Goal: Information Seeking & Learning: Learn about a topic

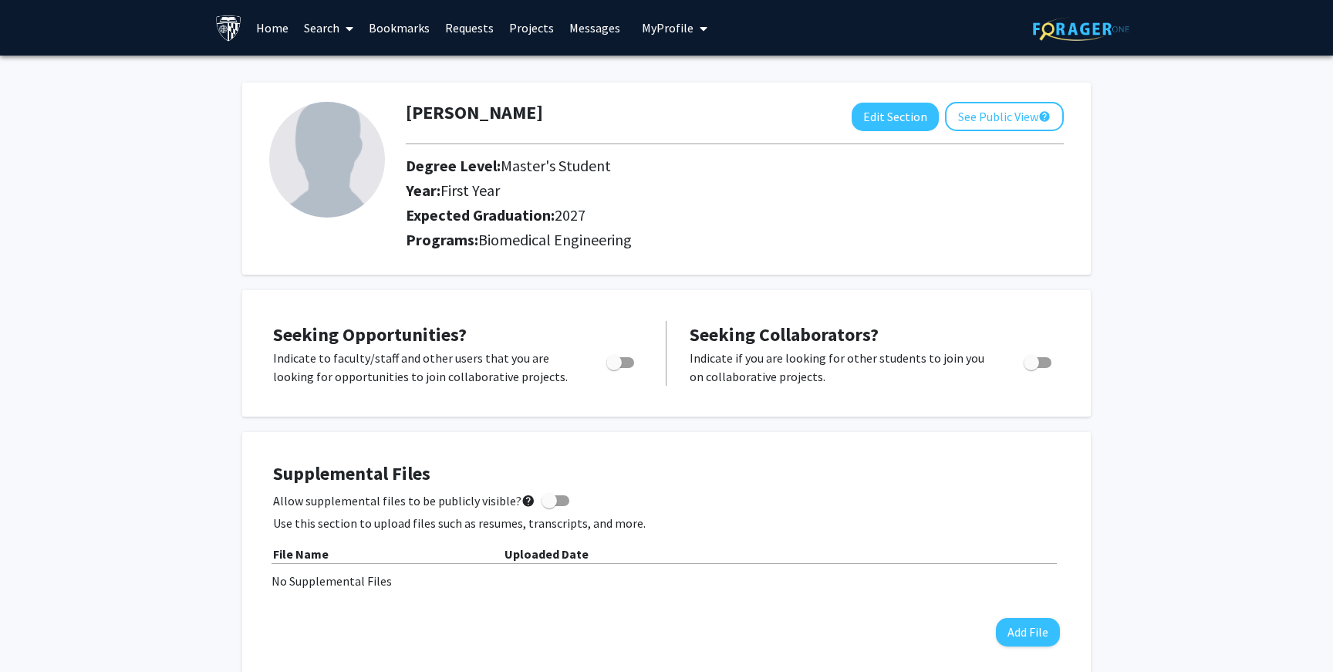
click at [413, 42] on link "Bookmarks" at bounding box center [399, 28] width 76 height 54
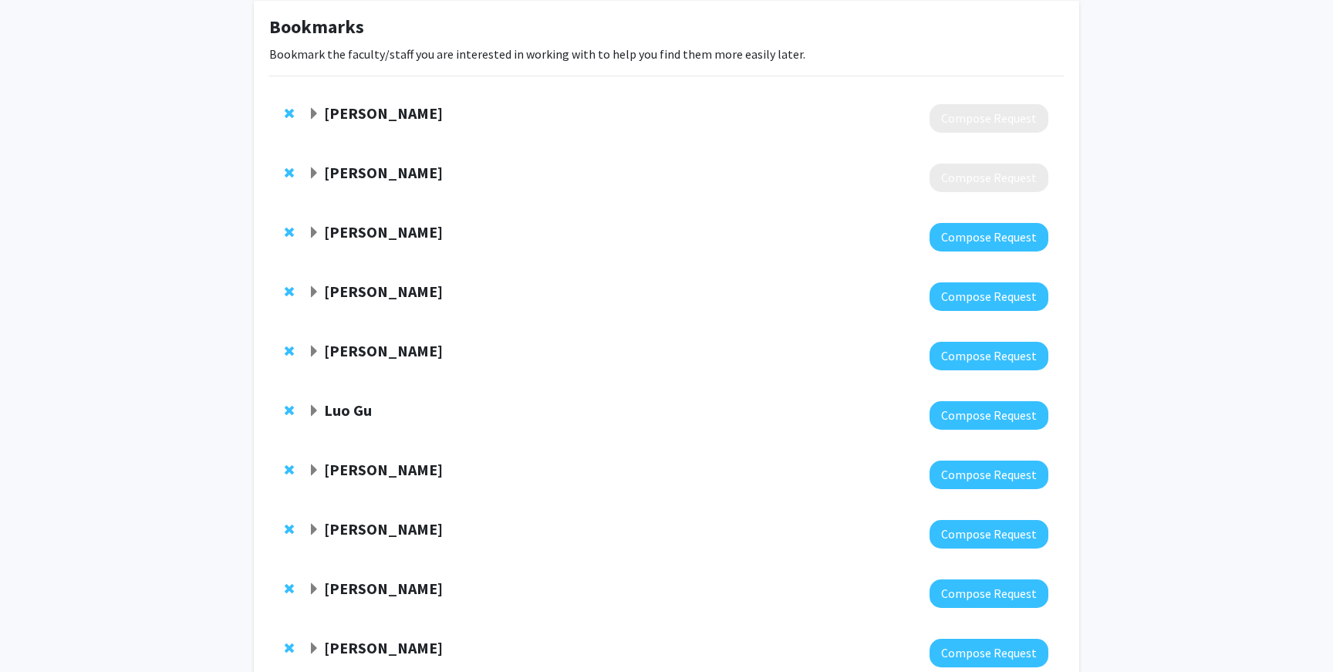
scroll to position [102, 0]
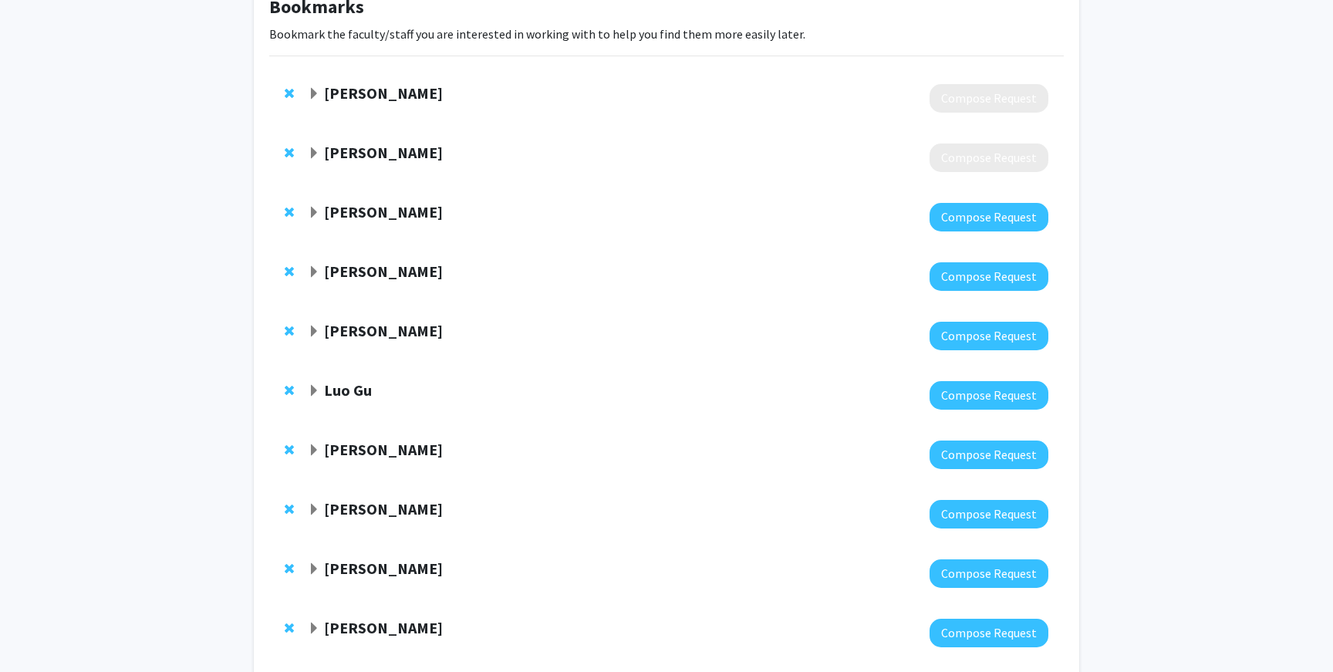
click at [524, 120] on div "Mitra Taheri Compose Request" at bounding box center [666, 98] width 795 height 59
click at [402, 103] on div "Mitra Taheri" at bounding box center [474, 93] width 333 height 19
click at [315, 92] on span "Expand Mitra Taheri Bookmark" at bounding box center [314, 94] width 12 height 12
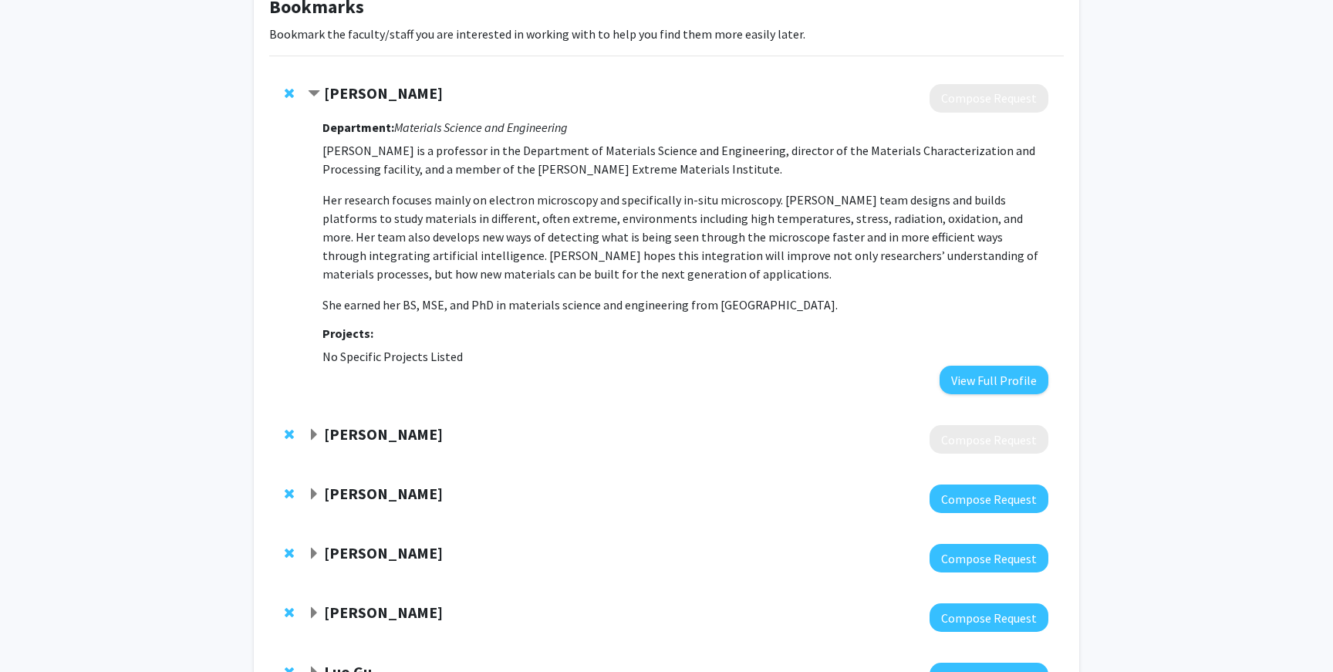
click at [336, 122] on strong "Department:" at bounding box center [359, 127] width 72 height 15
drag, startPoint x: 325, startPoint y: 93, endPoint x: 431, endPoint y: 100, distance: 106.8
click at [431, 100] on div "Mitra Taheri" at bounding box center [474, 93] width 333 height 19
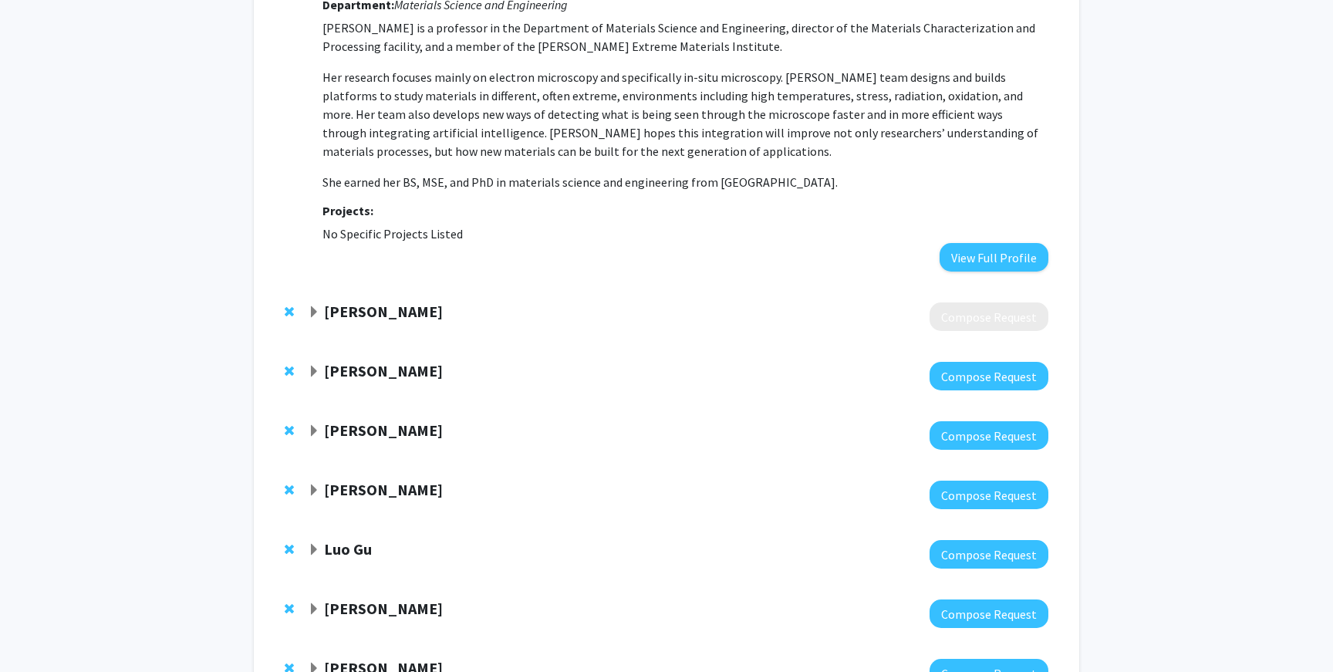
scroll to position [137, 0]
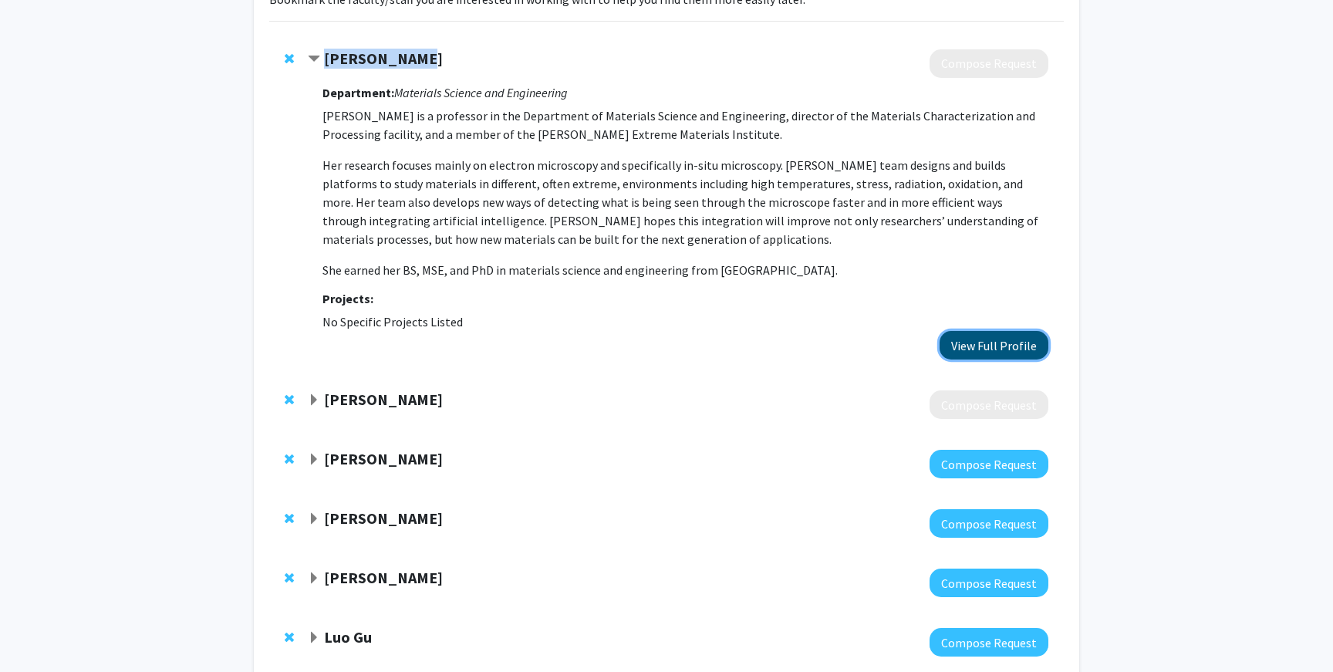
click at [958, 339] on button "View Full Profile" at bounding box center [994, 345] width 109 height 29
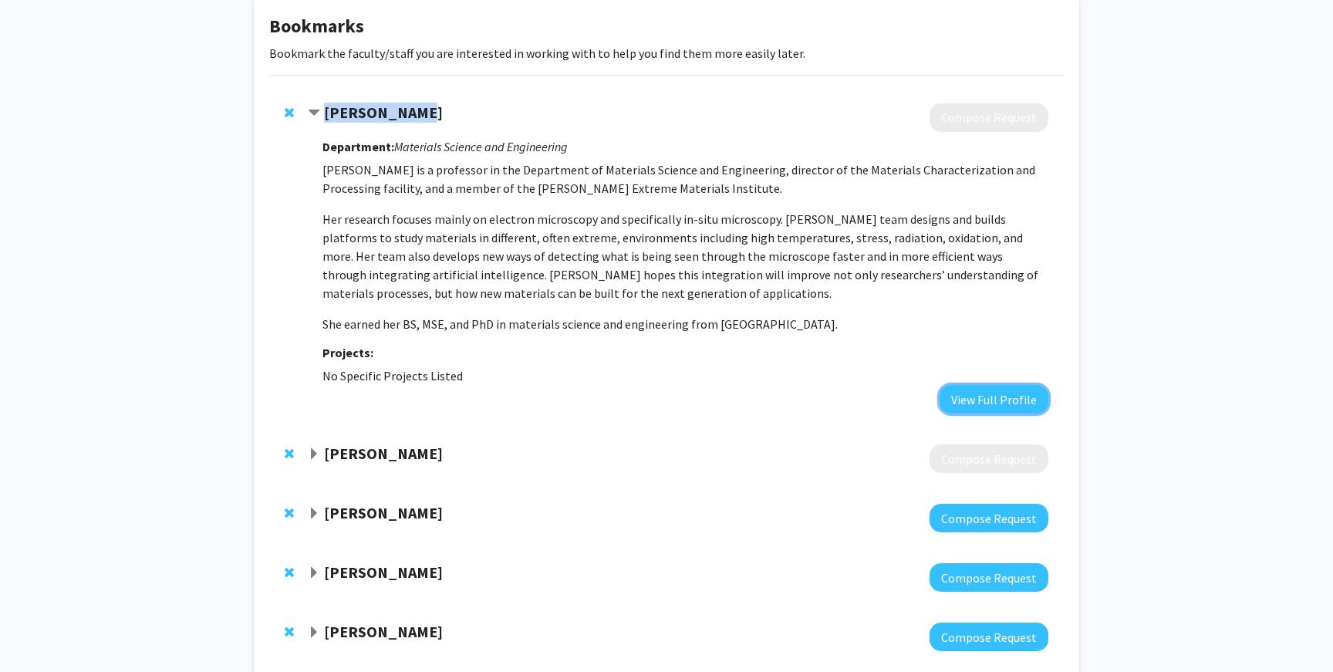
scroll to position [80, 0]
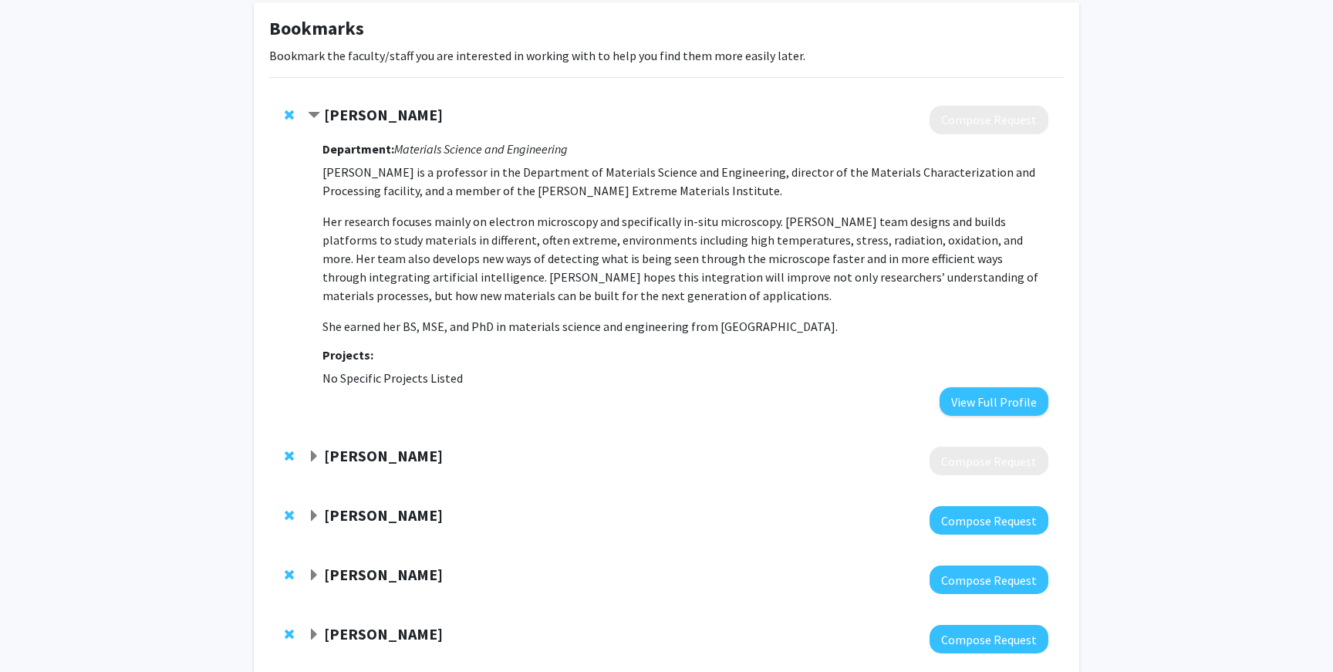
click at [340, 130] on div at bounding box center [678, 120] width 741 height 29
click at [326, 118] on strong "Mitra Taheri" at bounding box center [383, 114] width 119 height 19
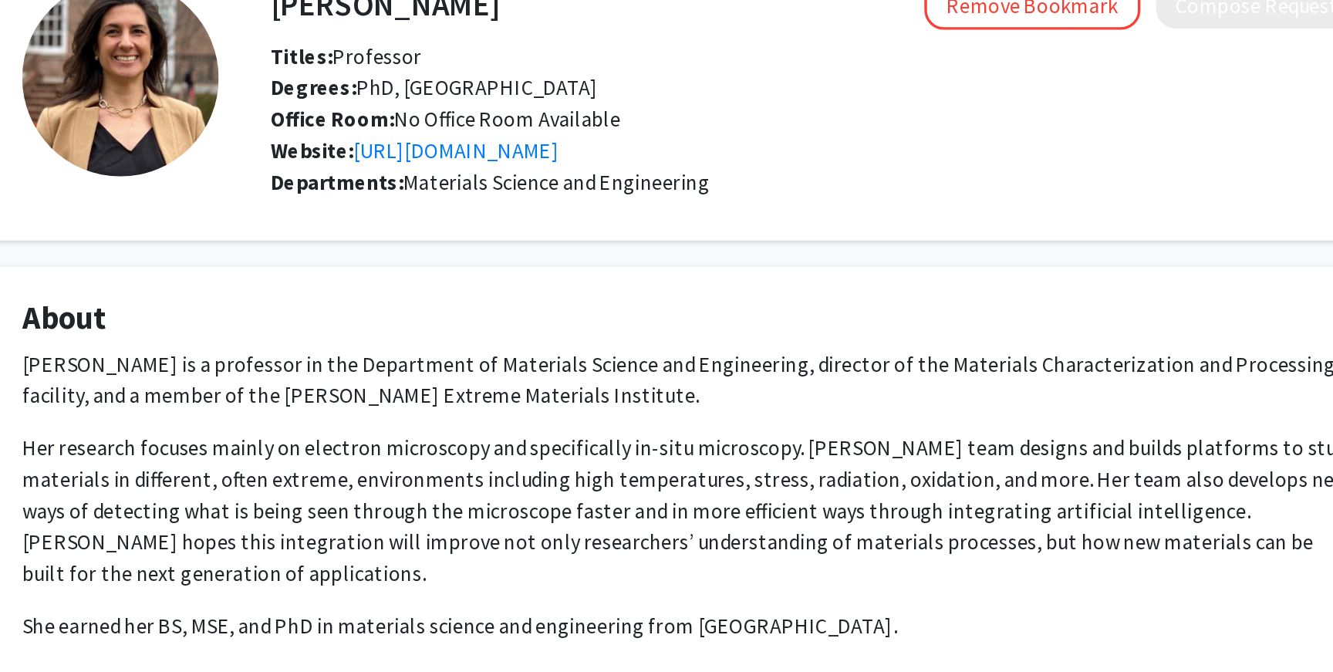
drag, startPoint x: 563, startPoint y: 171, endPoint x: 640, endPoint y: 173, distance: 78.0
click at [640, 173] on div "Office Room: No Office Room Available" at bounding box center [740, 168] width 664 height 19
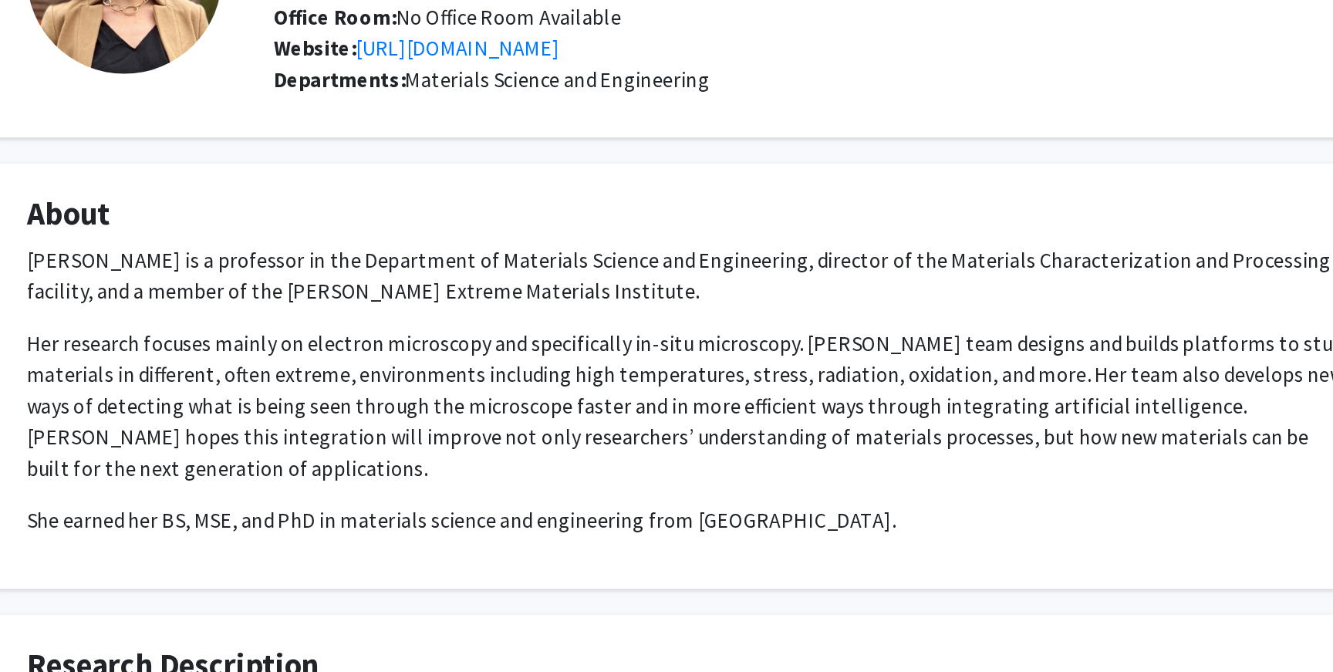
drag, startPoint x: 438, startPoint y: 362, endPoint x: 522, endPoint y: 352, distance: 83.9
click at [522, 353] on p "Her research focuses mainly on electron microscopy and specifically in-situ mic…" at bounding box center [666, 399] width 787 height 93
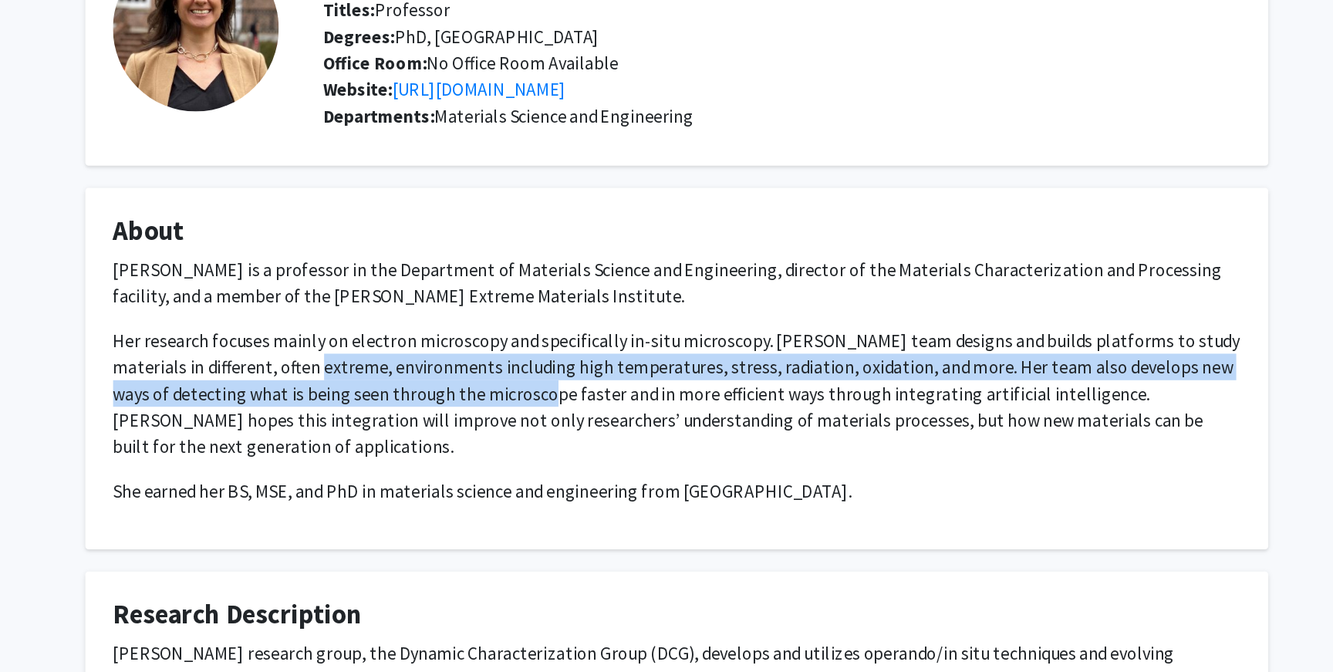
drag, startPoint x: 377, startPoint y: 387, endPoint x: 502, endPoint y: 393, distance: 125.9
click at [502, 393] on p "Her research focuses mainly on electron microscopy and specifically in-situ mic…" at bounding box center [666, 399] width 787 height 93
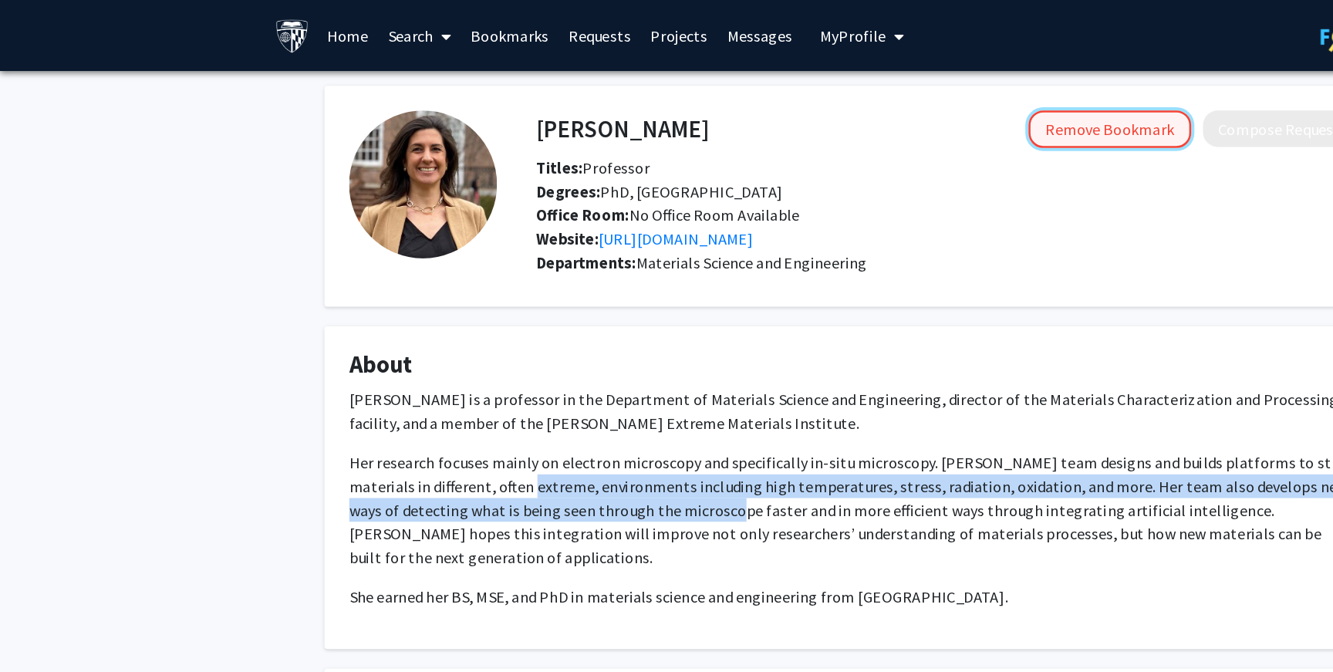
click at [848, 104] on button "Remove Bookmark" at bounding box center [868, 100] width 127 height 29
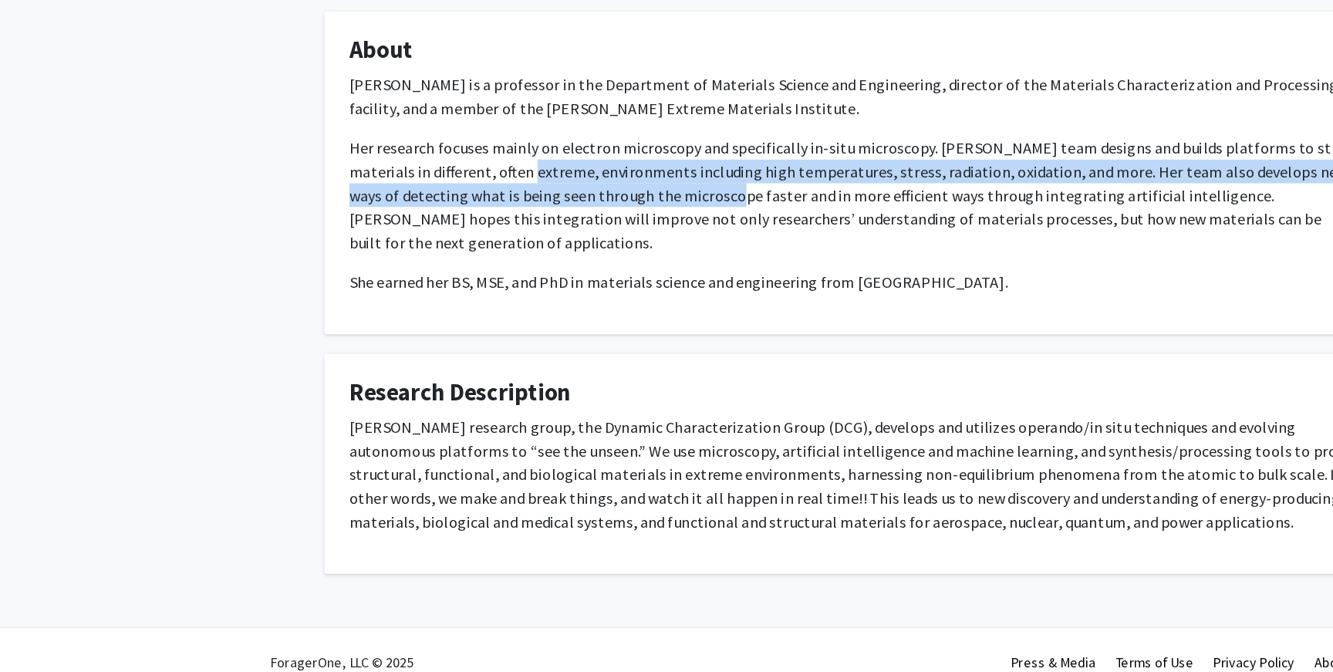
scroll to position [100, 0]
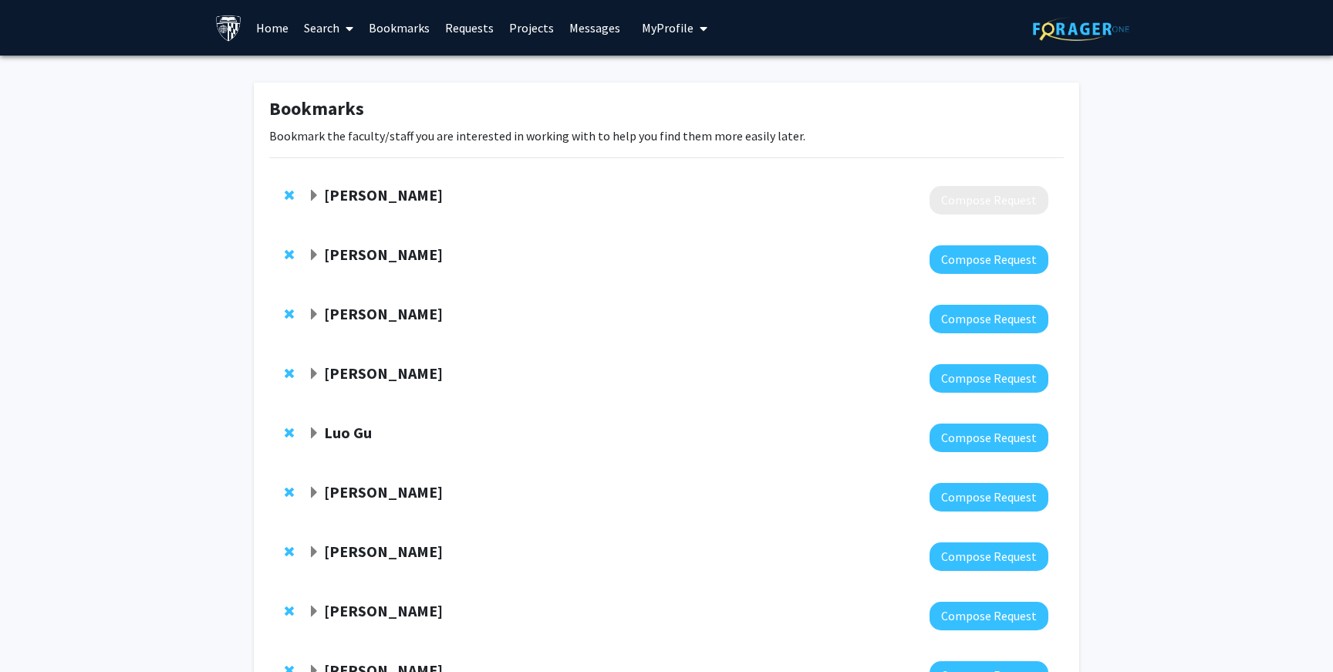
click at [306, 196] on div "Stephanie Hicks Compose Request" at bounding box center [666, 200] width 795 height 59
click at [308, 196] on span "Expand Stephanie Hicks Bookmark" at bounding box center [314, 196] width 12 height 12
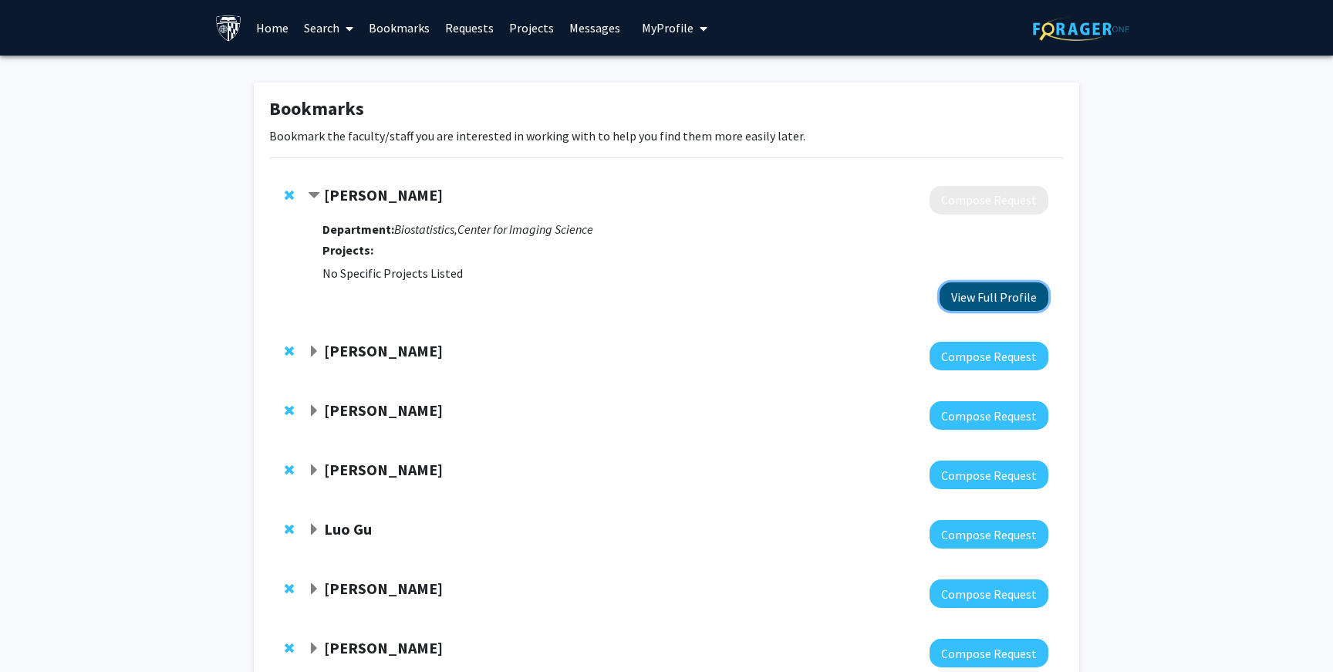
click at [974, 296] on button "View Full Profile" at bounding box center [994, 296] width 109 height 29
click at [310, 355] on span "Expand Joann Bodurtha Bookmark" at bounding box center [314, 352] width 12 height 12
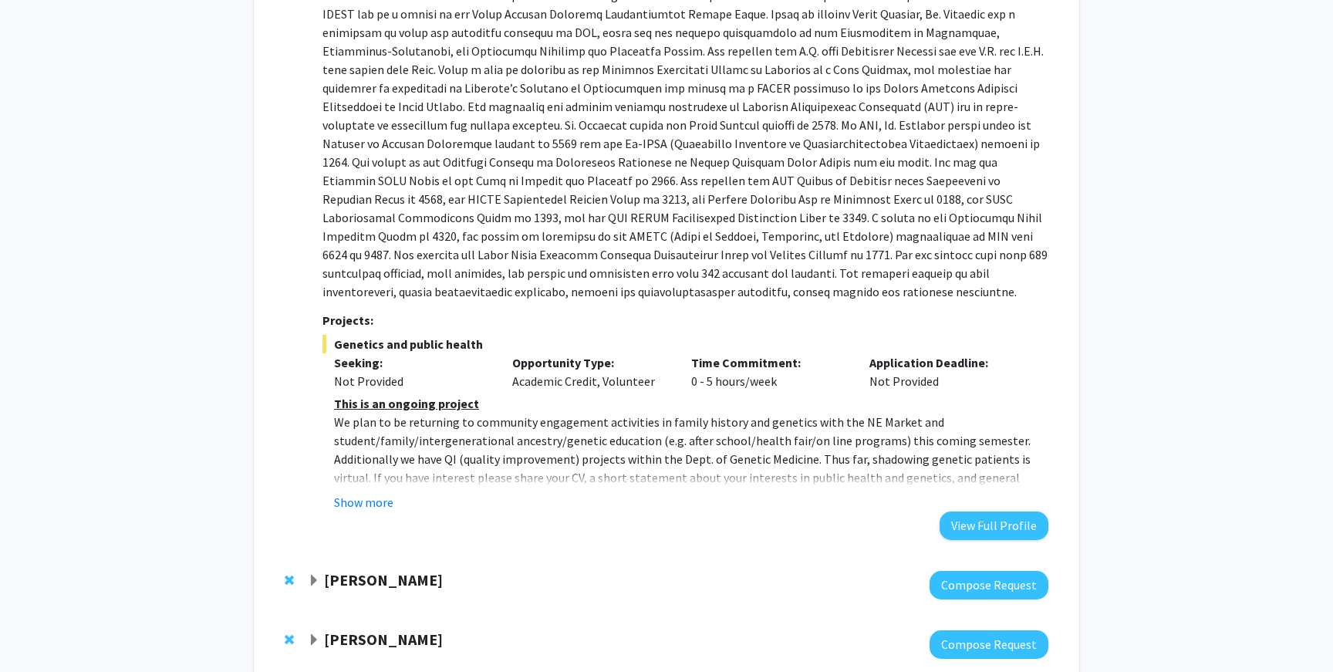
scroll to position [433, 0]
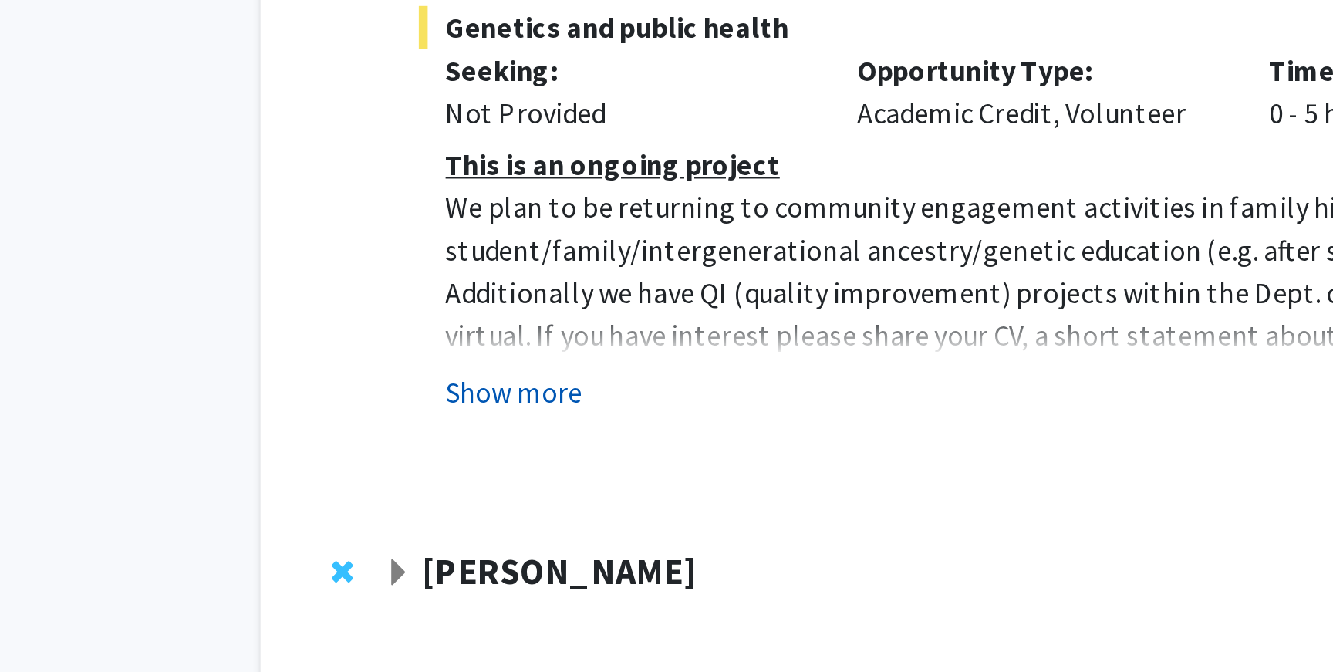
click at [389, 507] on button "Show more" at bounding box center [363, 501] width 59 height 19
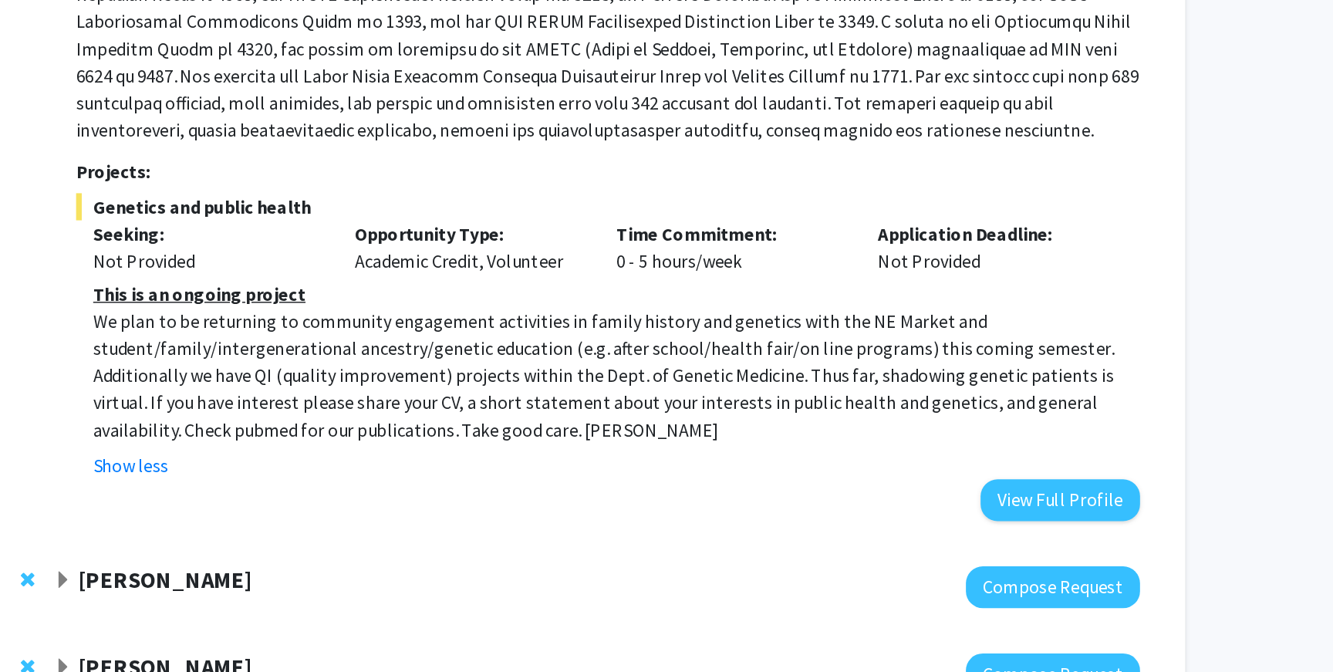
scroll to position [432, 0]
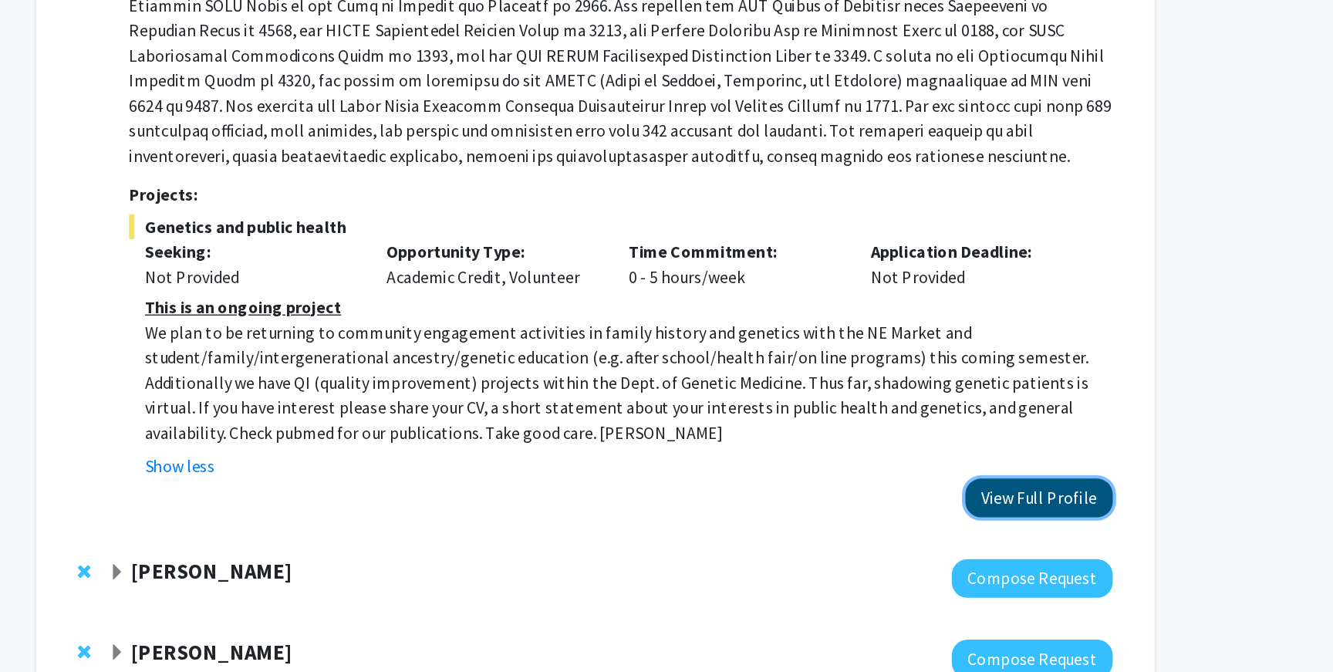
click at [999, 531] on button "View Full Profile" at bounding box center [994, 543] width 109 height 29
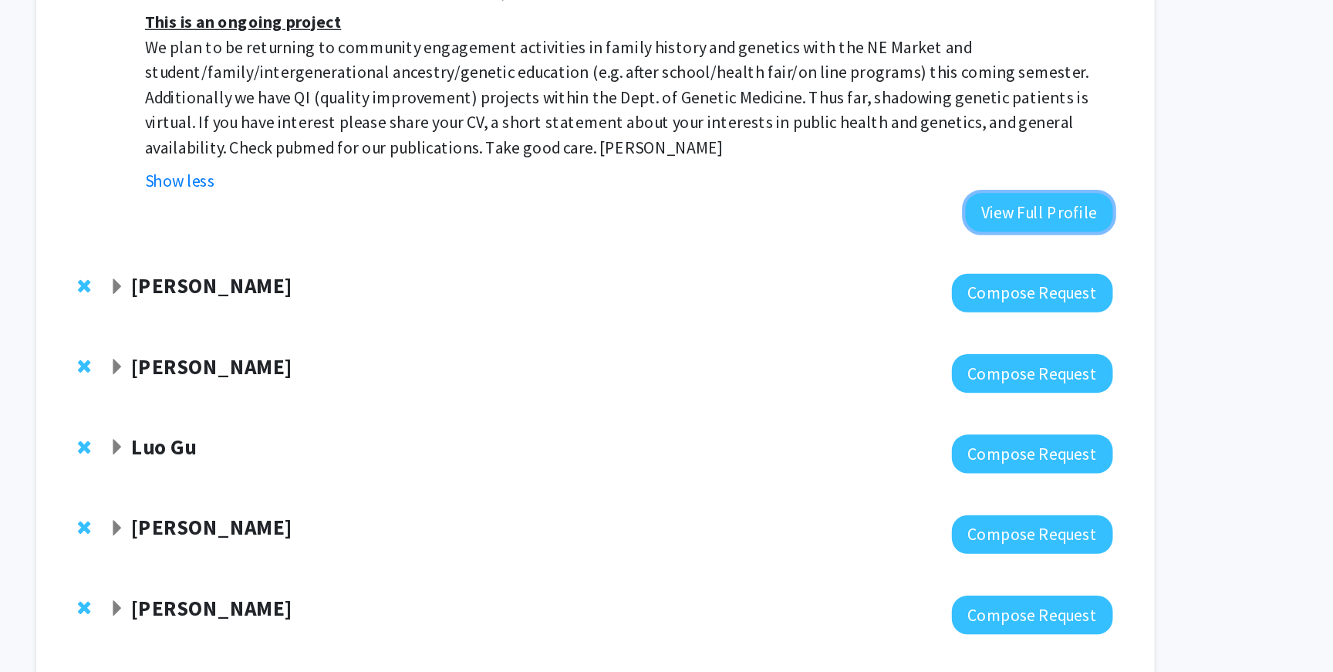
scroll to position [654, 0]
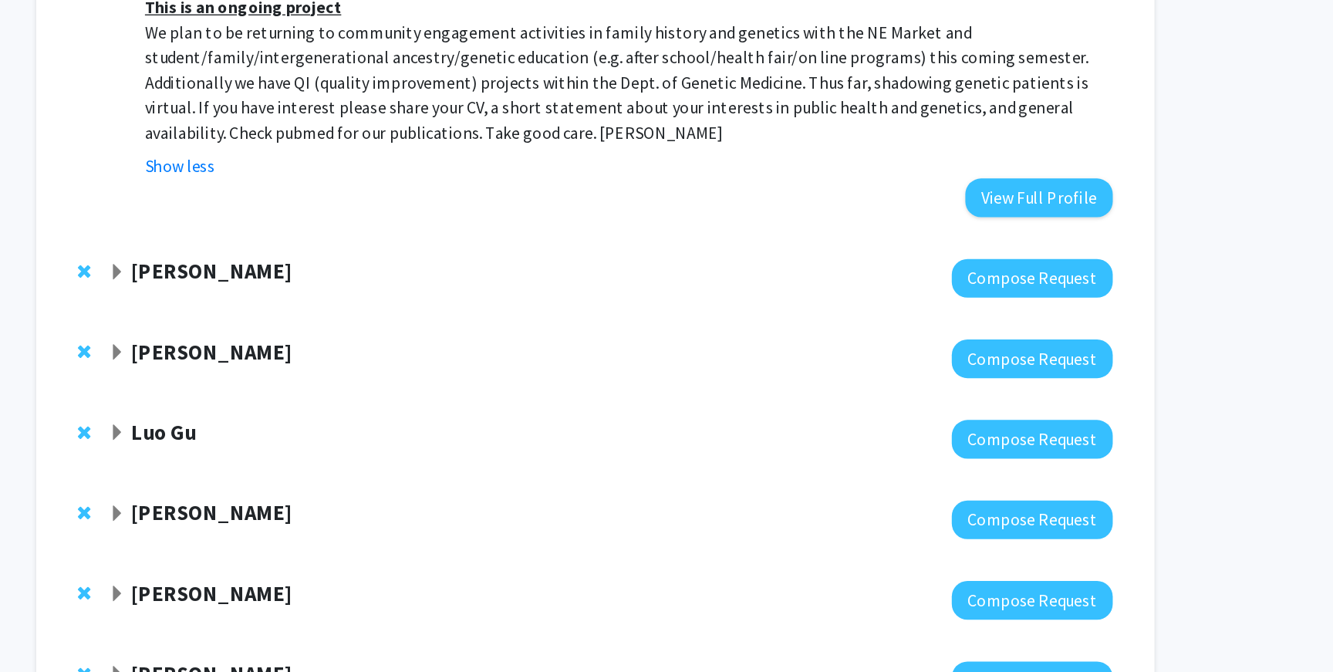
click at [311, 377] on span "Expand Alexander Baras Bookmark" at bounding box center [314, 377] width 12 height 12
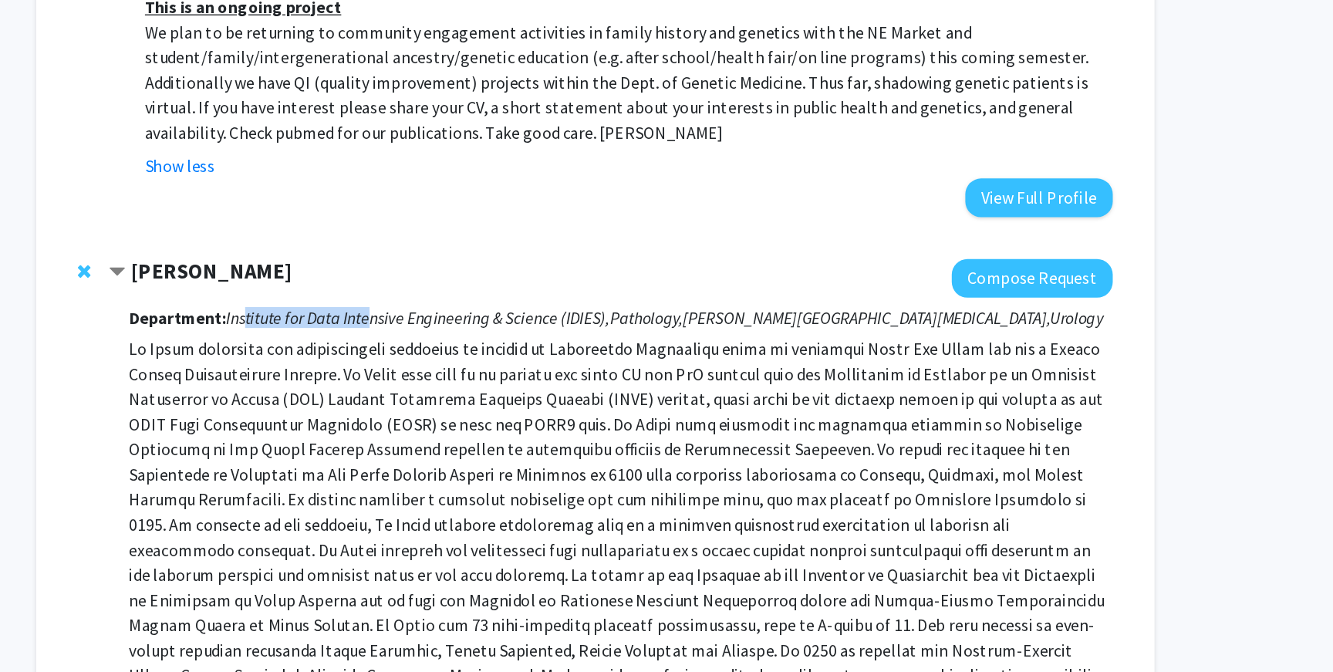
drag, startPoint x: 405, startPoint y: 407, endPoint x: 498, endPoint y: 416, distance: 93.8
click at [498, 416] on icon "Institute for Data Intensive Engineering & Science (IDIES)," at bounding box center [535, 410] width 283 height 15
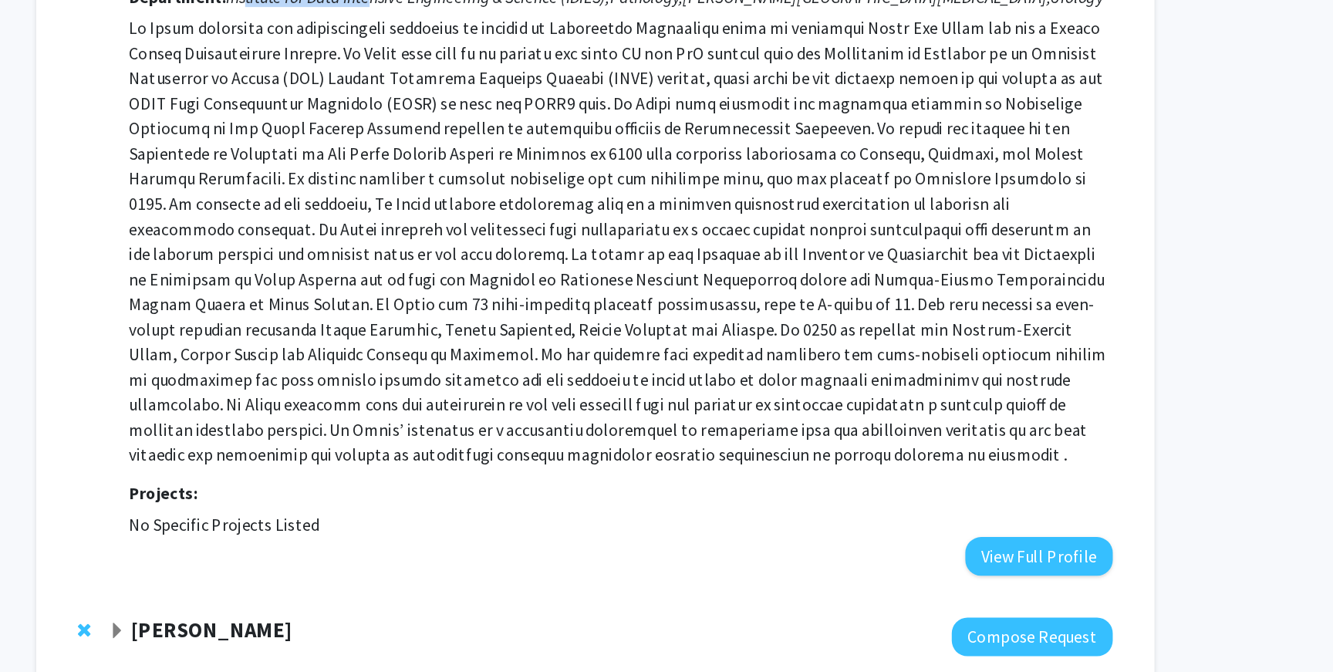
scroll to position [921, 0]
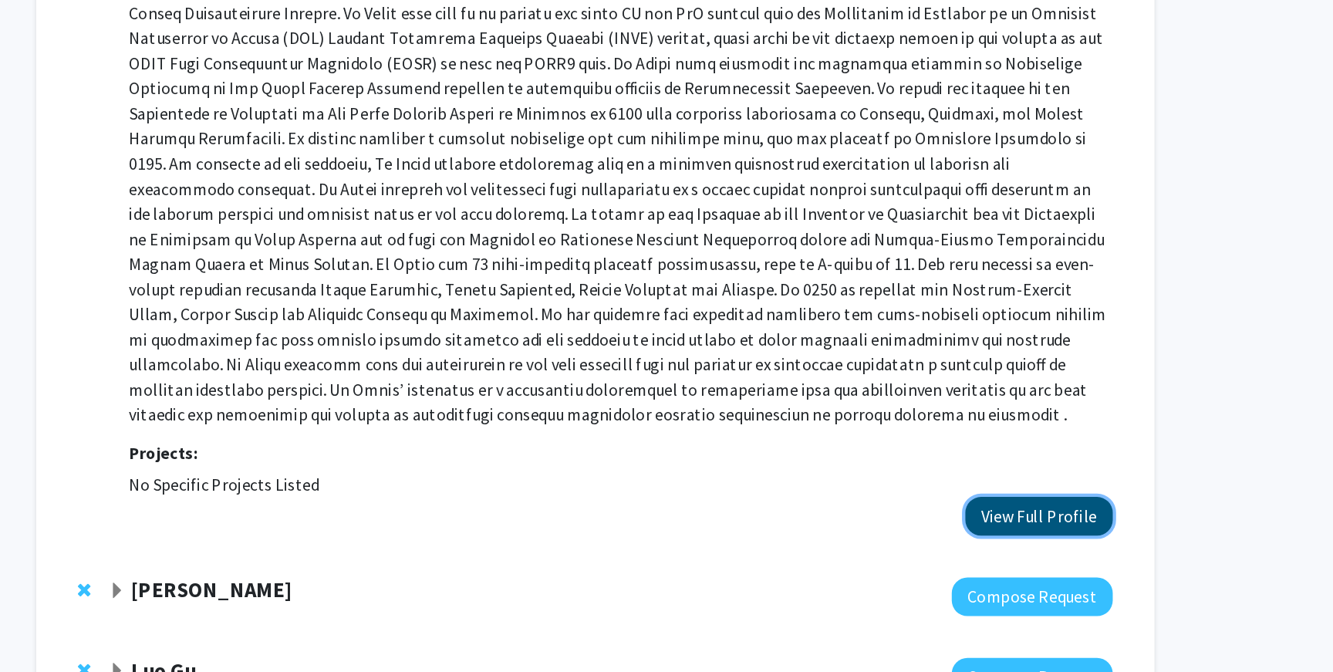
click at [1028, 557] on button "View Full Profile" at bounding box center [994, 556] width 109 height 29
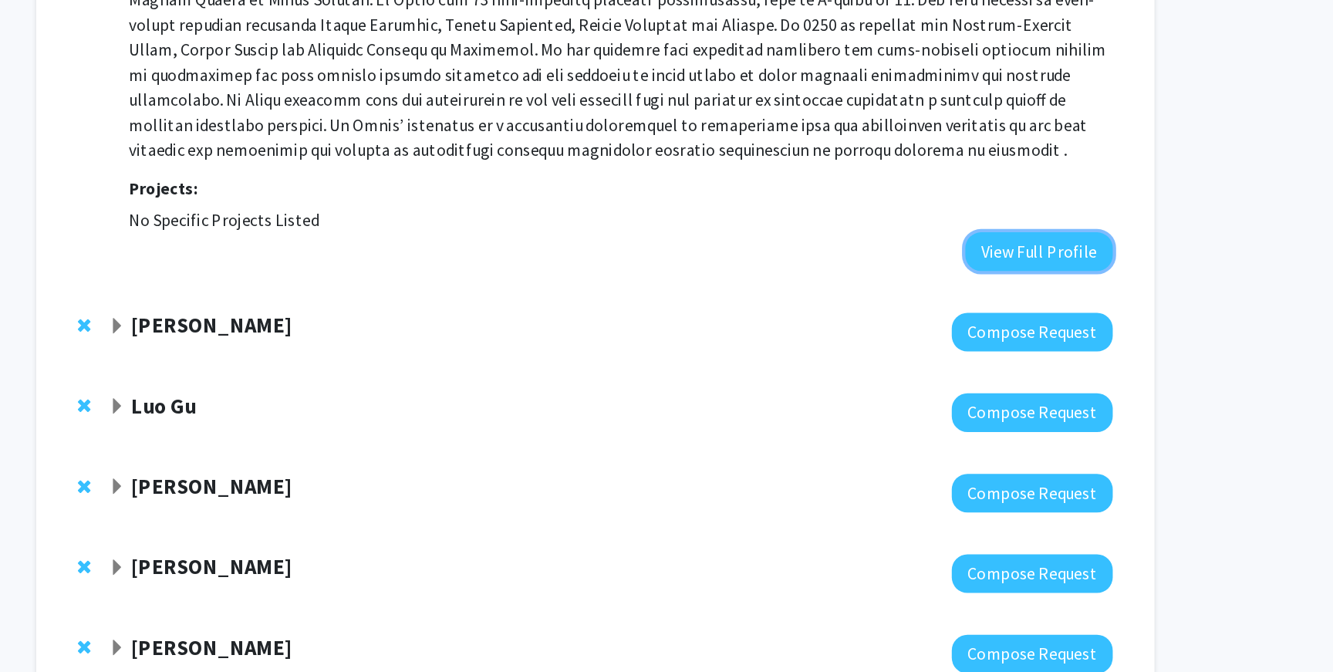
scroll to position [1207, 0]
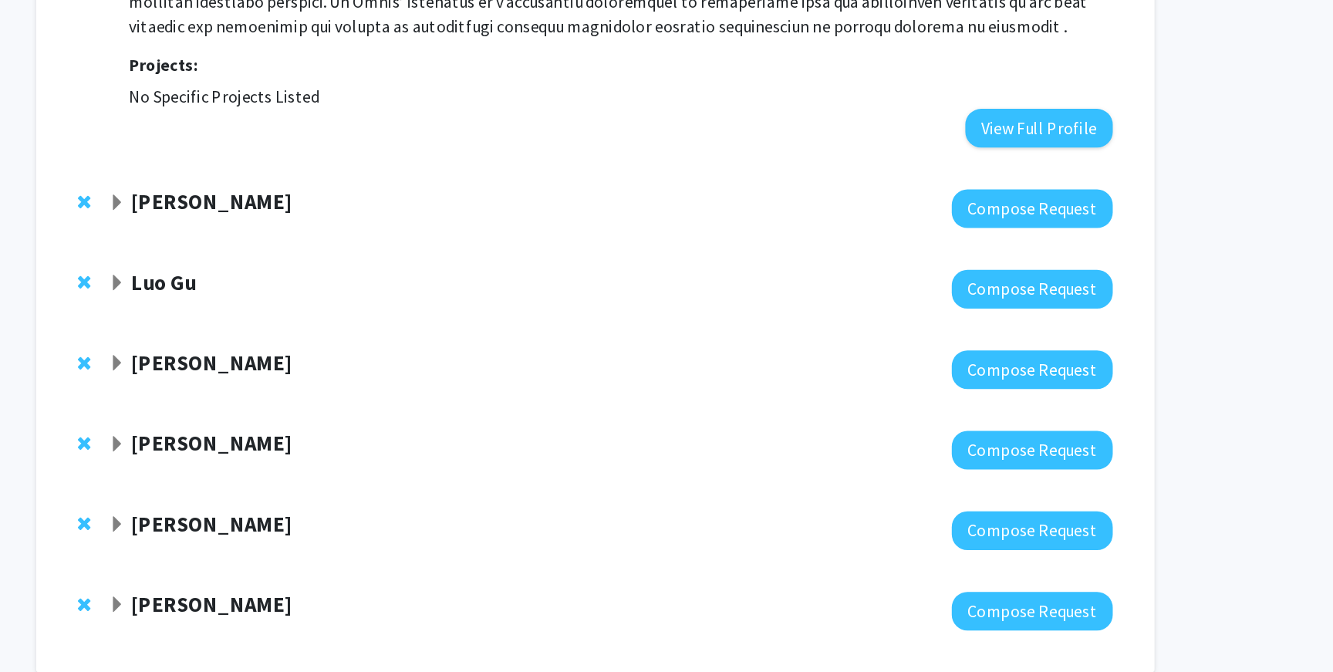
click at [321, 330] on div "Jenell Coleman" at bounding box center [474, 325] width 333 height 19
click at [316, 325] on span "Expand Jenell Coleman Bookmark" at bounding box center [314, 325] width 12 height 12
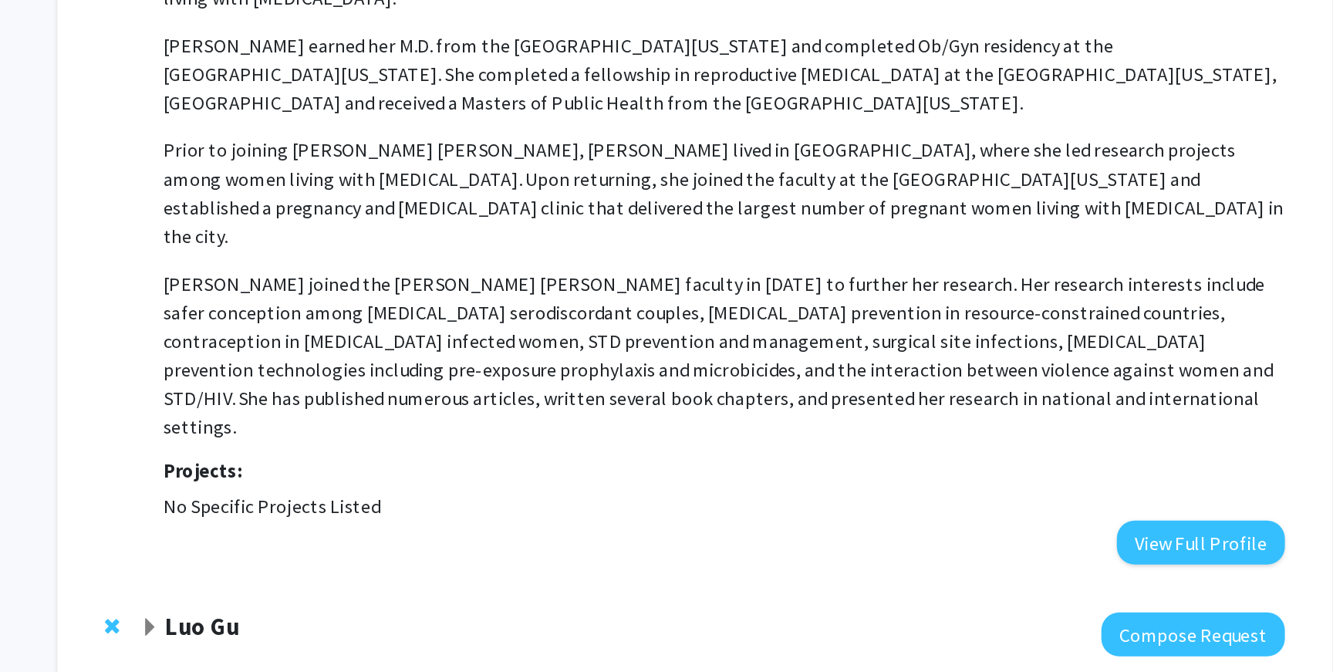
scroll to position [1446, 0]
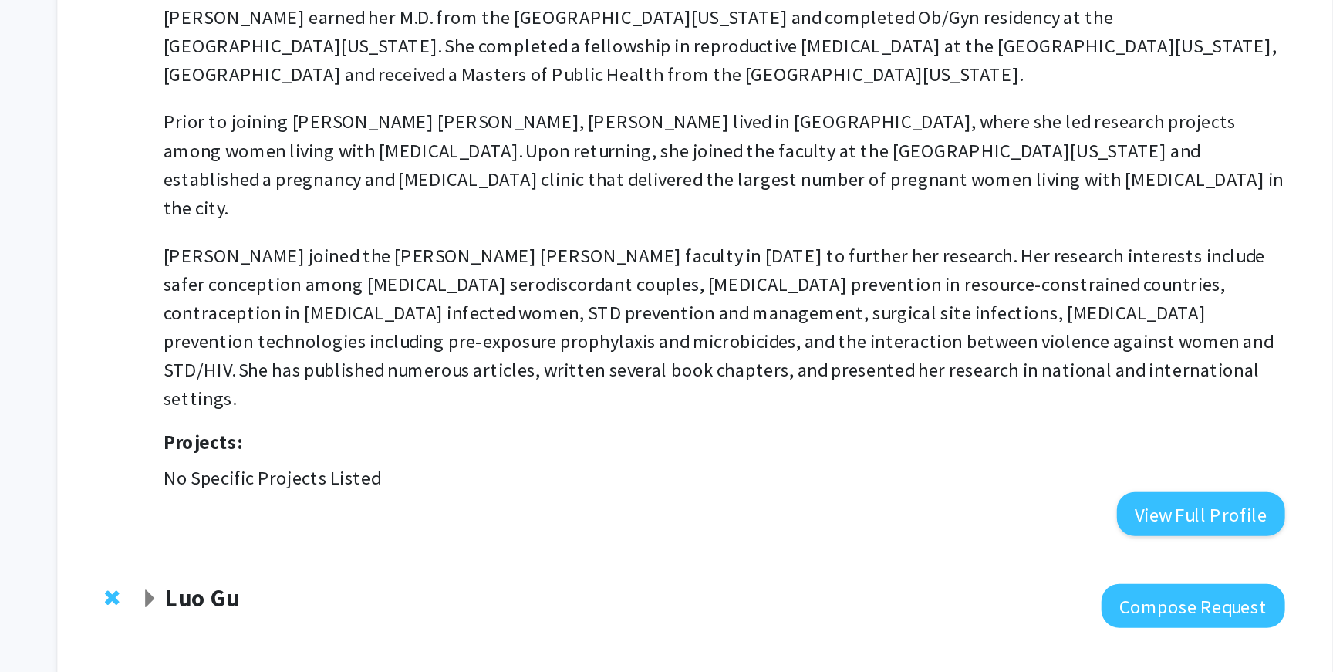
click at [1003, 537] on fg-project-list "No Specific Projects Listed" at bounding box center [686, 546] width 726 height 19
click at [1001, 556] on button "View Full Profile" at bounding box center [994, 570] width 109 height 29
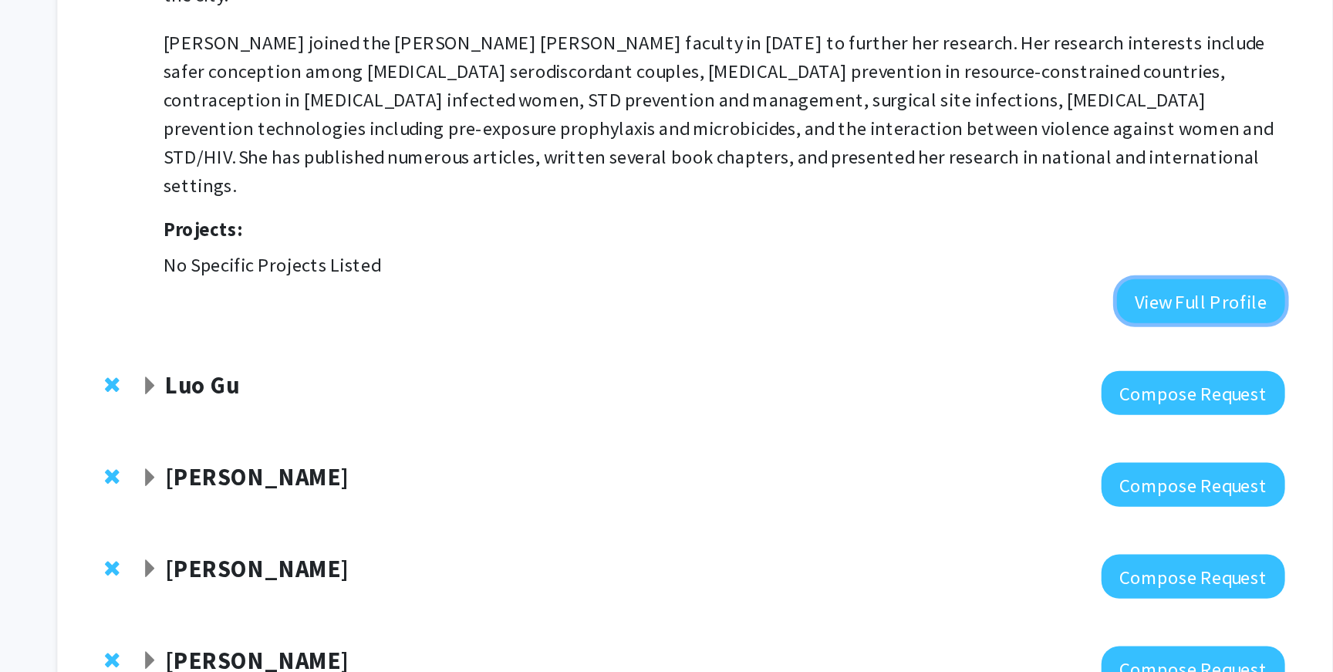
scroll to position [1624, 0]
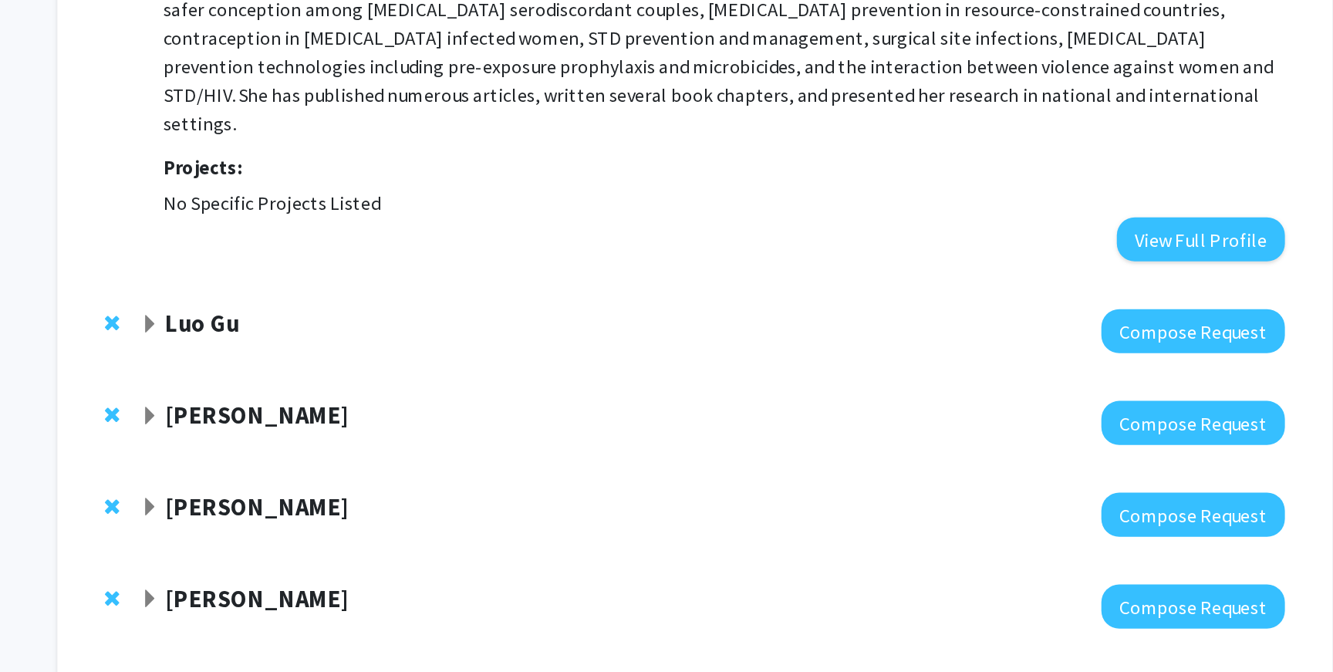
click at [316, 441] on span "Expand Luo Gu Bookmark" at bounding box center [314, 447] width 12 height 12
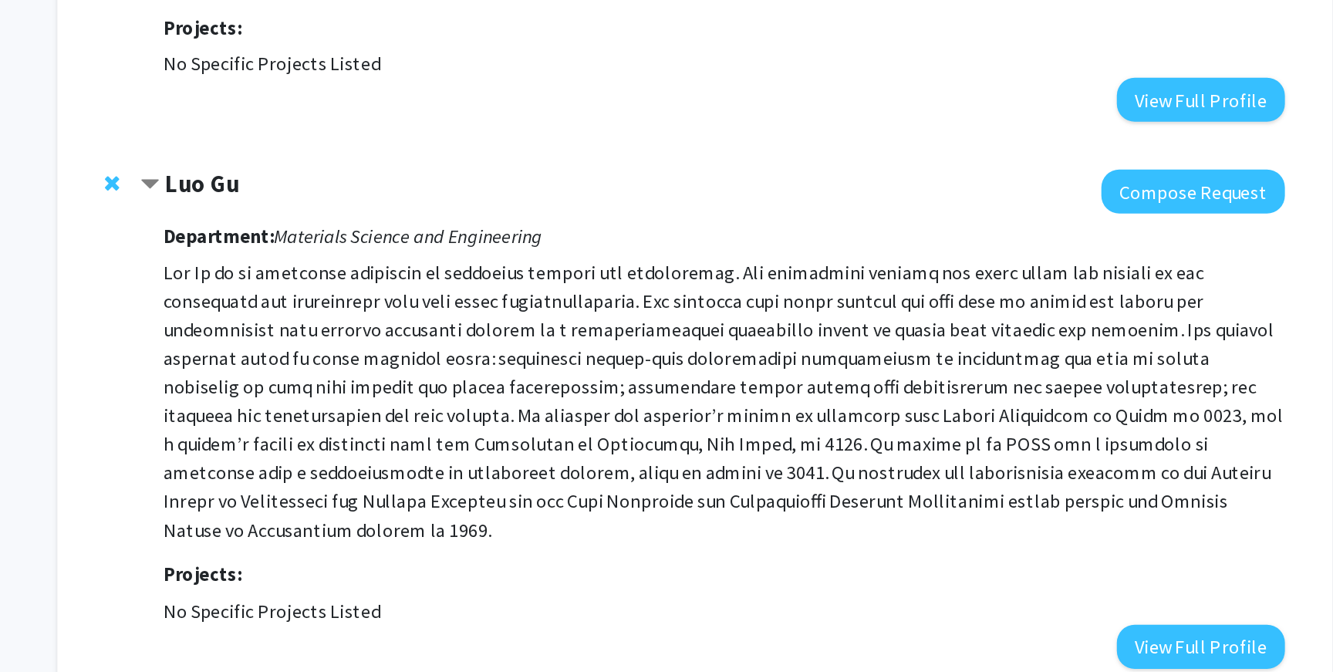
scroll to position [1732, 0]
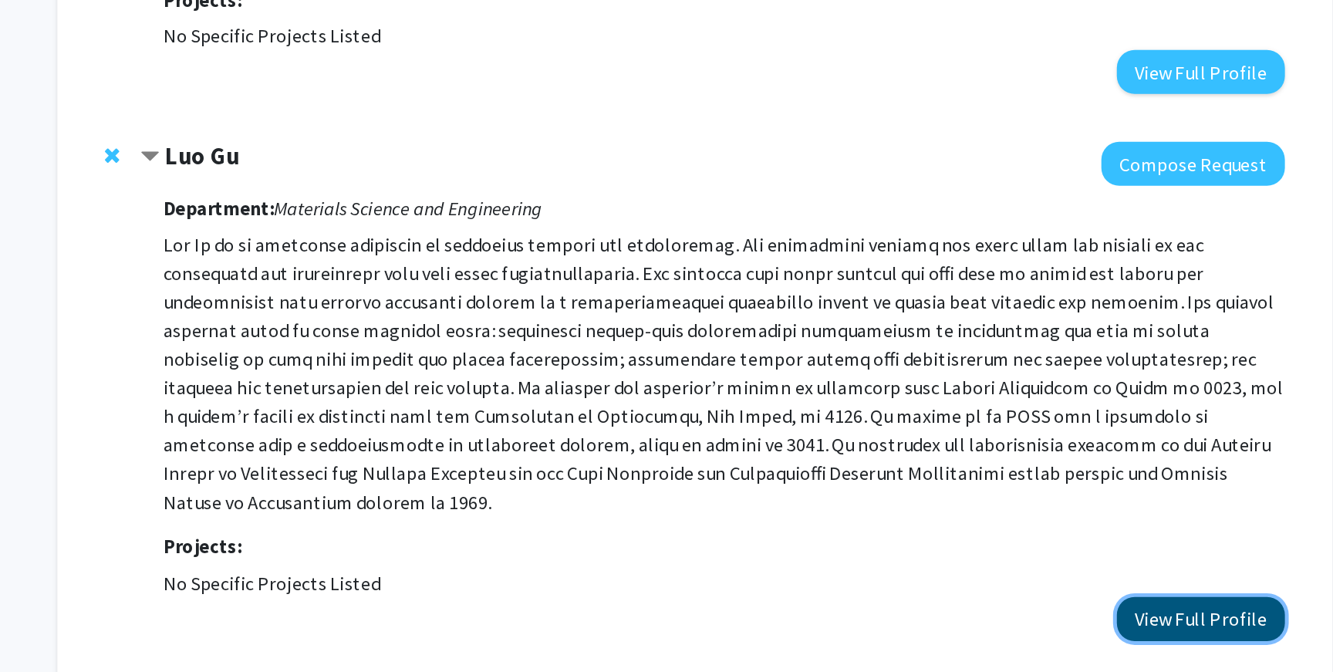
click at [991, 623] on button "View Full Profile" at bounding box center [994, 637] width 109 height 29
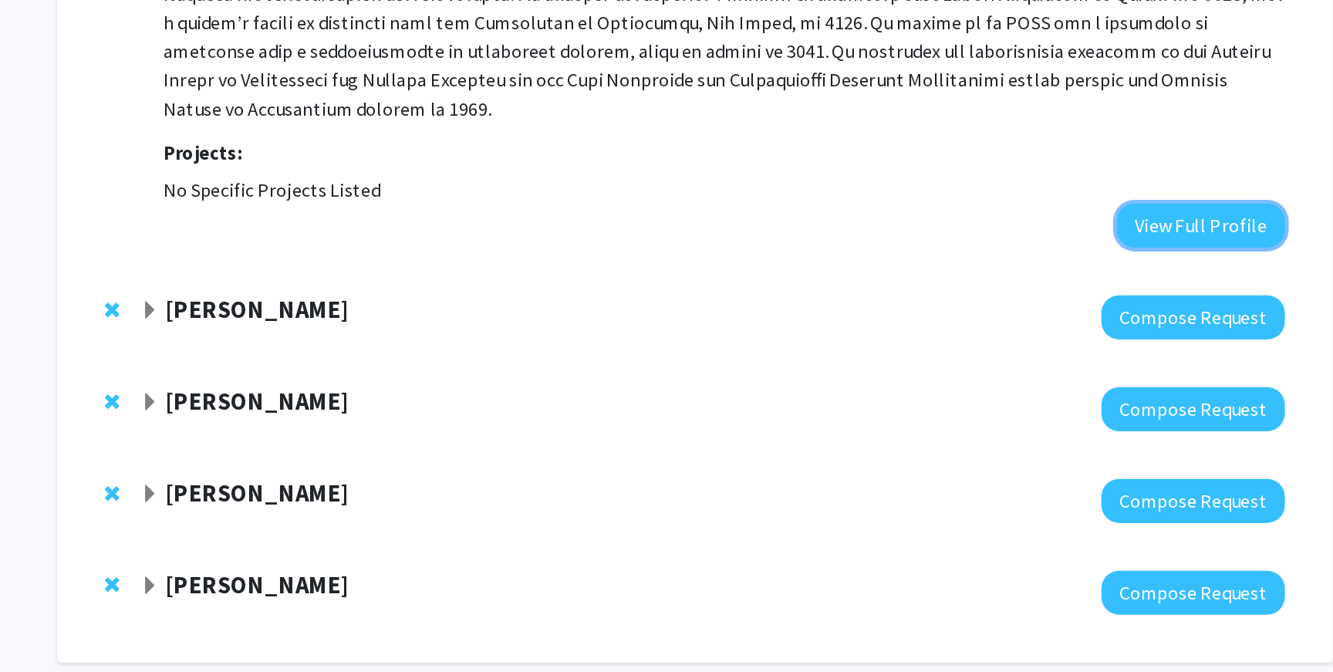
scroll to position [1988, 0]
click at [324, 427] on strong "Andrew Holland" at bounding box center [383, 436] width 119 height 19
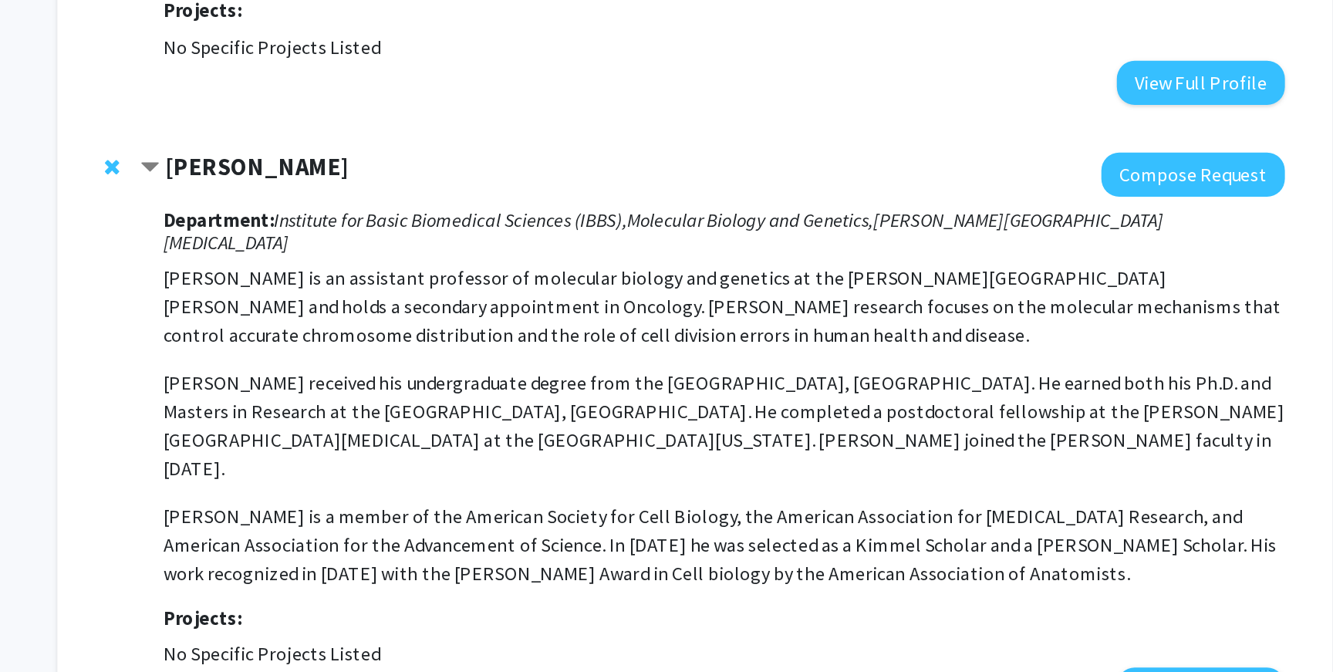
scroll to position [2082, 0]
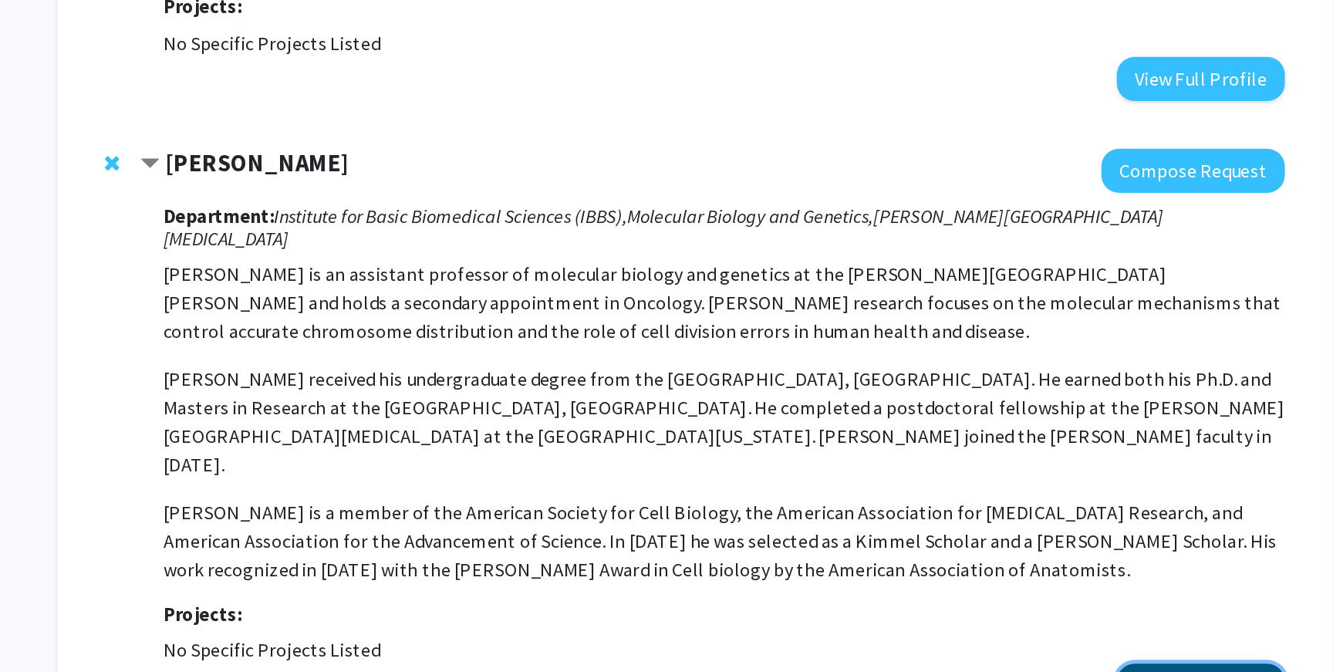
click at [984, 667] on button "View Full Profile" at bounding box center [994, 681] width 109 height 29
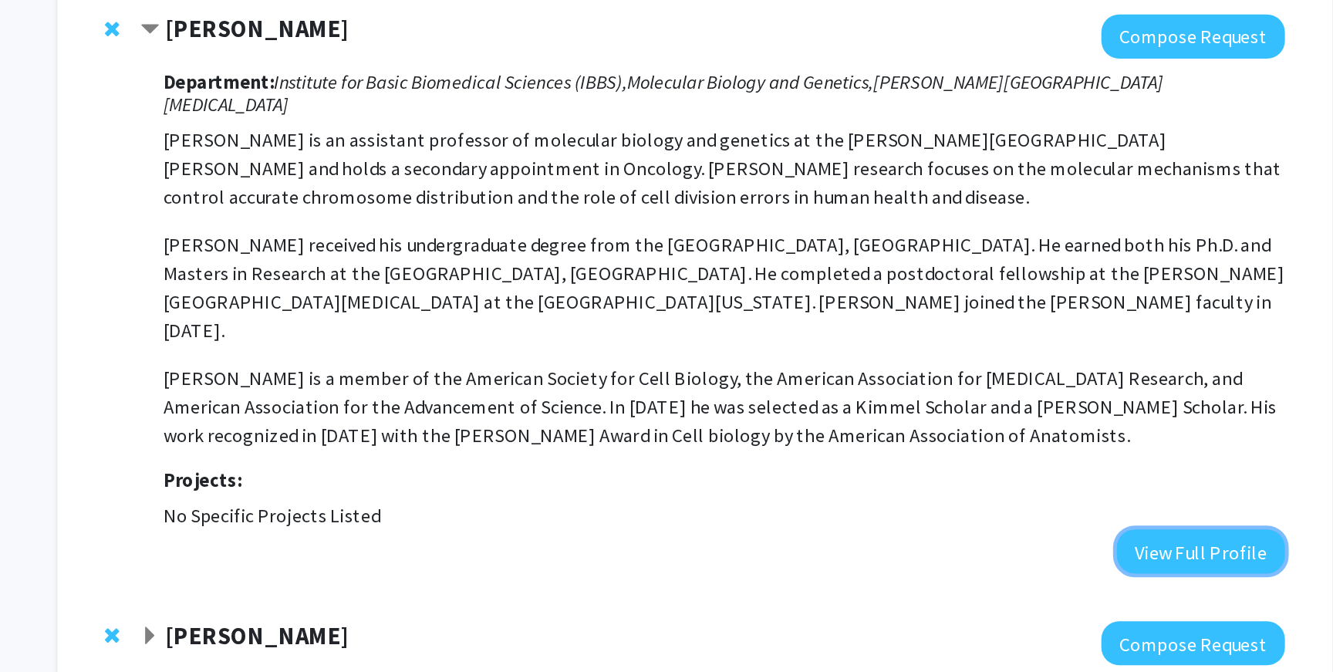
scroll to position [2288, 0]
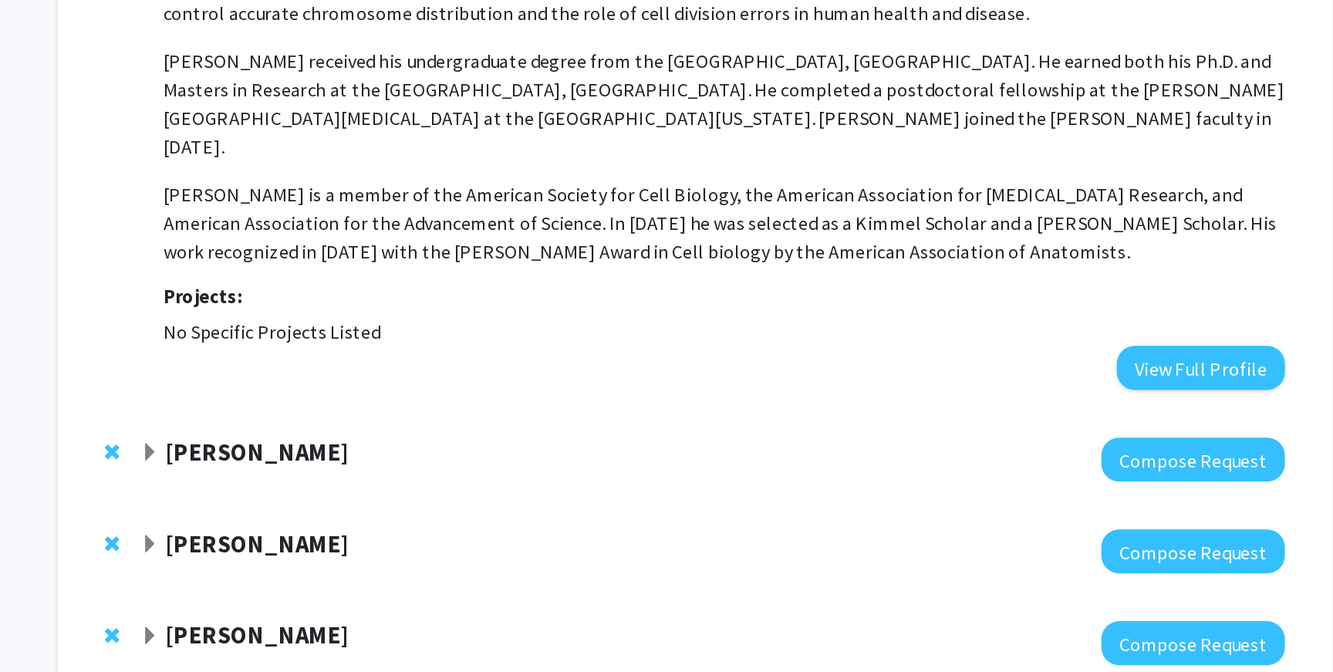
click at [321, 520] on div "Luis Garza" at bounding box center [474, 529] width 333 height 19
click at [316, 524] on span "Expand Luis Garza Bookmark" at bounding box center [314, 530] width 12 height 12
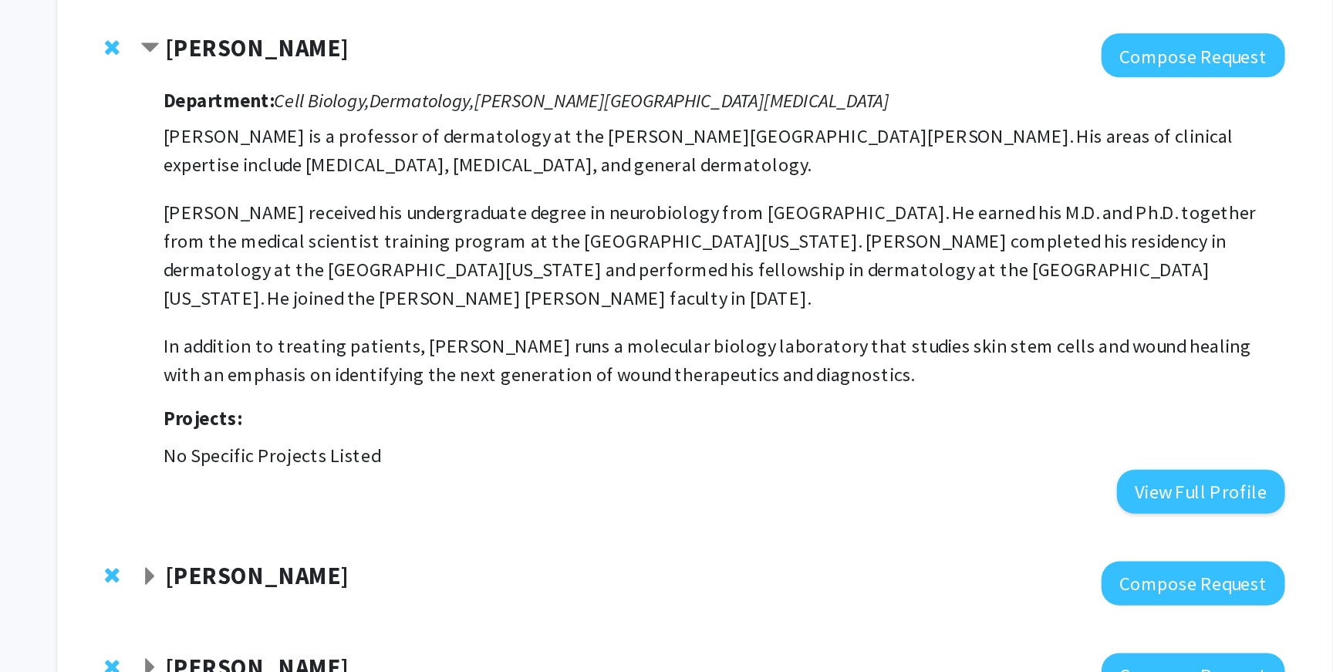
scroll to position [2570, 0]
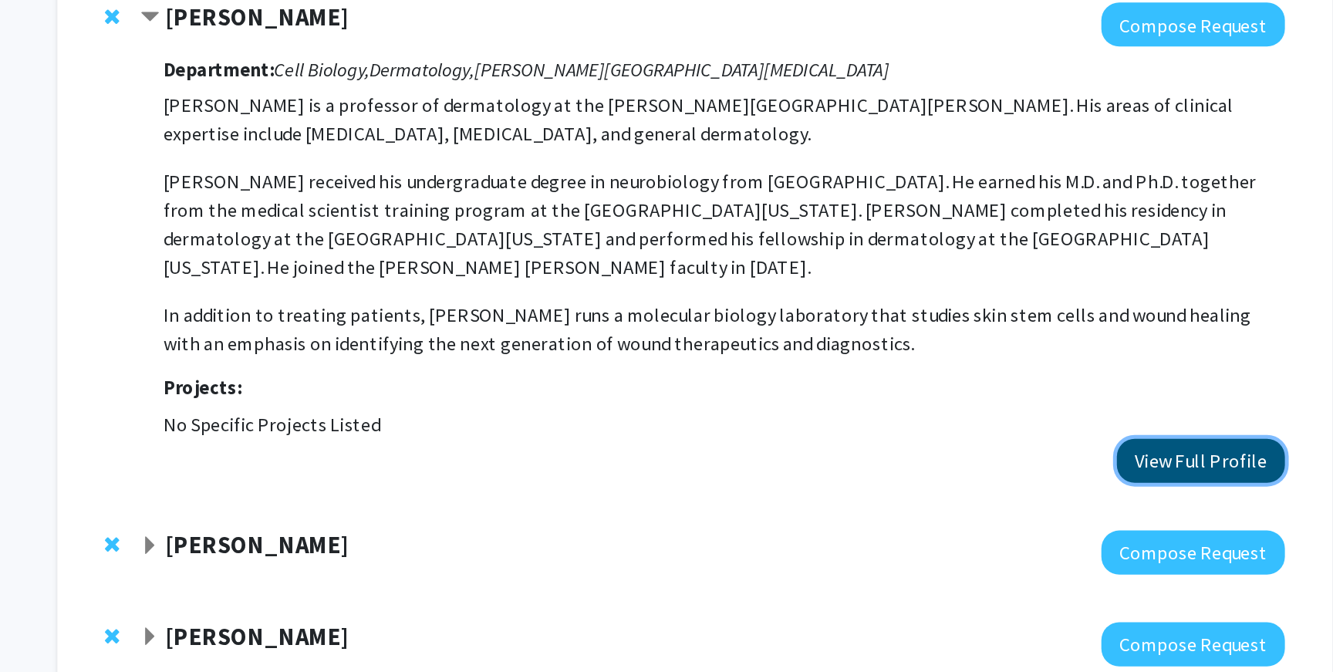
click at [985, 521] on button "View Full Profile" at bounding box center [994, 535] width 109 height 29
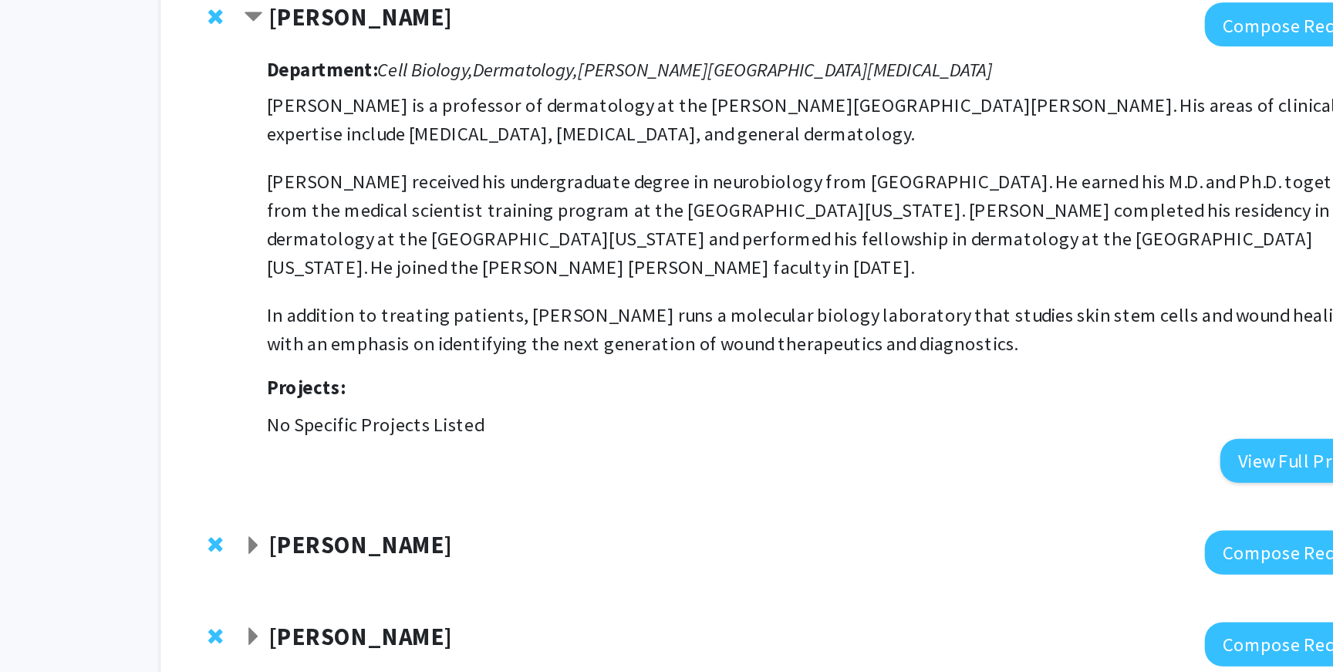
click at [309, 584] on span "Expand Patrick Cahan Bookmark" at bounding box center [314, 590] width 12 height 12
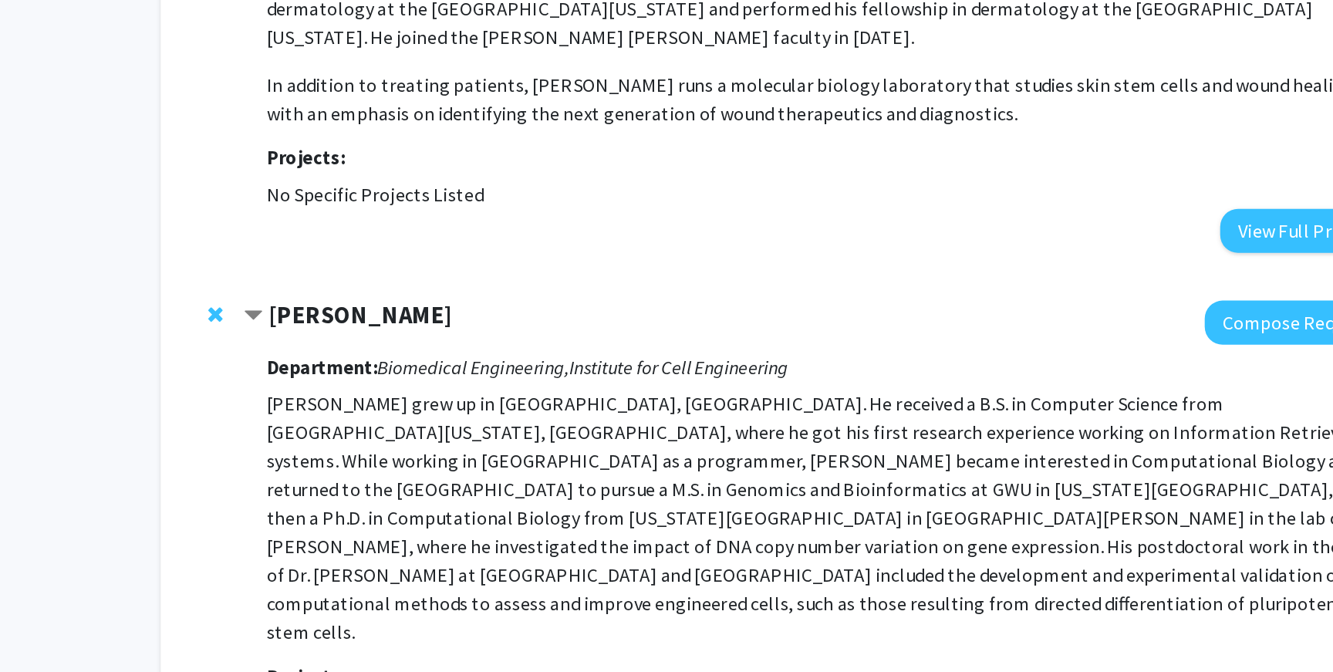
scroll to position [2809, 0]
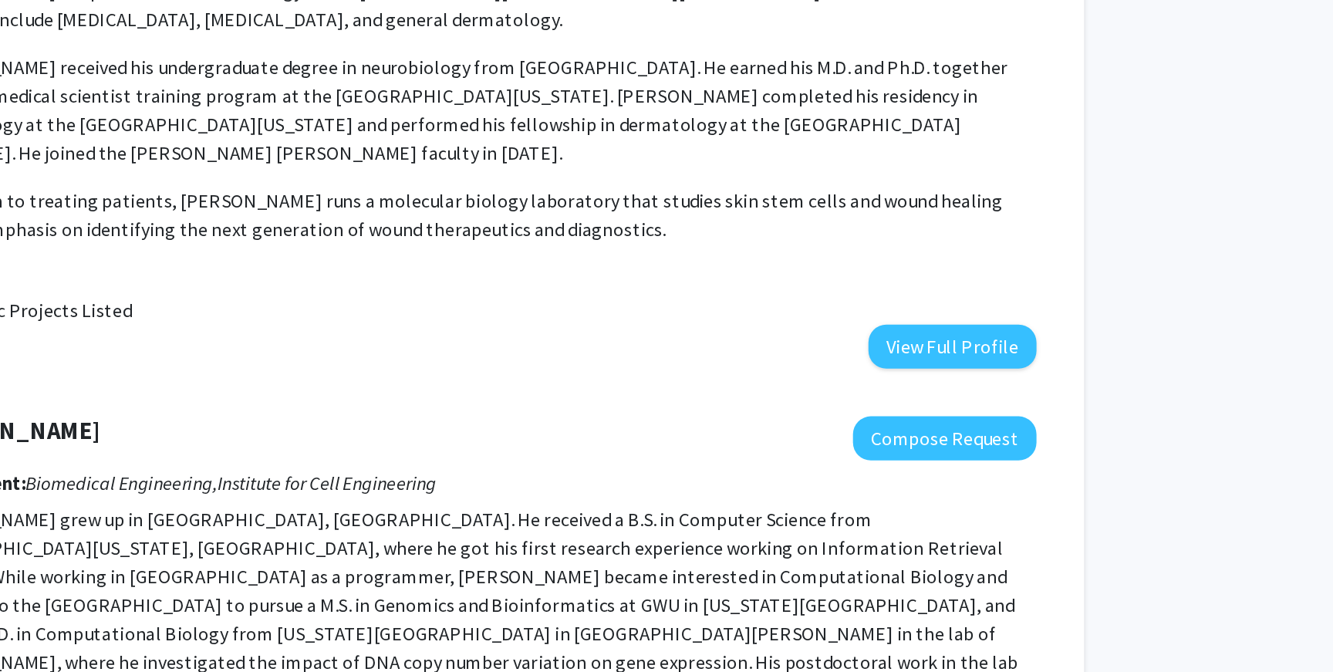
click at [1006, 617] on button "View Full Profile" at bounding box center [994, 631] width 109 height 29
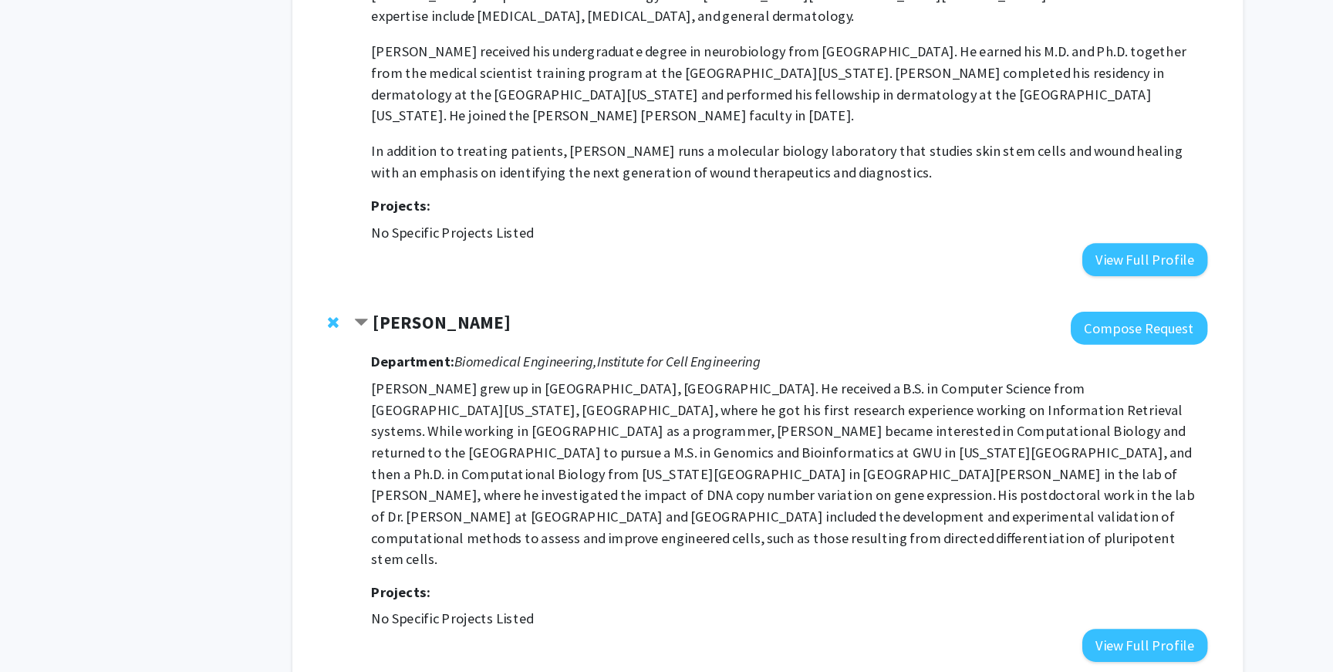
scroll to position [2861, 0]
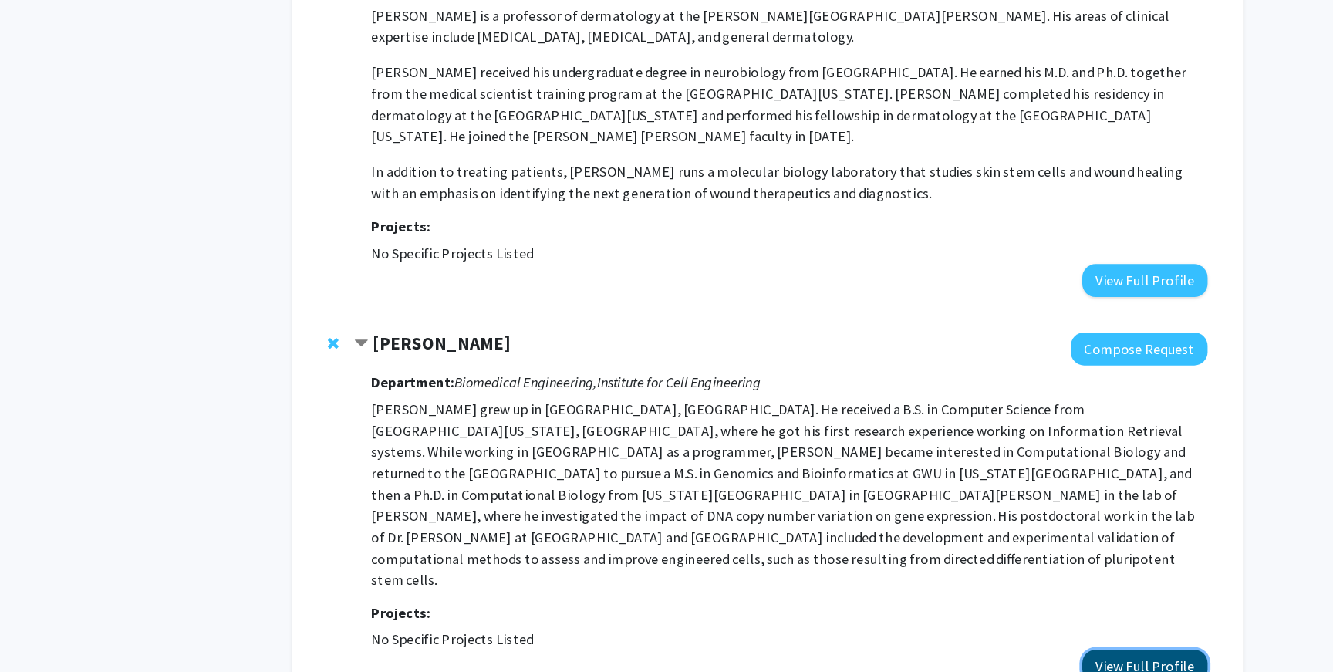
click at [1001, 564] on button "View Full Profile" at bounding box center [994, 578] width 109 height 29
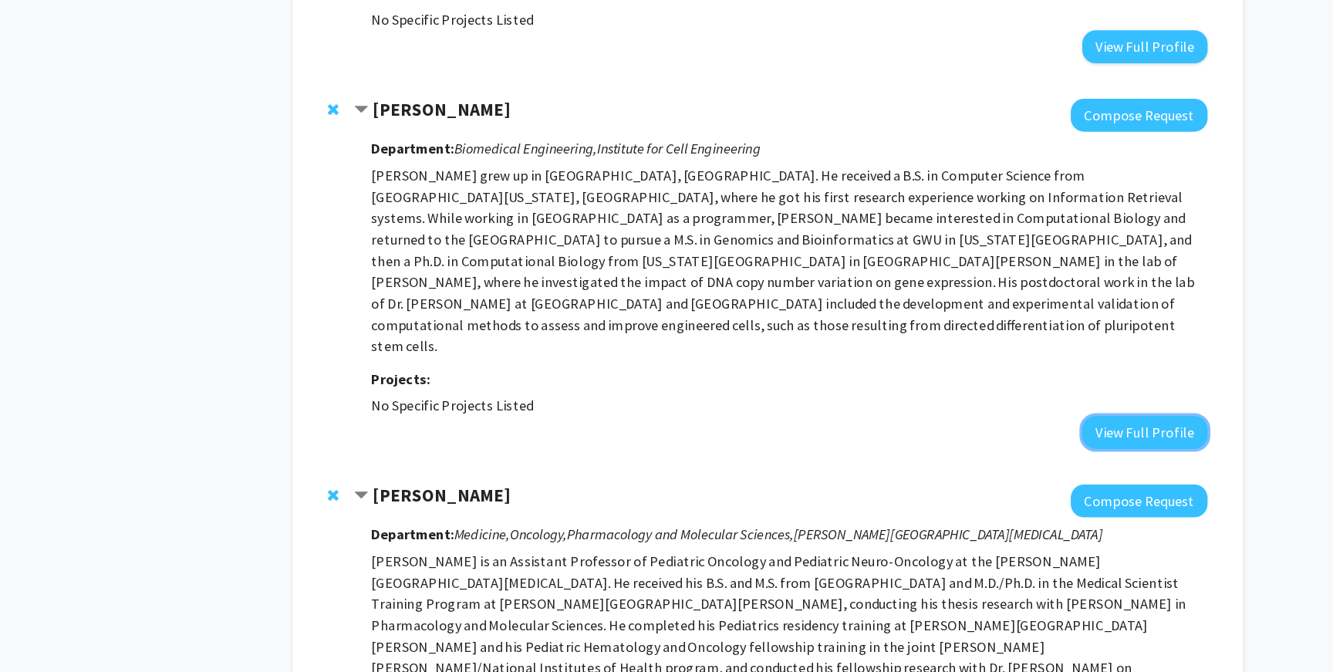
scroll to position [3029, 0]
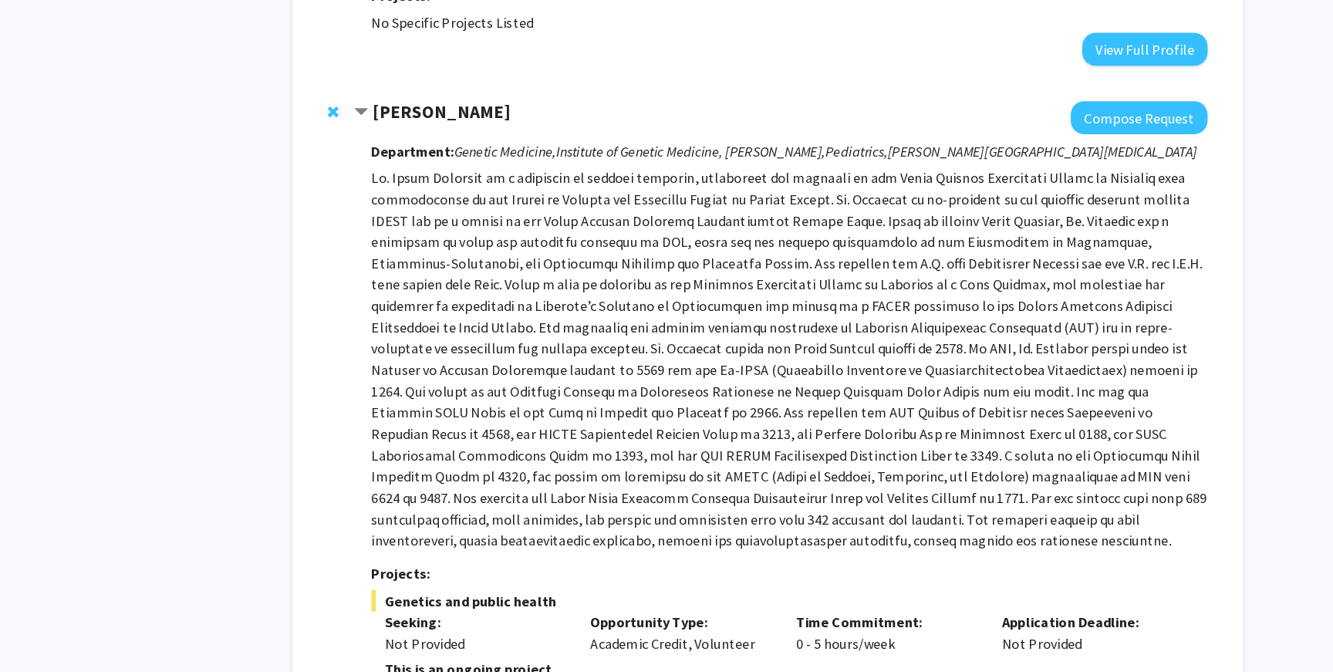
scroll to position [0, 0]
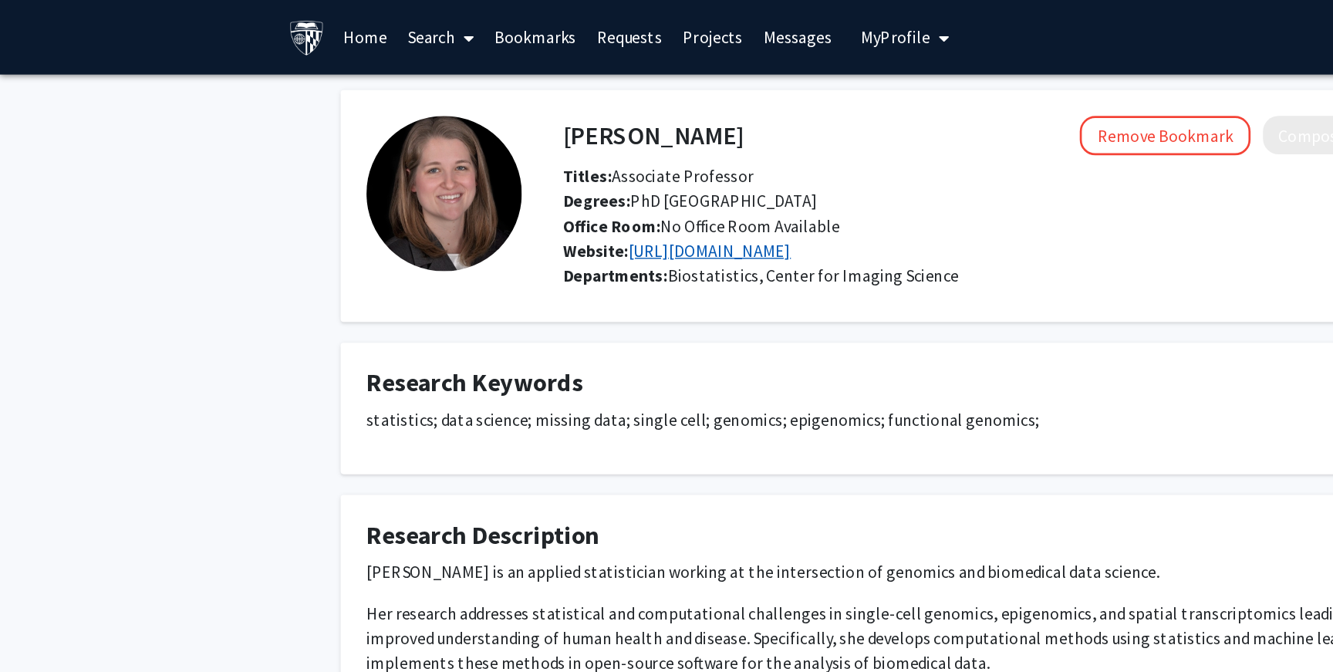
click at [590, 191] on link "http://www.stephaniehicks.com" at bounding box center [528, 186] width 121 height 15
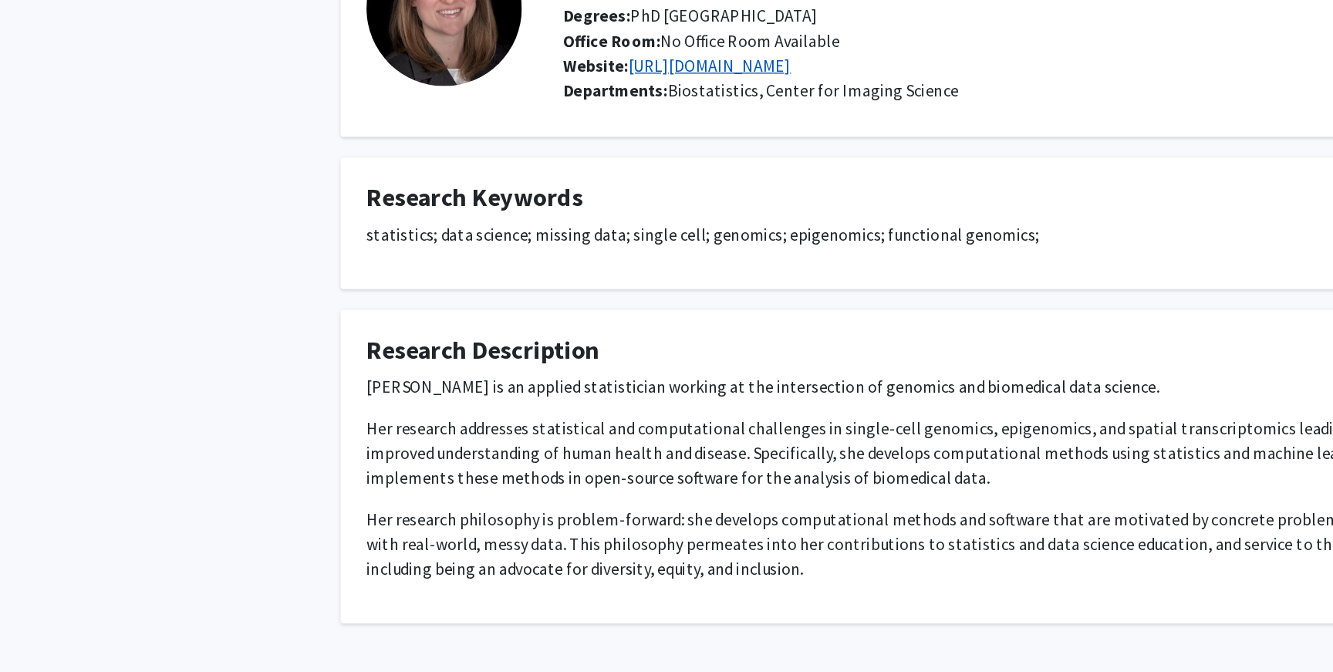
scroll to position [26, 0]
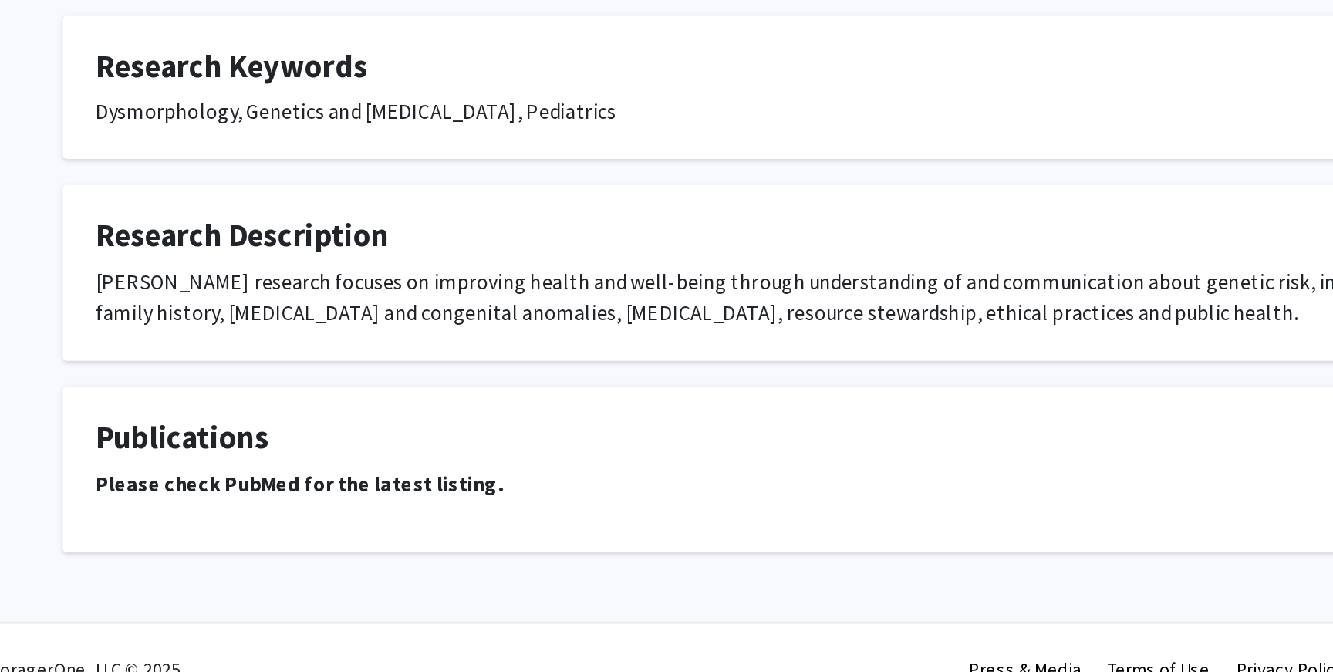
scroll to position [563, 0]
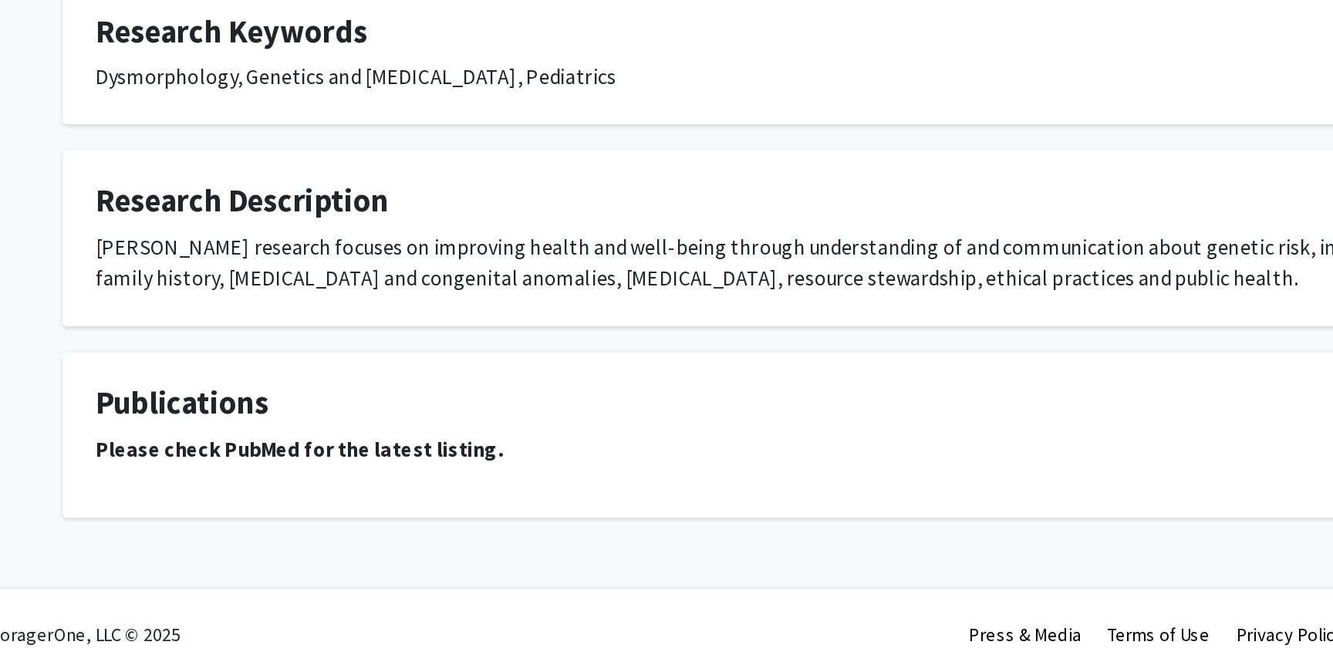
drag, startPoint x: 532, startPoint y: 321, endPoint x: 601, endPoint y: 324, distance: 68.7
click at [601, 324] on div "Dysmorphology, Genetics and Inherited Diseases, Pediatrics" at bounding box center [666, 318] width 787 height 19
drag, startPoint x: 530, startPoint y: 319, endPoint x: 589, endPoint y: 320, distance: 58.6
click at [589, 320] on div "Dysmorphology, Genetics and Inherited Diseases, Pediatrics" at bounding box center [666, 318] width 787 height 19
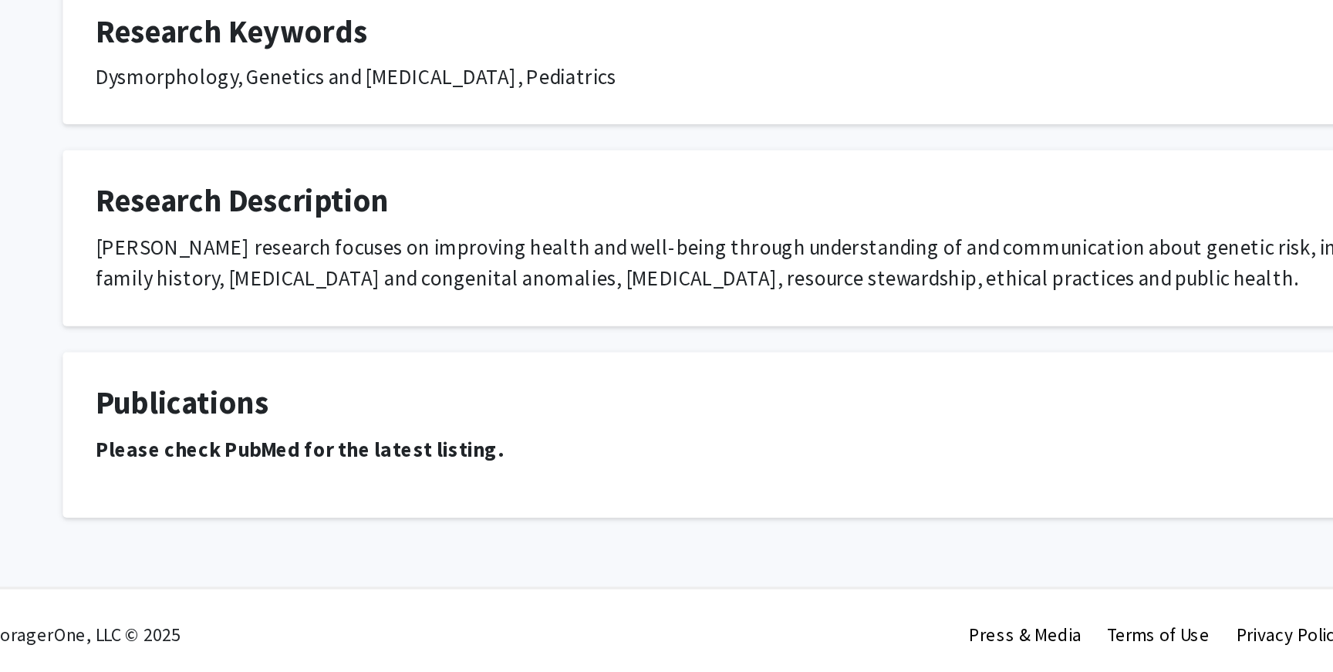
copy div "Pediatrics"
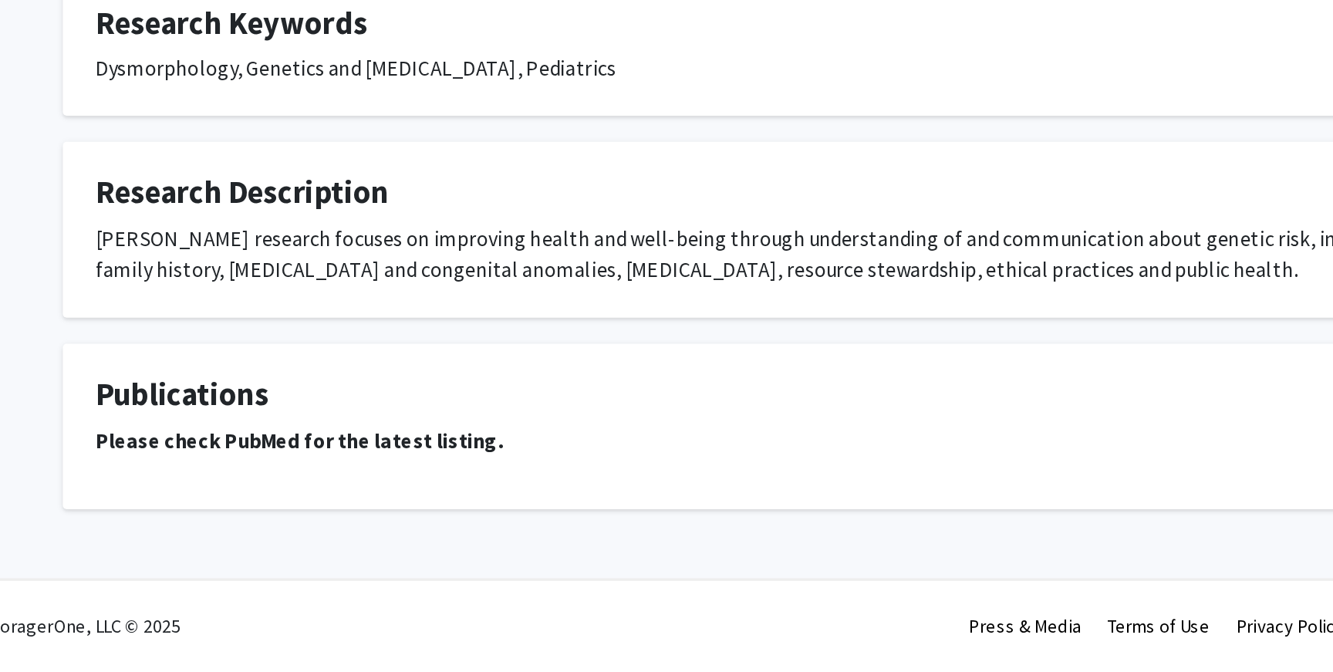
click at [465, 533] on strong "Please check PubMed for the latest listing." at bounding box center [394, 534] width 242 height 15
click at [438, 542] on strong "Please check PubMed for the latest listing." at bounding box center [394, 534] width 242 height 15
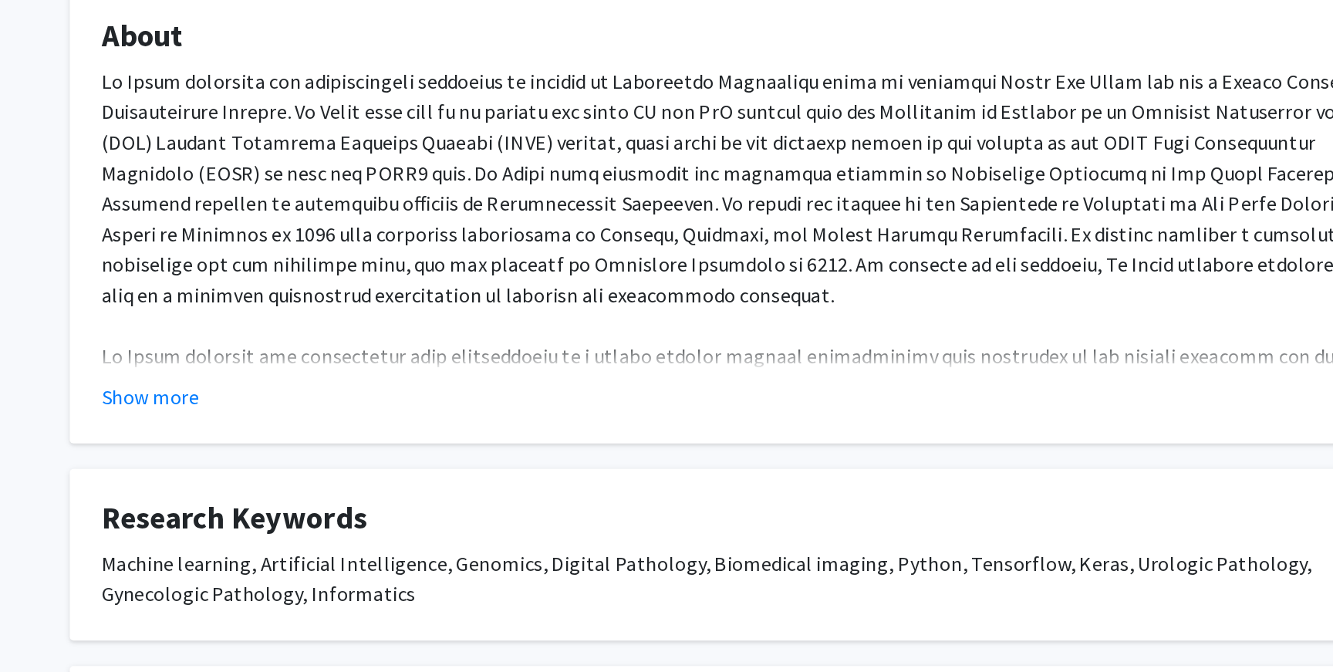
scroll to position [42, 0]
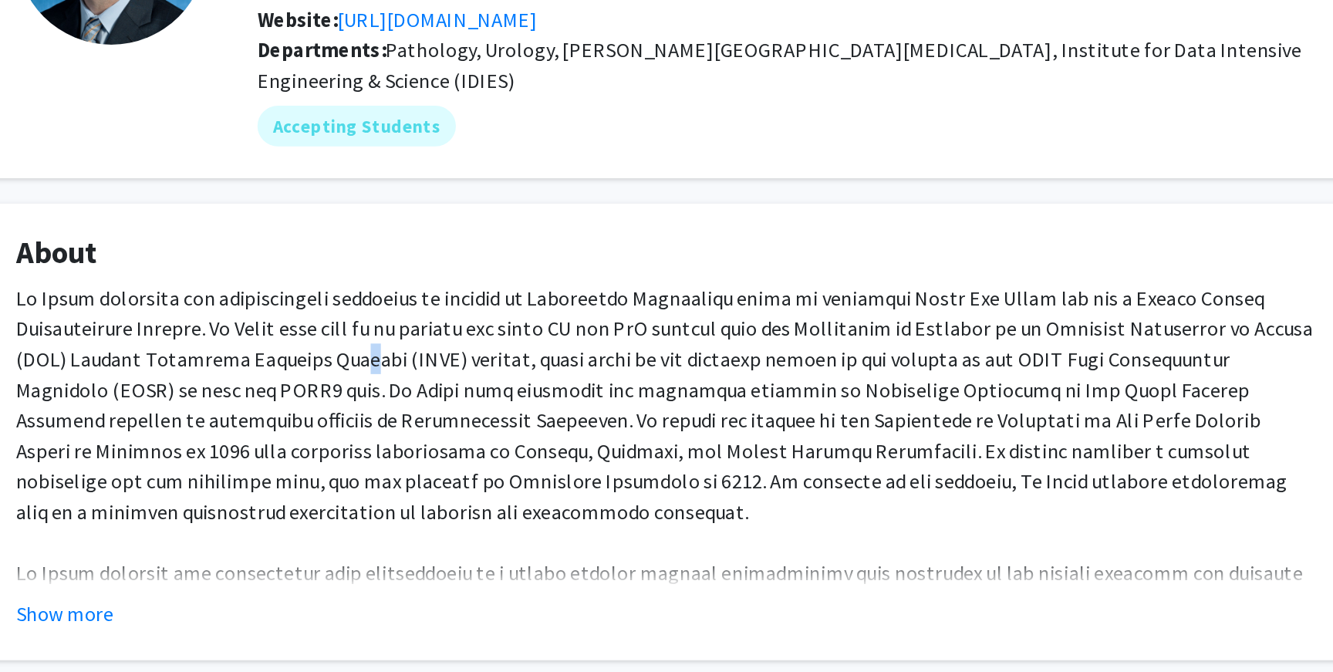
click at [457, 344] on div at bounding box center [666, 480] width 787 height 352
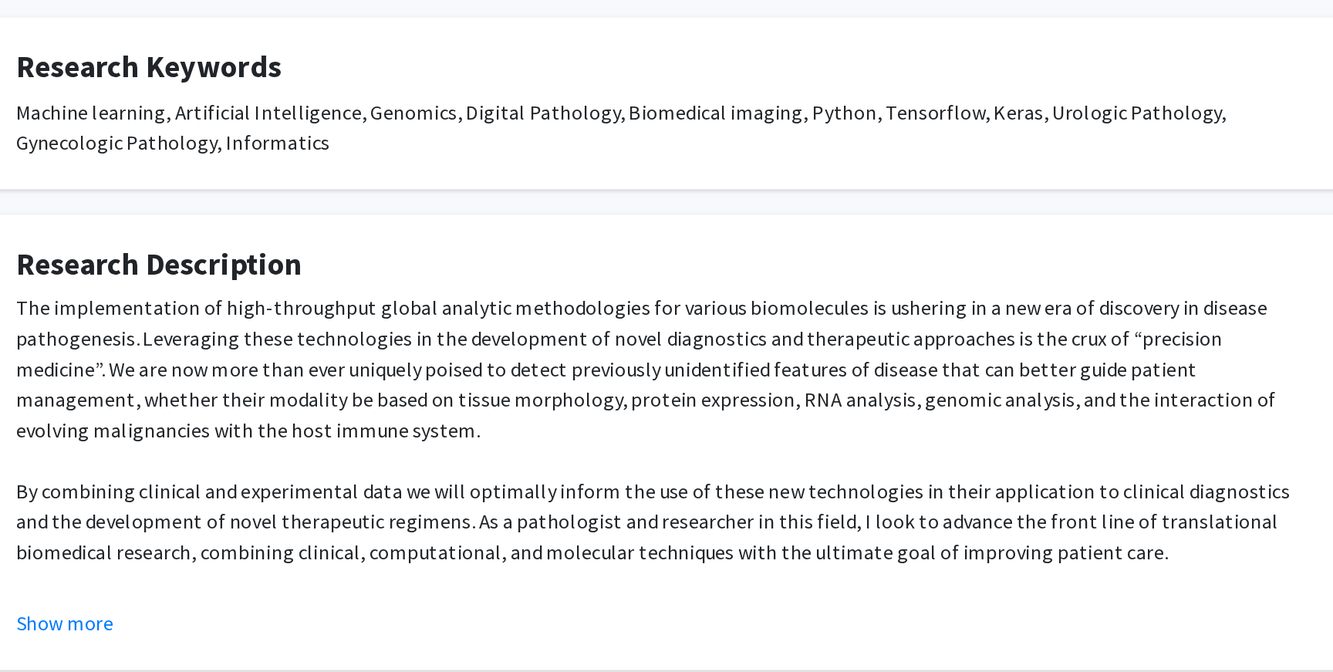
scroll to position [315, 0]
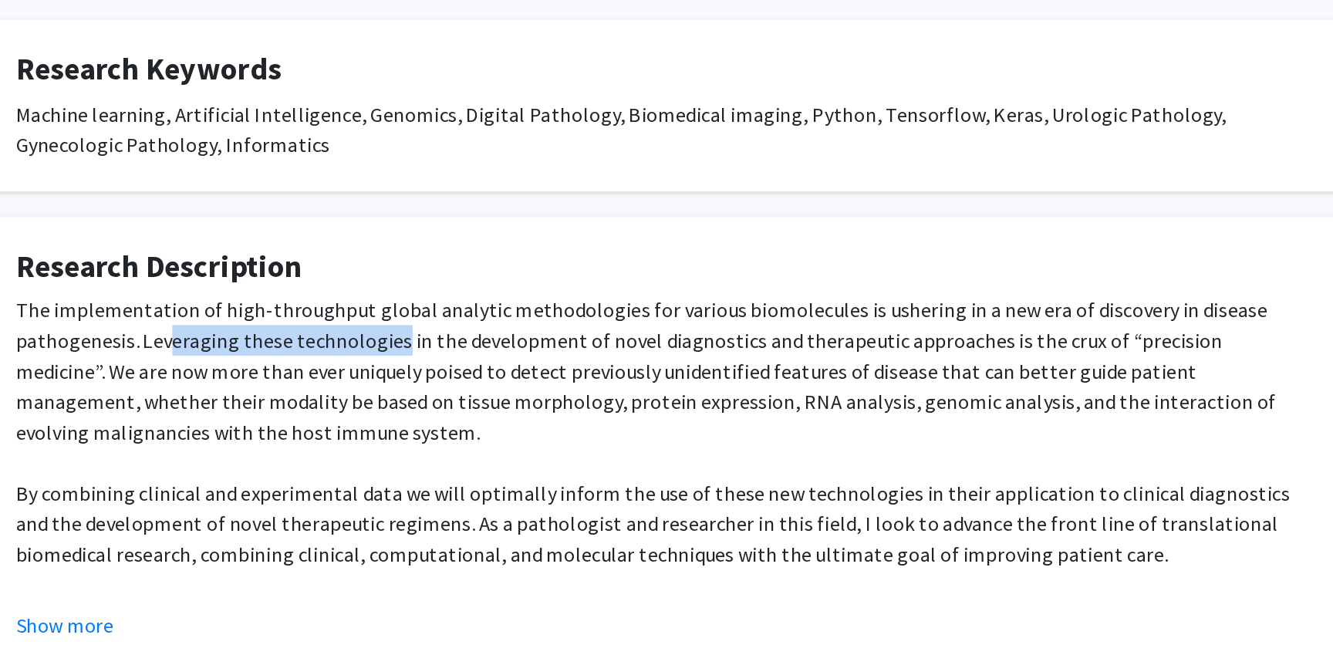
drag, startPoint x: 366, startPoint y: 462, endPoint x: 502, endPoint y: 479, distance: 136.9
click at [502, 479] on div "The implementation of high-throughput global analytic methodologies for various…" at bounding box center [666, 554] width 787 height 222
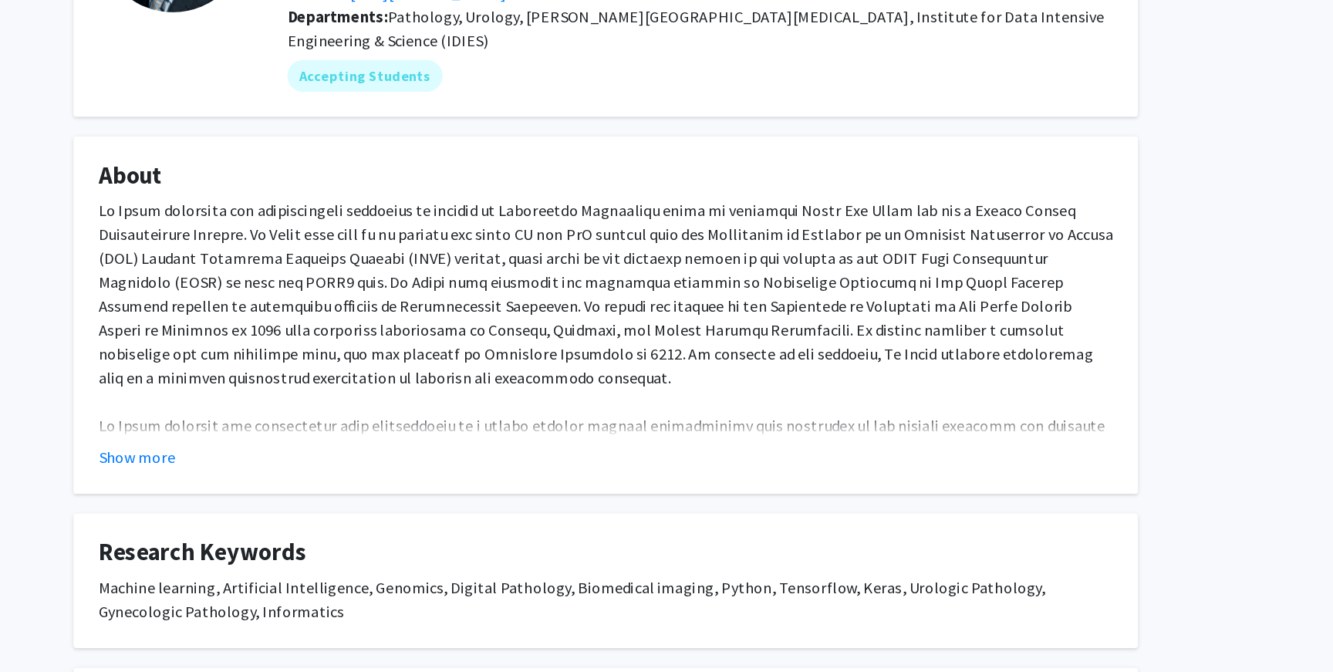
scroll to position [0, 0]
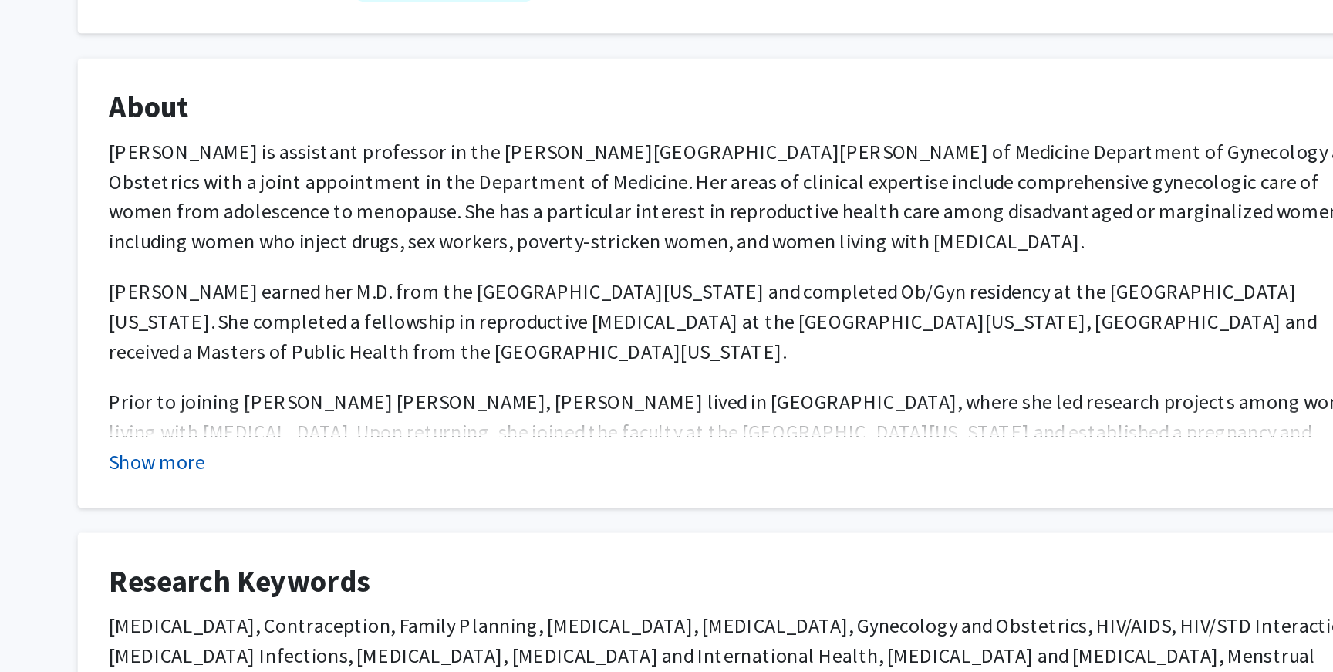
click at [320, 532] on button "Show more" at bounding box center [302, 528] width 59 height 19
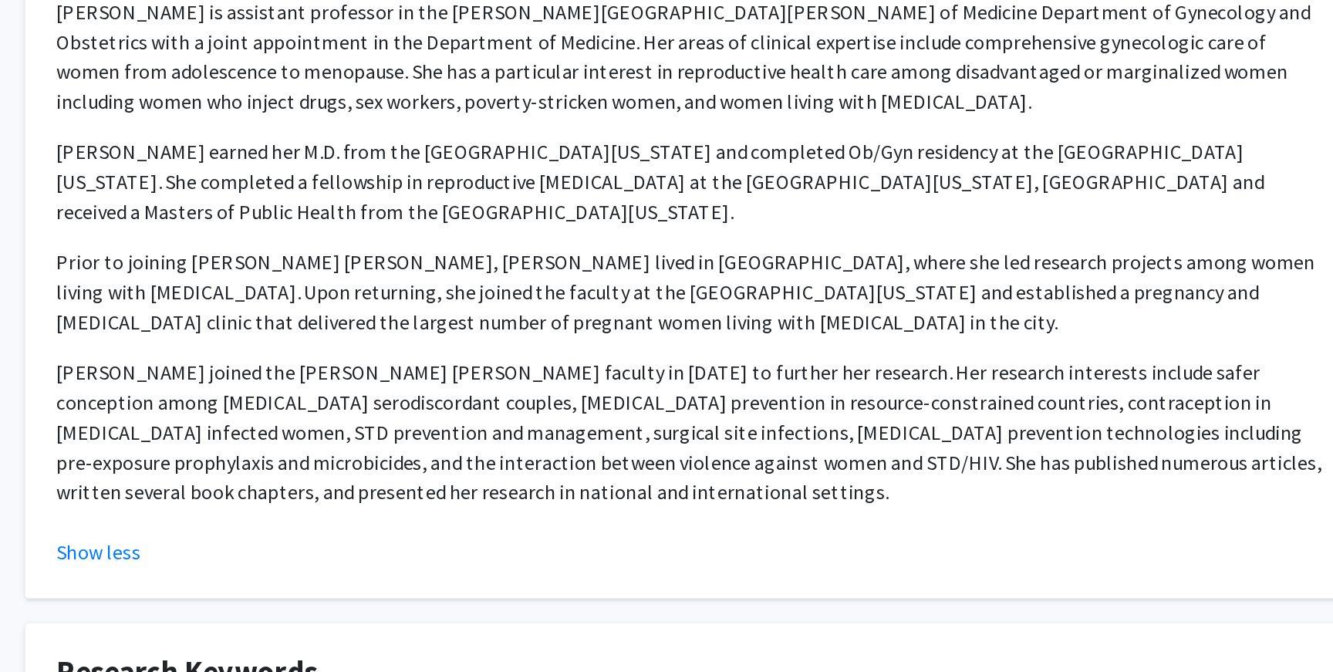
scroll to position [73, 0]
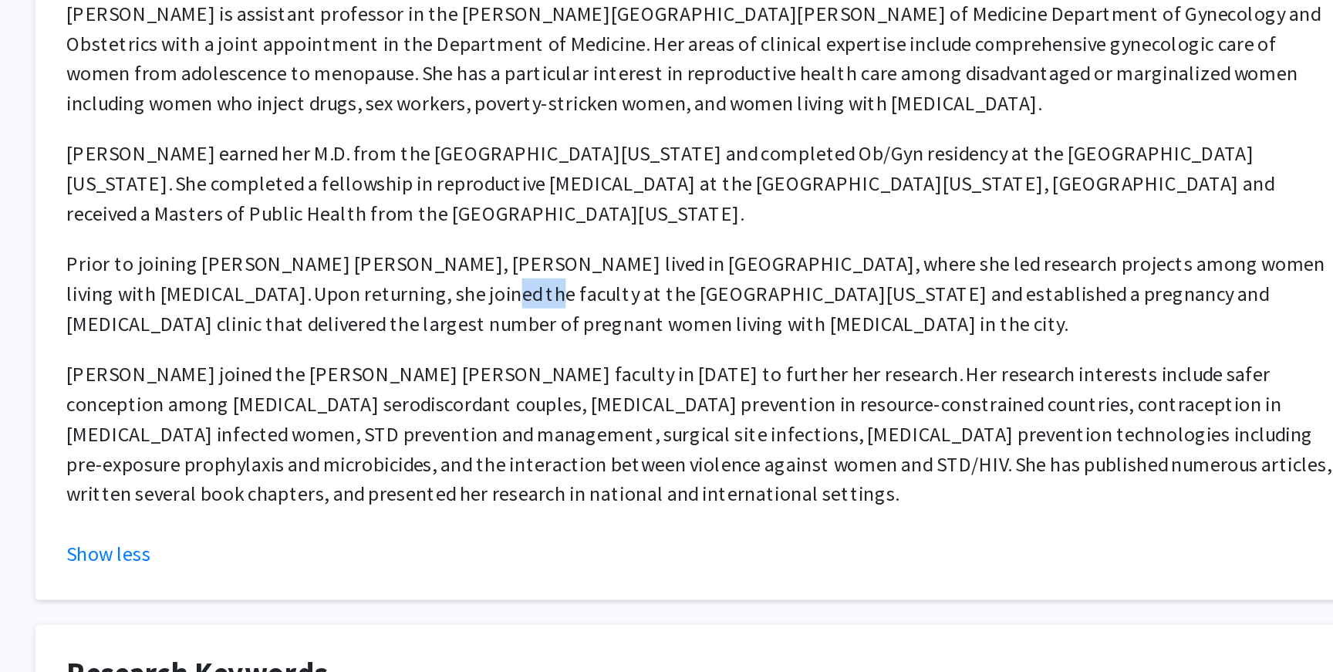
drag, startPoint x: 427, startPoint y: 443, endPoint x: 456, endPoint y: 444, distance: 28.6
click at [456, 444] on p "Prior to joining [PERSON_NAME] [PERSON_NAME], [PERSON_NAME] lived in [GEOGRAPHI…" at bounding box center [666, 438] width 787 height 56
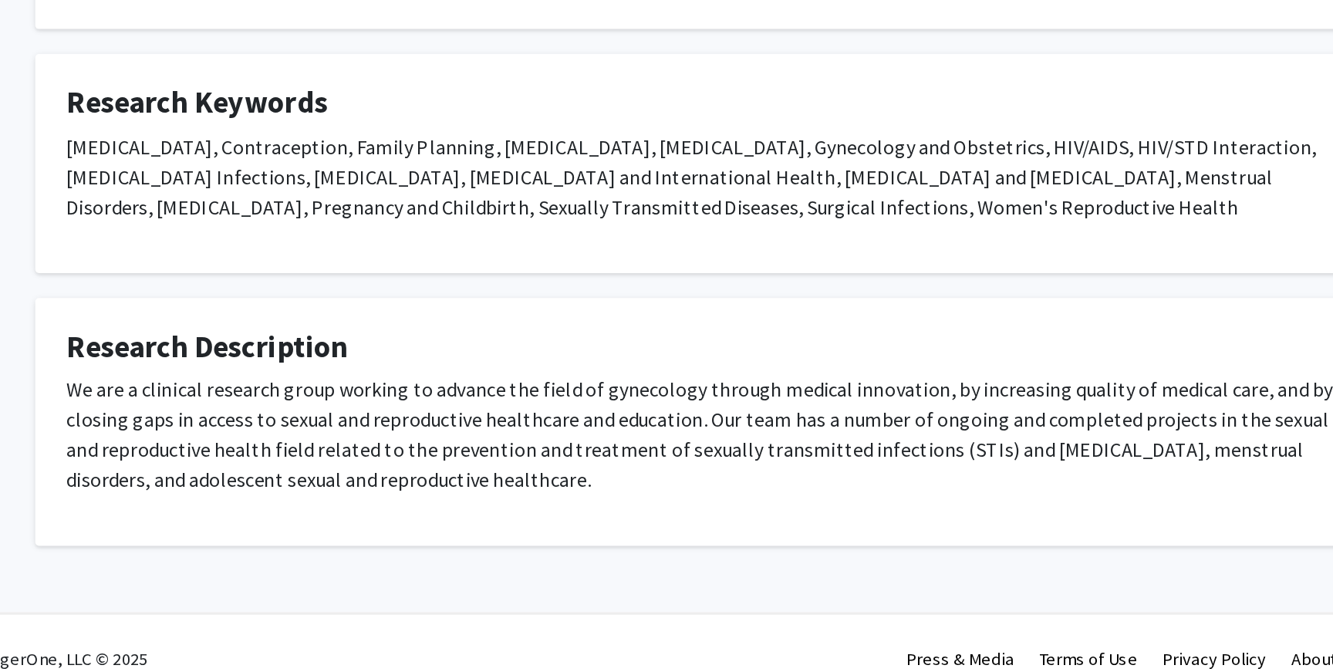
scroll to position [424, 0]
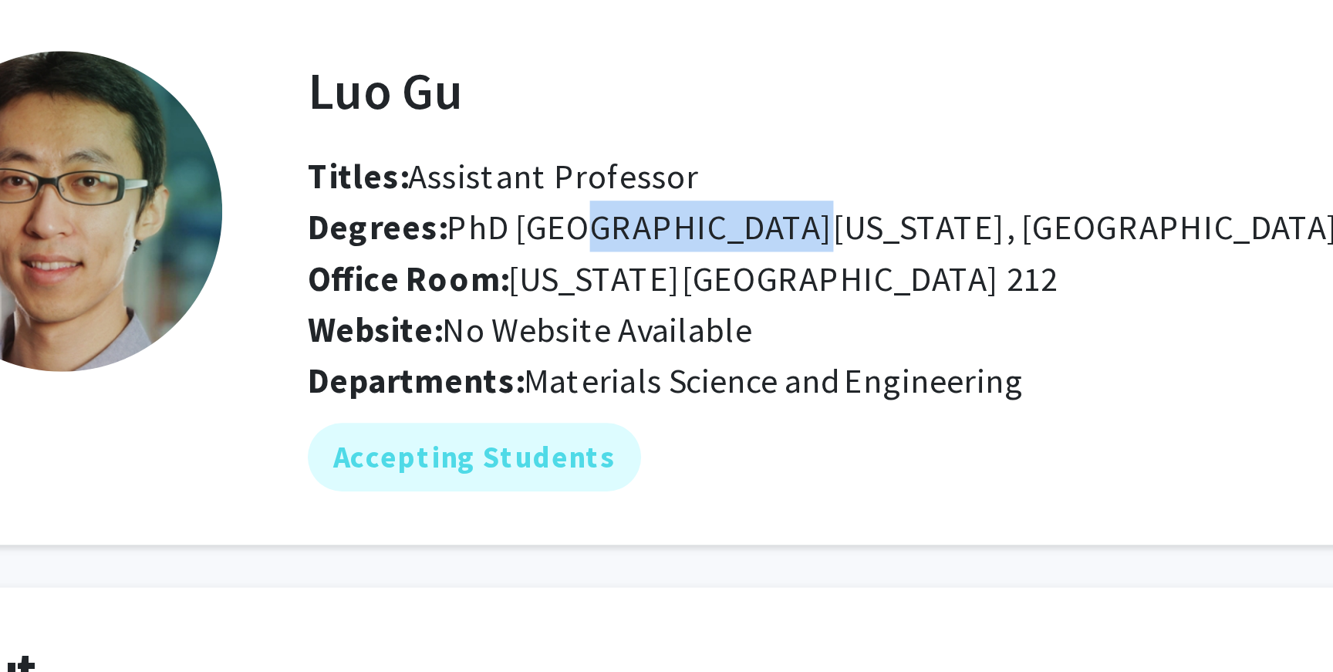
drag, startPoint x: 511, startPoint y: 150, endPoint x: 573, endPoint y: 153, distance: 62.5
click at [573, 153] on span "Degrees: PhD University of California, San Diego 2012" at bounding box center [620, 149] width 400 height 15
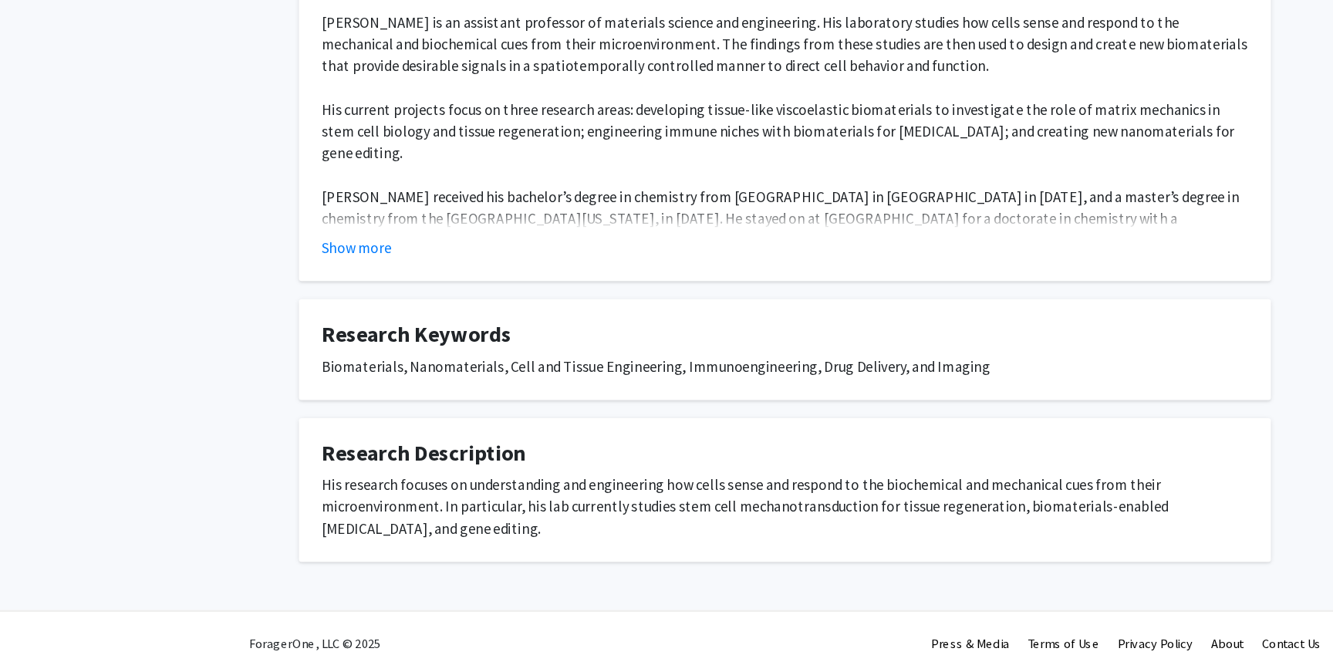
scroll to position [218, 0]
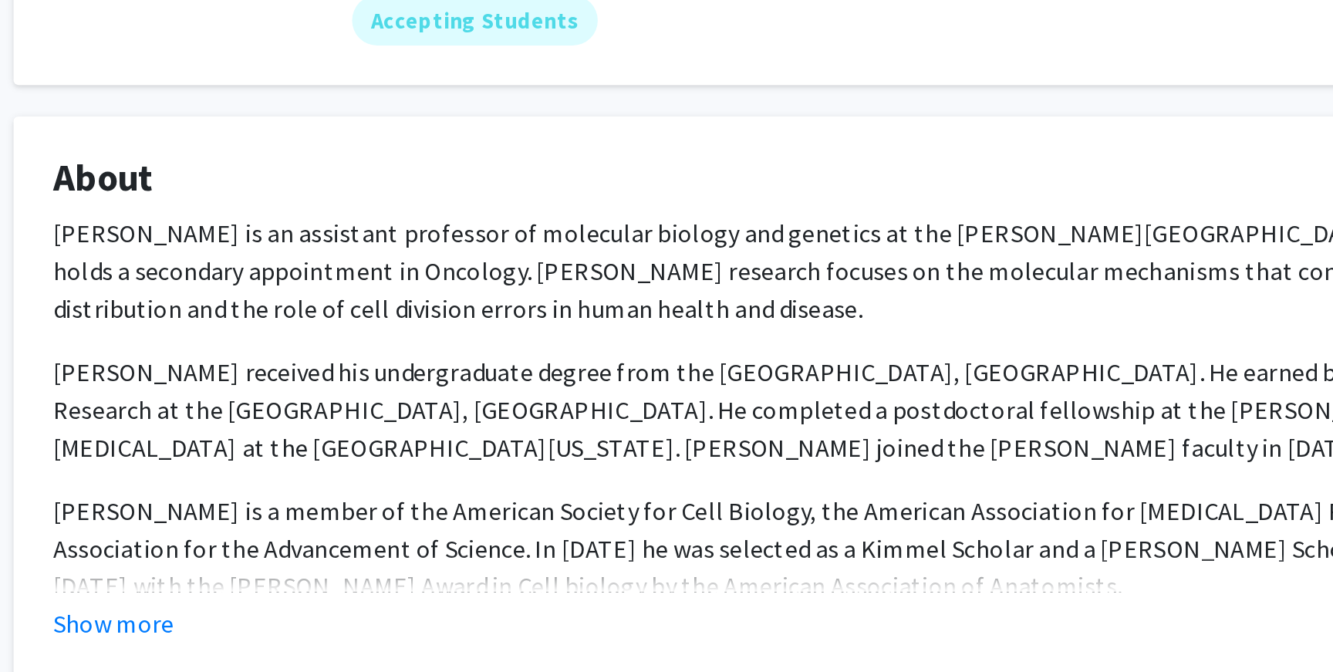
click at [474, 352] on p "[PERSON_NAME] is an assistant professor of molecular biology and genetics at th…" at bounding box center [666, 374] width 787 height 56
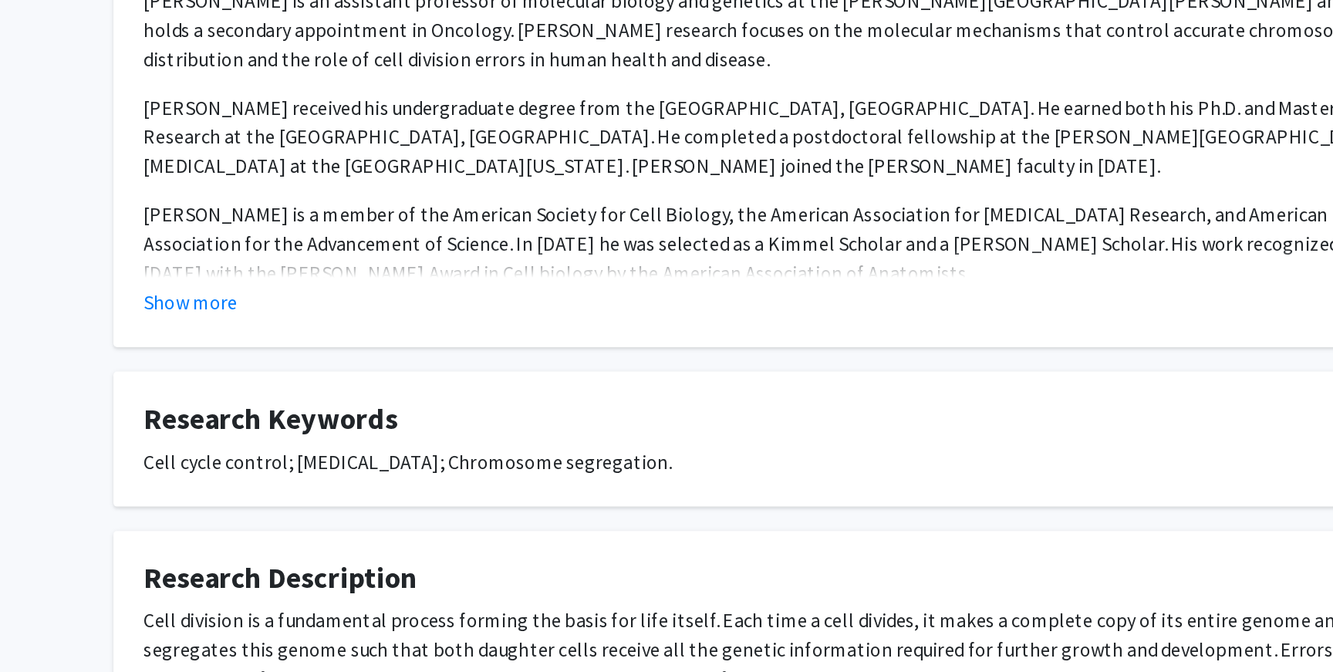
scroll to position [119, 0]
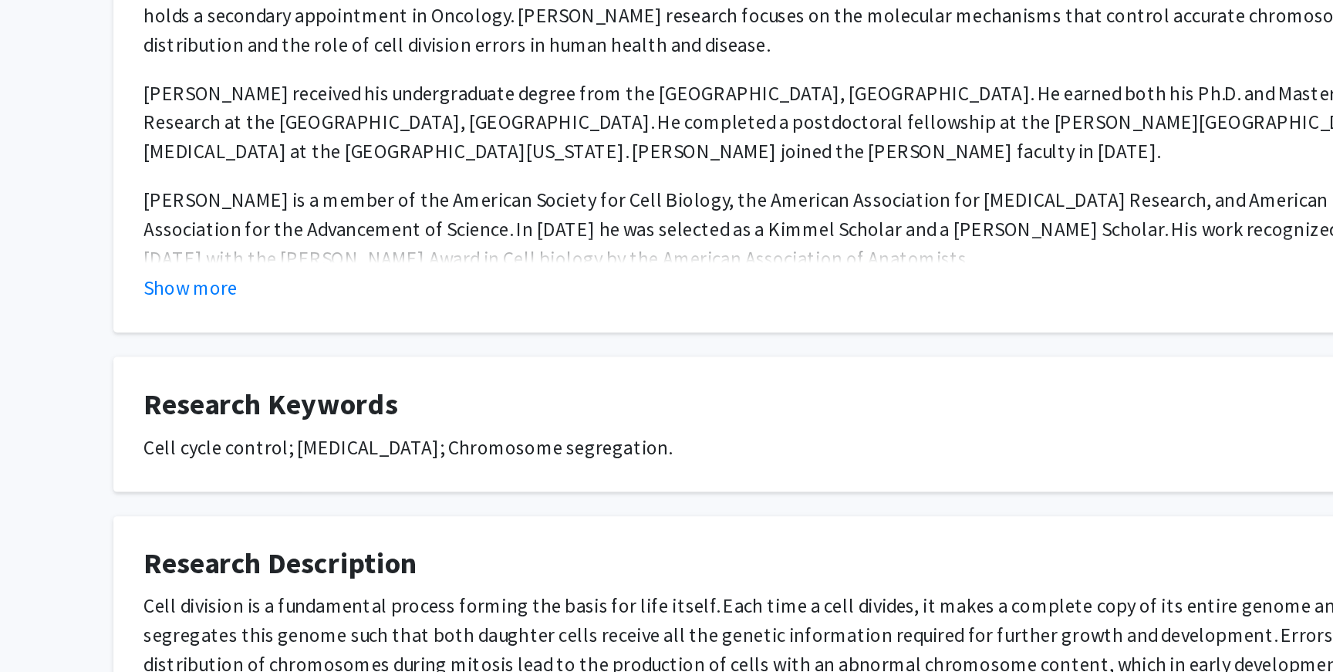
click at [305, 441] on fg-card "About [PERSON_NAME] is an assistant professor of molecular biology and genetics…" at bounding box center [667, 318] width 826 height 277
click at [308, 438] on fg-card "About [PERSON_NAME] is an assistant professor of molecular biology and genetics…" at bounding box center [667, 318] width 826 height 277
click at [302, 429] on button "Show more" at bounding box center [302, 428] width 59 height 19
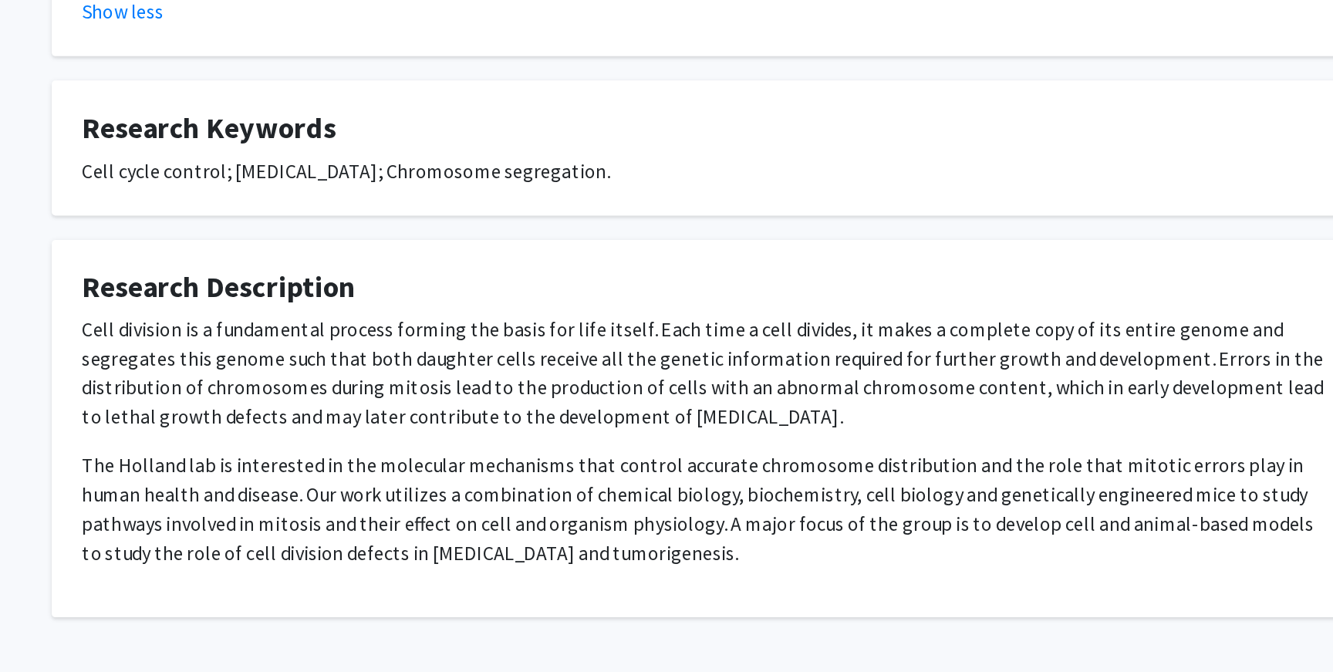
scroll to position [329, 0]
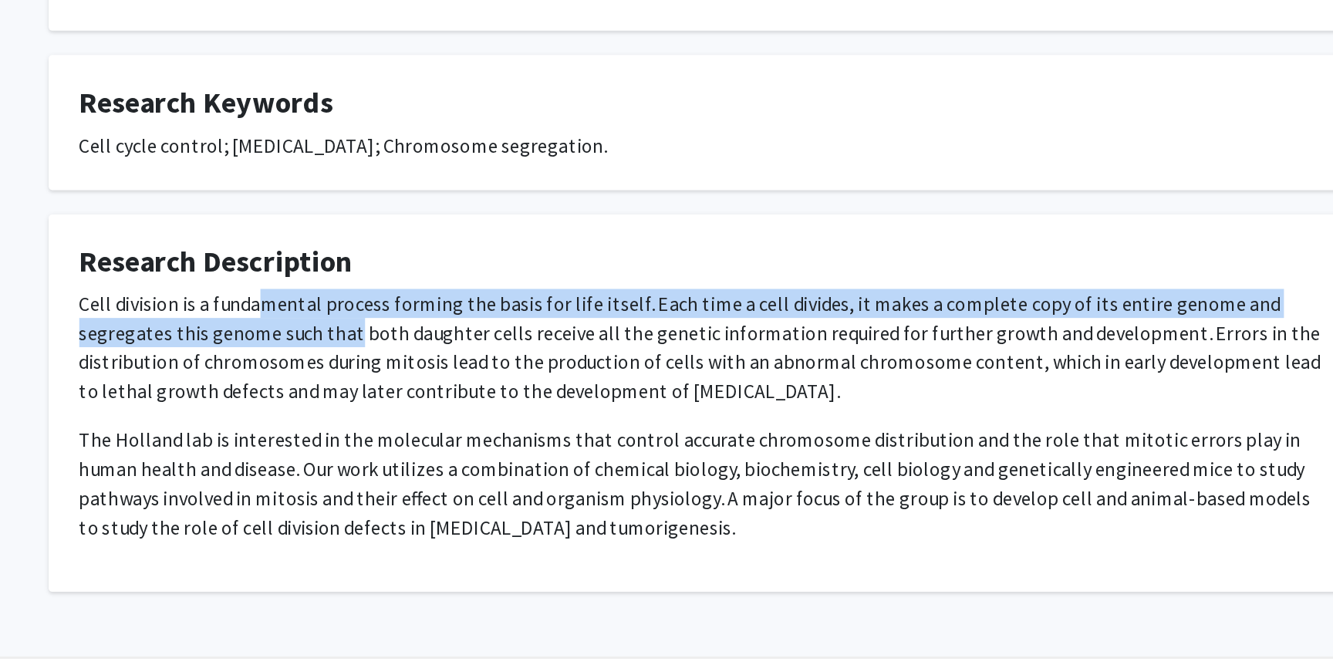
drag, startPoint x: 390, startPoint y: 441, endPoint x: 443, endPoint y: 450, distance: 54.0
click at [443, 450] on p "Cell division is a fundamental process forming the basis for life itself. Each …" at bounding box center [666, 466] width 787 height 74
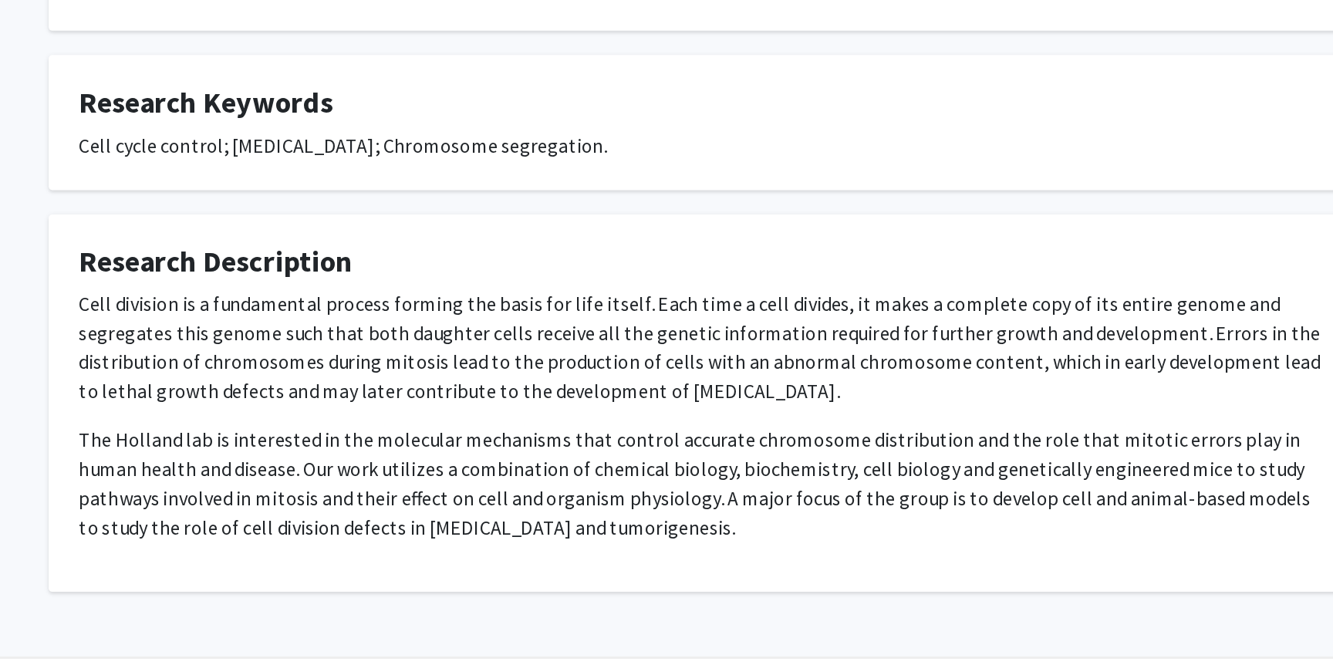
click at [461, 517] on span "The Holland lab is interested in the molecular mechanisms that control accurate…" at bounding box center [663, 552] width 781 height 71
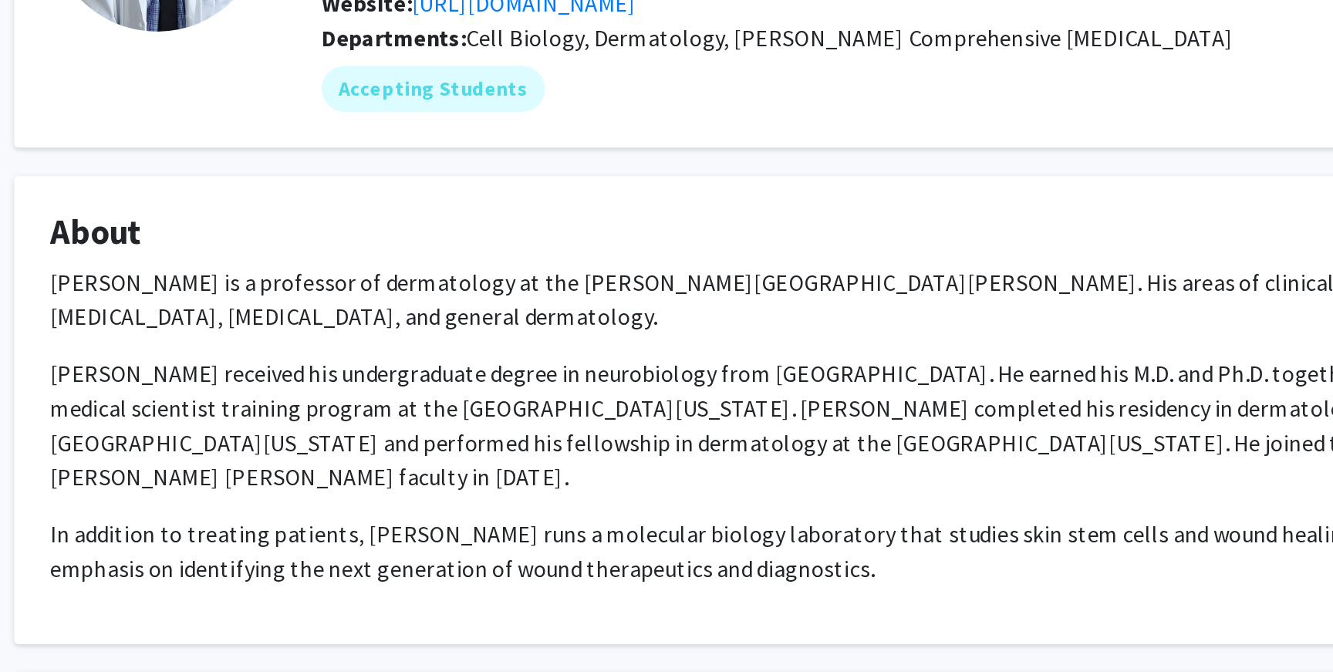
click at [468, 335] on p "Dr. Luis Andres Garza is a professor of dermatology at the Johns Hopkins Univer…" at bounding box center [666, 346] width 787 height 37
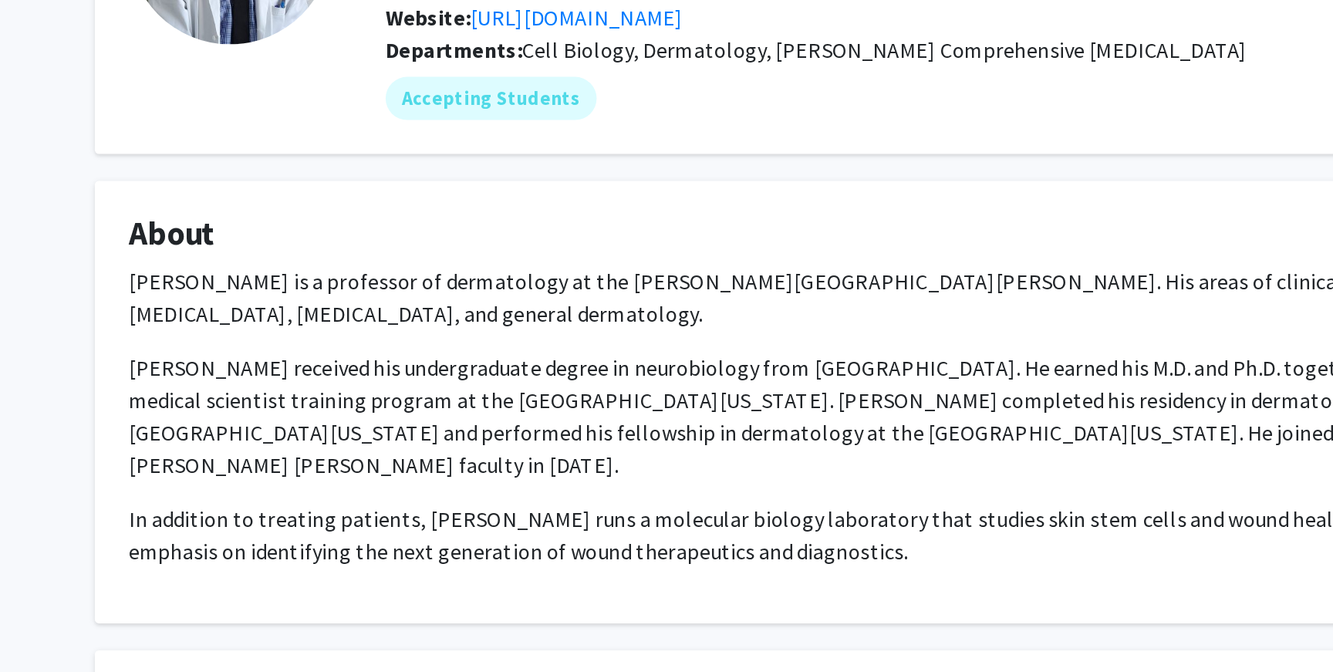
drag, startPoint x: 558, startPoint y: 351, endPoint x: 249, endPoint y: 329, distance: 309.4
click at [249, 329] on div "Luis Garza Remove Bookmark Compose Request Titles: Professor Degrees: MD PhD, U…" at bounding box center [666, 627] width 849 height 1120
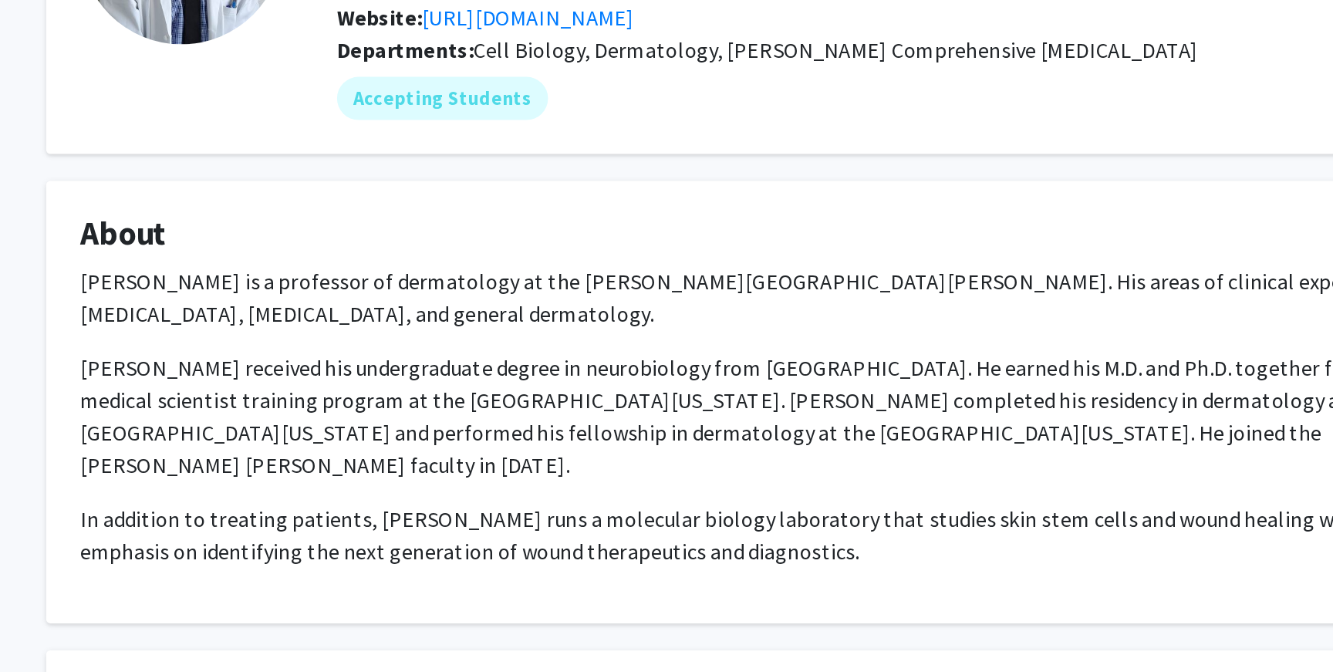
copy p "Dr. Luis Andres Garza is a professor of dermatology at the Johns Hopkins Univer…"
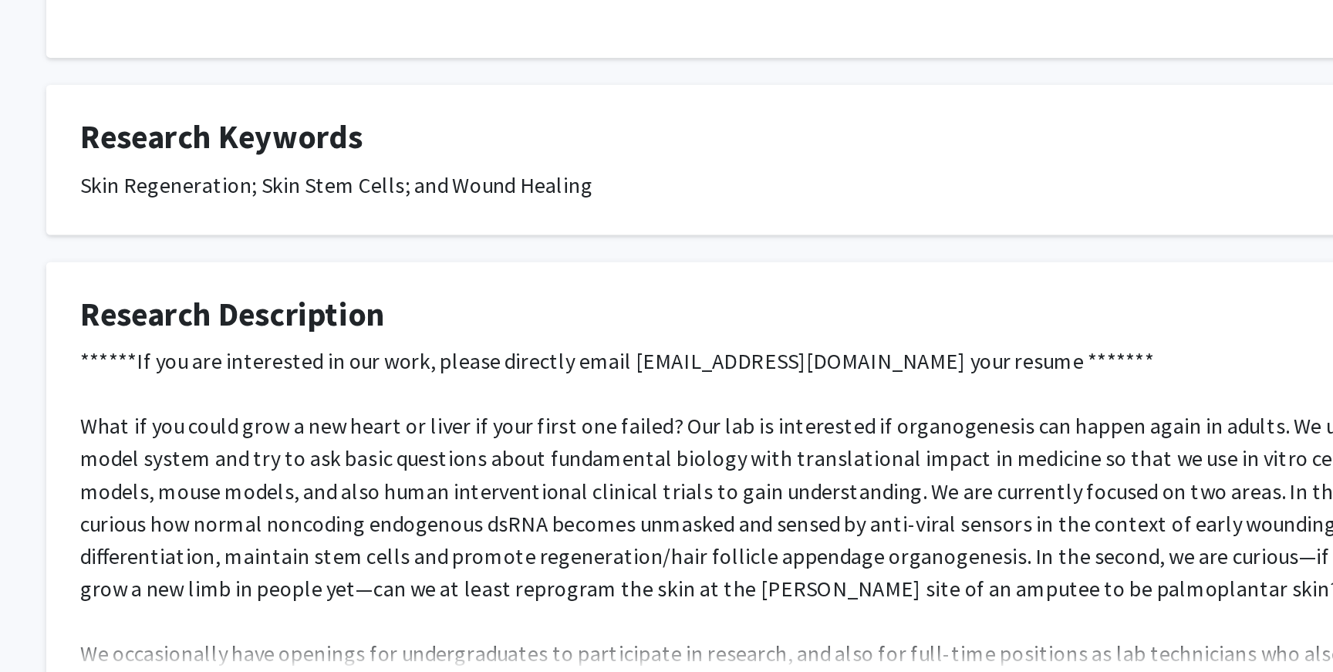
scroll to position [223, 0]
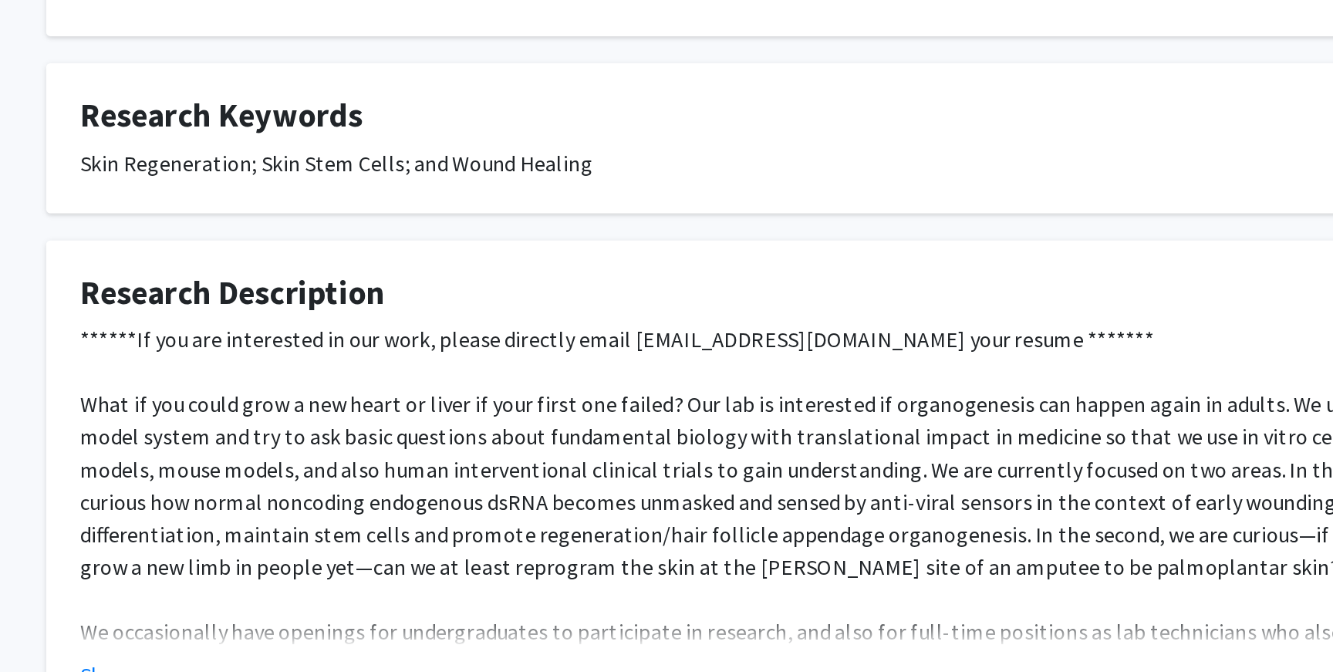
click at [423, 473] on div "******If you are interested in our work, please directly email LAG@jhmi.edu you…" at bounding box center [666, 593] width 787 height 241
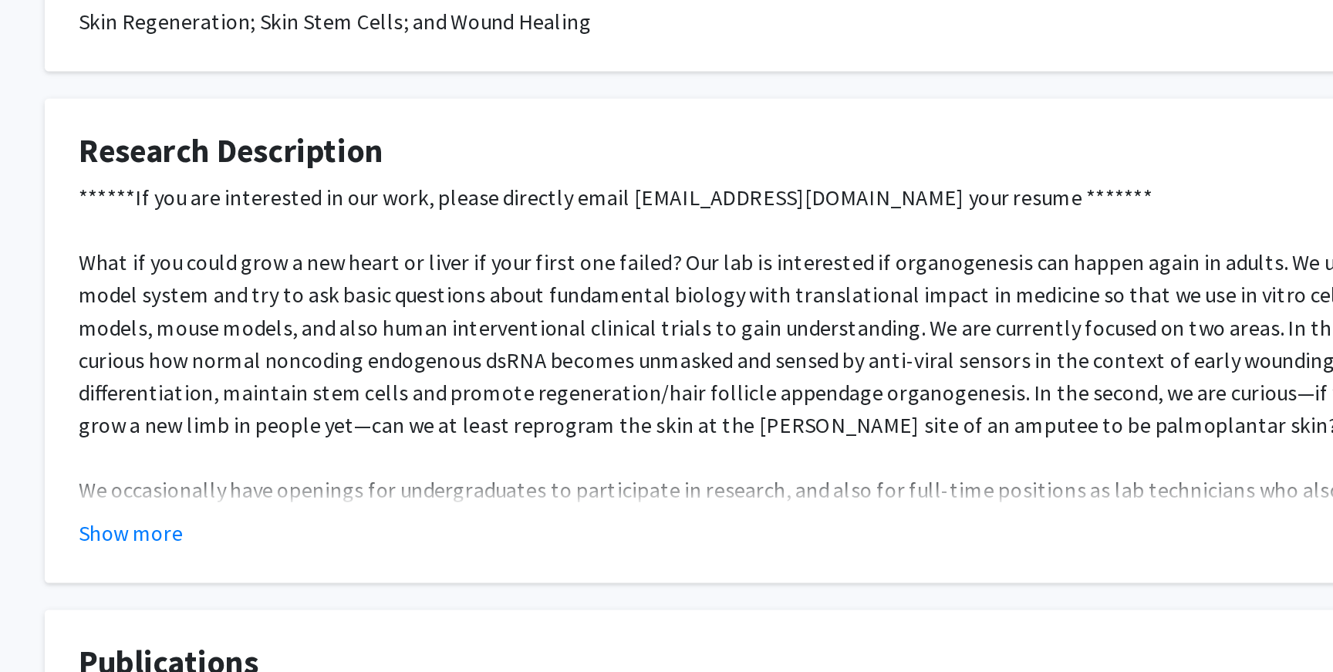
scroll to position [313, 0]
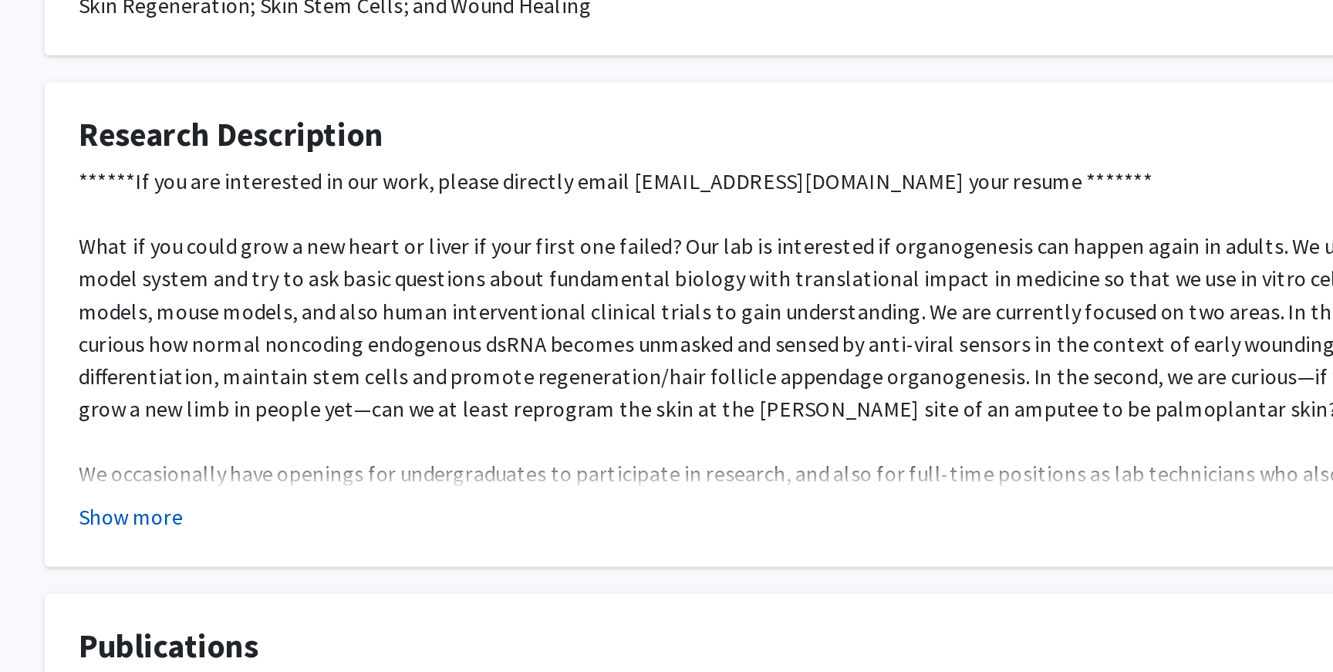
click at [302, 574] on button "Show more" at bounding box center [302, 583] width 59 height 19
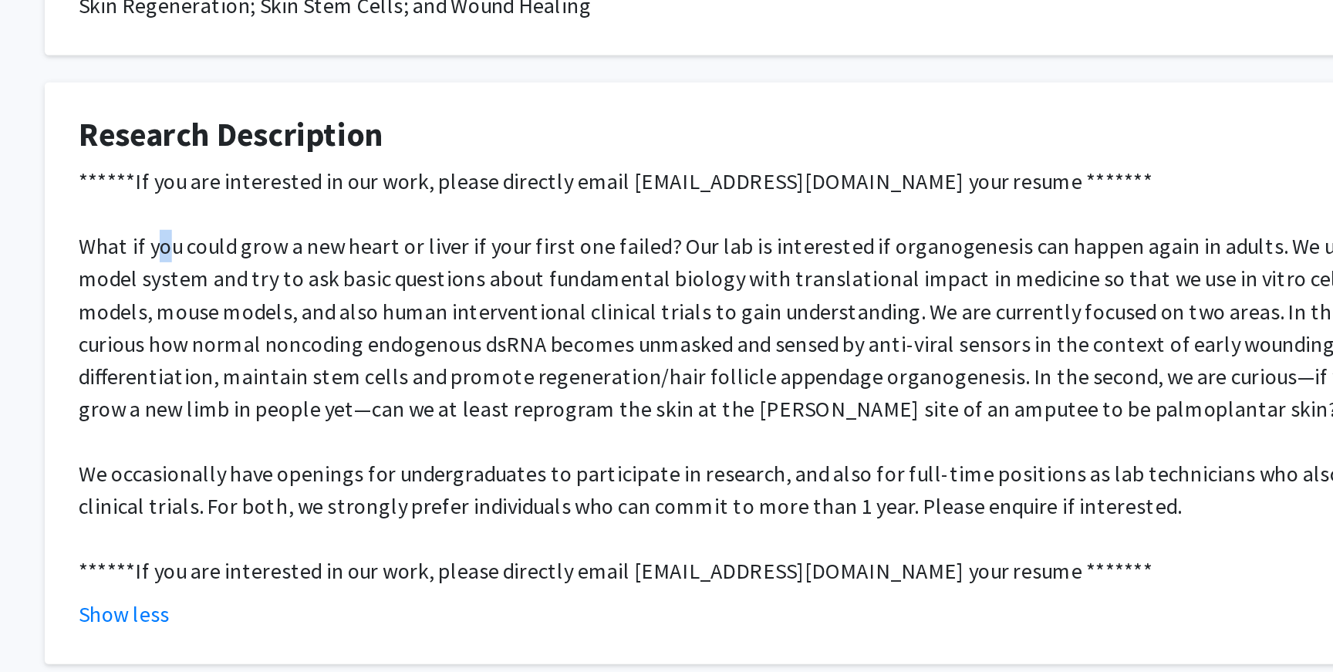
click at [321, 414] on div "******If you are interested in our work, please directly email LAG@jhmi.edu you…" at bounding box center [666, 503] width 787 height 241
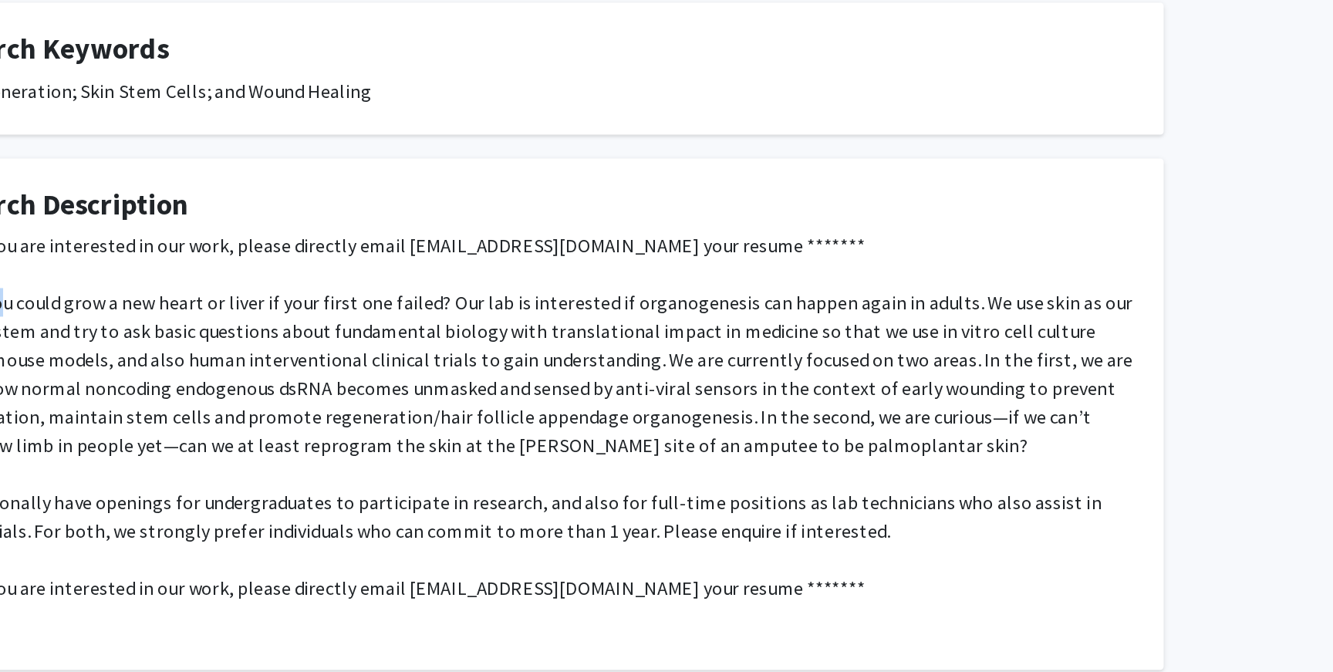
scroll to position [309, 0]
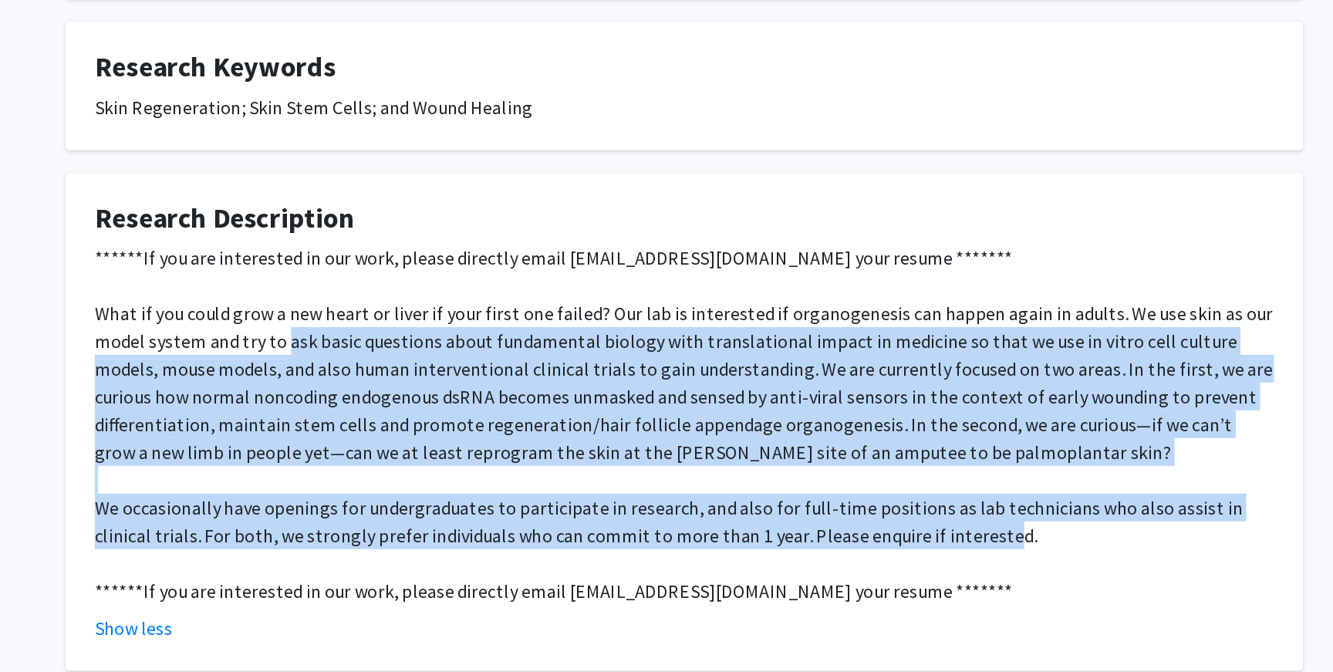
drag, startPoint x: 402, startPoint y: 433, endPoint x: 836, endPoint y: 565, distance: 453.3
click at [836, 565] on div "******If you are interested in our work, please directly email LAG@jhmi.edu you…" at bounding box center [666, 507] width 787 height 241
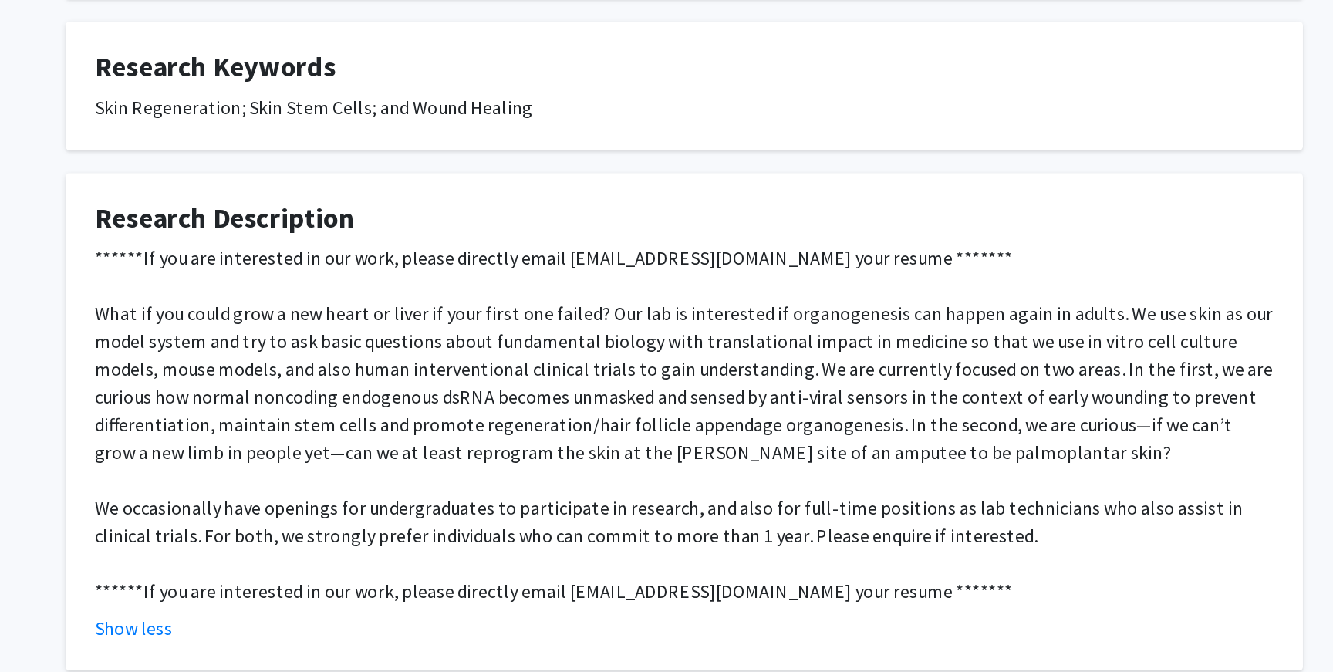
click at [802, 582] on div "******If you are interested in our work, please directly email LAG@jhmi.edu you…" at bounding box center [666, 507] width 787 height 241
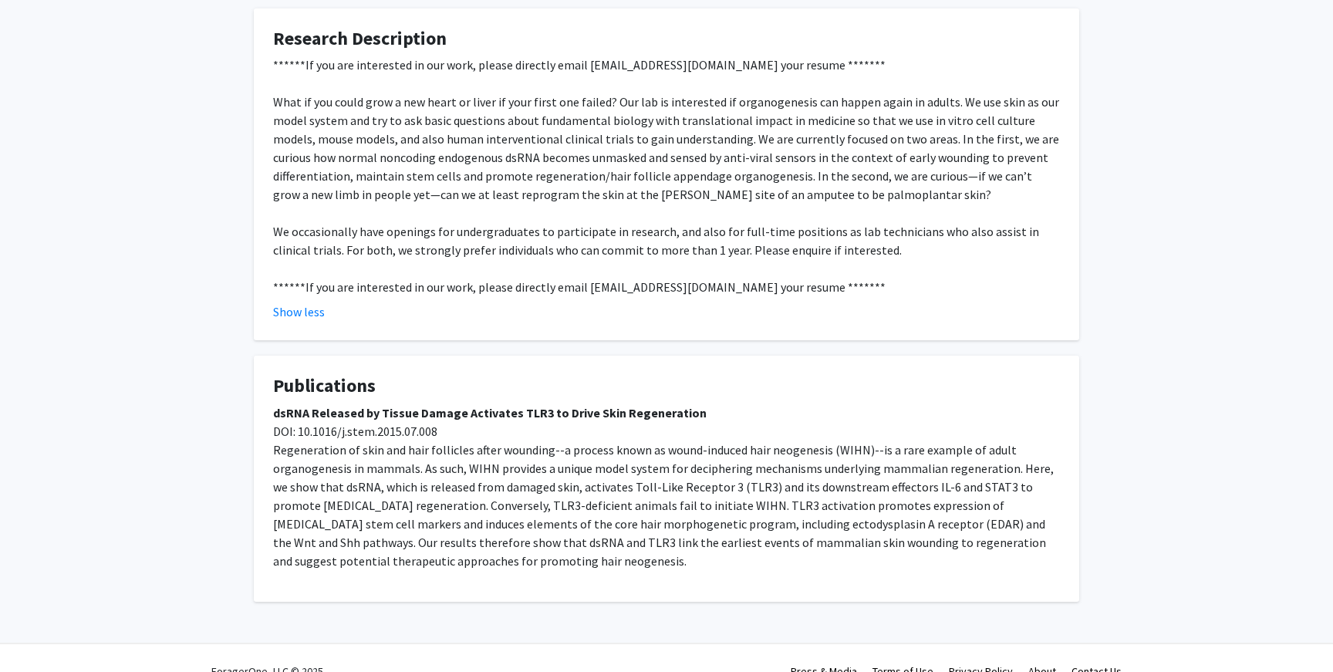
scroll to position [648, 0]
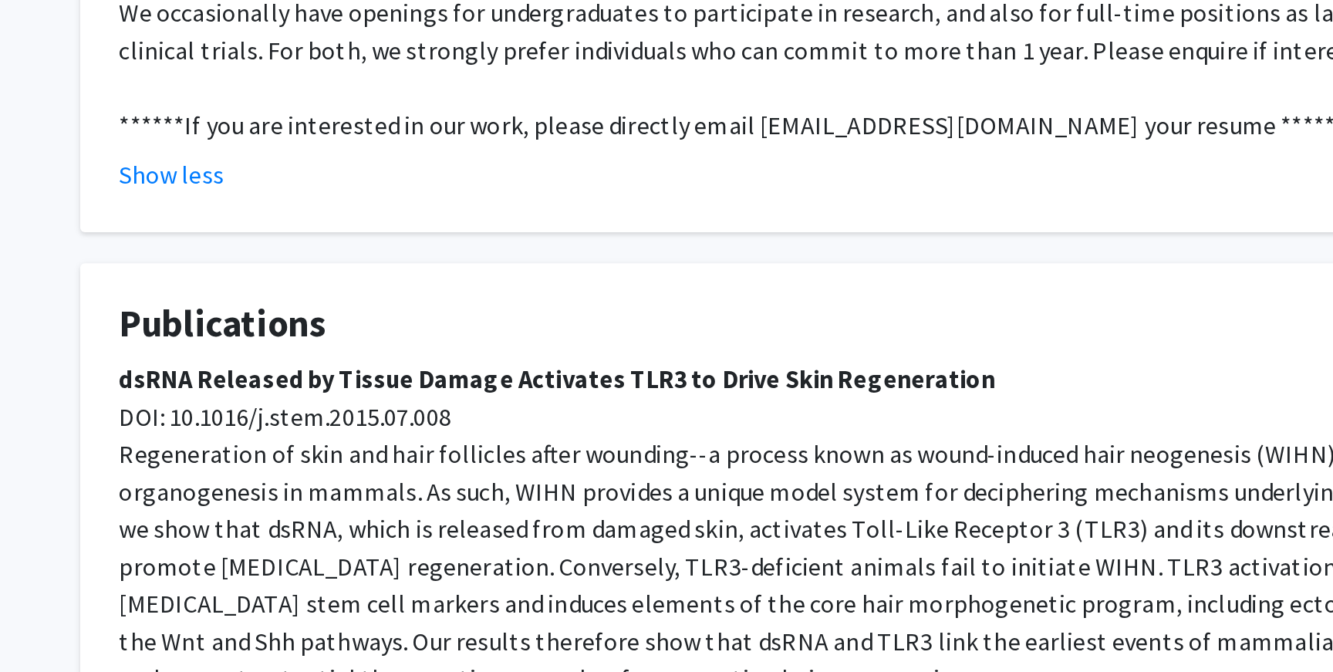
click at [366, 367] on h4 "Publications" at bounding box center [666, 378] width 787 height 22
drag, startPoint x: 317, startPoint y: 387, endPoint x: 426, endPoint y: 396, distance: 109.2
click at [426, 396] on p "dsRNA Released by Tissue Damage Activates TLR3 to Drive Skin Regeneration DOI: …" at bounding box center [666, 479] width 787 height 167
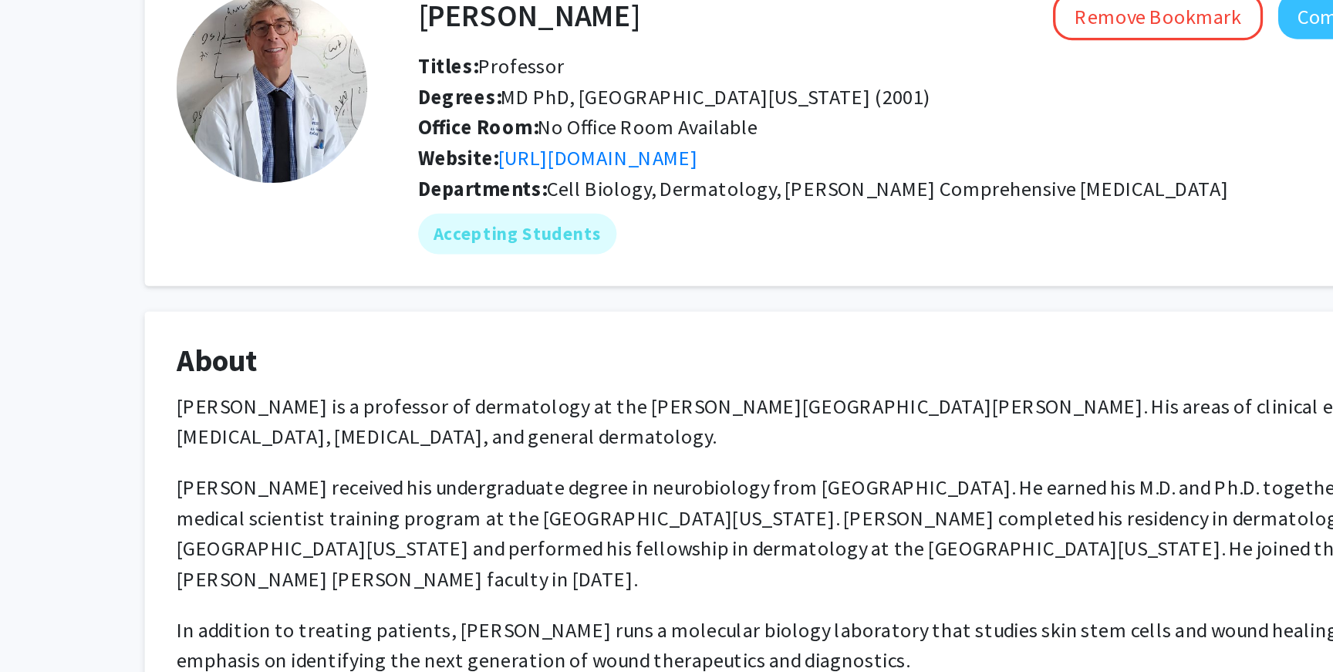
scroll to position [0, 0]
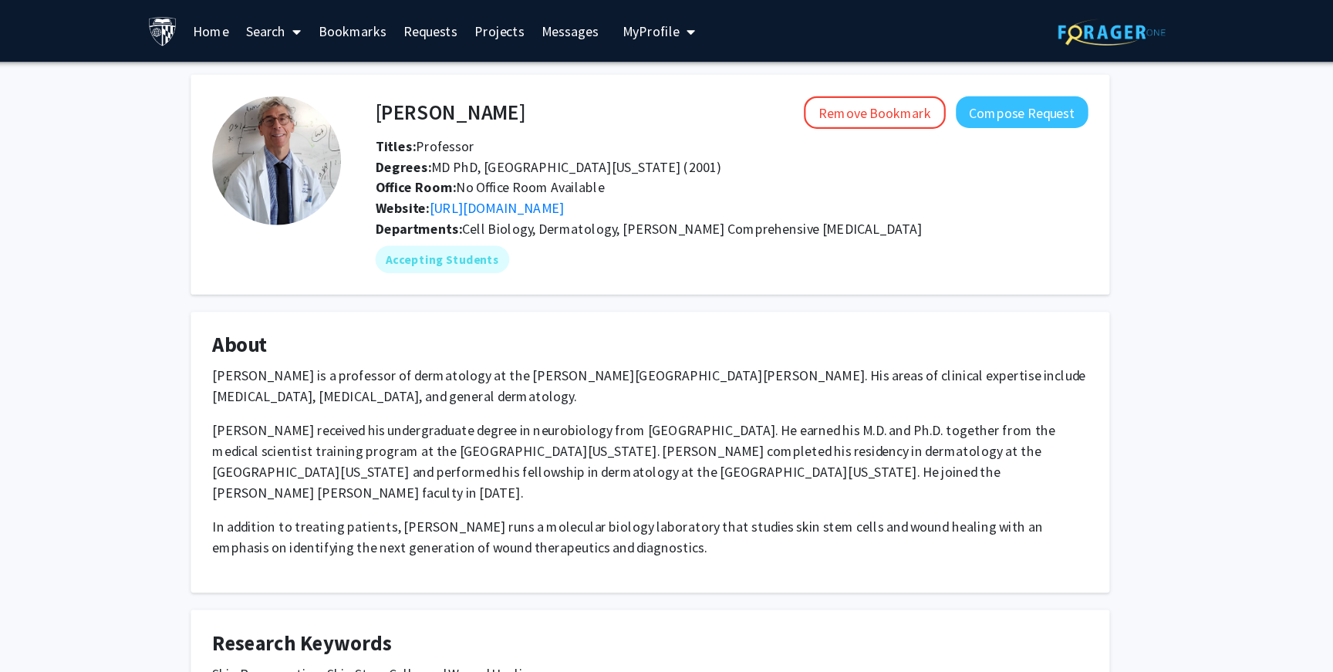
click at [605, 160] on span "Office Room: No Office Room Available" at bounding box center [523, 167] width 206 height 15
click at [440, 144] on b "Degrees:" at bounding box center [445, 149] width 50 height 15
click at [559, 70] on fg-card "Luis Garza Remove Bookmark Compose Request Titles: Professor Degrees: MD PhD, U…" at bounding box center [667, 166] width 826 height 198
drag, startPoint x: 538, startPoint y: 101, endPoint x: 450, endPoint y: 108, distance: 88.2
click at [432, 100] on div "Luis Garza Remove Bookmark Compose Request" at bounding box center [740, 100] width 664 height 29
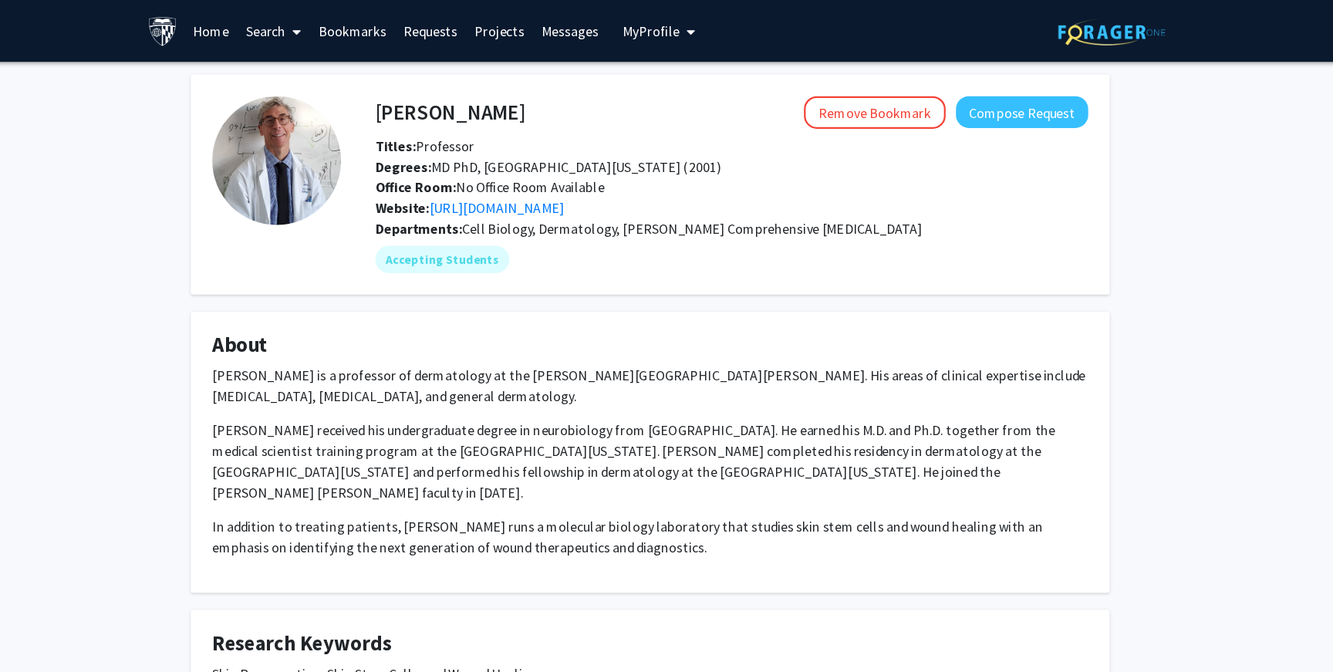
click at [397, 101] on div "Luis Garza Remove Bookmark Compose Request Titles: Professor Degrees: MD PhD, U…" at bounding box center [724, 165] width 671 height 159
drag, startPoint x: 414, startPoint y: 101, endPoint x: 423, endPoint y: 100, distance: 9.3
click at [423, 100] on div "Luis Garza Remove Bookmark Compose Request" at bounding box center [740, 100] width 664 height 29
copy h4 "Luis Garza"
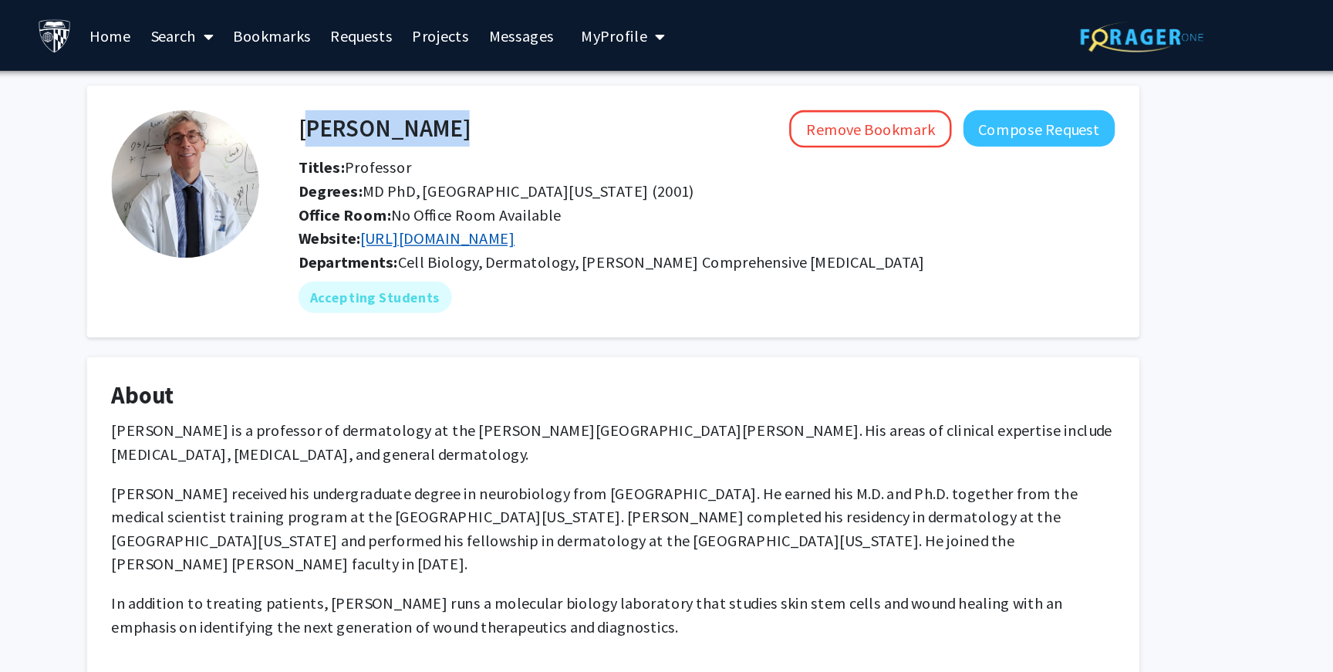
click at [487, 188] on link "http://www.lgarzalab.com/" at bounding box center [528, 186] width 121 height 15
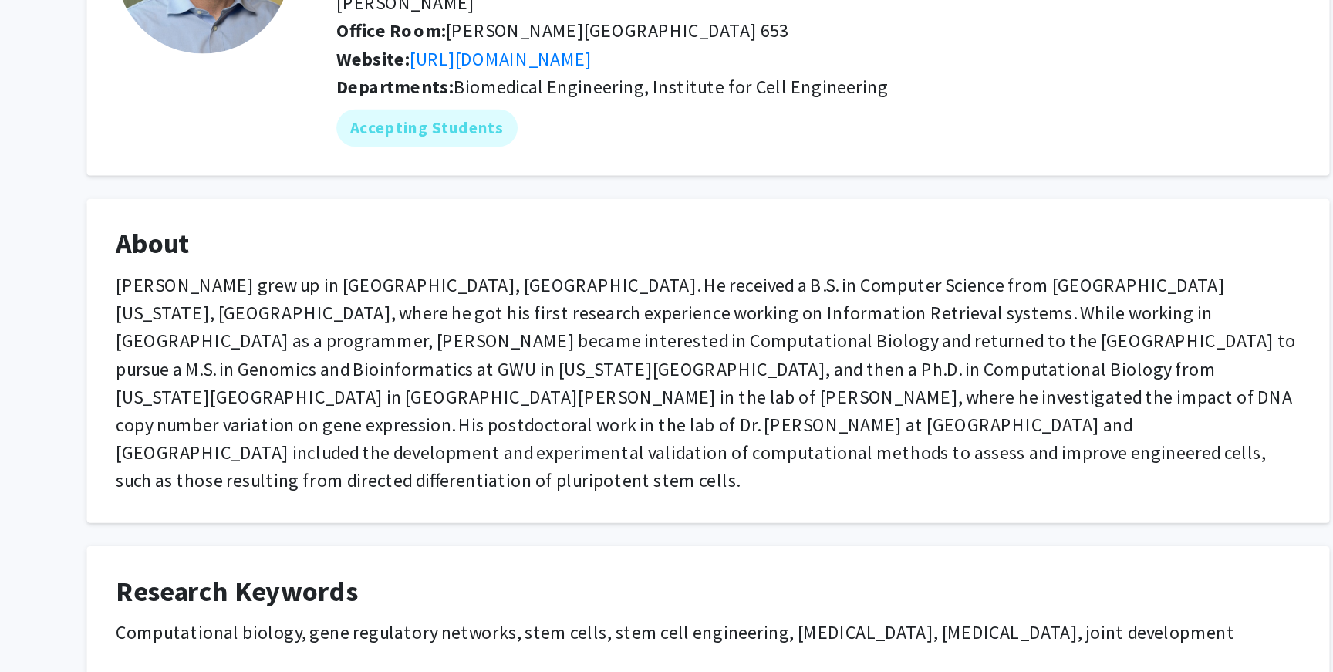
click at [553, 363] on div "[PERSON_NAME] grew up in [GEOGRAPHIC_DATA], [GEOGRAPHIC_DATA]. He received a B.…" at bounding box center [666, 420] width 787 height 148
drag, startPoint x: 537, startPoint y: 372, endPoint x: 634, endPoint y: 379, distance: 96.7
click at [634, 379] on div "[PERSON_NAME] grew up in [GEOGRAPHIC_DATA], [GEOGRAPHIC_DATA]. He received a B.…" at bounding box center [666, 420] width 787 height 148
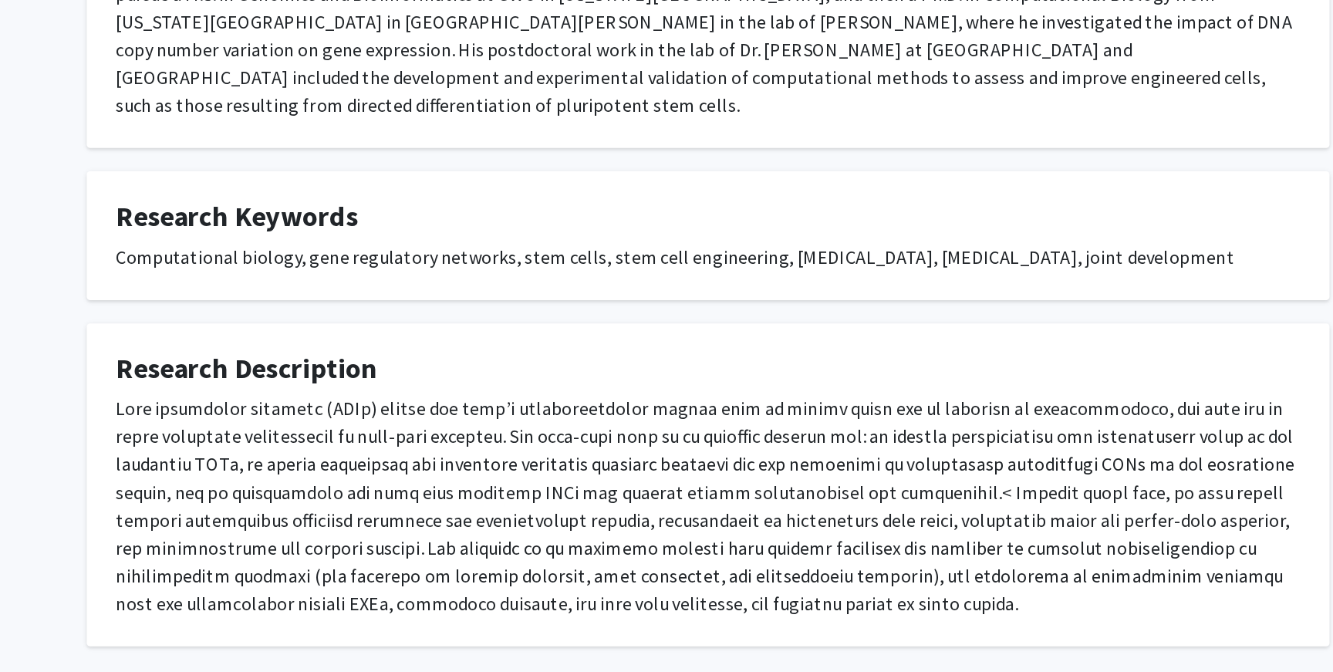
scroll to position [211, 0]
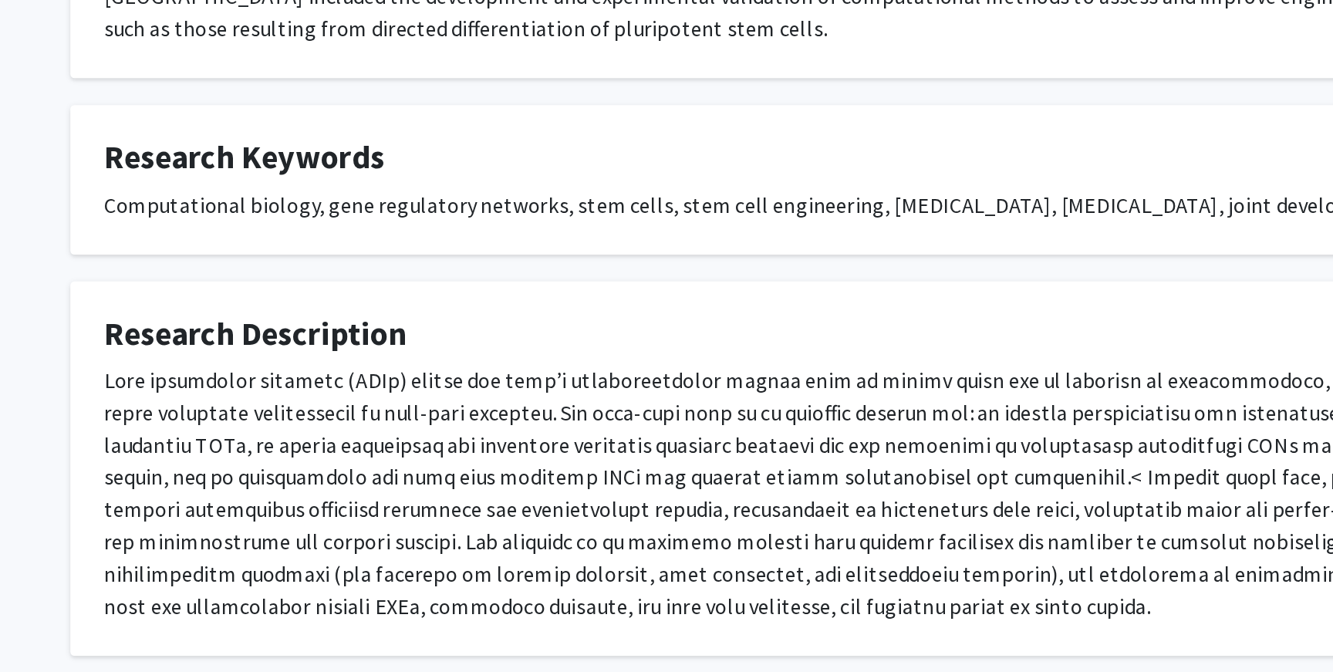
click at [375, 439] on fg-card-title "Research Description" at bounding box center [666, 453] width 787 height 29
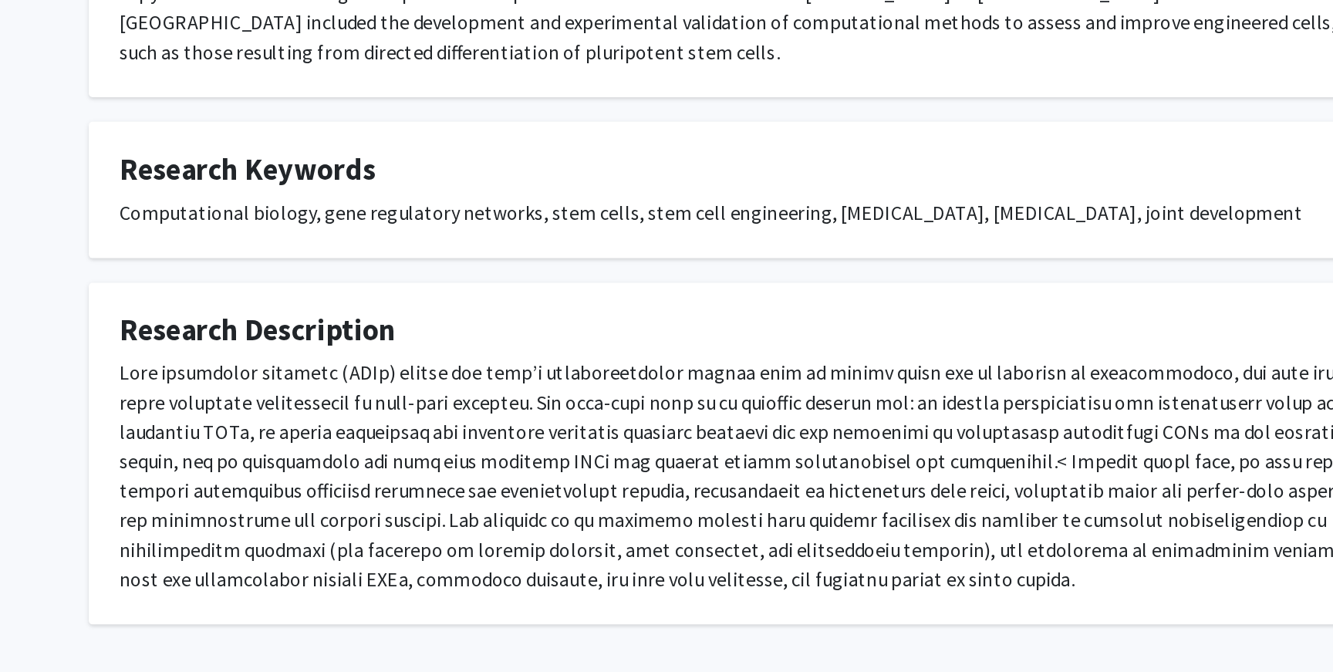
scroll to position [210, 0]
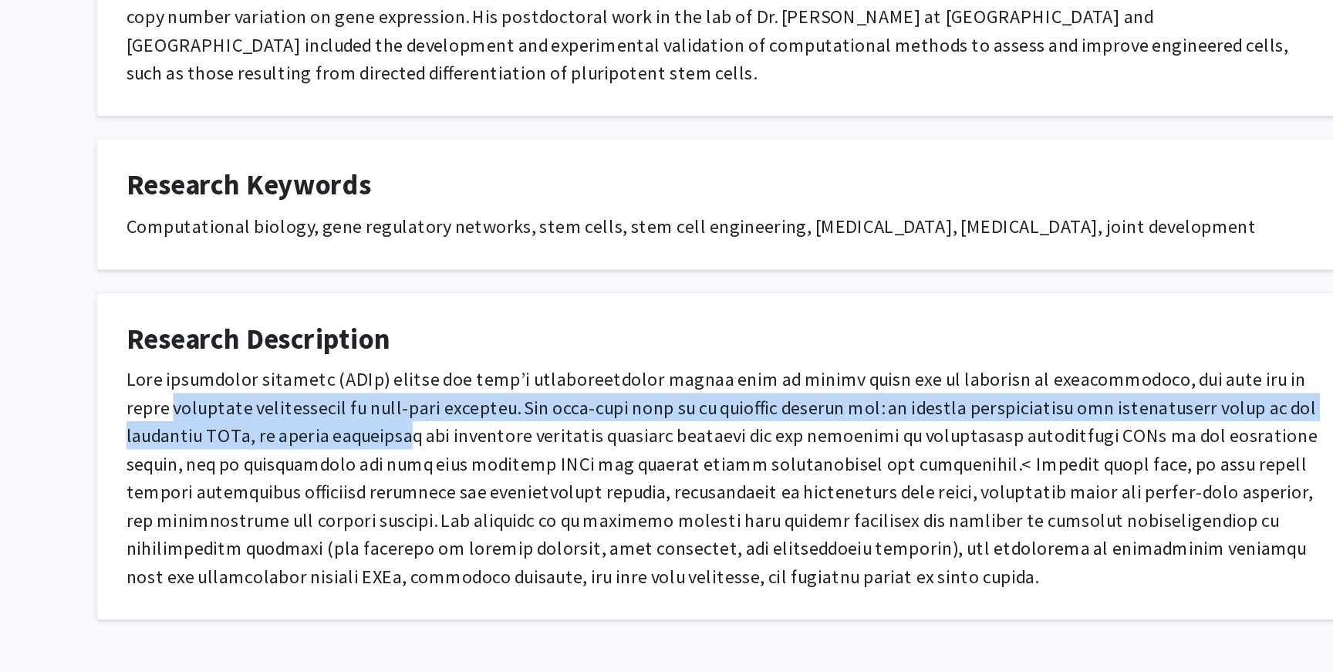
drag, startPoint x: 275, startPoint y: 457, endPoint x: 468, endPoint y: 468, distance: 193.3
click at [468, 468] on div at bounding box center [666, 542] width 787 height 148
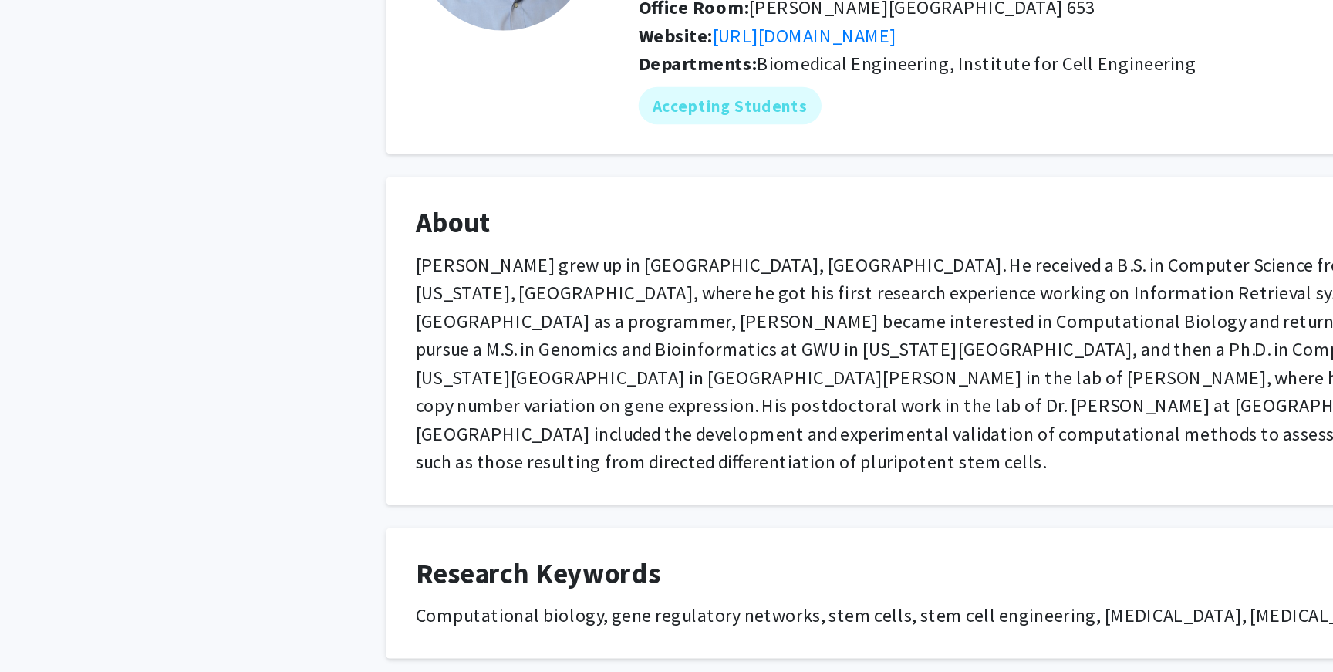
scroll to position [0, 0]
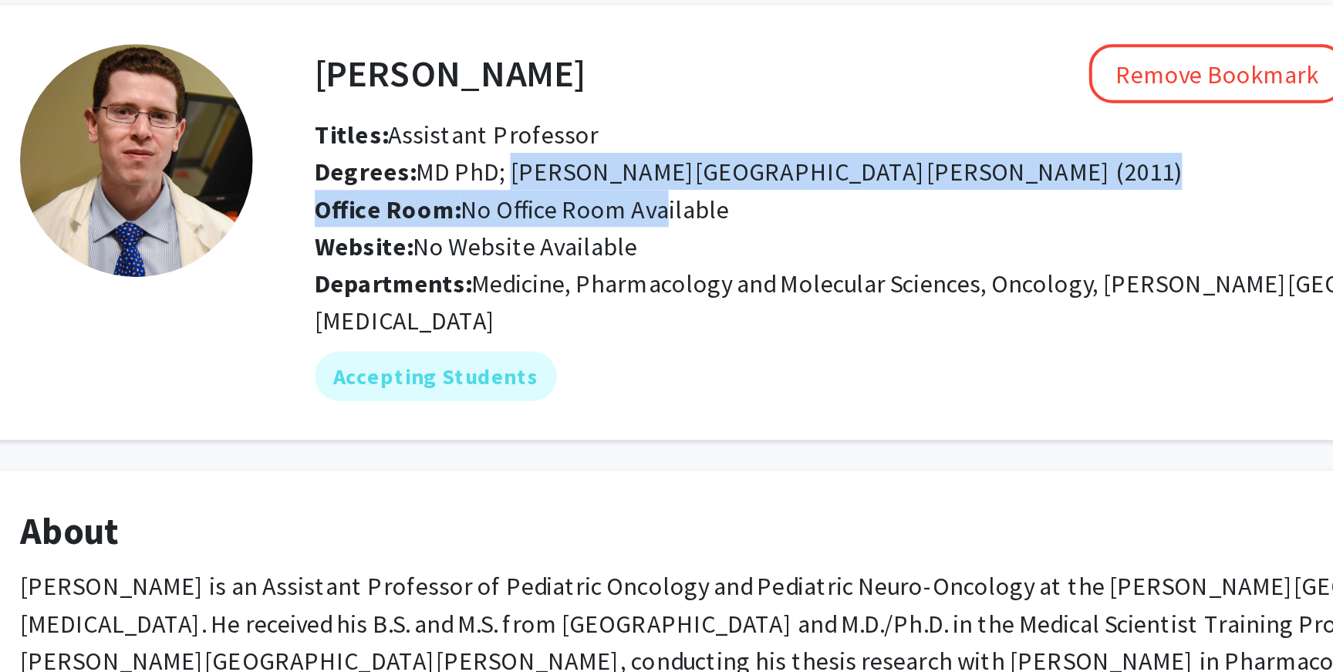
drag, startPoint x: 513, startPoint y: 146, endPoint x: 587, endPoint y: 170, distance: 77.8
click at [587, 170] on div "Titles: Assistant Professor Degrees: MD PhD; Johns Hopkins University School of…" at bounding box center [740, 159] width 664 height 74
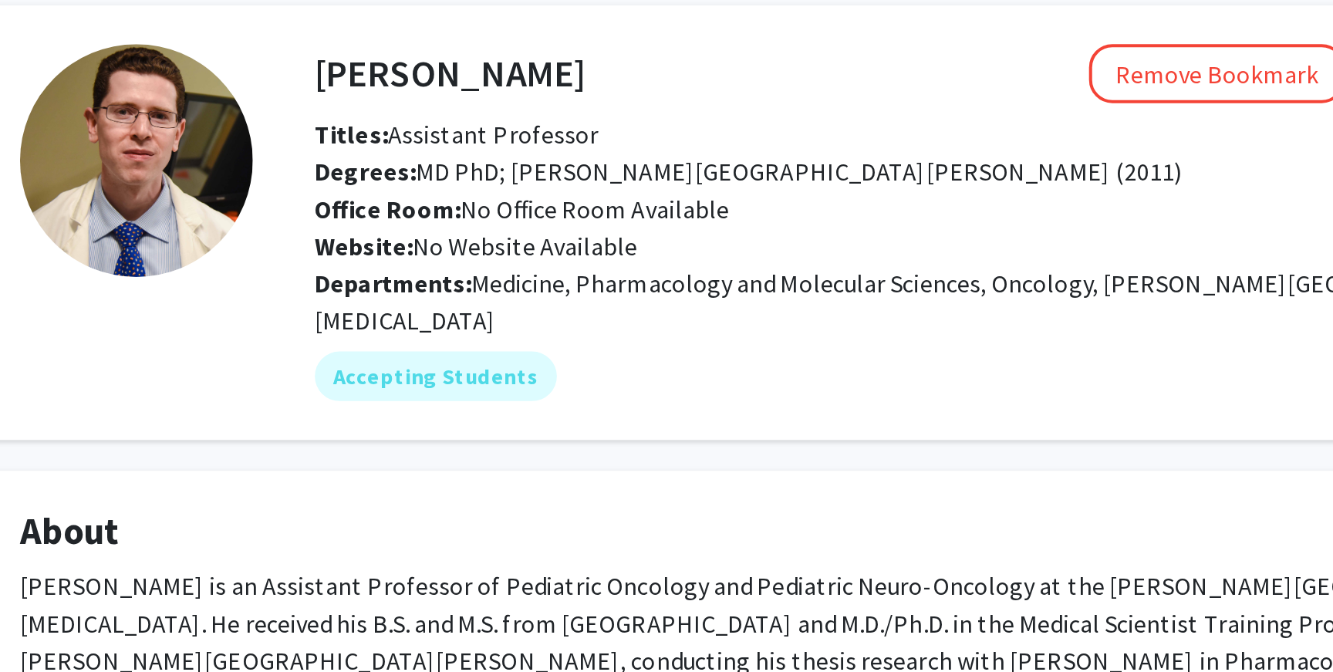
click at [610, 198] on span "Medicine, Pharmacology and Molecular Sciences, Oncology, Sidney Kimmel Comprehe…" at bounding box center [719, 215] width 599 height 34
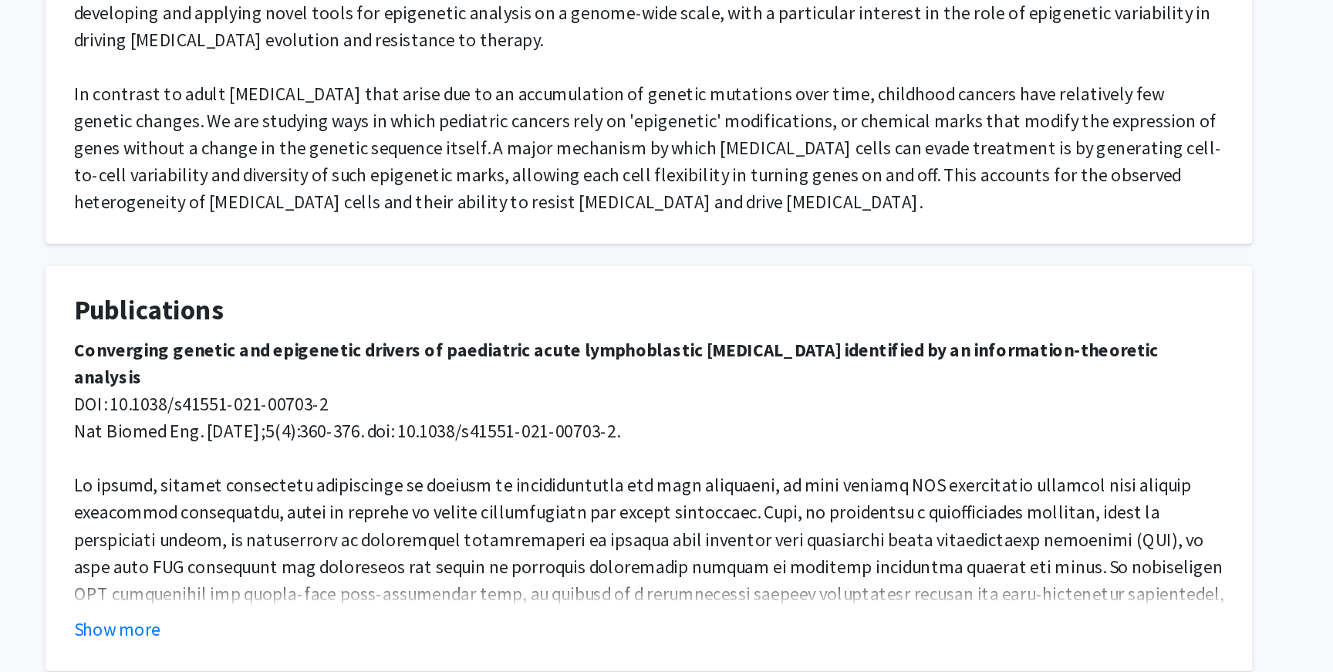
scroll to position [472, 0]
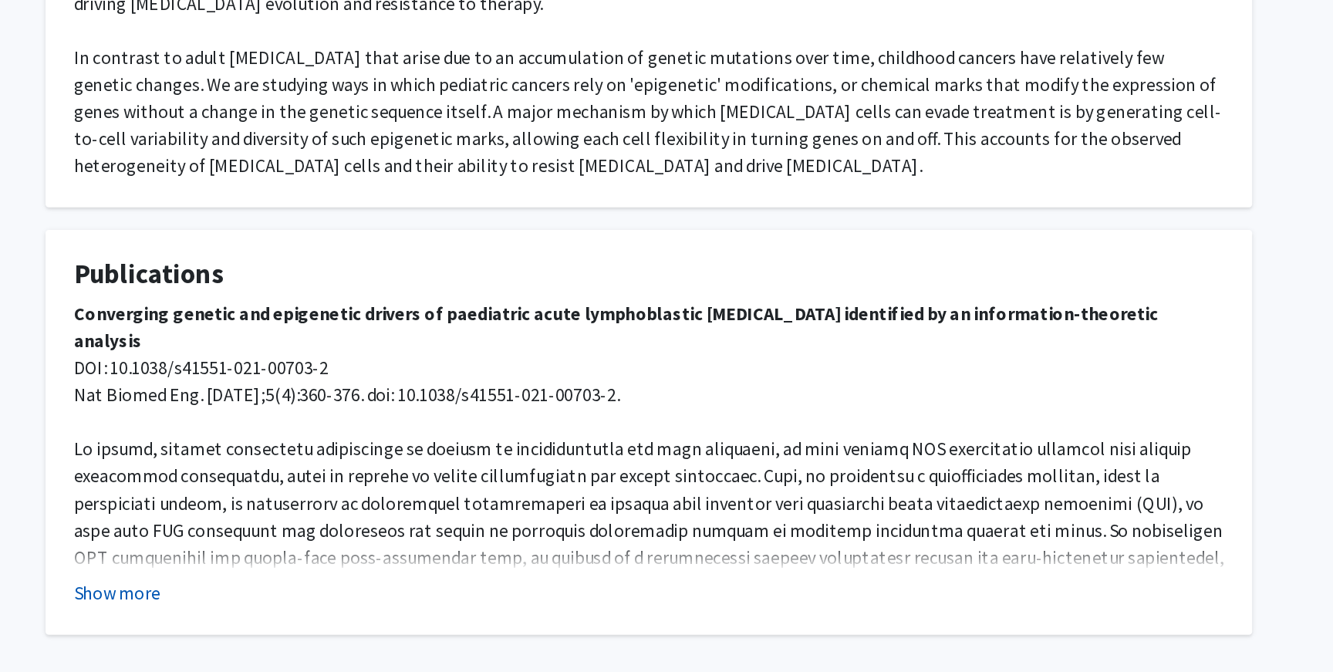
click at [314, 609] on button "Show more" at bounding box center [302, 618] width 59 height 19
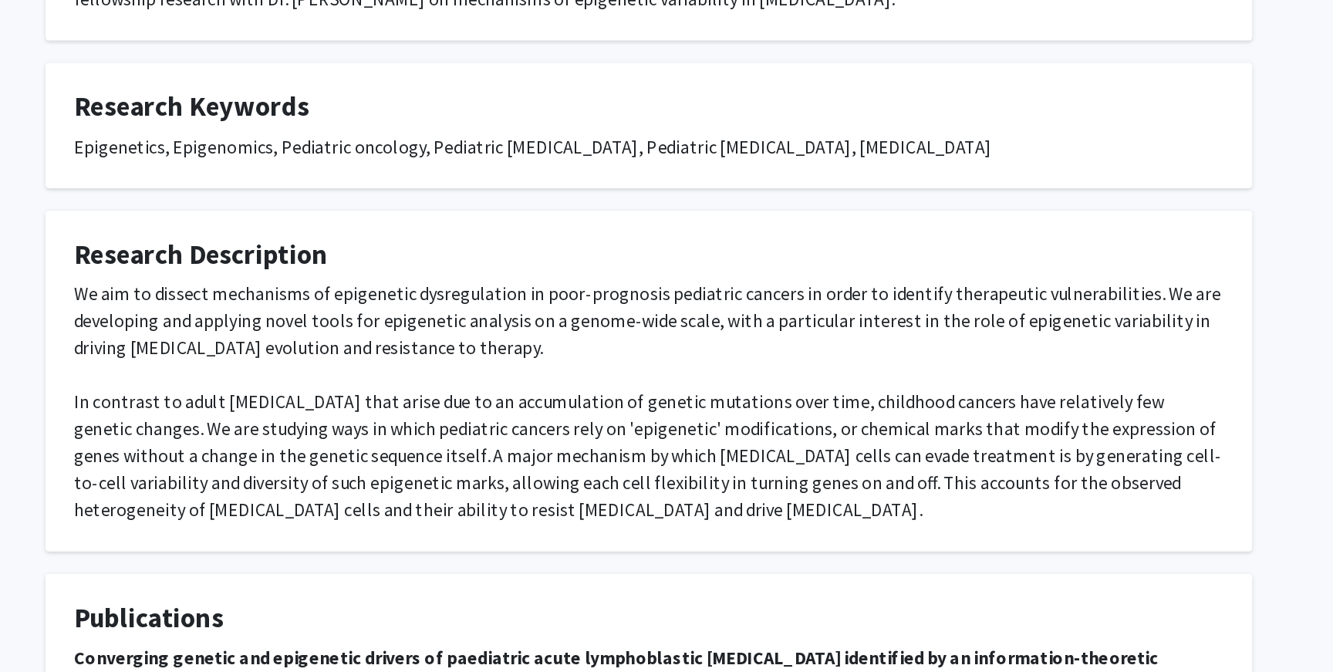
scroll to position [361, 0]
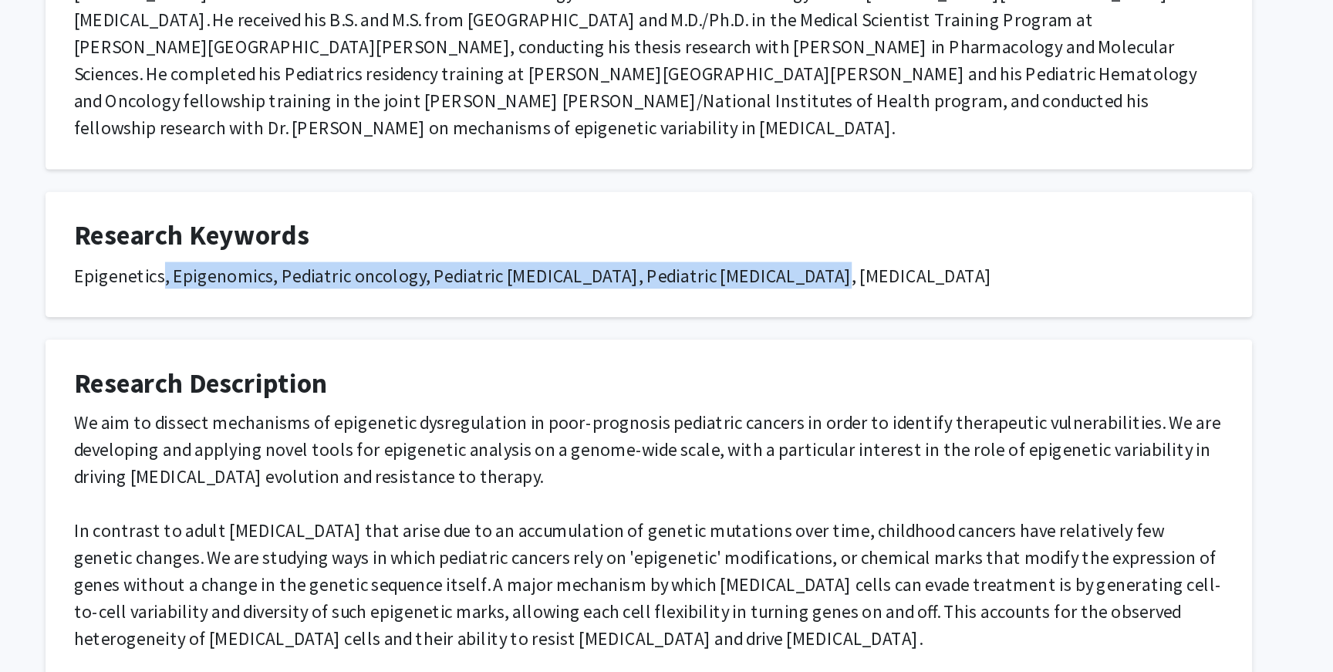
drag, startPoint x: 333, startPoint y: 154, endPoint x: 416, endPoint y: 164, distance: 83.8
click at [416, 164] on fg-card "Research Keywords Epigenetics, Epigenomics, Pediatric oncology, Pediatric cance…" at bounding box center [667, 174] width 826 height 86
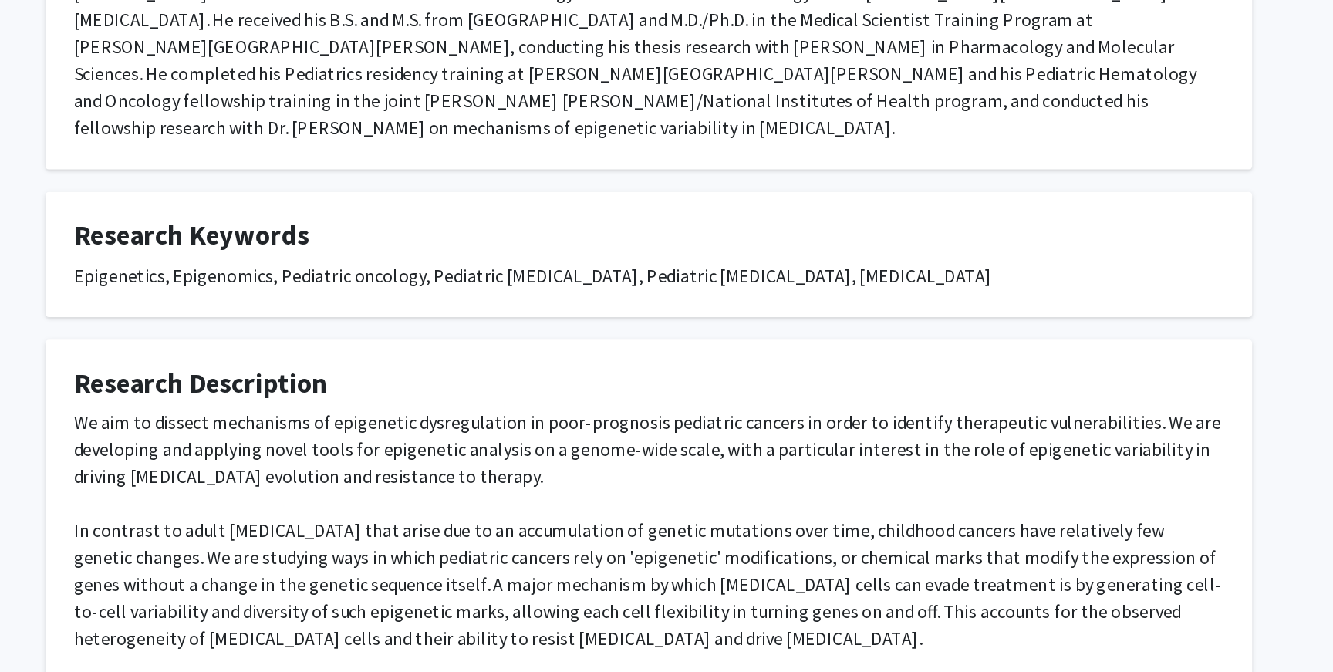
click at [418, 252] on h4 "Research Description" at bounding box center [666, 263] width 787 height 22
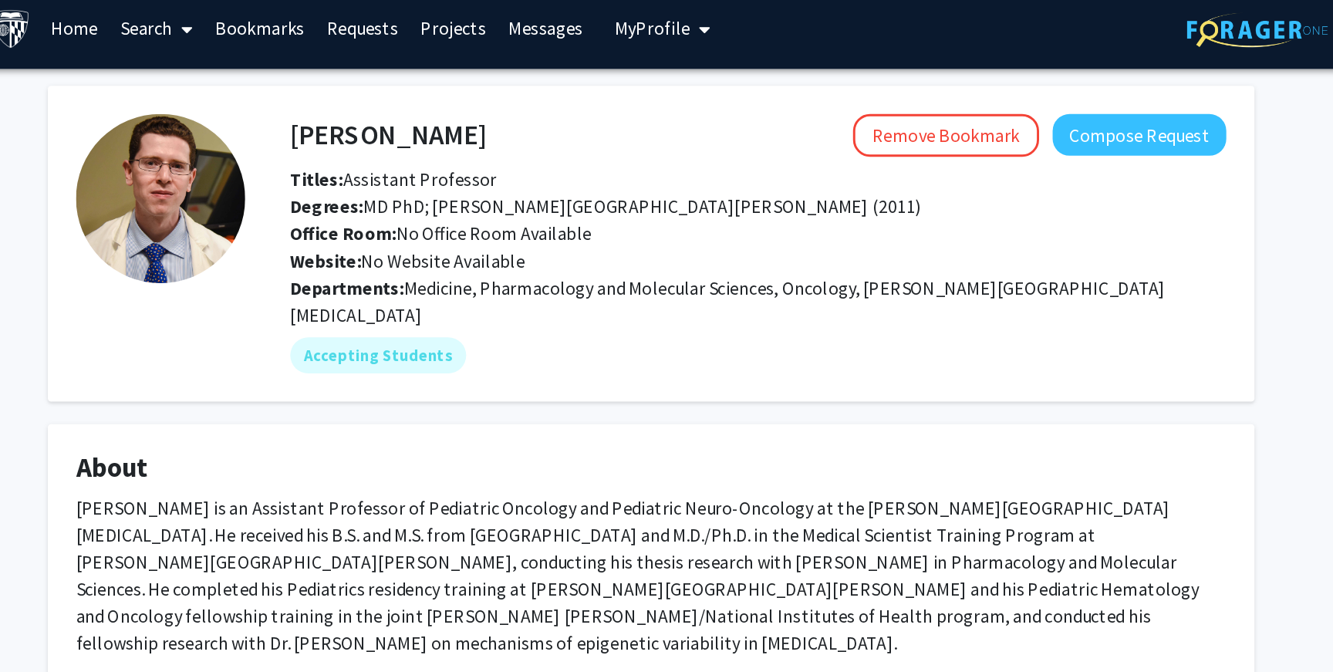
scroll to position [0, 0]
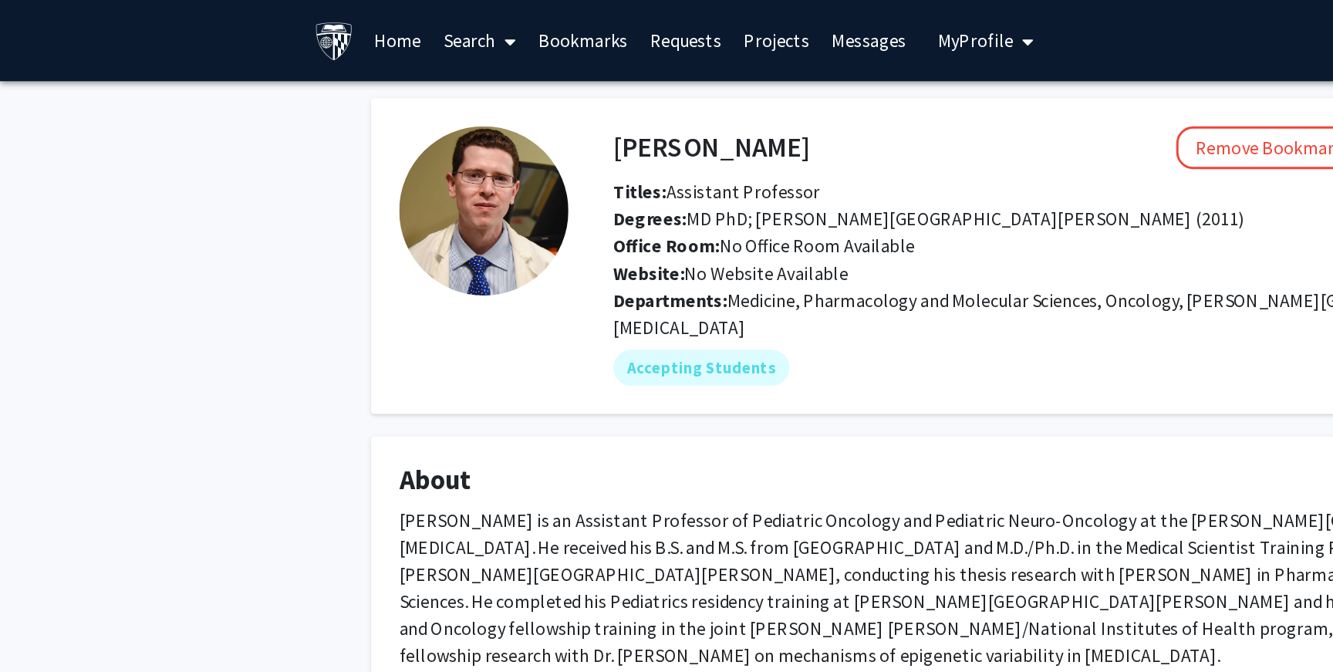
click at [258, 24] on link "Home" at bounding box center [272, 28] width 48 height 54
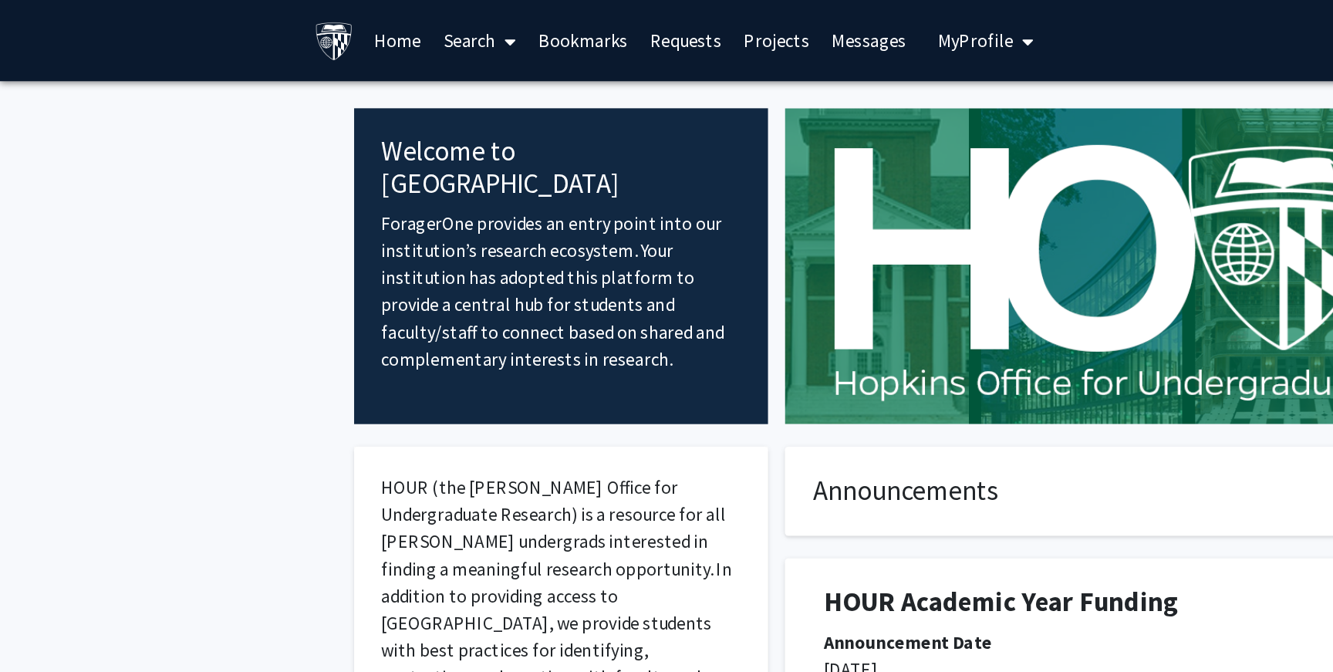
click at [319, 29] on link "Search" at bounding box center [328, 28] width 65 height 54
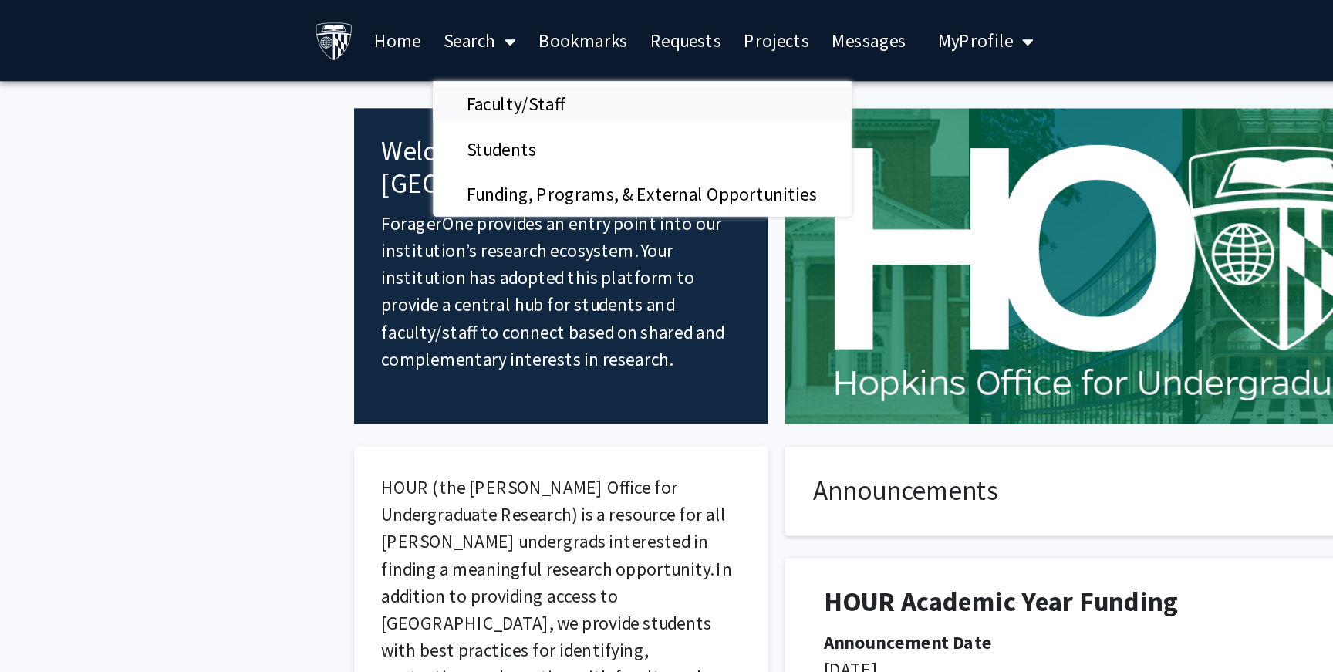
click at [337, 67] on span "Faculty/Staff" at bounding box center [352, 71] width 113 height 31
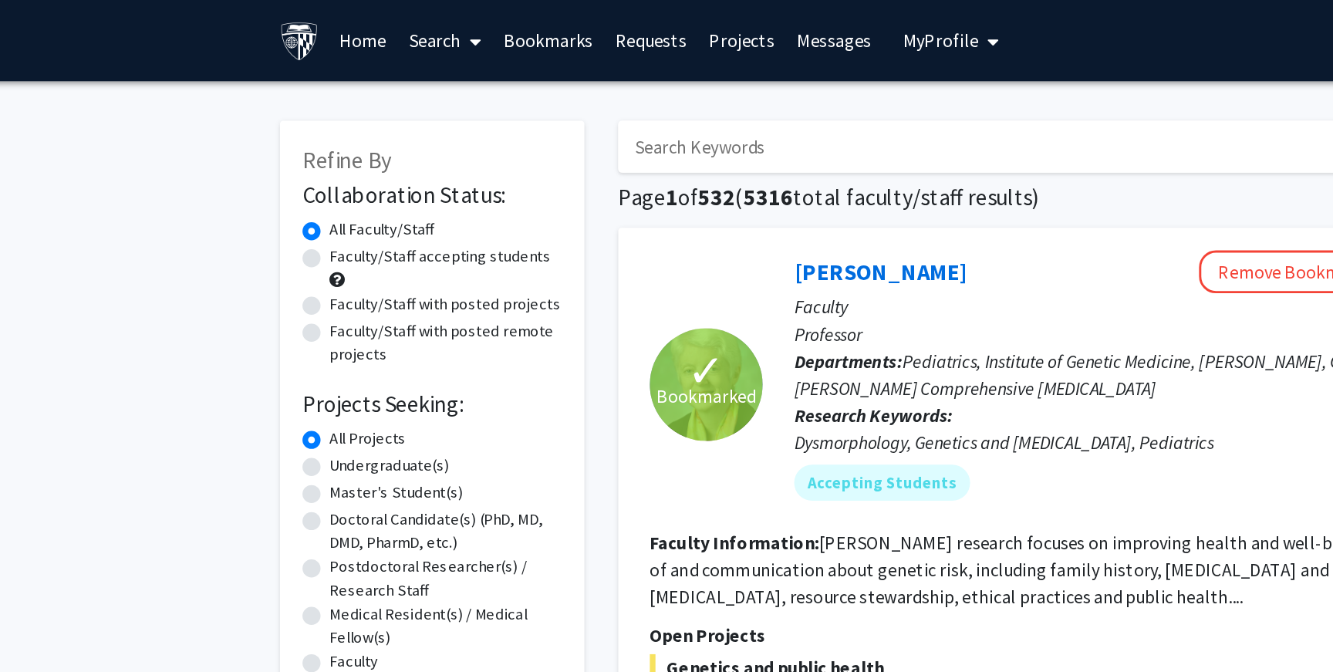
click at [537, 103] on input "Search Keywords" at bounding box center [750, 100] width 606 height 35
type input "i"
click at [1055, 83] on button "Search" at bounding box center [1086, 100] width 63 height 35
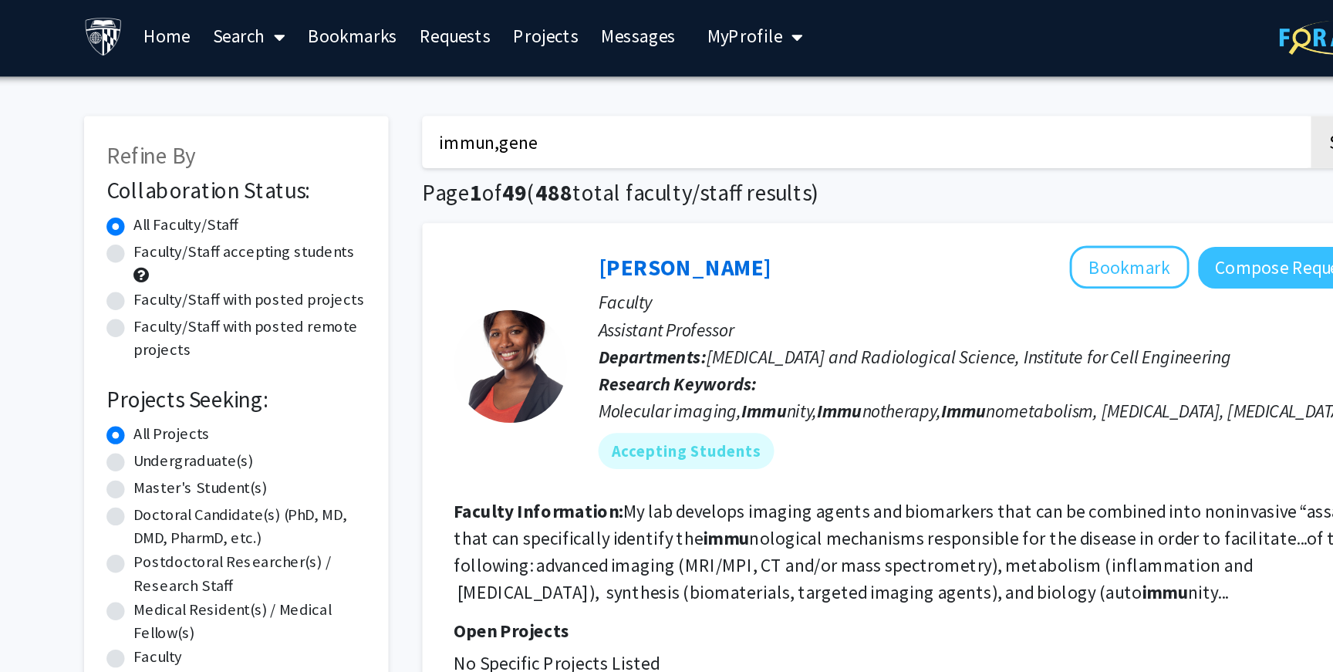
click at [1055, 83] on button "Search" at bounding box center [1086, 100] width 63 height 35
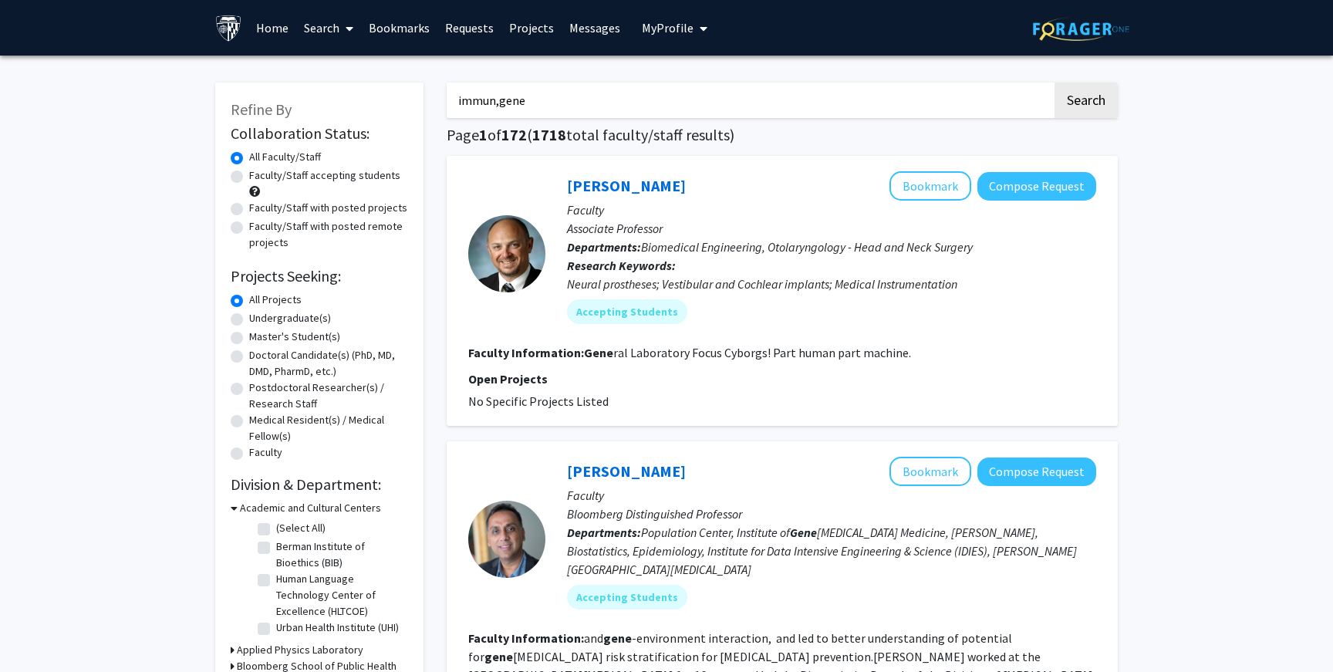
click at [647, 105] on input "immun,gene" at bounding box center [750, 100] width 606 height 35
click at [711, 87] on input "immun,gene" at bounding box center [750, 100] width 606 height 35
click at [711, 100] on input "immun,gene" at bounding box center [750, 100] width 606 height 35
click at [1055, 83] on button "Search" at bounding box center [1086, 100] width 63 height 35
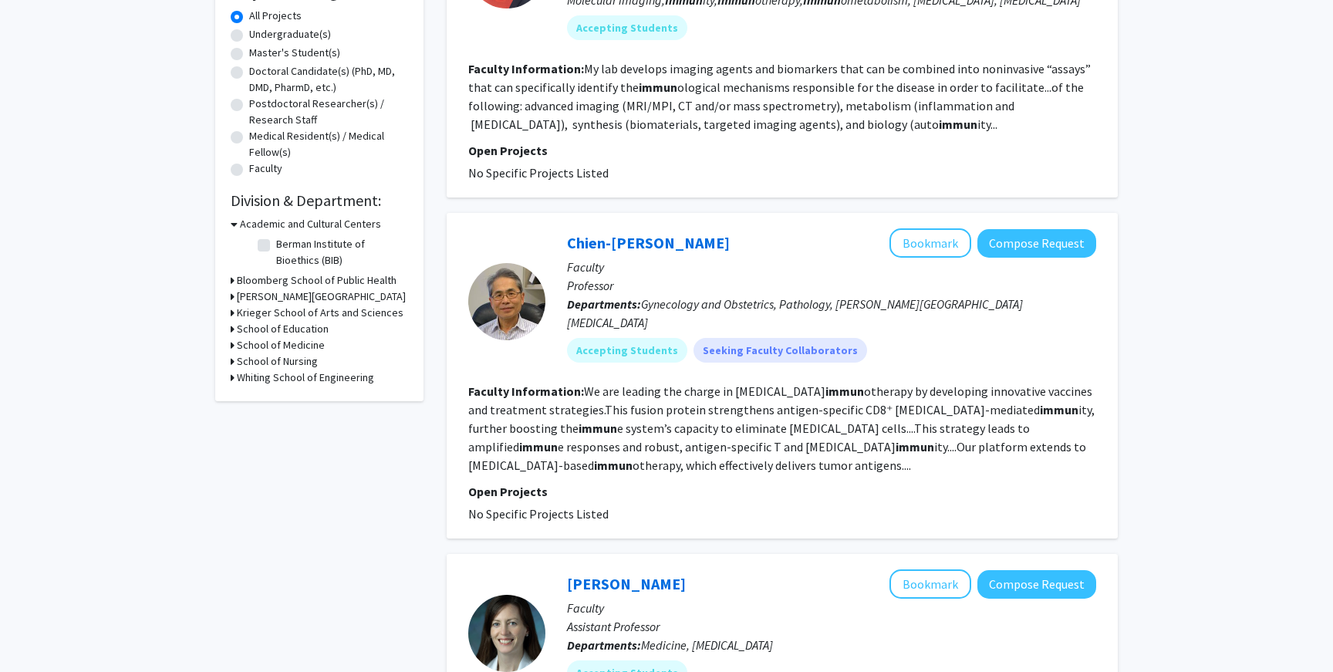
scroll to position [327, 0]
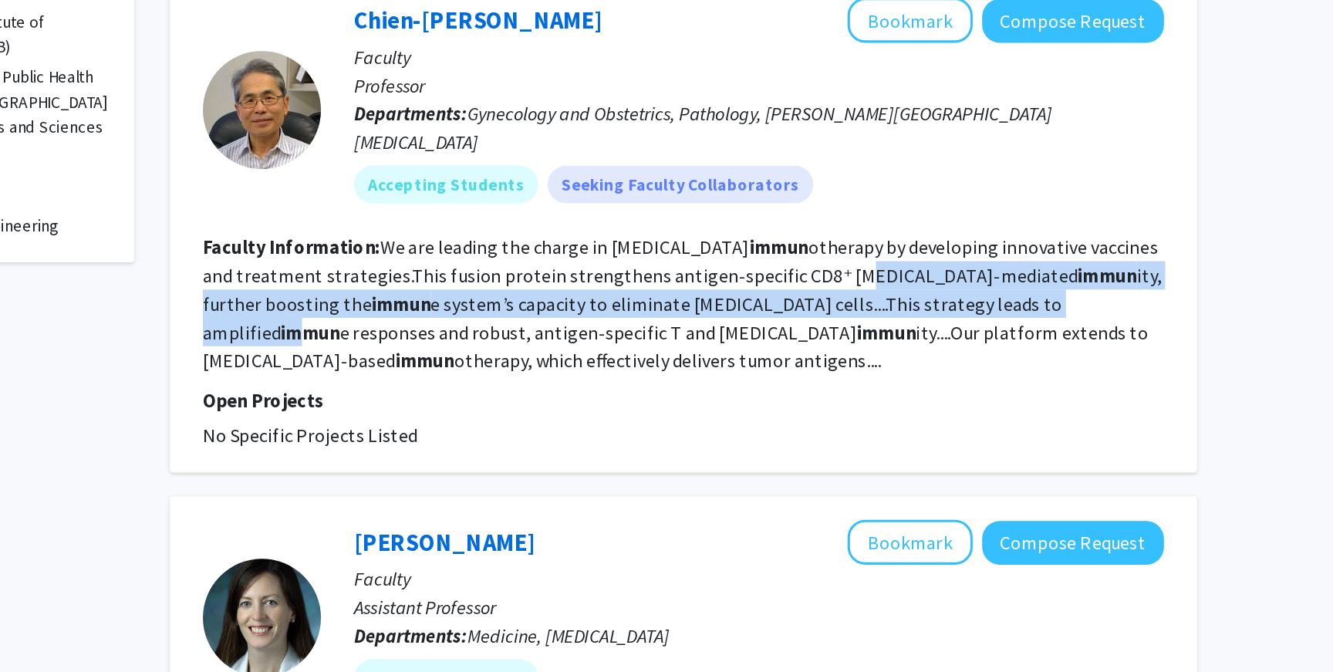
drag, startPoint x: 857, startPoint y: 341, endPoint x: 915, endPoint y: 363, distance: 61.8
click at [915, 361] on fg-read-more "We are leading the charge in cancer immun otherapy by developing innovative vac…" at bounding box center [781, 385] width 627 height 90
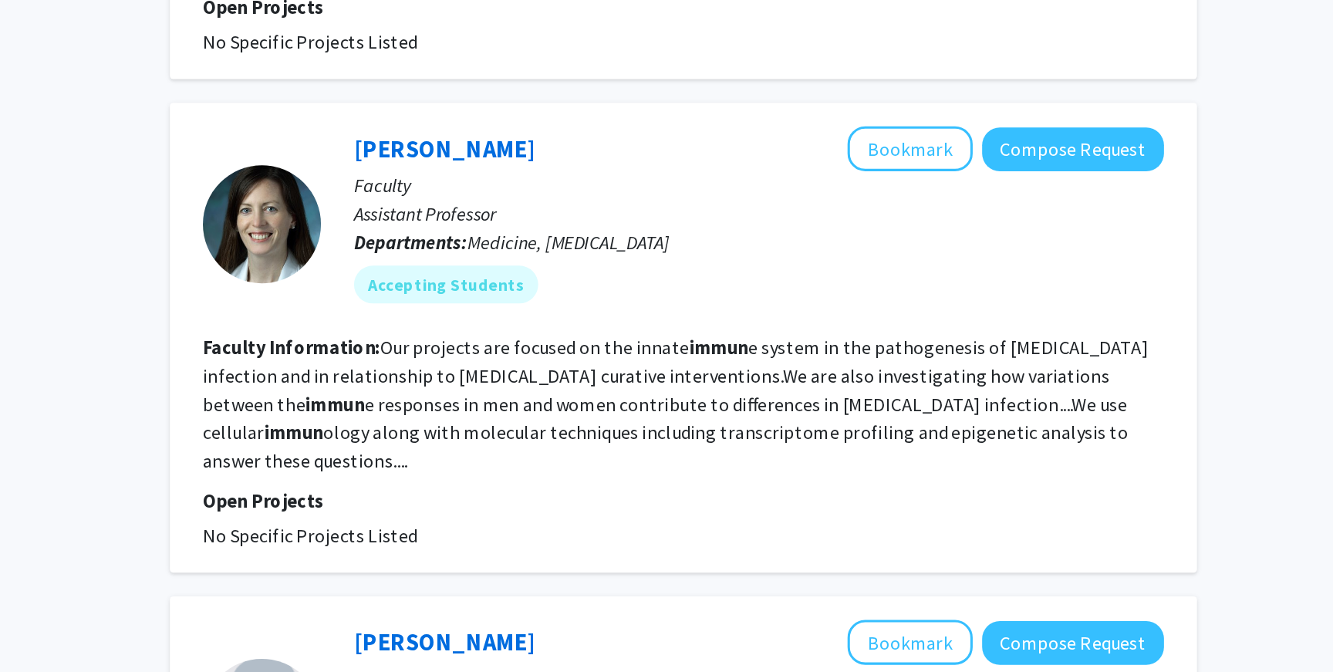
scroll to position [542, 0]
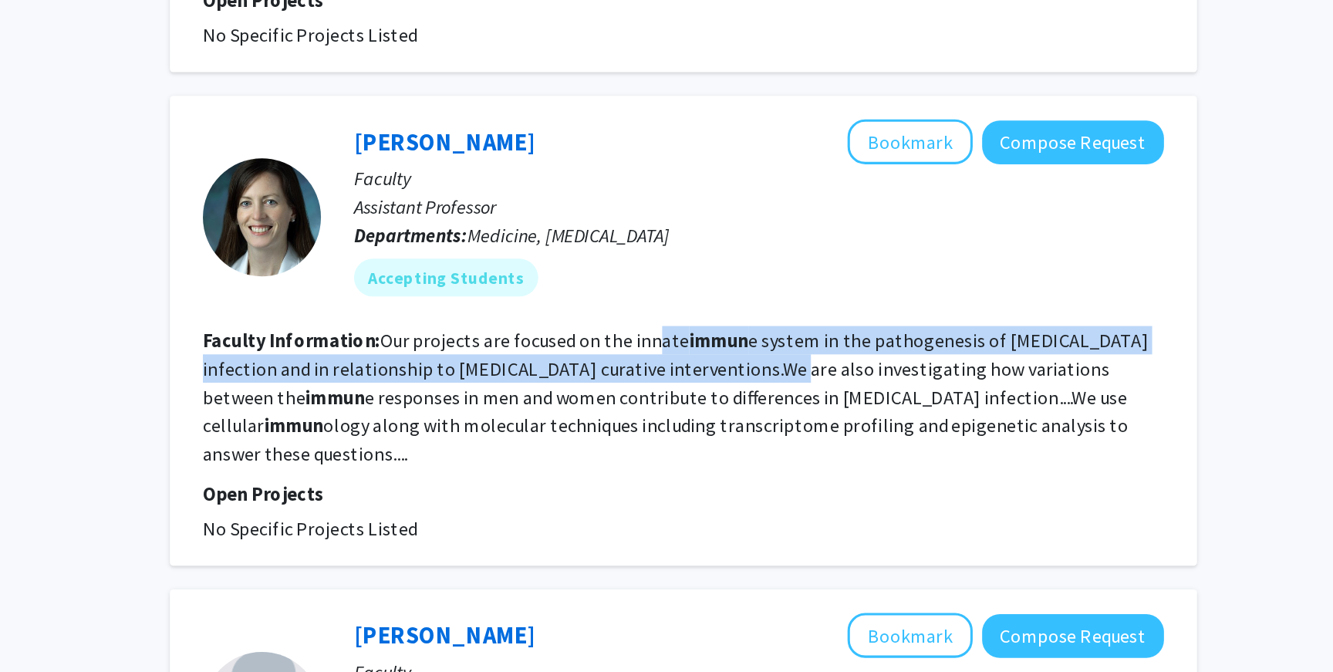
drag, startPoint x: 765, startPoint y: 441, endPoint x: 809, endPoint y: 458, distance: 48.1
click at [809, 458] on fg-read-more "Our projects are focused on the innate immun e system in the pathogenesis of HI…" at bounding box center [777, 493] width 618 height 90
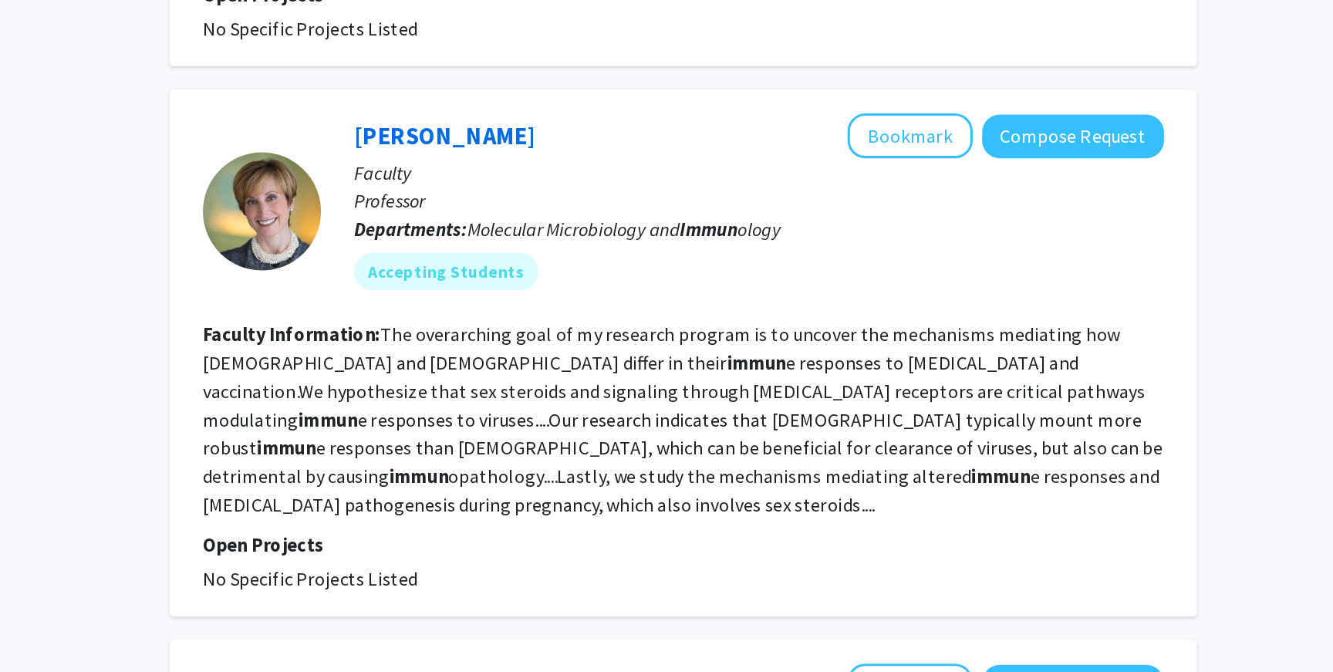
scroll to position [1213, 0]
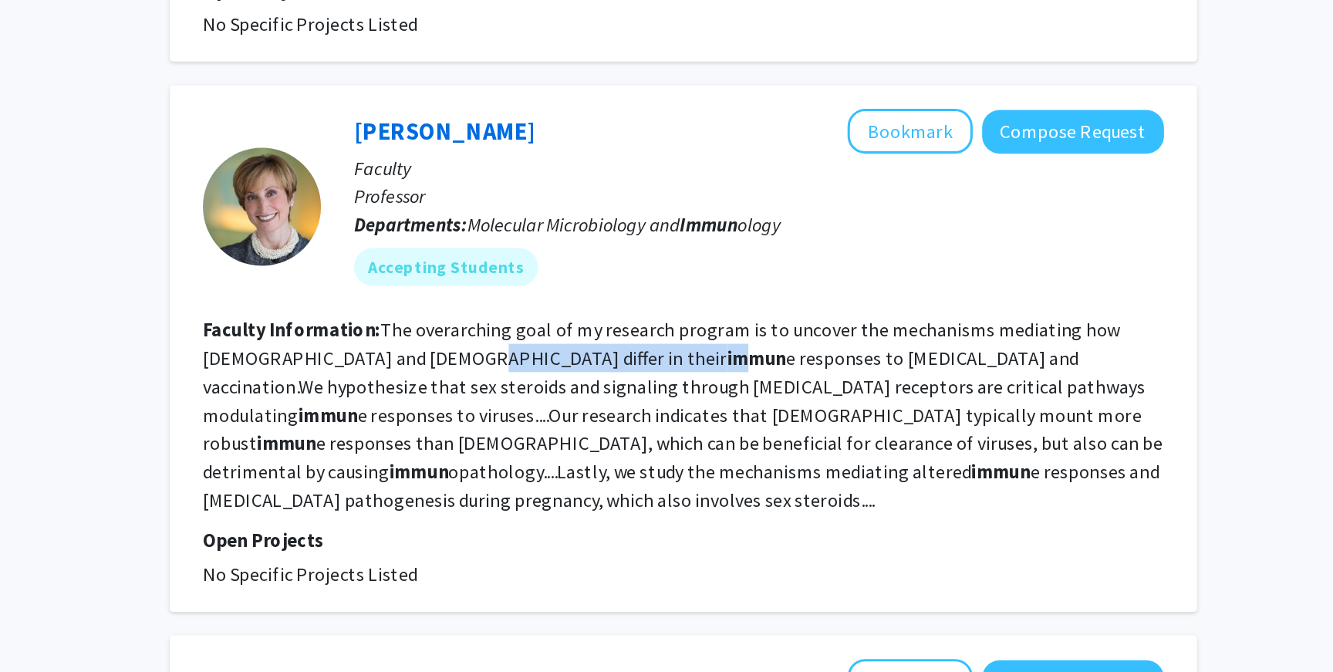
drag, startPoint x: 586, startPoint y: 432, endPoint x: 616, endPoint y: 428, distance: 30.3
click at [616, 441] on fg-read-more "The overarching goal of my research program is to uncover the mechanisms mediat…" at bounding box center [781, 504] width 627 height 127
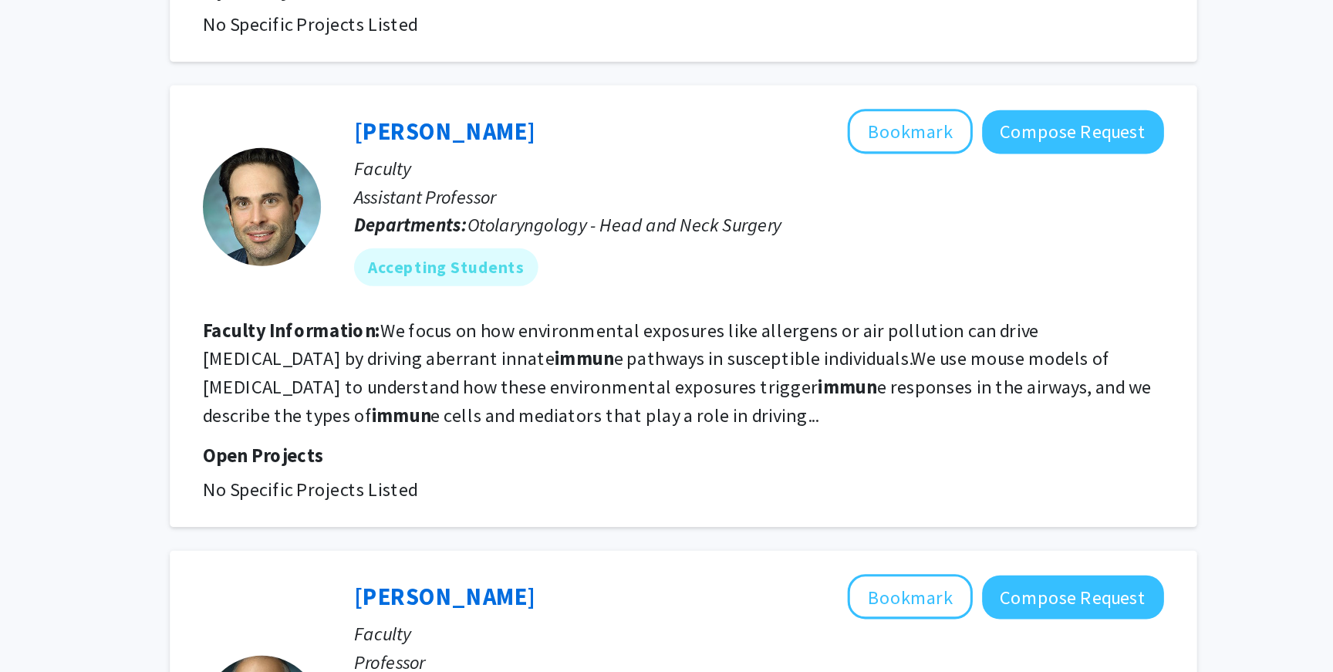
scroll to position [1583, 0]
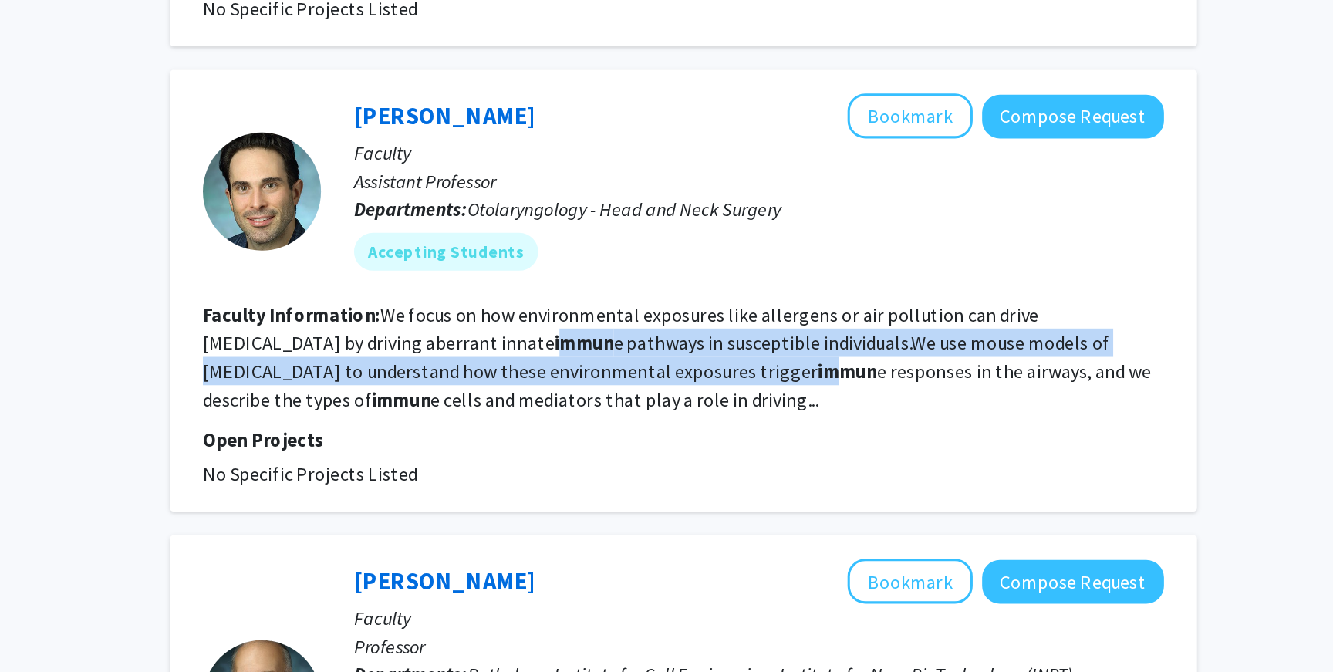
drag, startPoint x: 555, startPoint y: 399, endPoint x: 654, endPoint y: 418, distance: 100.6
click at [651, 431] on fg-read-more "We focus on how environmental exposures like allergens or air pollution can dri…" at bounding box center [778, 466] width 620 height 71
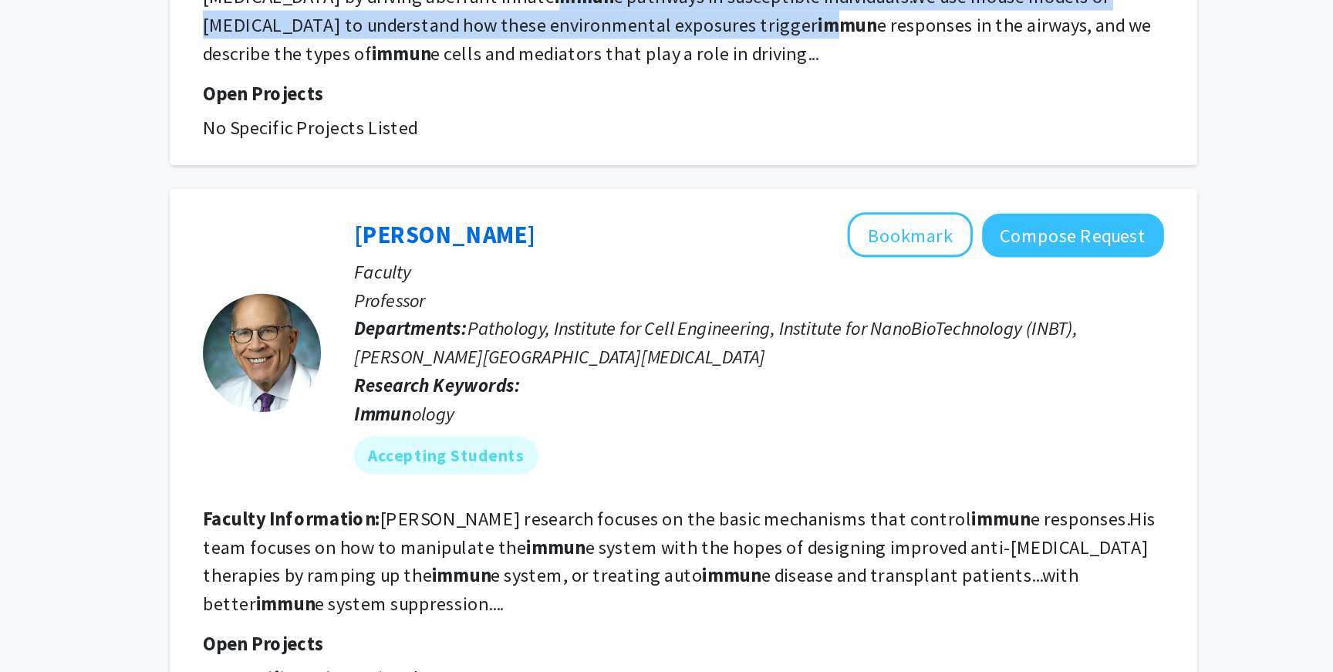
scroll to position [1813, 0]
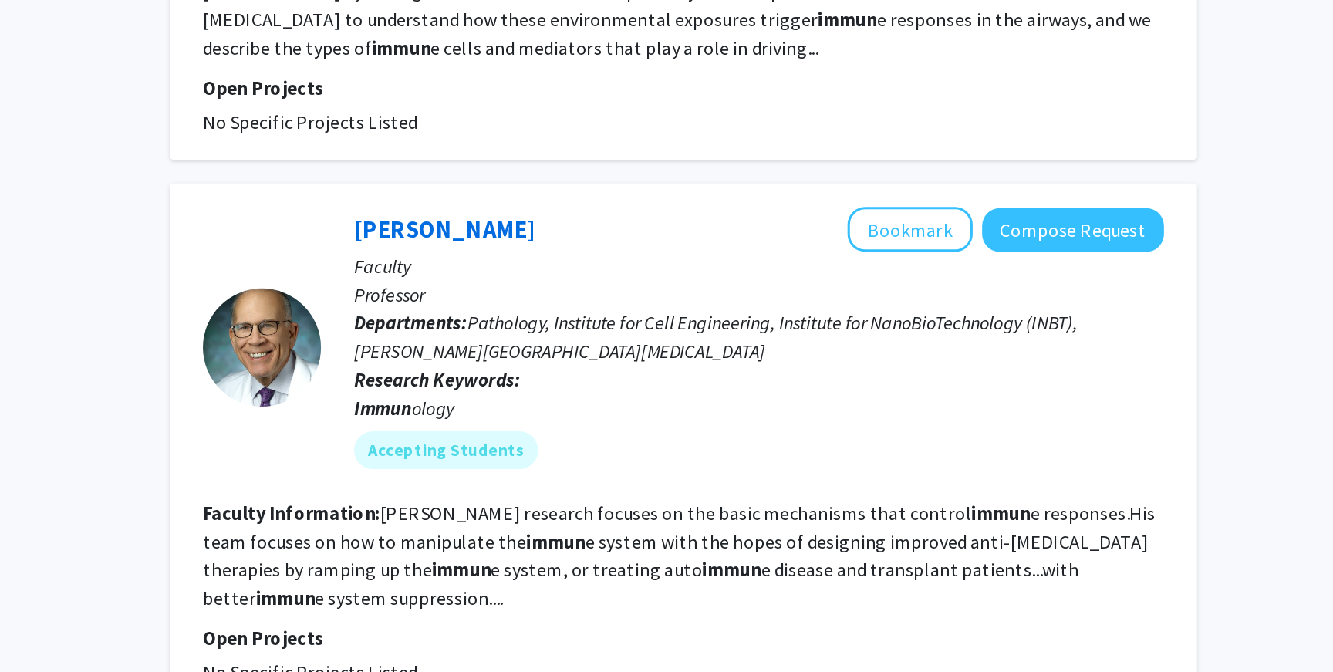
click at [620, 436] on b "Departments:" at bounding box center [604, 443] width 74 height 15
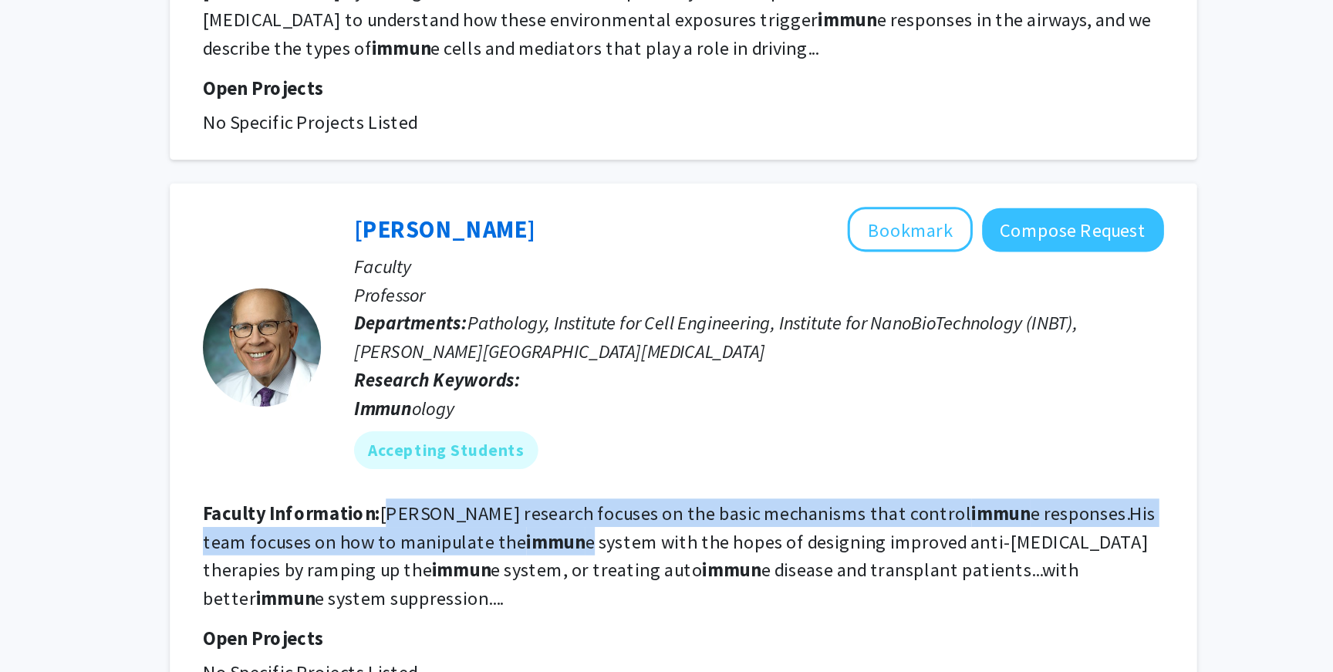
drag, startPoint x: 590, startPoint y: 512, endPoint x: 688, endPoint y: 529, distance: 98.6
click at [688, 560] on fg-read-more "Schneck’s research focuses on the basic mechanisms that control immun e respons…" at bounding box center [779, 595] width 623 height 71
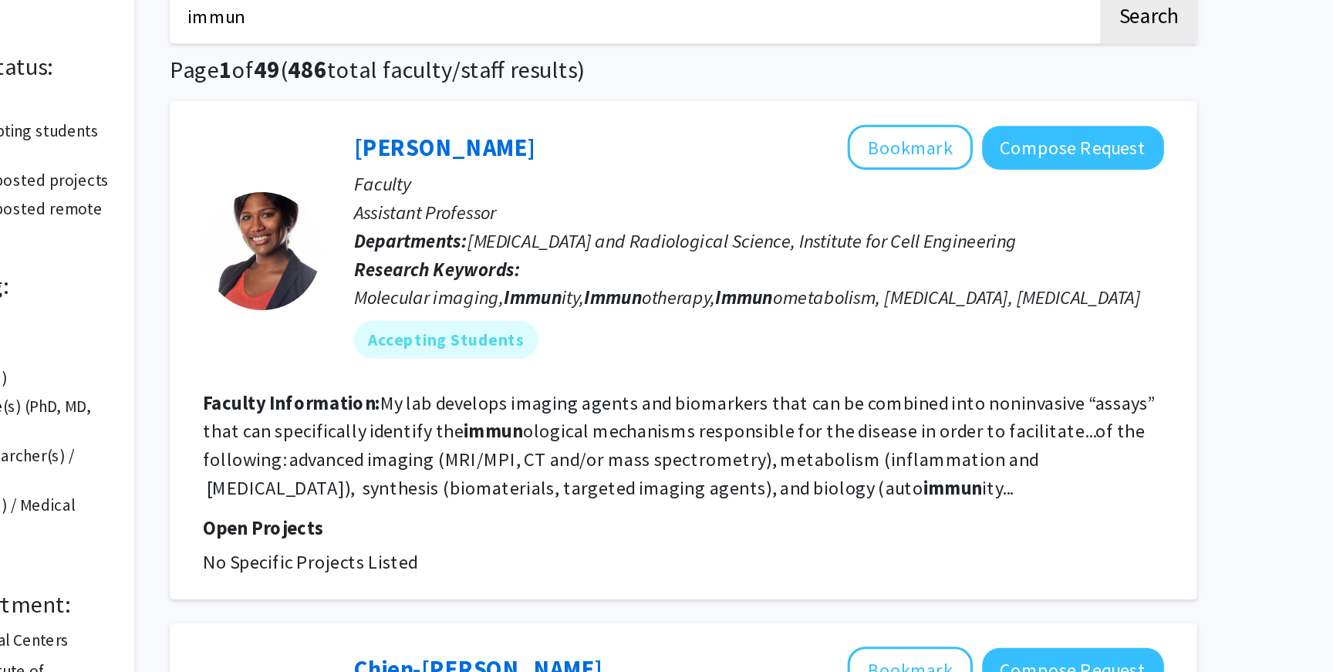
scroll to position [0, 0]
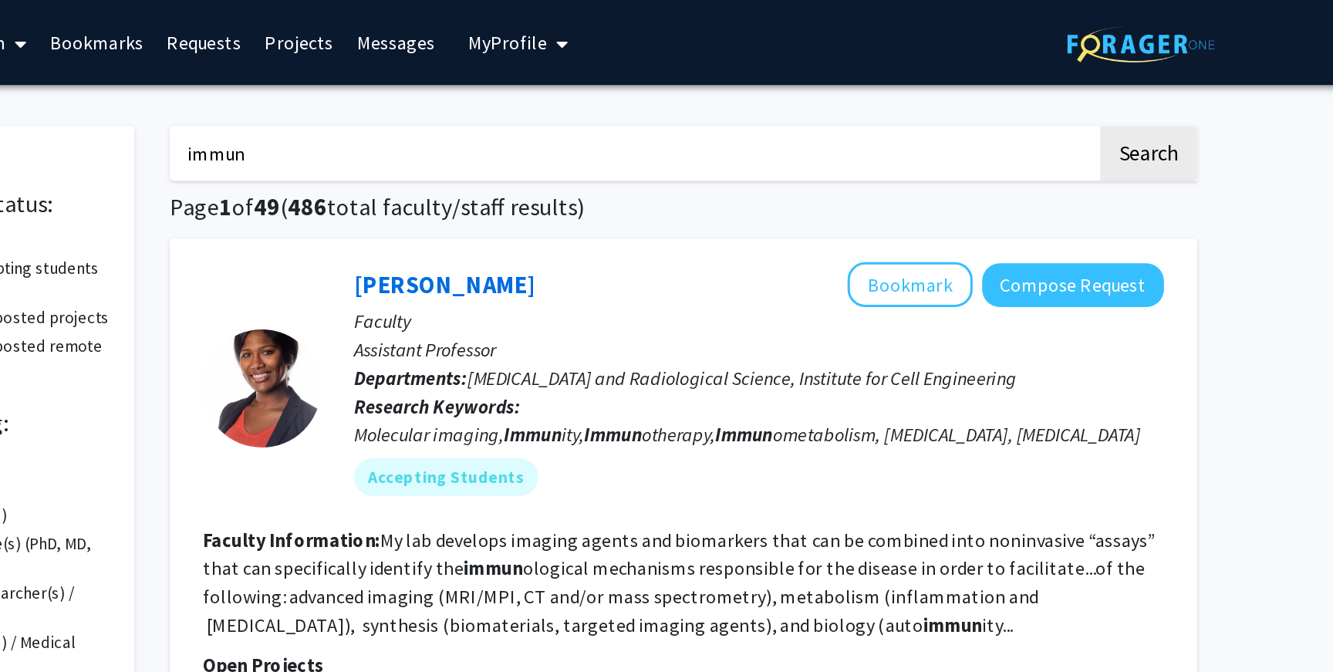
click at [681, 110] on input "immun" at bounding box center [750, 100] width 606 height 35
type input "immun,cancer"
click at [1055, 83] on button "Search" at bounding box center [1086, 100] width 63 height 35
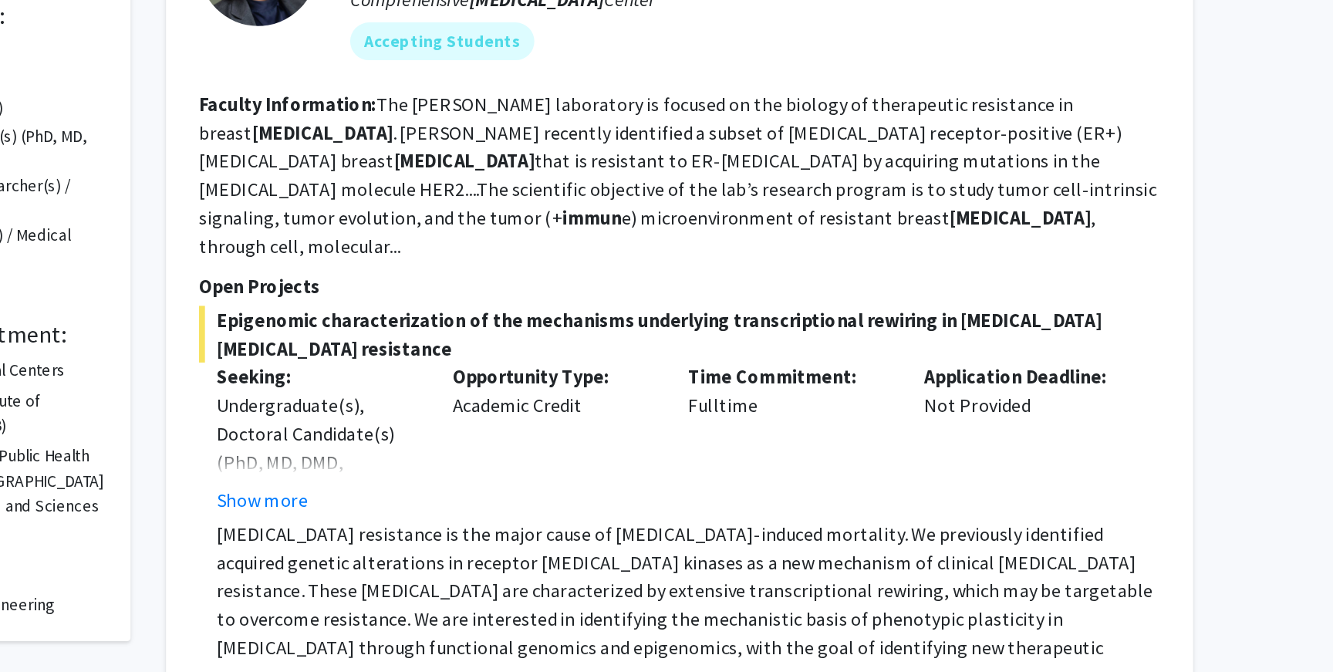
scroll to position [32, 0]
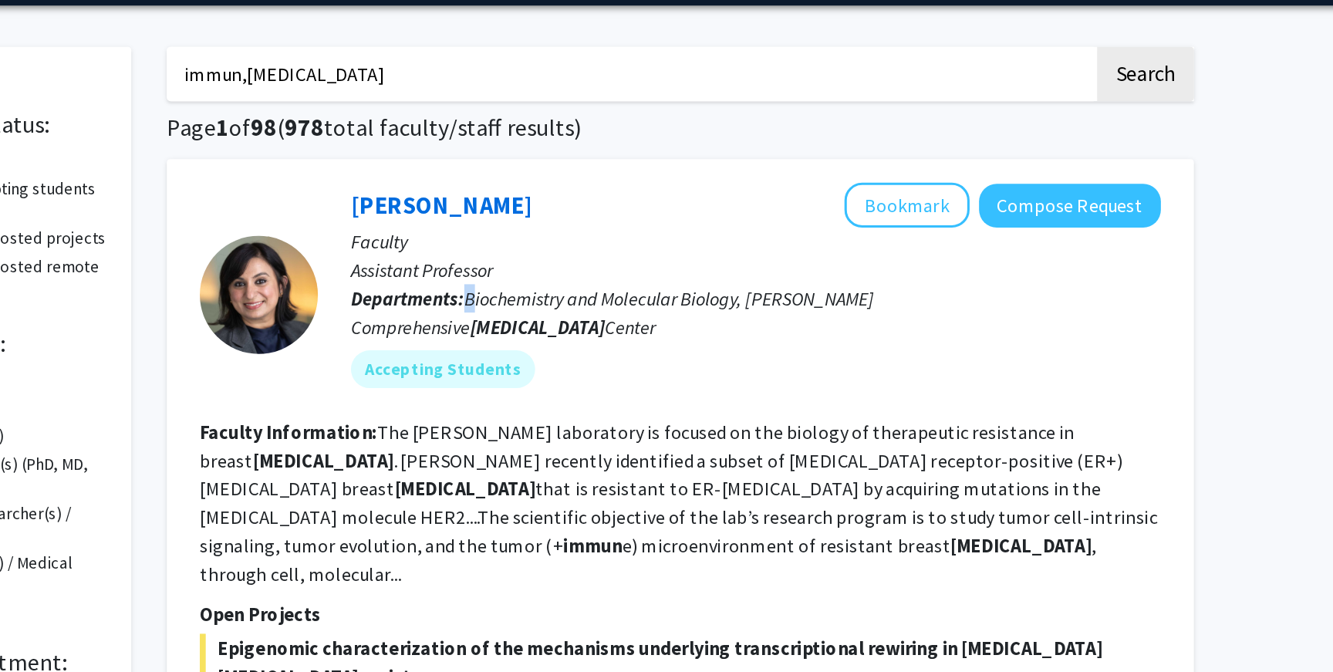
drag, startPoint x: 640, startPoint y: 207, endPoint x: 649, endPoint y: 207, distance: 9.3
click at [649, 207] on p "Departments: Biochemistry and Molecular Biology, Sidney Kimmel Comprehensive Ca…" at bounding box center [831, 223] width 529 height 37
drag, startPoint x: 629, startPoint y: 290, endPoint x: 661, endPoint y: 290, distance: 31.6
click at [661, 292] on section "Faculty Information: The Nayar laboratory is focused on the biology of therapeu…" at bounding box center [782, 347] width 628 height 111
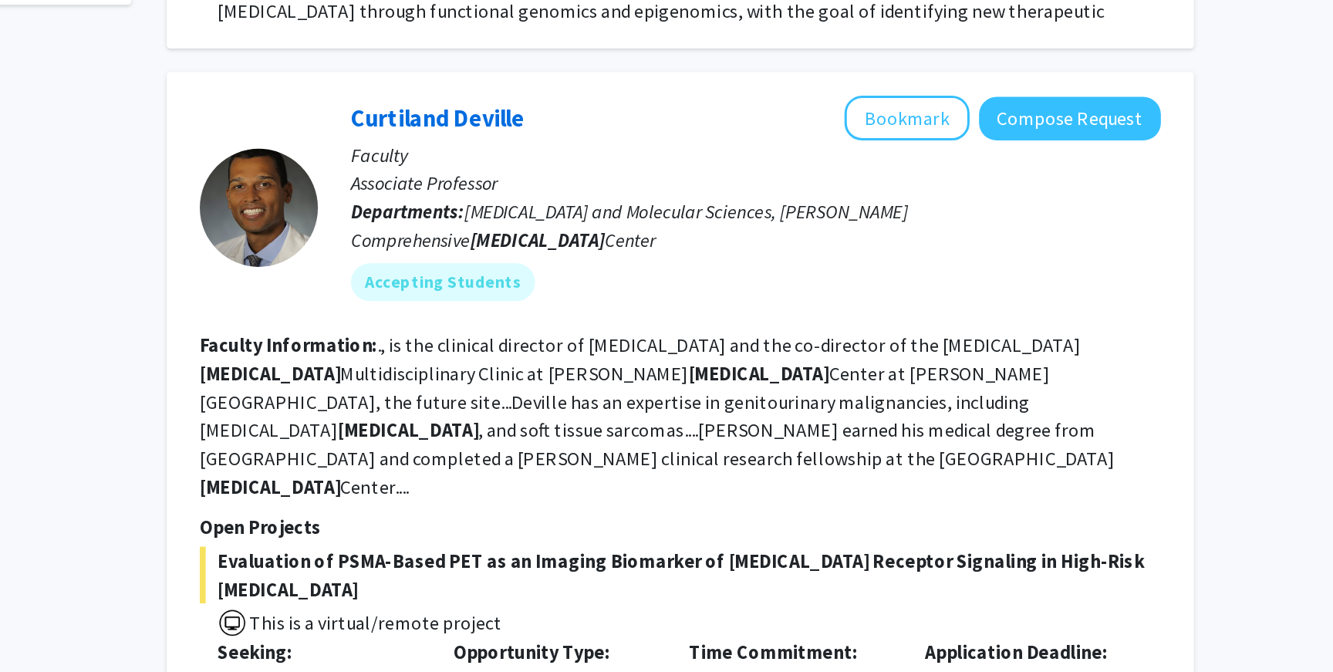
scroll to position [454, 0]
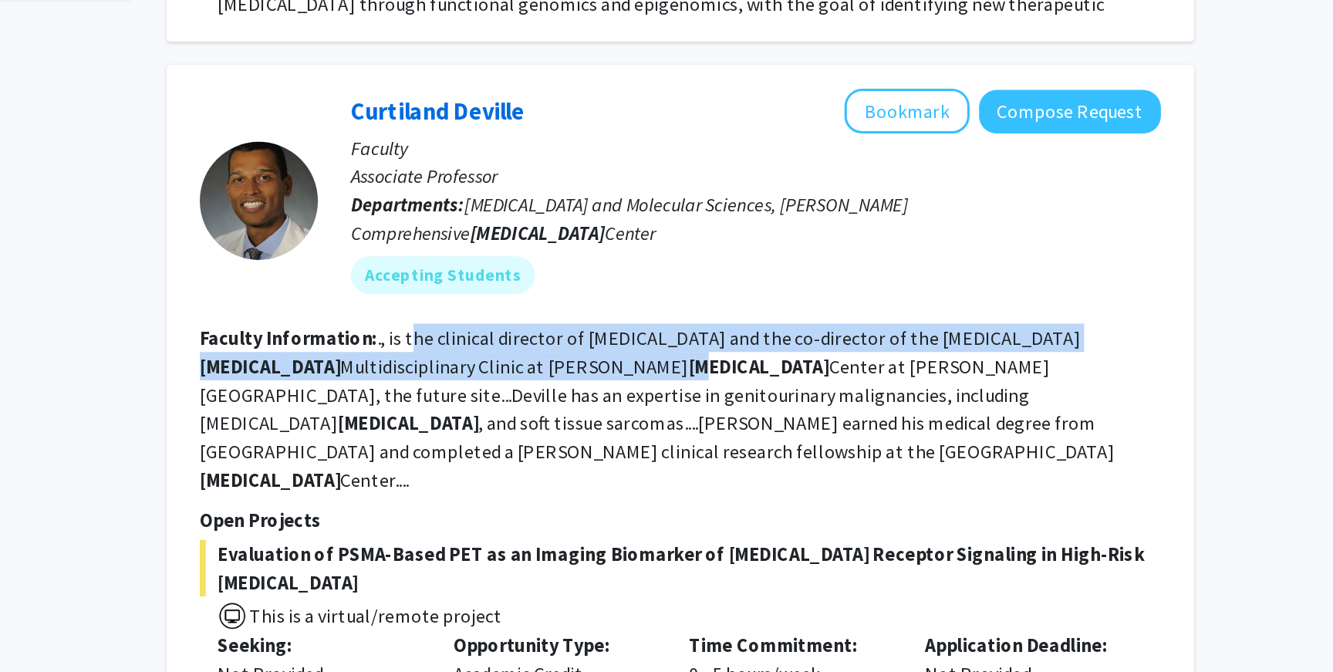
drag, startPoint x: 604, startPoint y: 411, endPoint x: 737, endPoint y: 434, distance: 134.6
click at [737, 446] on fg-read-more "., is the clinical director of radiation oncology and the co-director of the Pr…" at bounding box center [767, 500] width 598 height 108
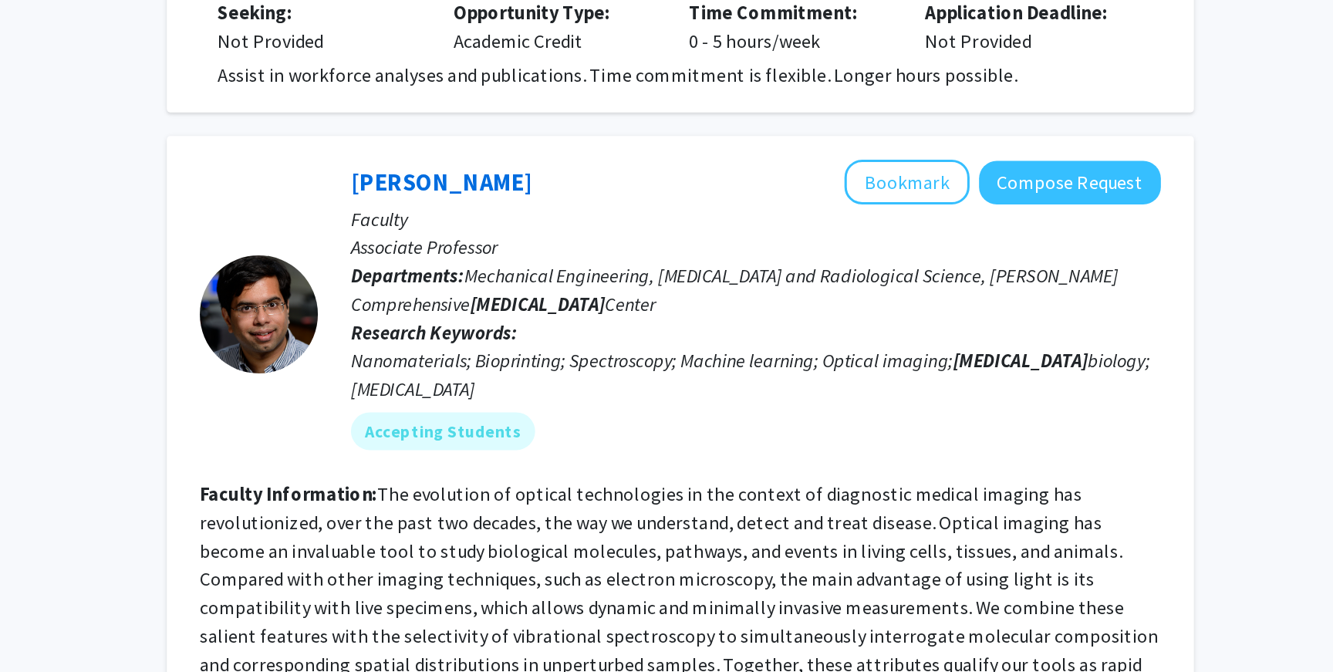
scroll to position [1012, 0]
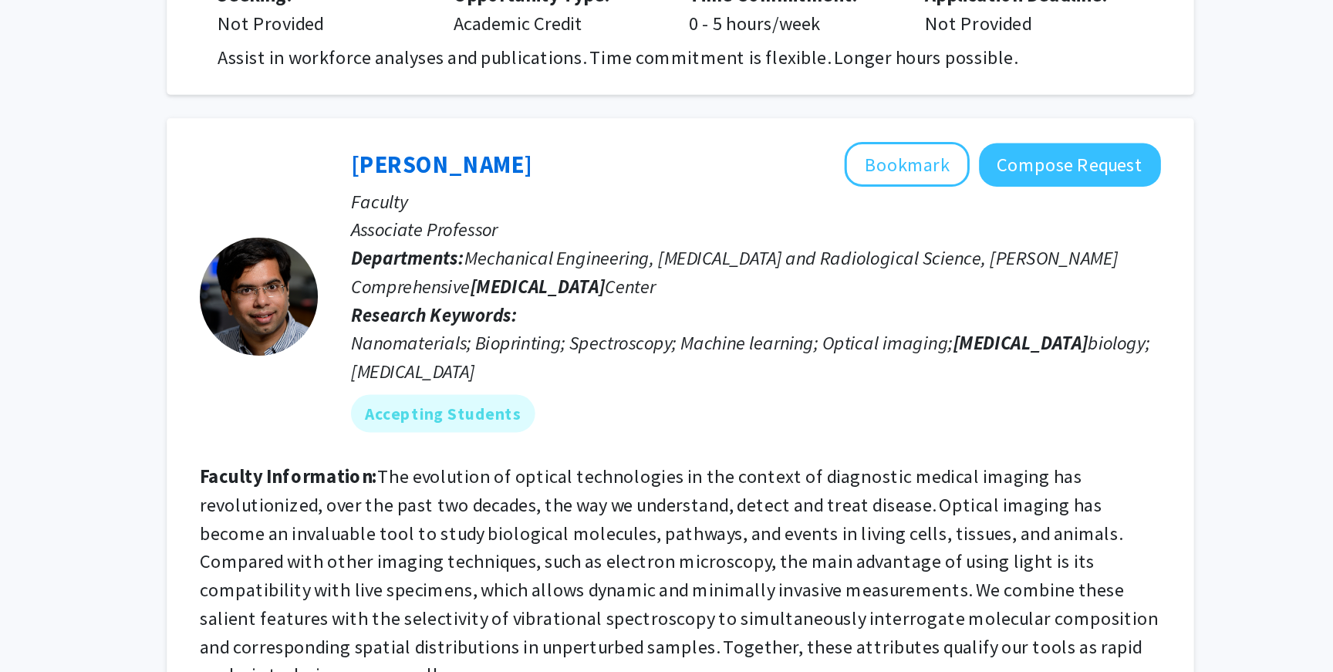
drag, startPoint x: 642, startPoint y: 358, endPoint x: 678, endPoint y: 360, distance: 36.3
click at [678, 394] on span "Mechanical Engineering, Radiology and Radiological Science, Sidney Kimmel Compr…" at bounding box center [818, 411] width 502 height 34
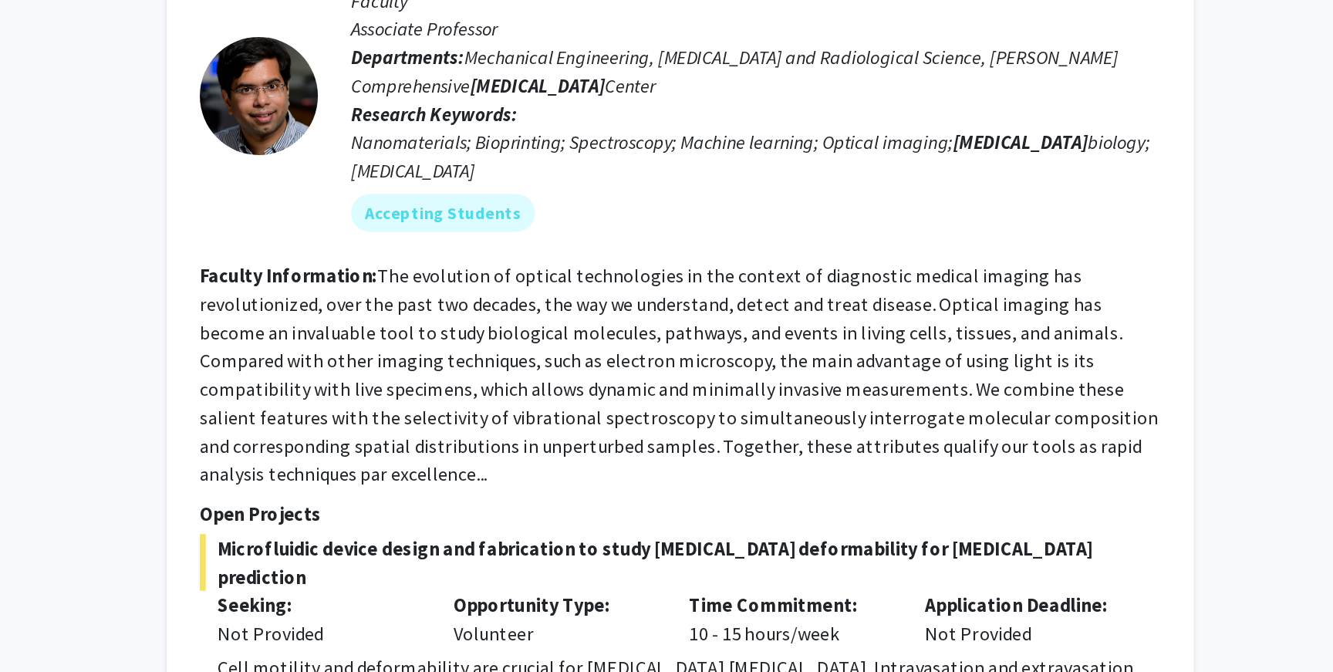
scroll to position [1147, 0]
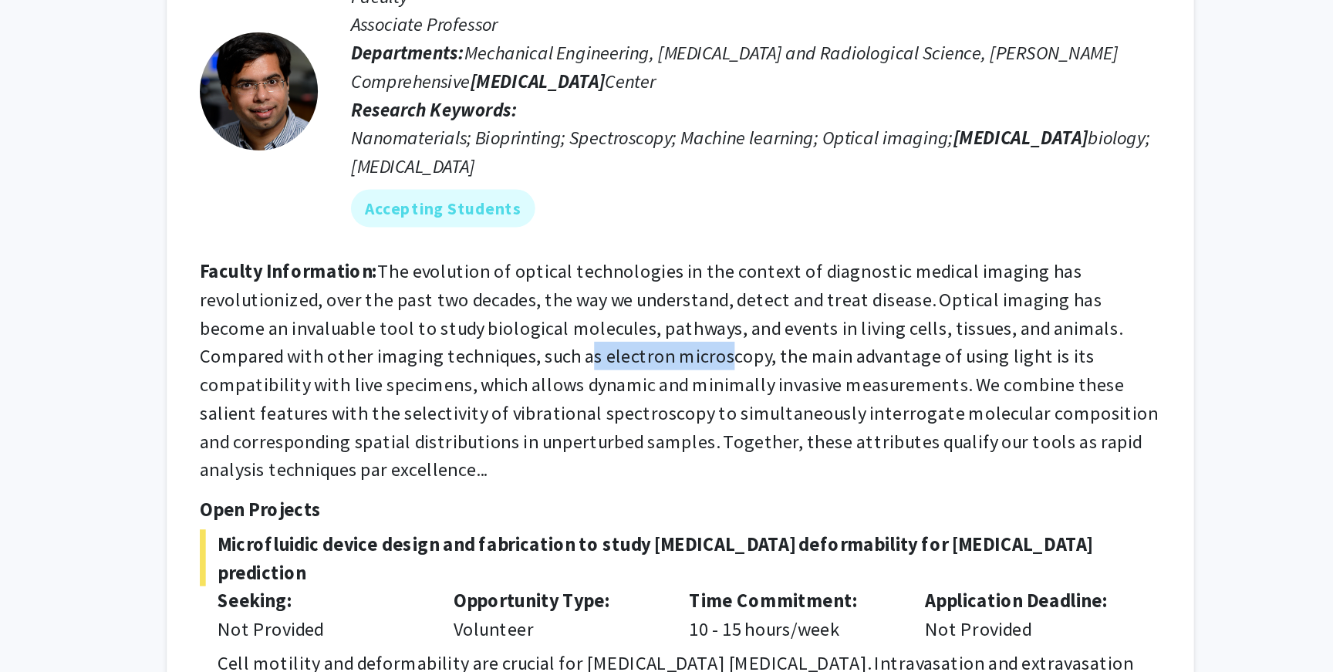
drag, startPoint x: 636, startPoint y: 405, endPoint x: 725, endPoint y: 417, distance: 89.5
click at [725, 417] on section "Faculty Information: The evolution of optical technologies in the context of di…" at bounding box center [782, 474] width 628 height 148
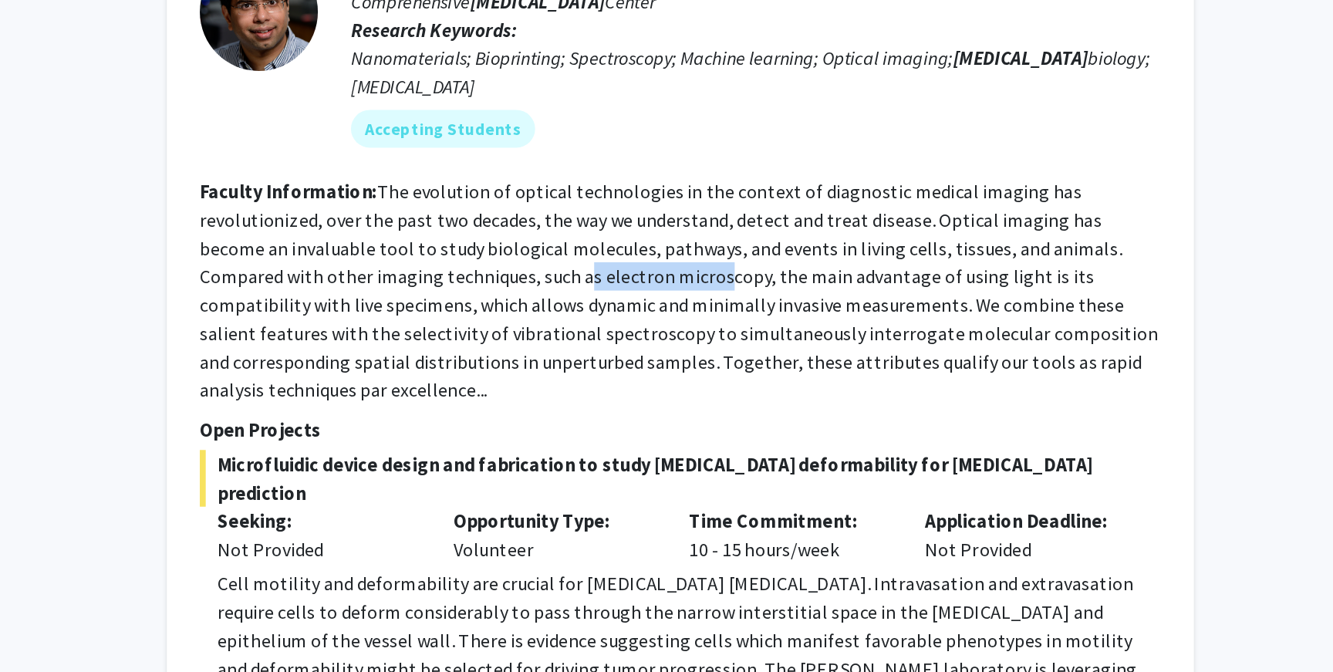
scroll to position [1211, 0]
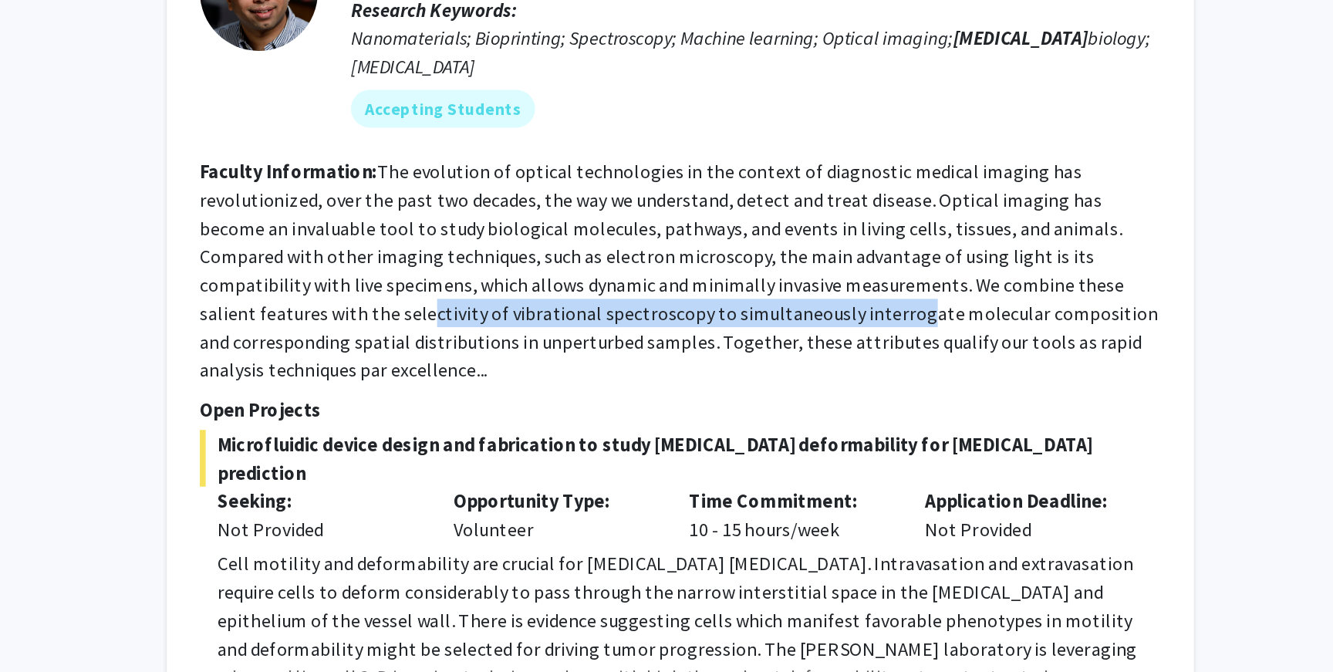
drag, startPoint x: 488, startPoint y: 384, endPoint x: 801, endPoint y: 389, distance: 312.5
click at [801, 389] on fg-read-more "The evolution of optical technologies in the context of diagnostic medical imag…" at bounding box center [781, 409] width 627 height 145
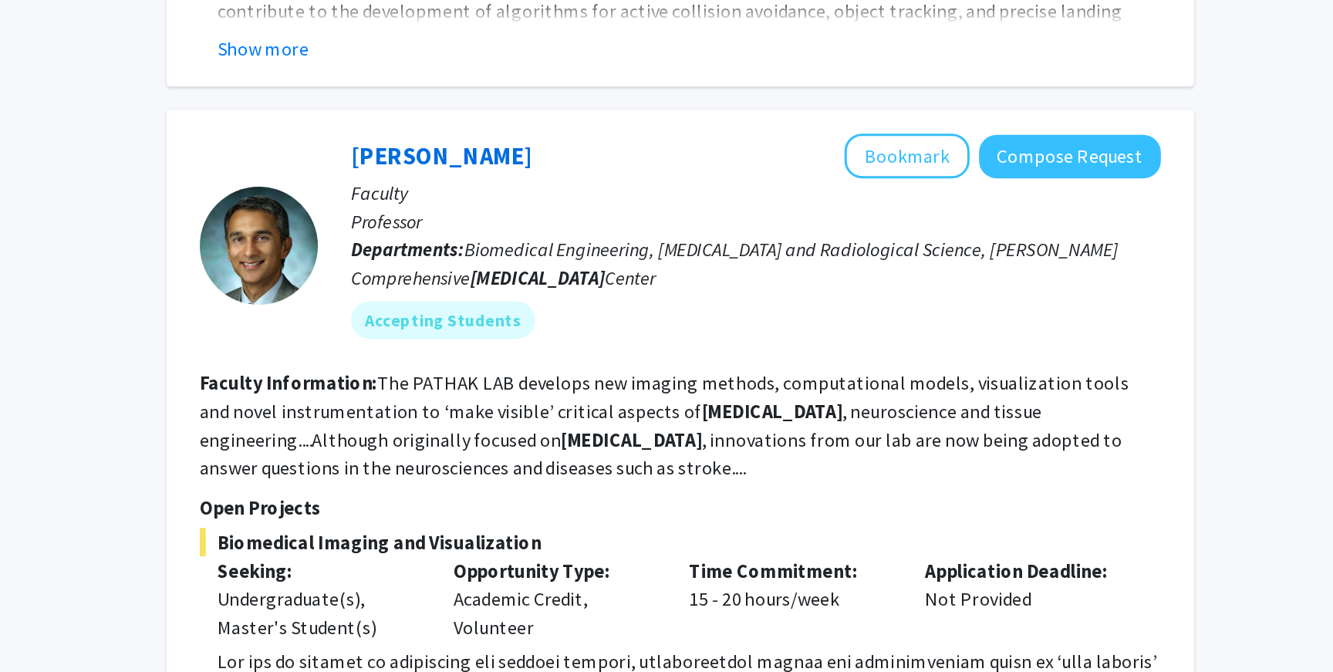
scroll to position [1857, 0]
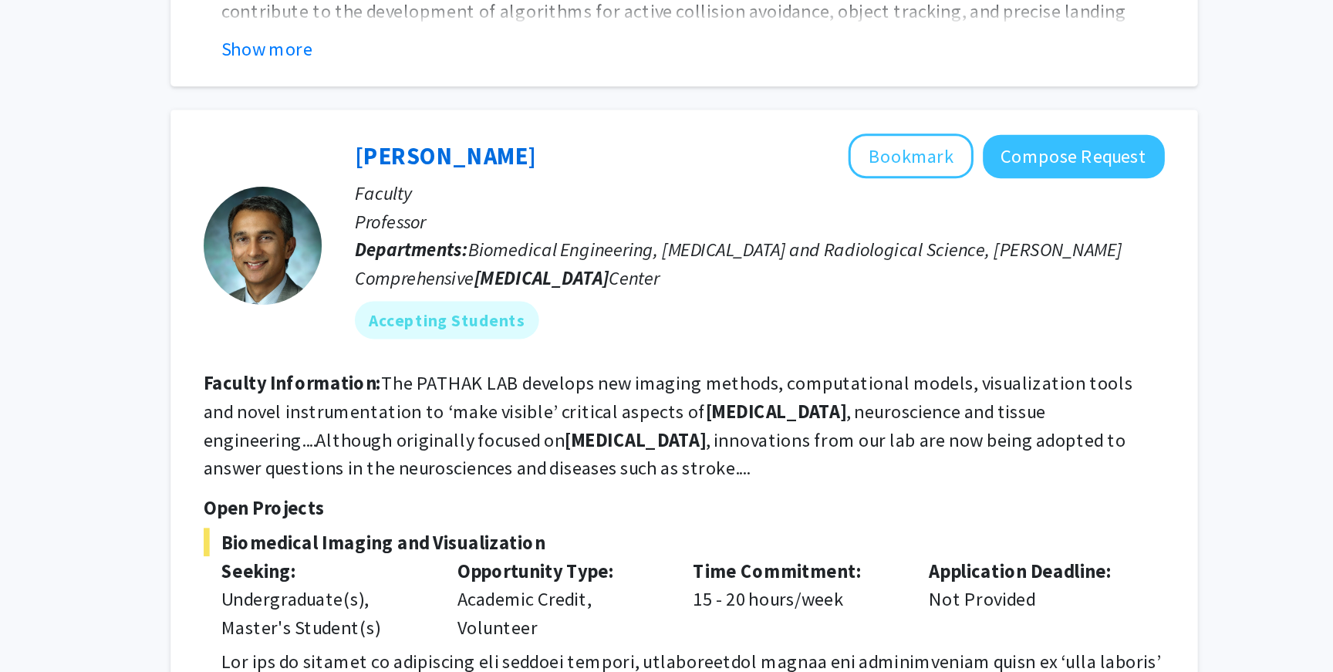
click at [716, 475] on fg-read-more "The PATHAK LAB develops new imaging methods, computational models, visualizatio…" at bounding box center [771, 510] width 607 height 71
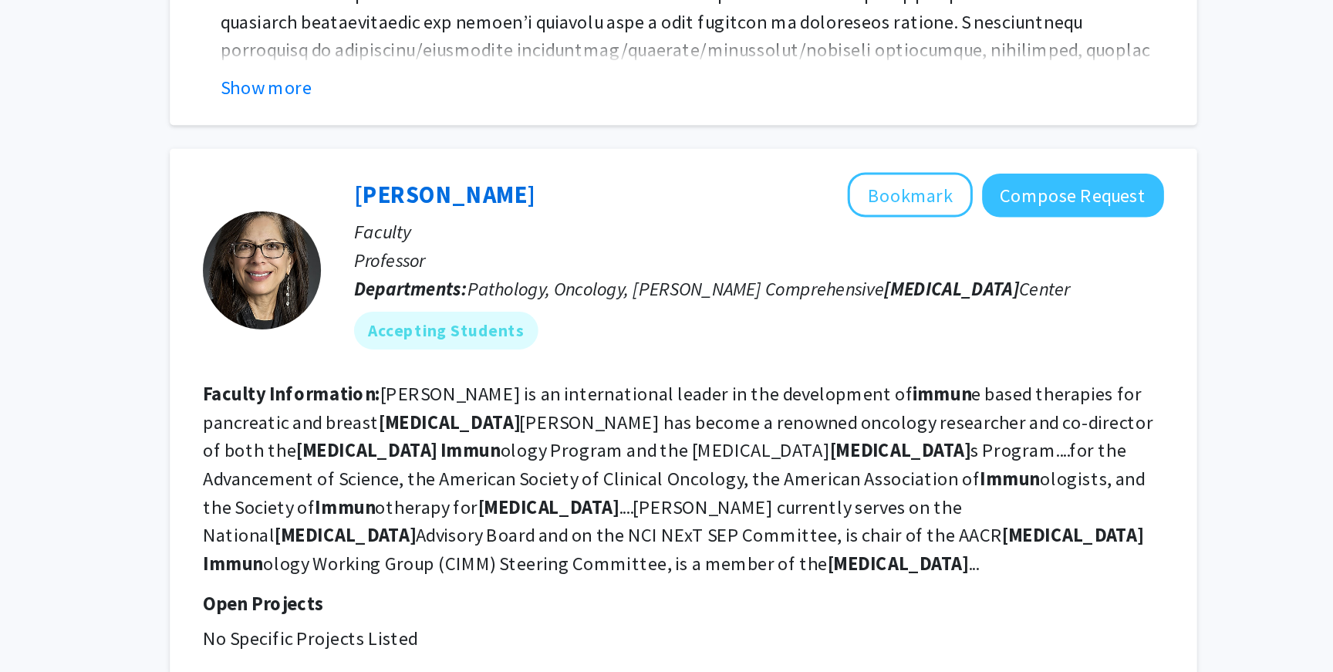
scroll to position [2333, 0]
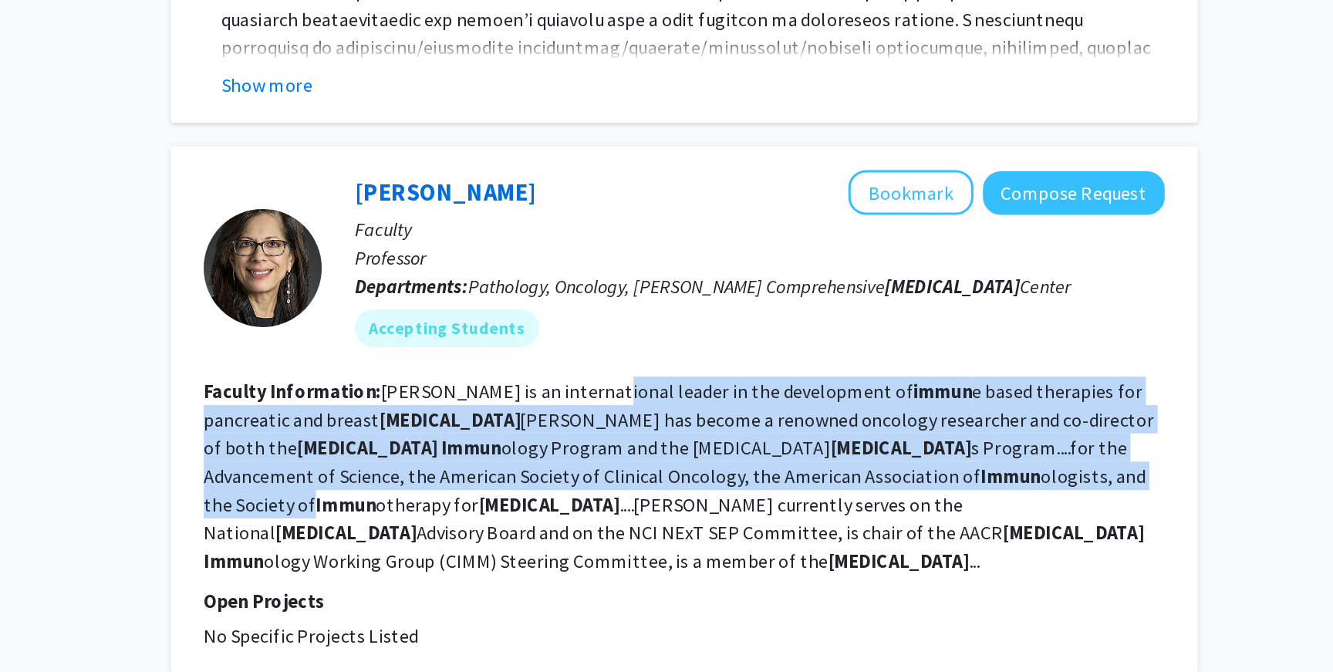
drag, startPoint x: 716, startPoint y: 421, endPoint x: 843, endPoint y: 465, distance: 134.7
click at [843, 481] on fg-read-more "Jaffee is an international leader in the development of immun e based therapies…" at bounding box center [778, 544] width 621 height 127
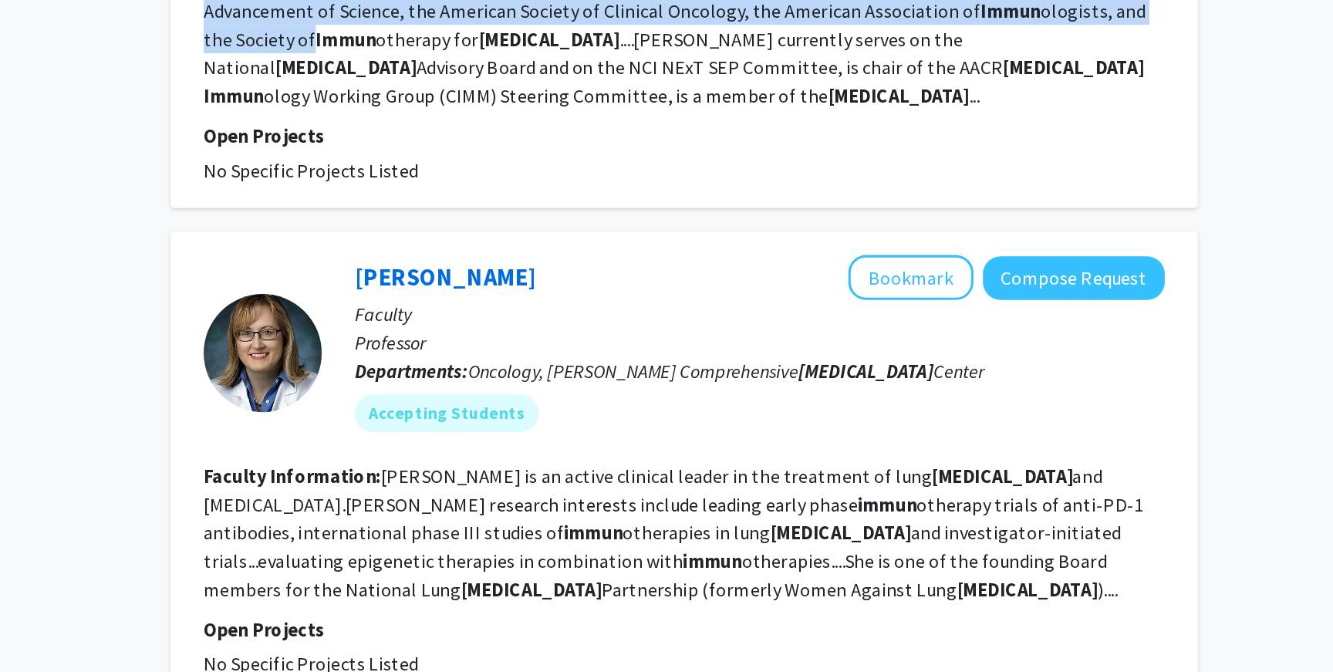
scroll to position [2644, 0]
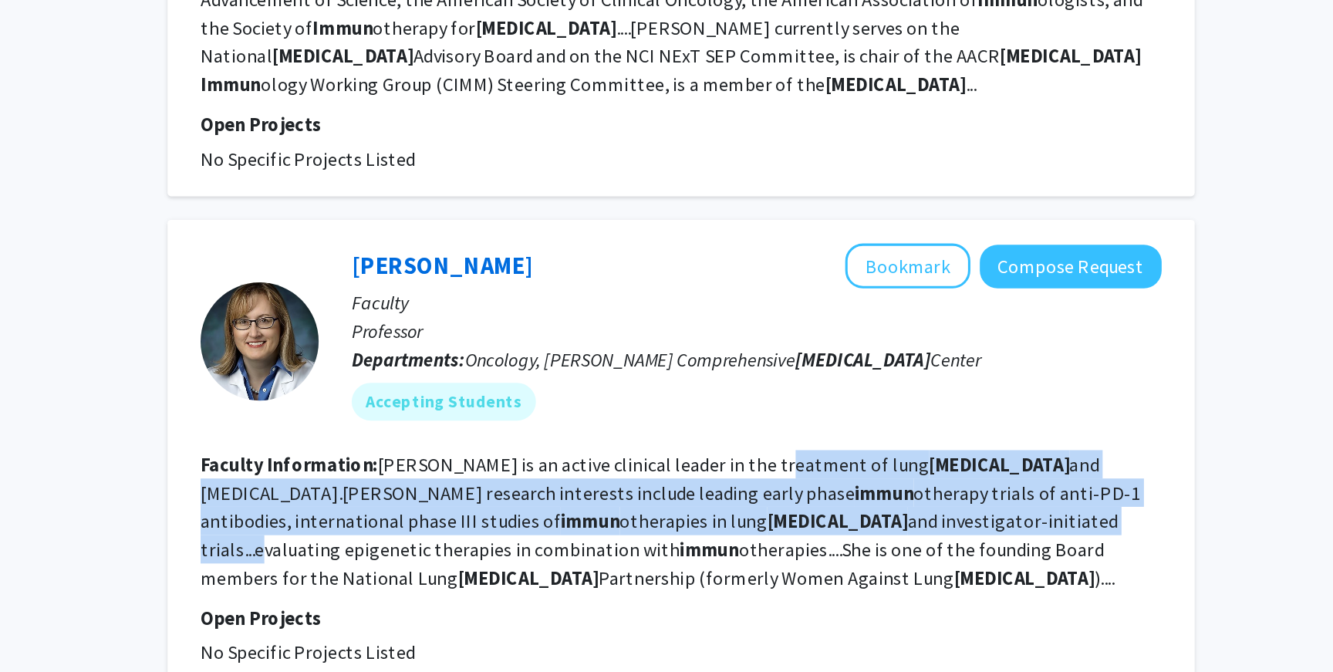
drag, startPoint x: 843, startPoint y: 444, endPoint x: 859, endPoint y: 485, distance: 44.0
click at [859, 529] on fg-read-more "Brahmer is an active clinical leader in the treatment of lung cancer and mesoth…" at bounding box center [775, 574] width 614 height 90
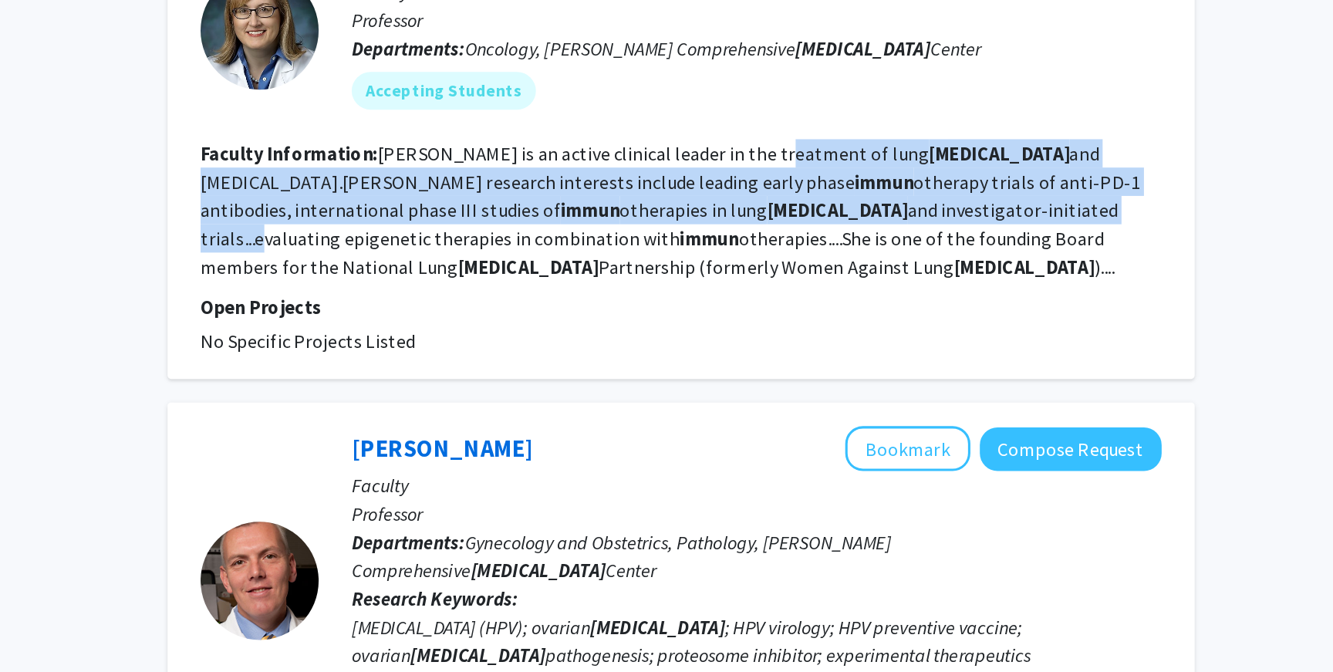
scroll to position [2871, 0]
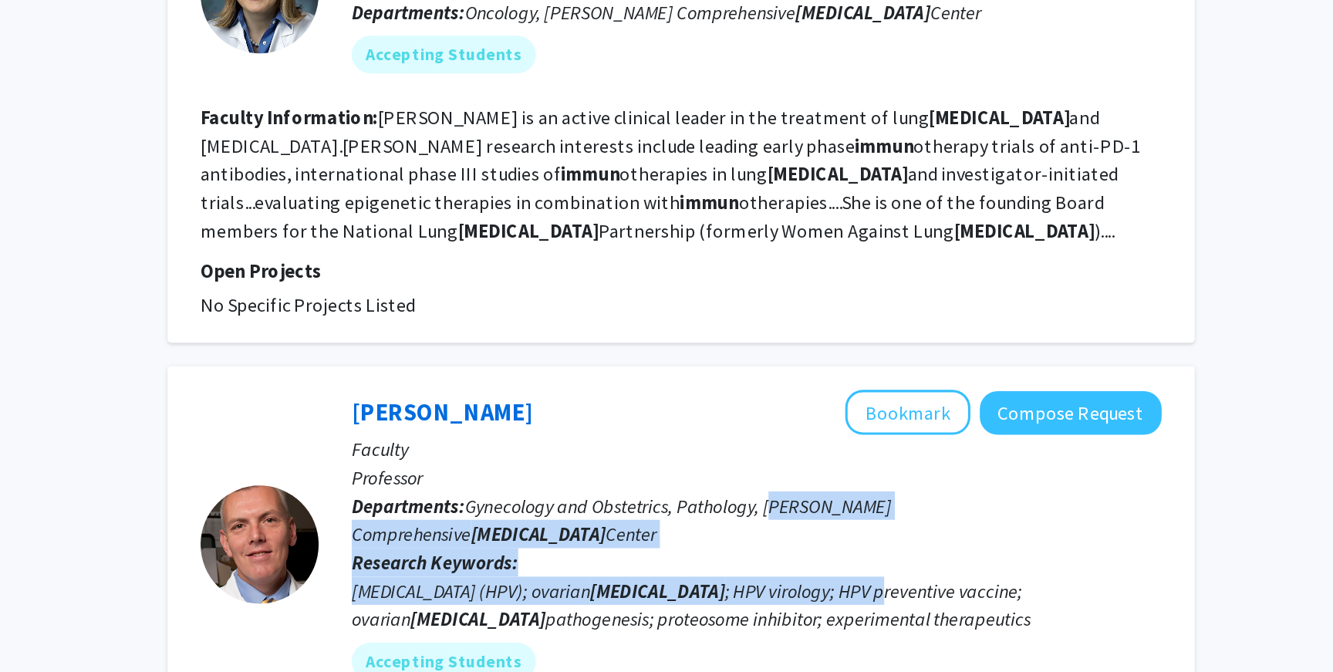
drag, startPoint x: 842, startPoint y: 475, endPoint x: 898, endPoint y: 511, distance: 67.0
click at [898, 511] on div "Richard Roden Bookmark Compose Request Faculty Professor Departments: Gynecolog…" at bounding box center [821, 588] width 551 height 201
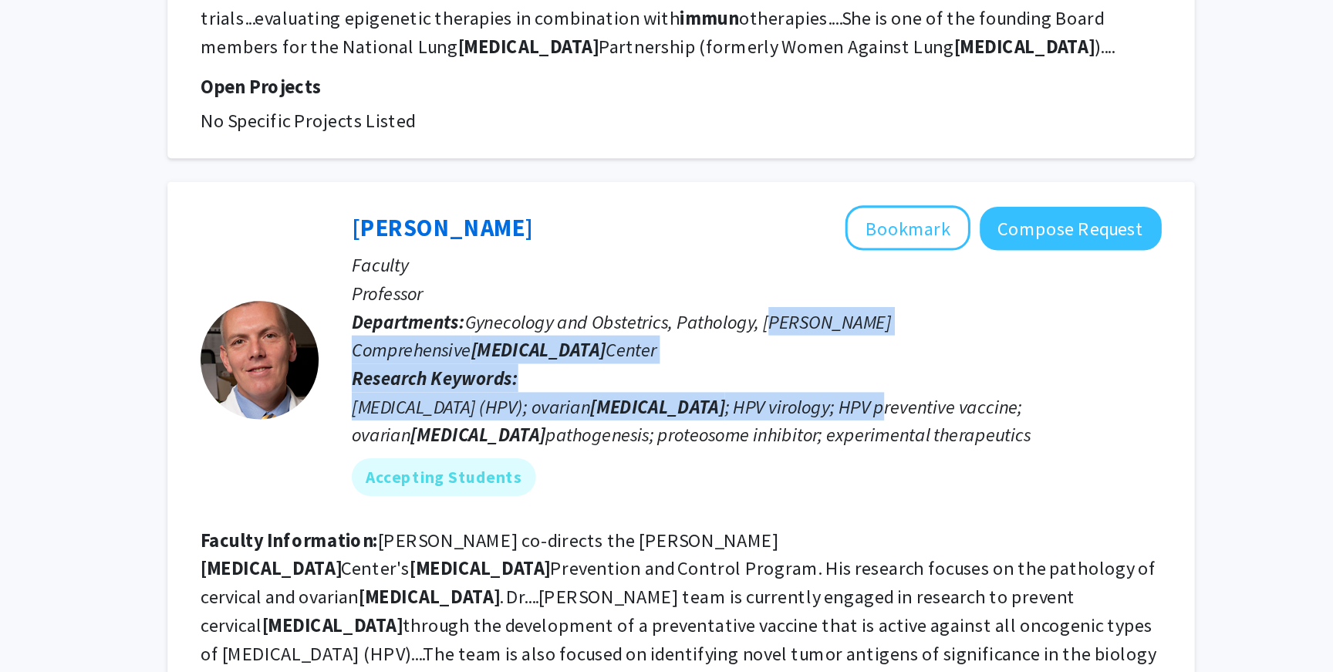
scroll to position [3005, 0]
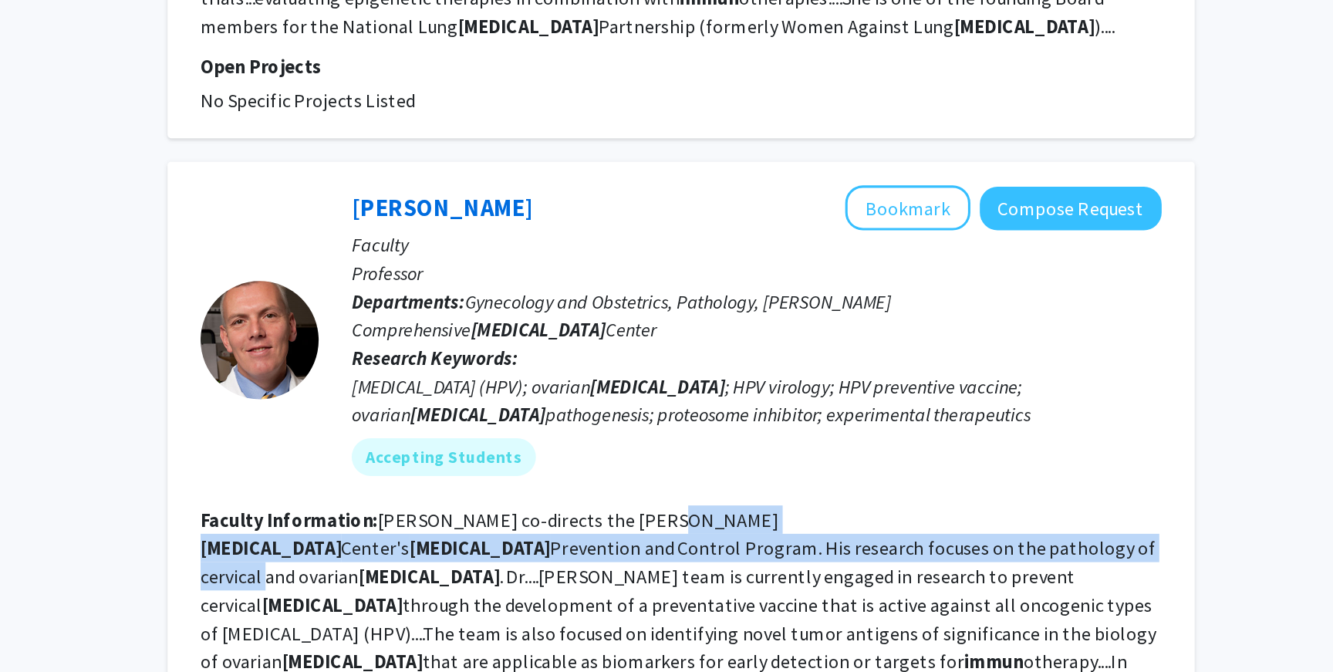
drag, startPoint x: 765, startPoint y: 462, endPoint x: 808, endPoint y: 474, distance: 44.7
click at [808, 565] on fg-read-more "Richard Roden co-directs the Johns Hopkins Kimmel Cancer Center's Cancer Preven…" at bounding box center [780, 647] width 624 height 164
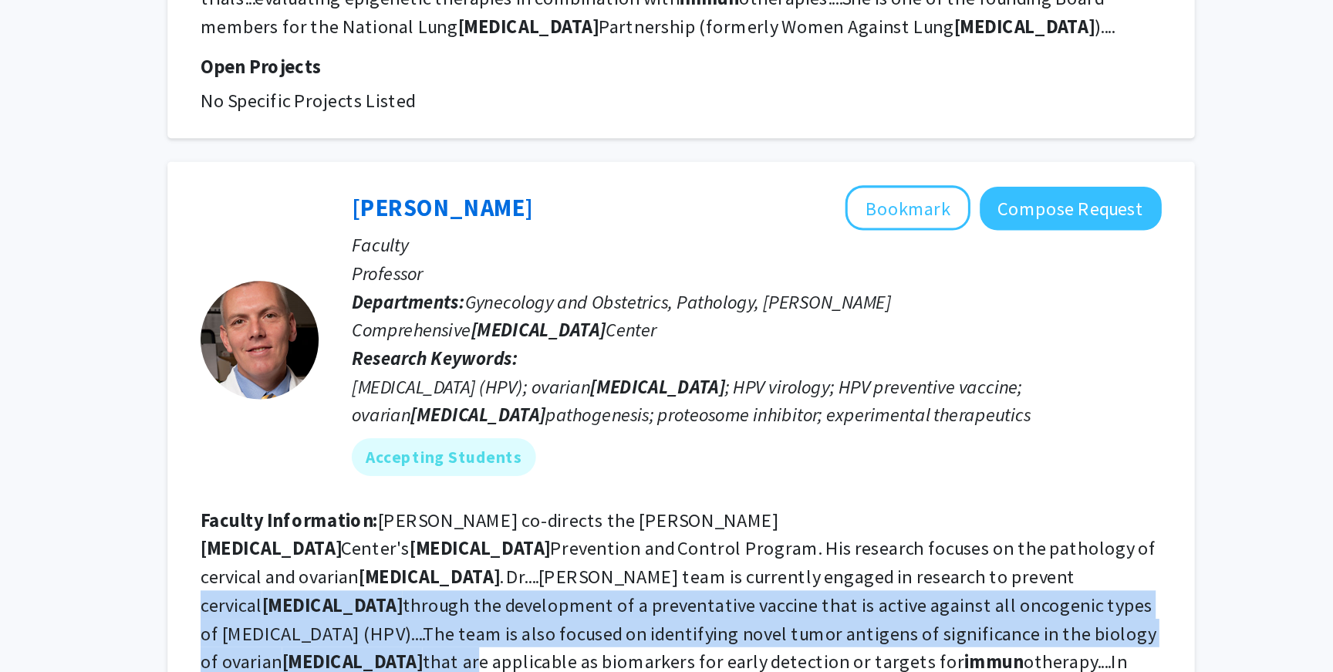
drag, startPoint x: 660, startPoint y: 506, endPoint x: 725, endPoint y: 536, distance: 71.8
click at [725, 565] on fg-read-more "Richard Roden co-directs the Johns Hopkins Kimmel Cancer Center's Cancer Preven…" at bounding box center [780, 647] width 624 height 164
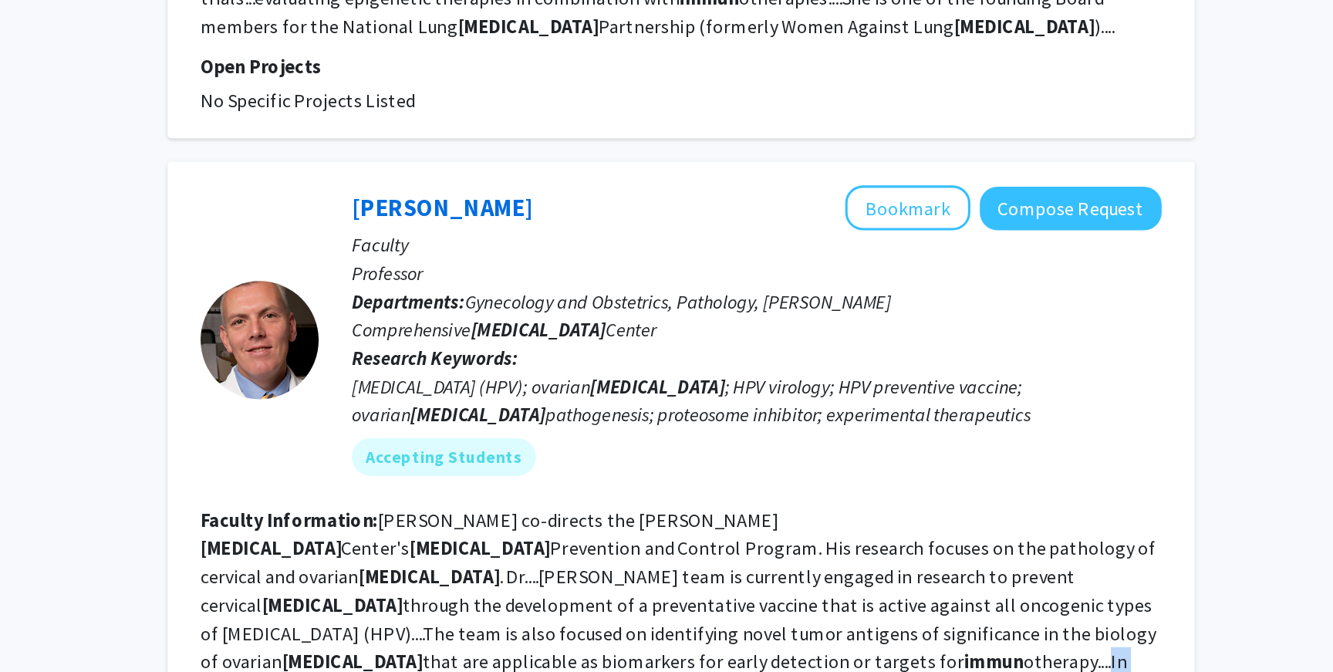
drag, startPoint x: 564, startPoint y: 556, endPoint x: 637, endPoint y: 556, distance: 73.3
click at [637, 565] on fg-read-more "Richard Roden co-directs the Johns Hopkins Kimmel Cancer Center's Cancer Preven…" at bounding box center [780, 647] width 624 height 164
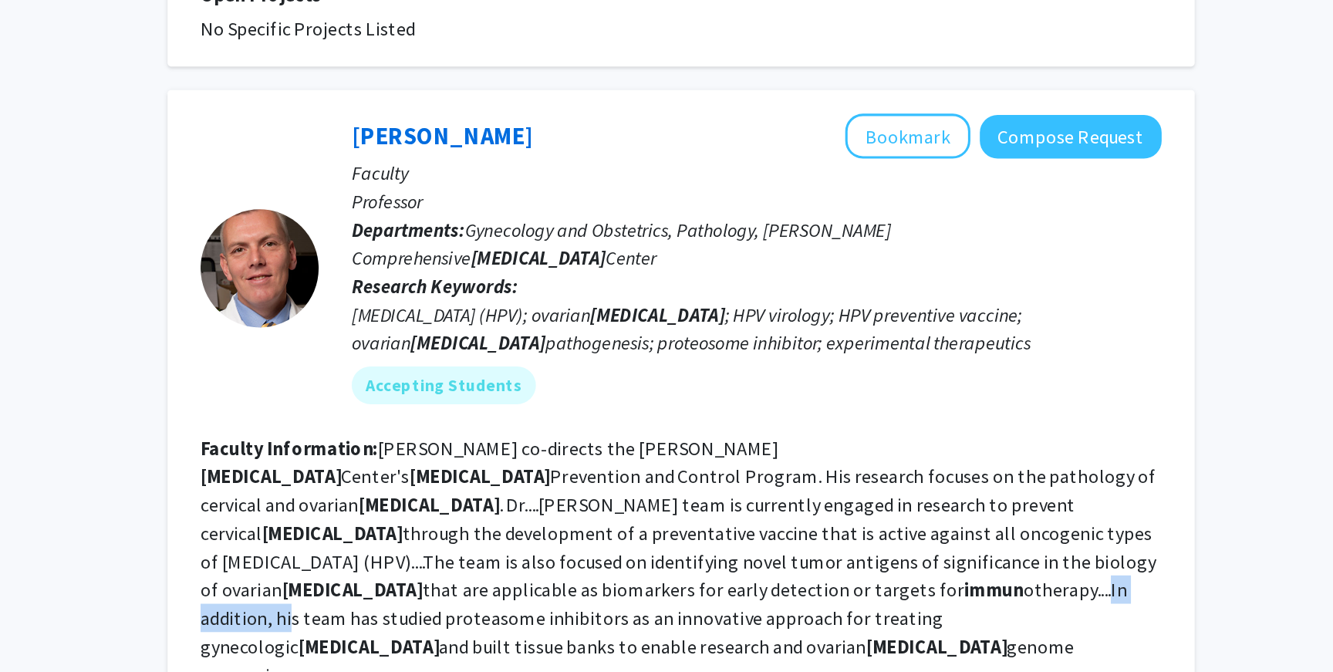
scroll to position [3052, 0]
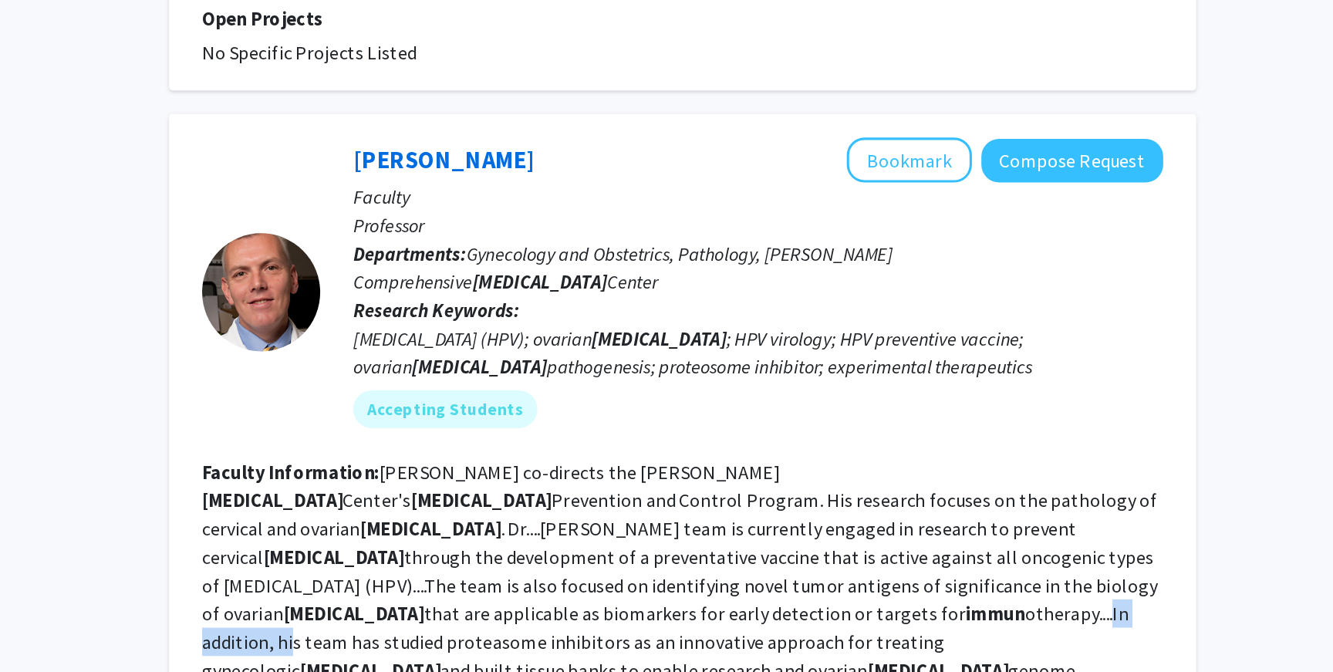
drag, startPoint x: 467, startPoint y: 530, endPoint x: 531, endPoint y: 525, distance: 64.3
click at [531, 525] on div "Richard Roden Bookmark Compose Request Faculty Professor Departments: Gynecolog…" at bounding box center [782, 519] width 671 height 455
copy fg-read-more "gynecologic"
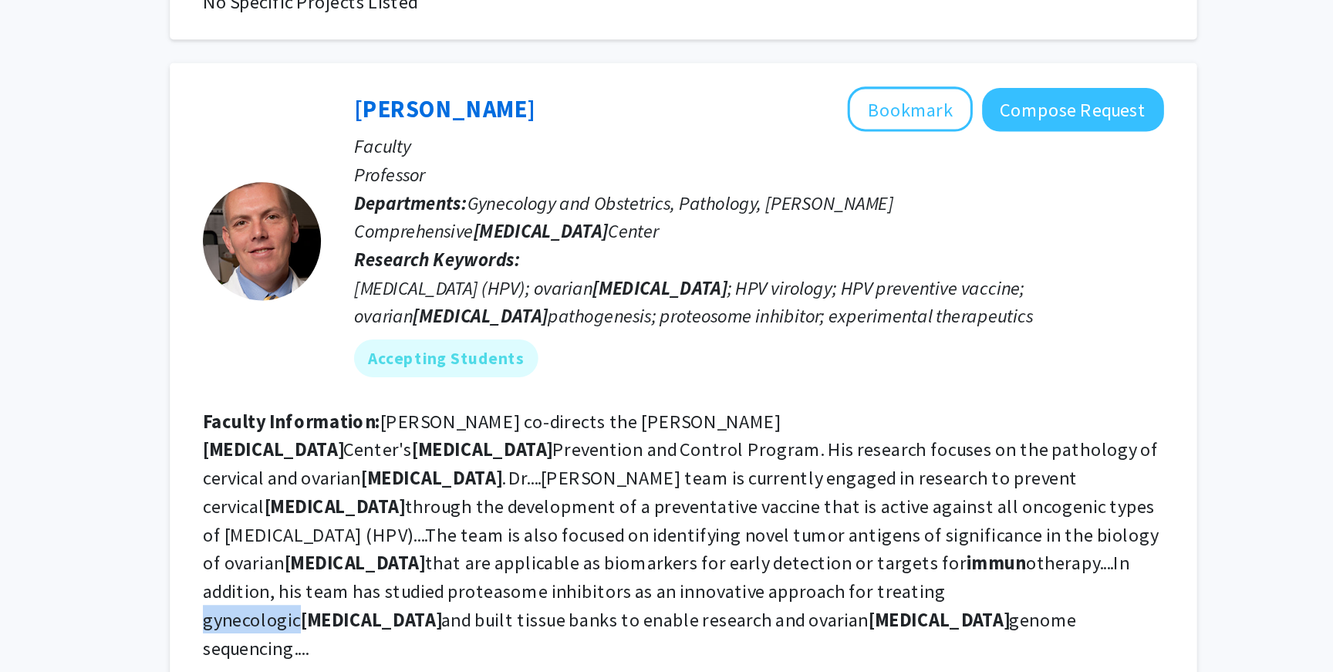
scroll to position [3116, 0]
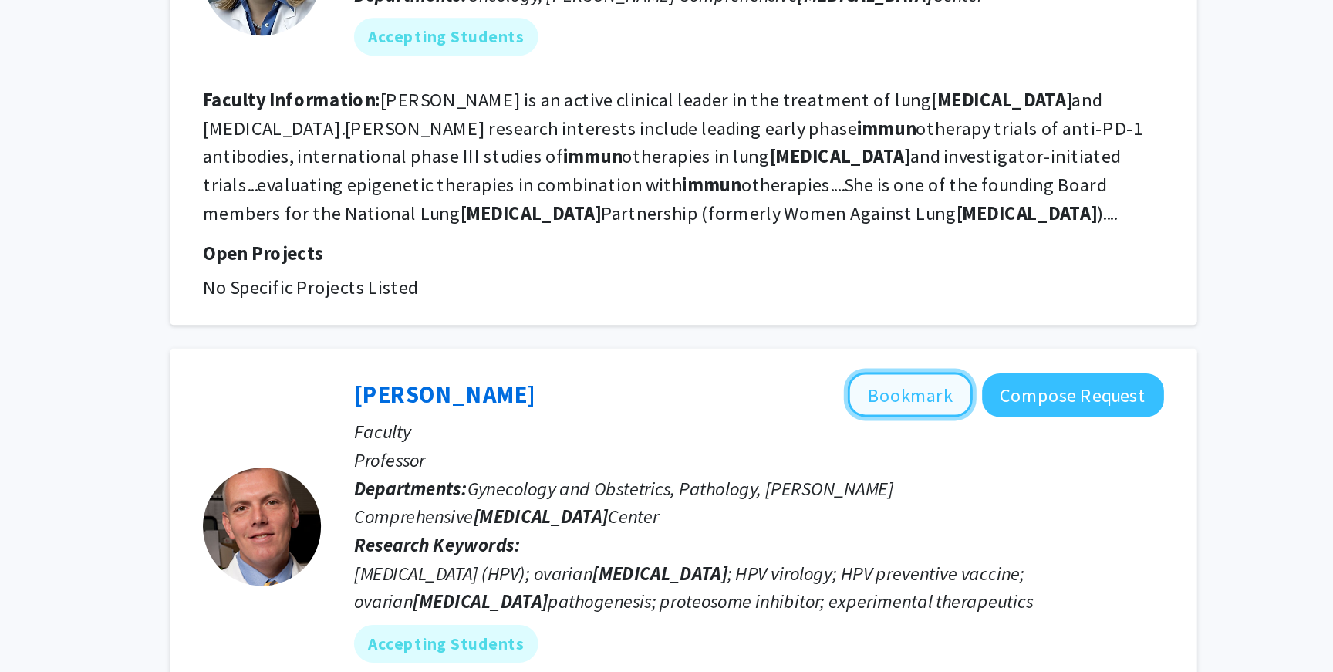
click at [921, 243] on button "Bookmark" at bounding box center [931, 257] width 82 height 29
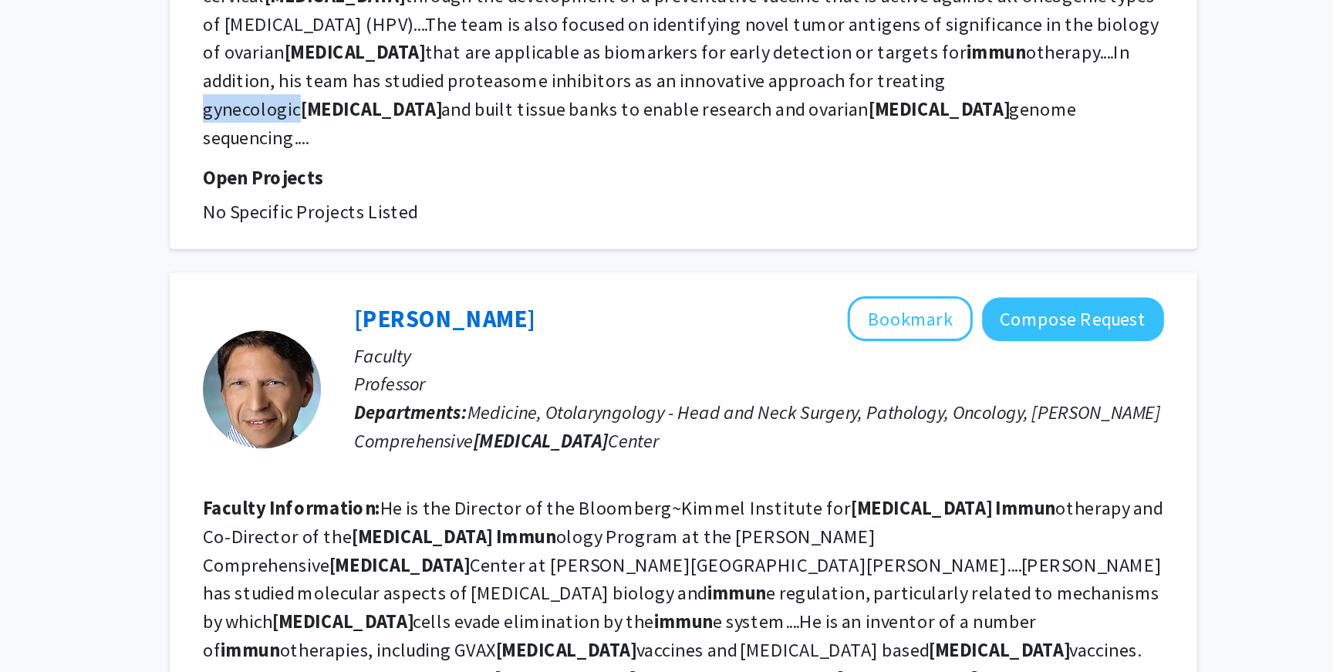
scroll to position [3403, 0]
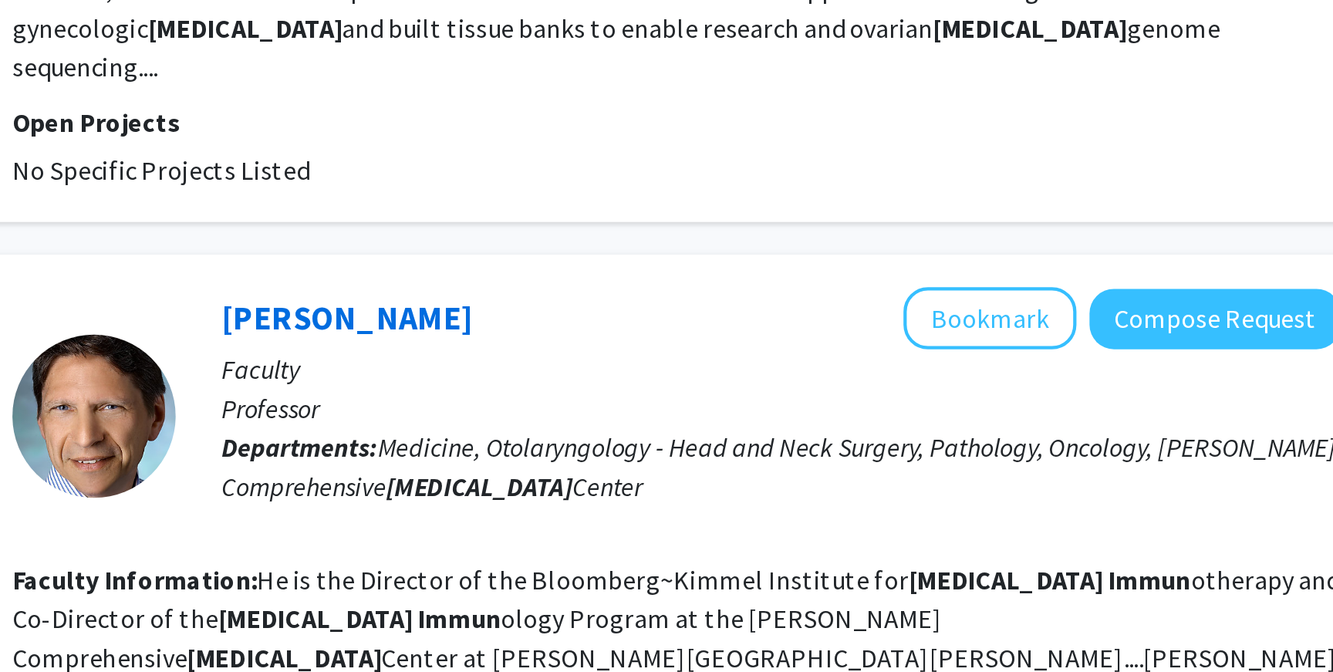
click at [590, 556] on section "Faculty Information: He is the Director of the Bloomberg~Kimmel Institute for C…" at bounding box center [782, 639] width 628 height 167
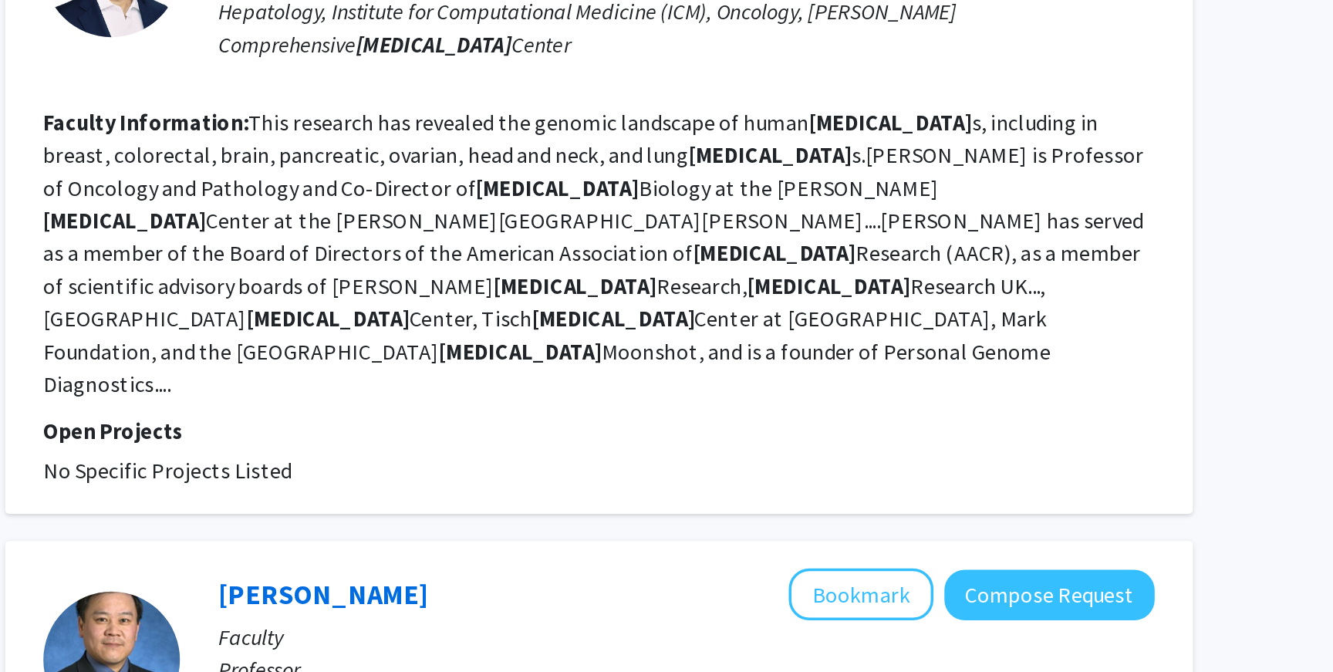
scroll to position [4018, 0]
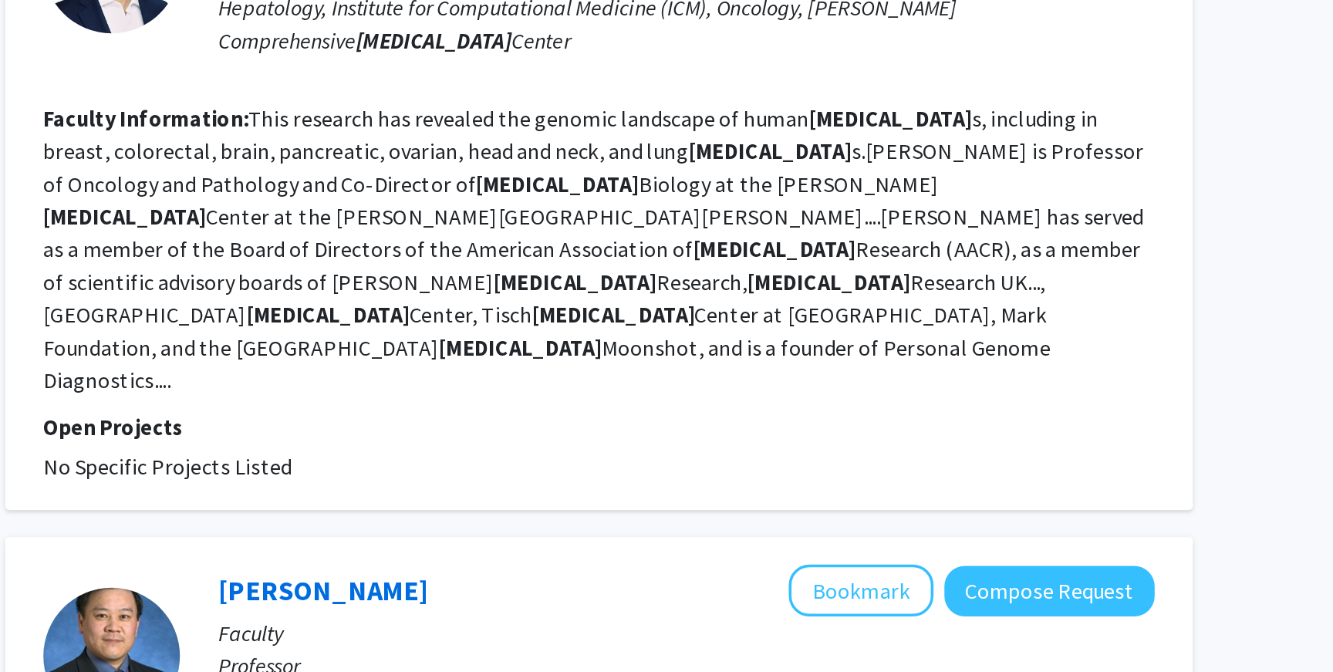
drag, startPoint x: 607, startPoint y: 505, endPoint x: 664, endPoint y: 537, distance: 64.6
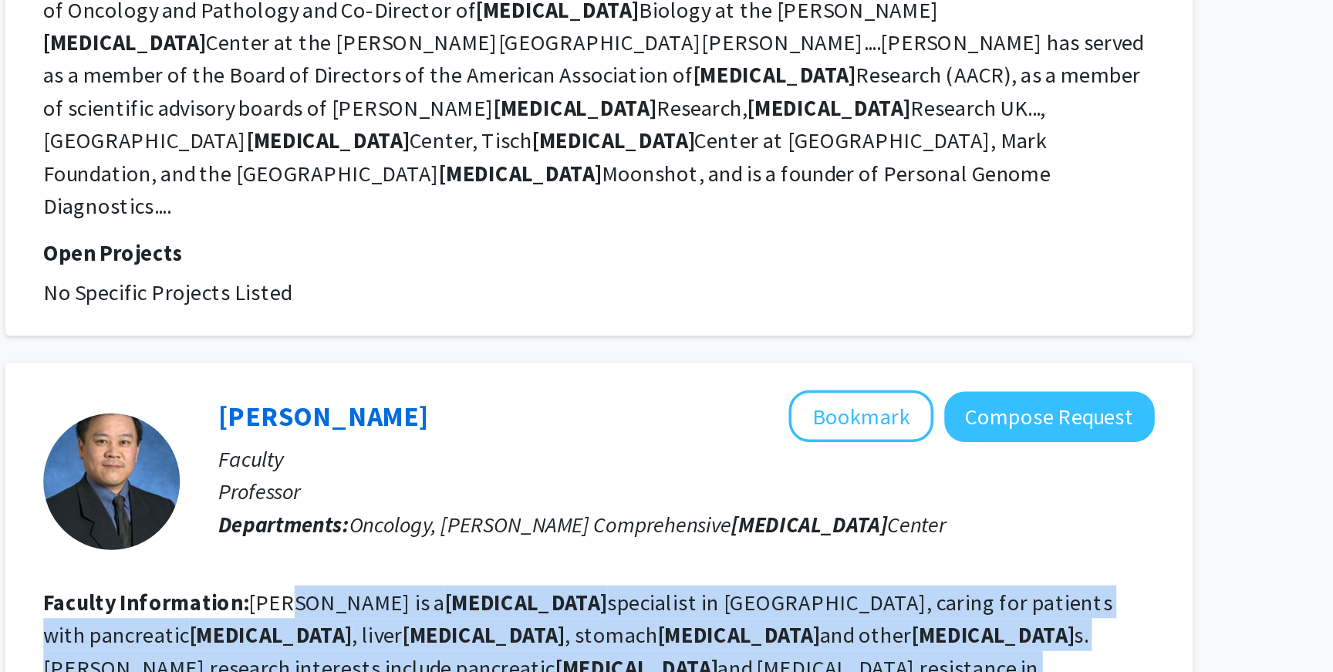
scroll to position [4126, 0]
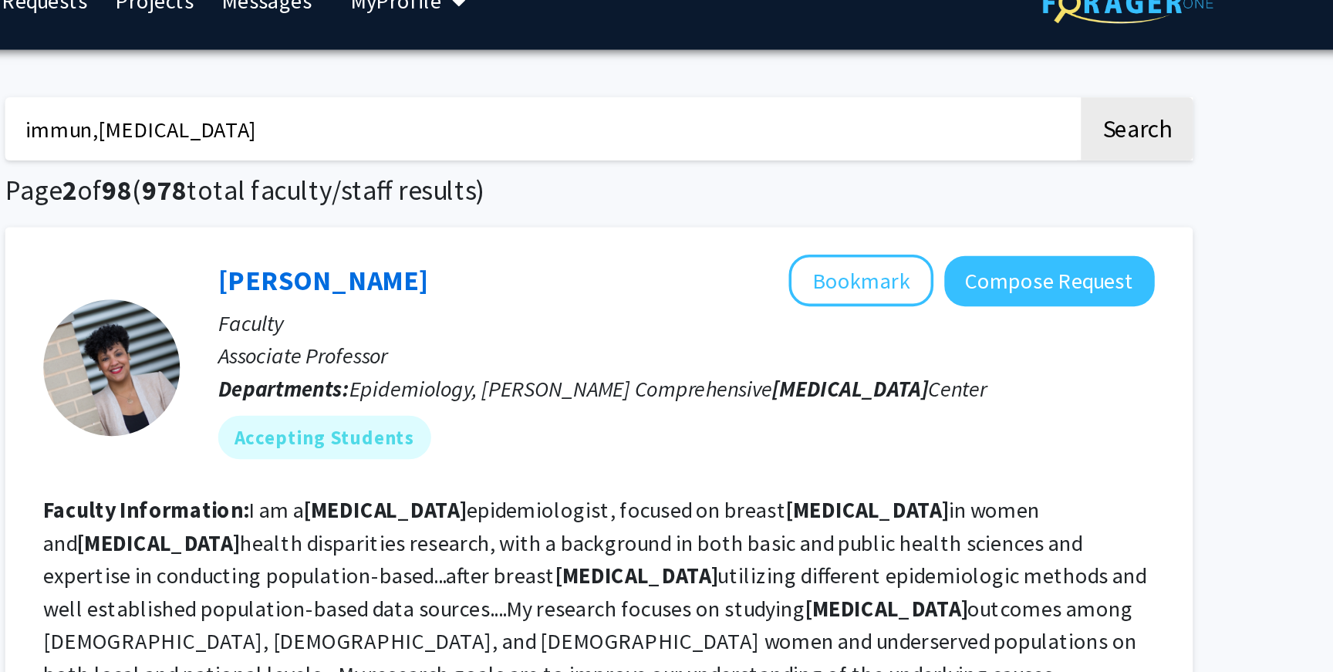
drag, startPoint x: 748, startPoint y: 90, endPoint x: 444, endPoint y: 85, distance: 304.1
drag, startPoint x: 593, startPoint y: 106, endPoint x: 444, endPoint y: 93, distance: 149.4
type input "g"
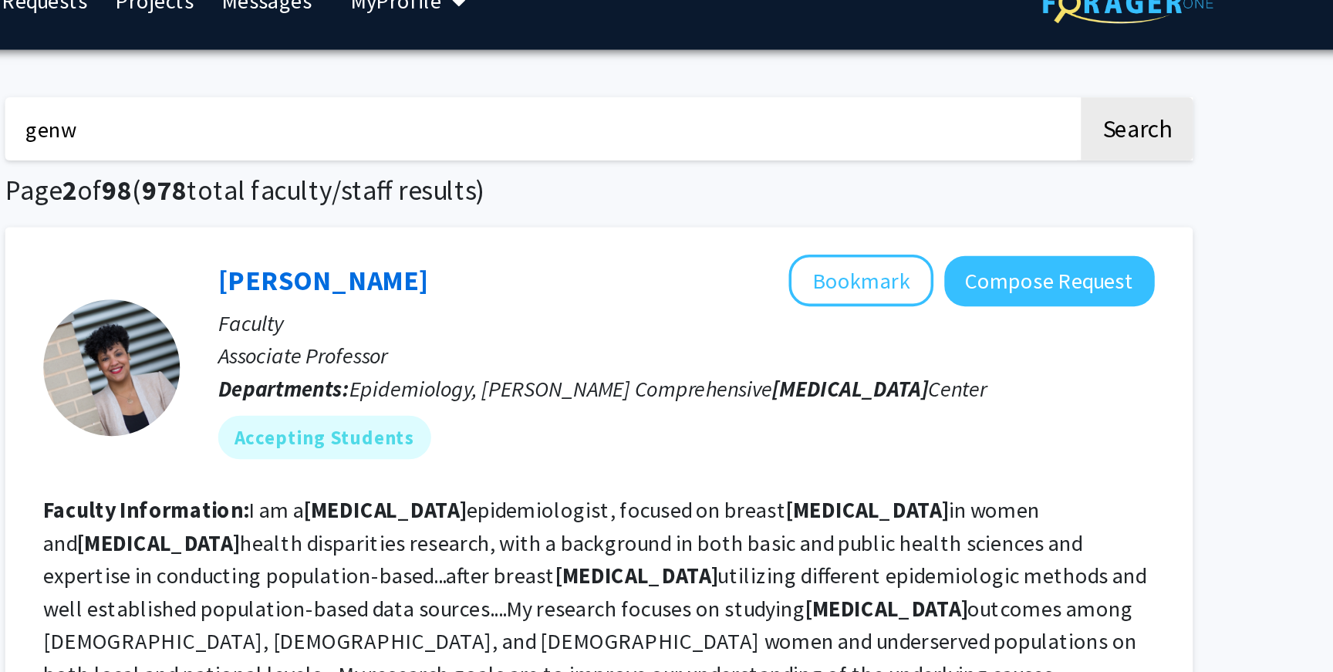
click at [1055, 83] on button "Search" at bounding box center [1086, 100] width 63 height 35
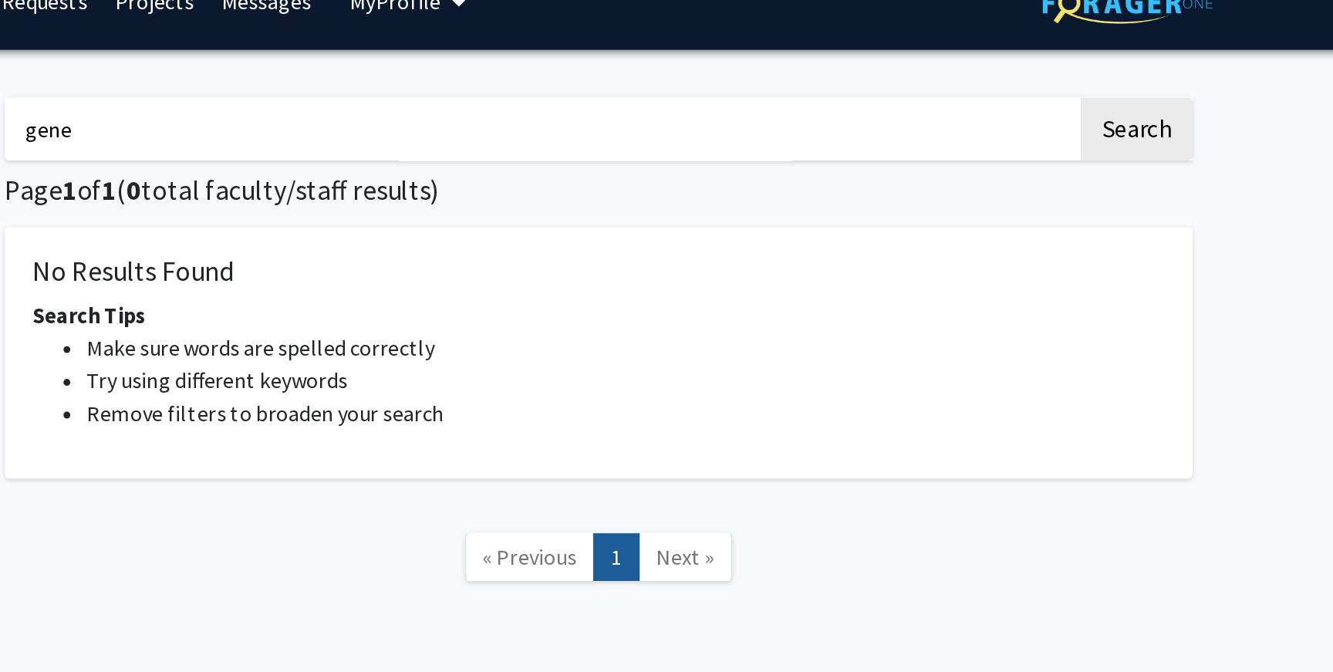
type input "gene"
click at [1055, 83] on button "Search" at bounding box center [1086, 100] width 63 height 35
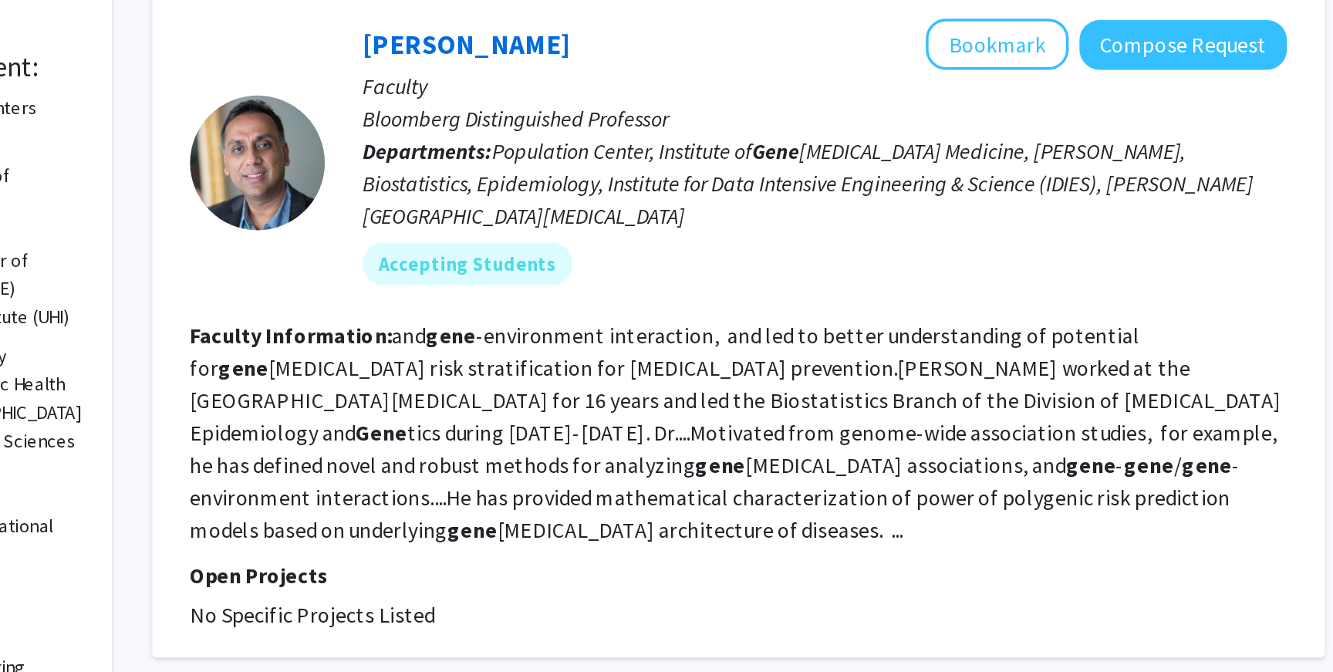
scroll to position [158, 0]
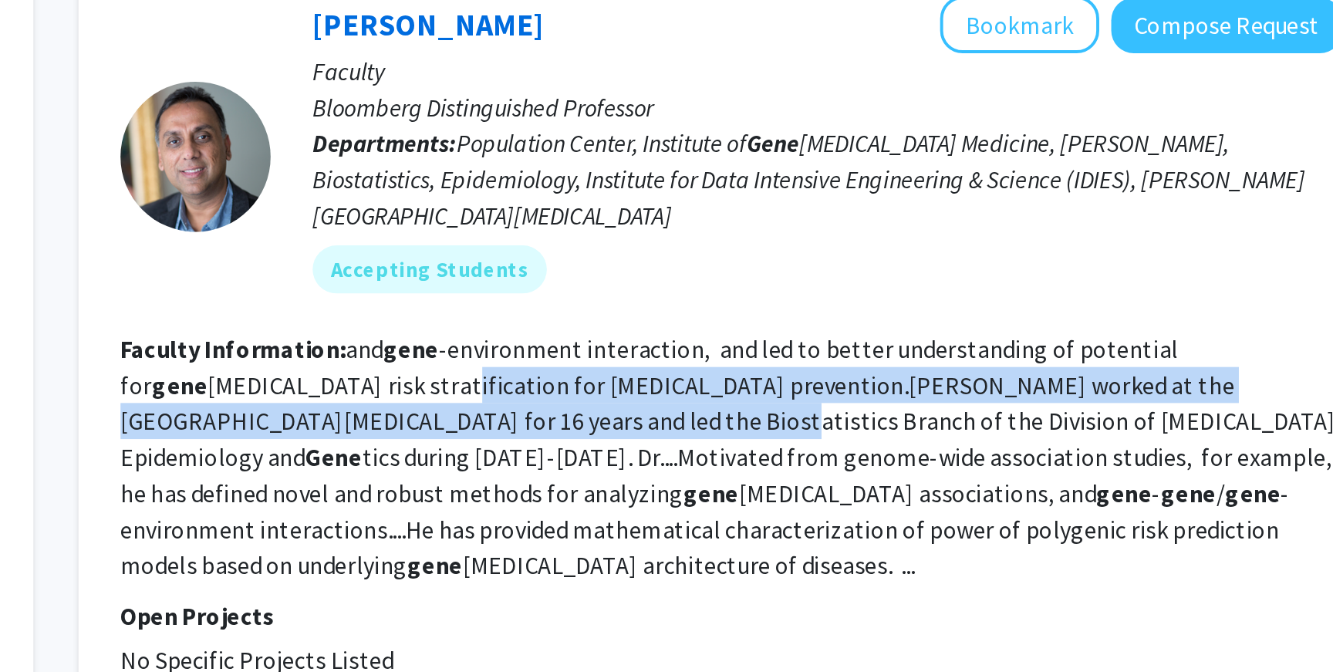
drag, startPoint x: 542, startPoint y: 506, endPoint x: 565, endPoint y: 513, distance: 24.2
click at [565, 513] on section "Faculty Information: and gene -environment interaction, and led to better under…" at bounding box center [782, 536] width 628 height 130
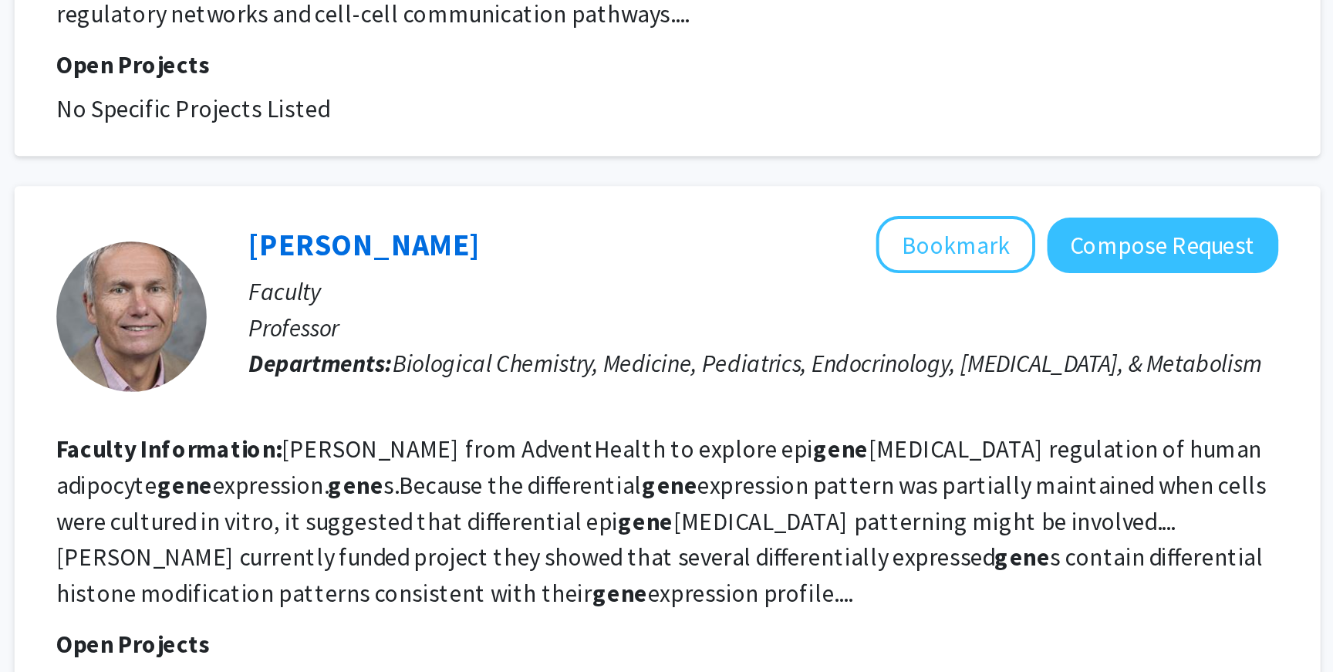
scroll to position [733, 0]
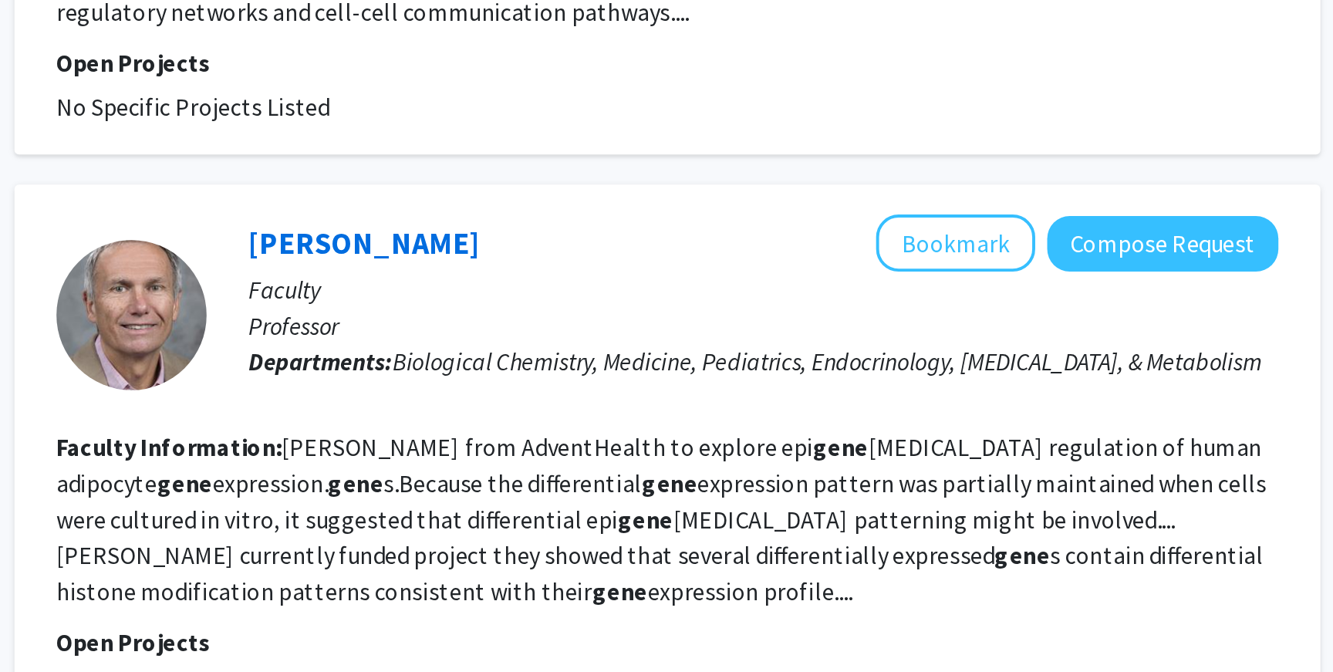
click at [617, 603] on section "Faculty Information: Steven Smith from AdventHealth to explore epi gene tic reg…" at bounding box center [782, 593] width 628 height 93
click at [618, 611] on section "Faculty Information: Steven Smith from AdventHealth to explore epi gene tic reg…" at bounding box center [782, 593] width 628 height 93
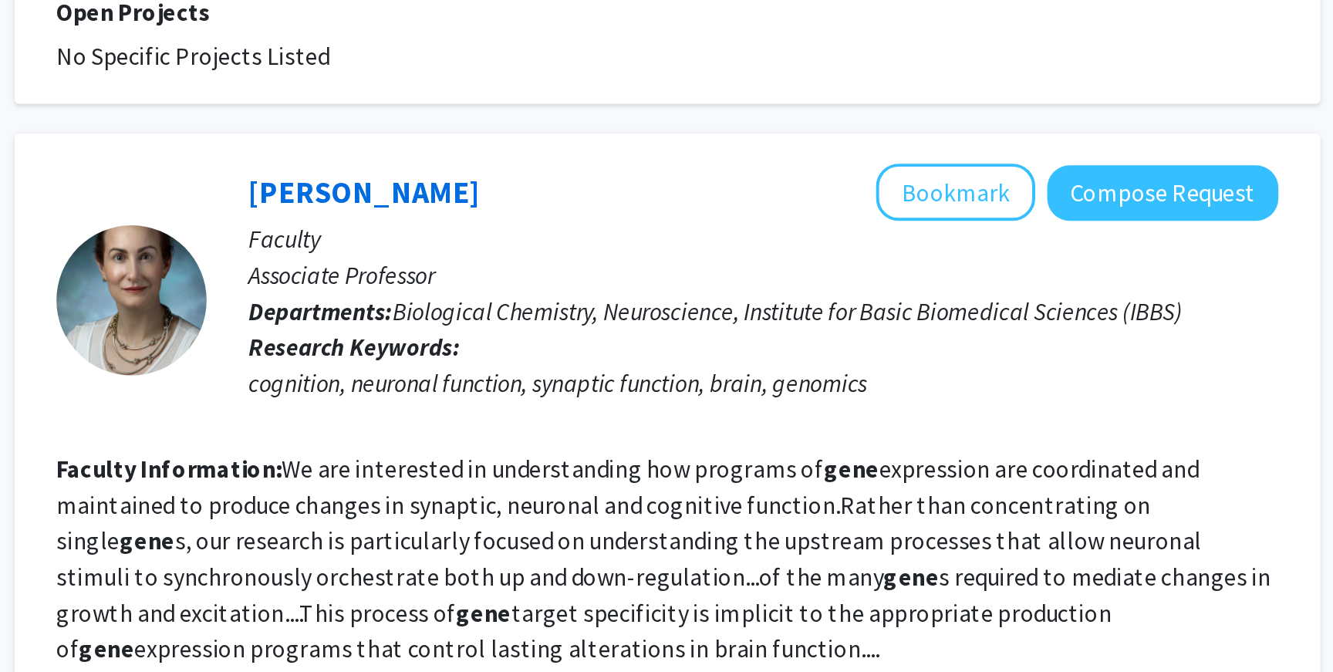
scroll to position [1061, 0]
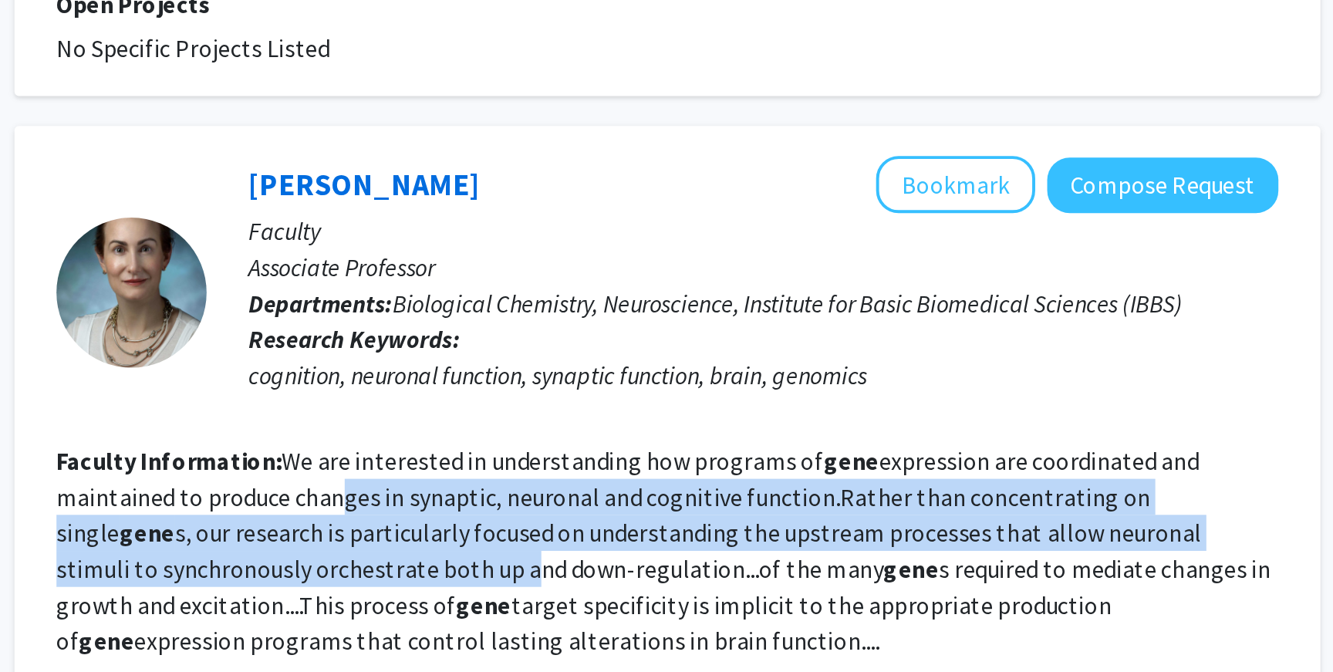
drag, startPoint x: 606, startPoint y: 559, endPoint x: 658, endPoint y: 609, distance: 72.6
click at [656, 607] on fg-read-more "We are interested in understanding how programs of gene expression are coordina…" at bounding box center [780, 610] width 624 height 108
click at [658, 609] on section "Faculty Information: We are interested in understanding how programs of gene ex…" at bounding box center [782, 609] width 628 height 111
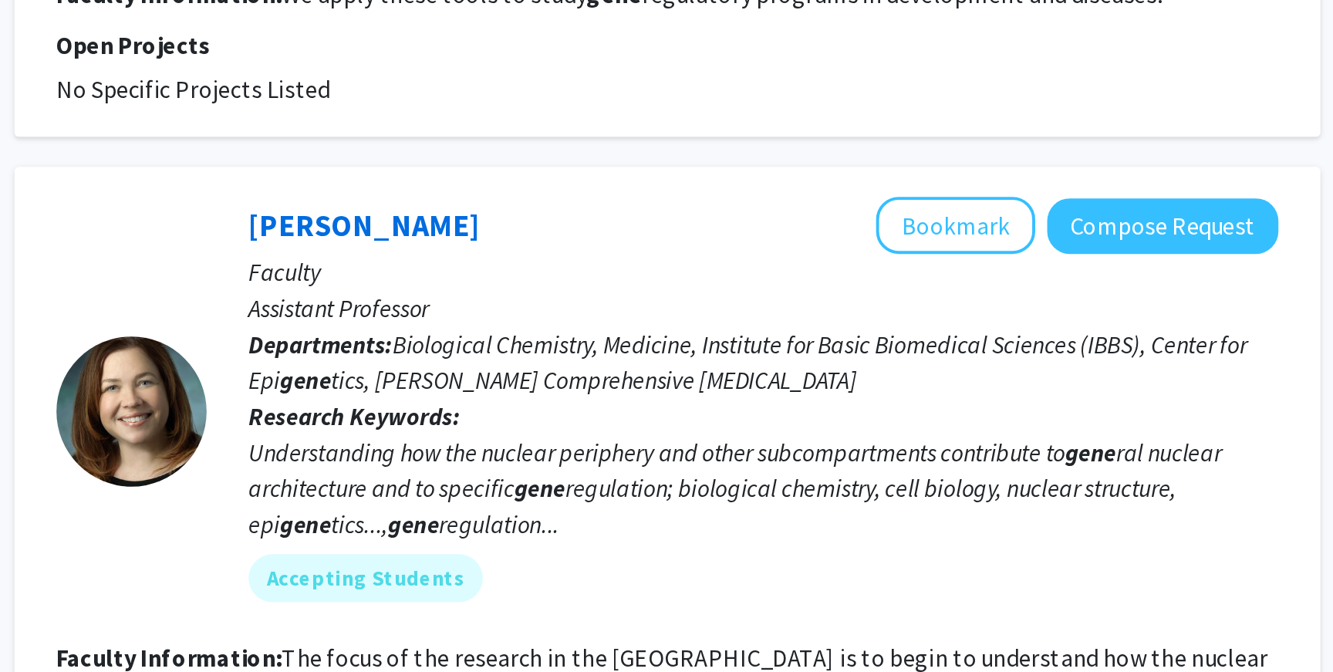
scroll to position [1701, 0]
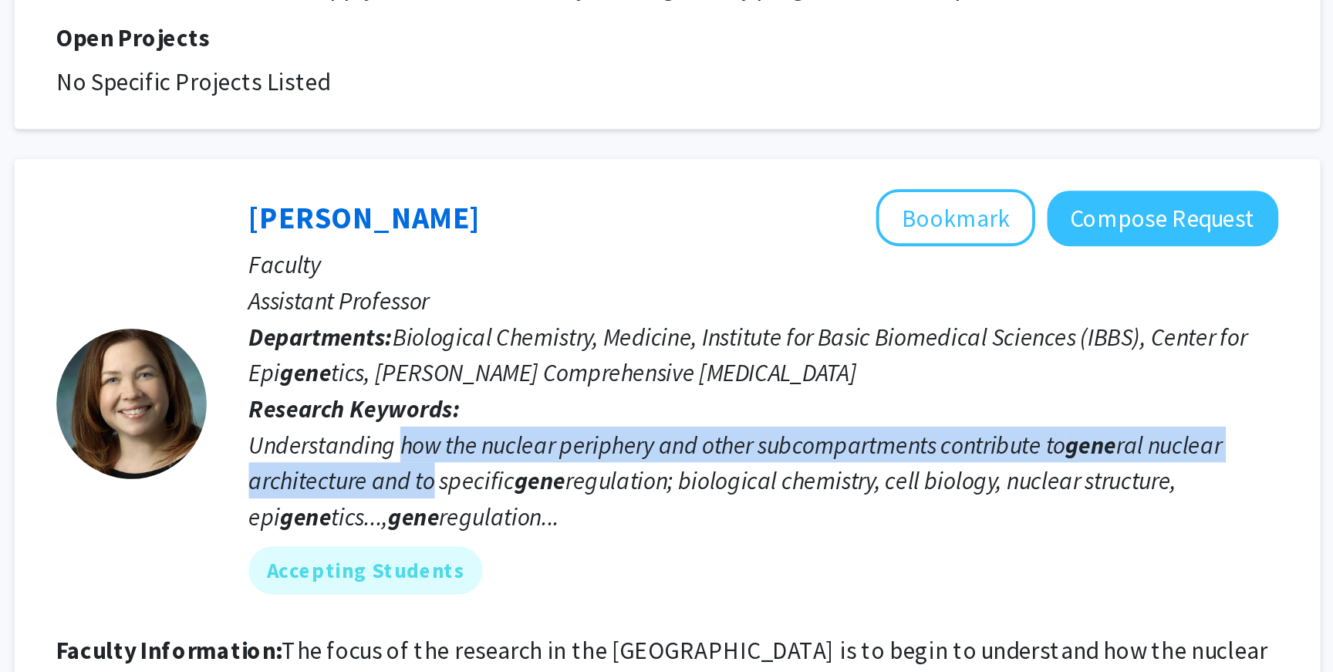
drag, startPoint x: 645, startPoint y: 545, endPoint x: 660, endPoint y: 556, distance: 18.2
click at [660, 556] on div "Understanding how the nuclear periphery and other subcompartments contribute to…" at bounding box center [831, 574] width 529 height 56
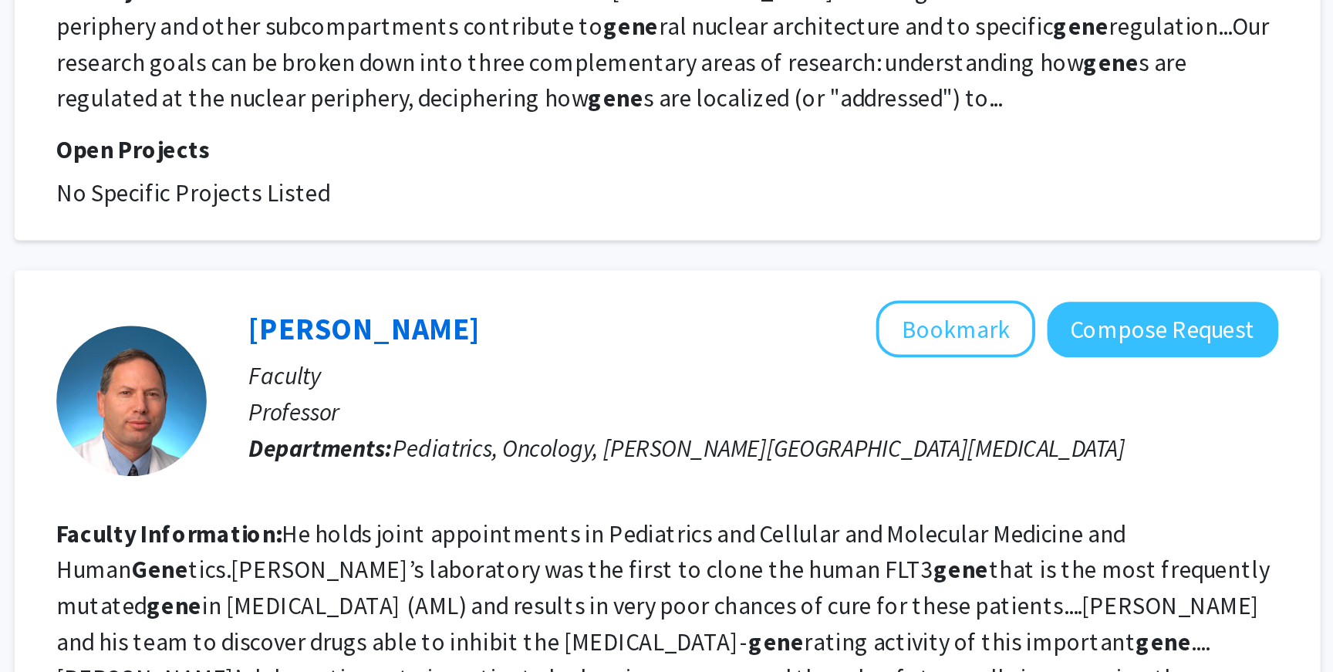
scroll to position [2067, 0]
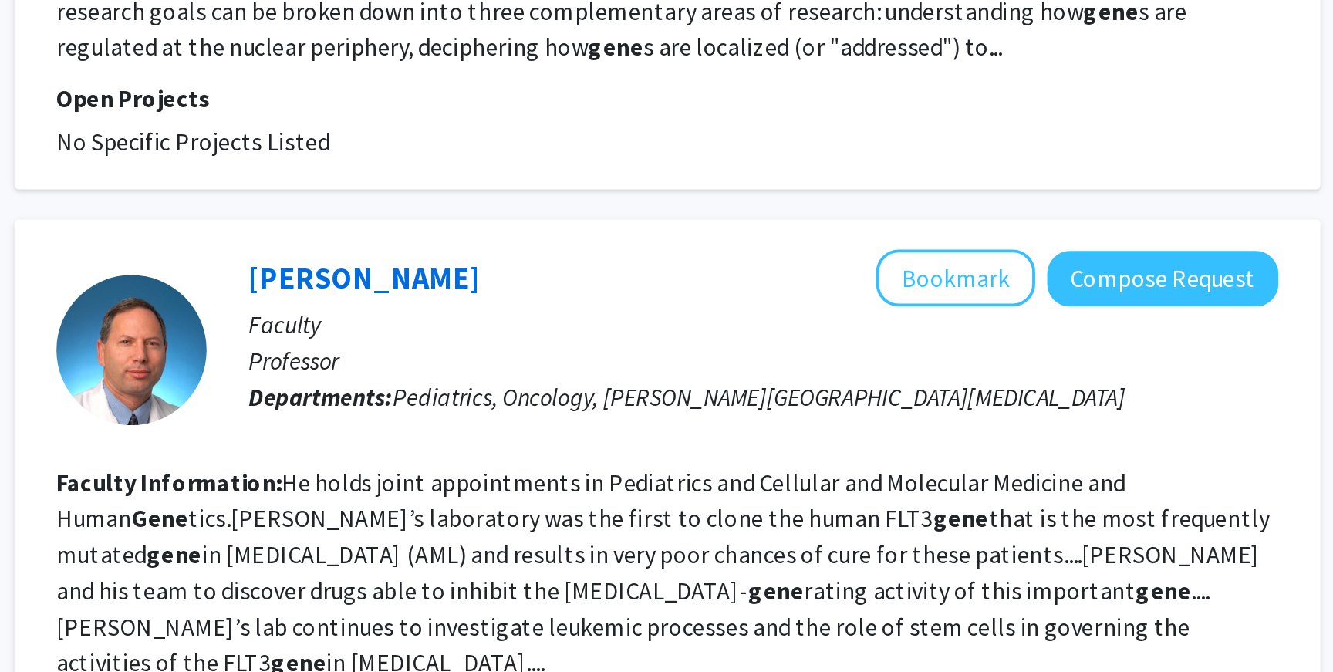
click at [666, 566] on fg-read-more "He holds joint appointments in Pediatrics and Cellular and Molecular Medicine a…" at bounding box center [779, 620] width 623 height 108
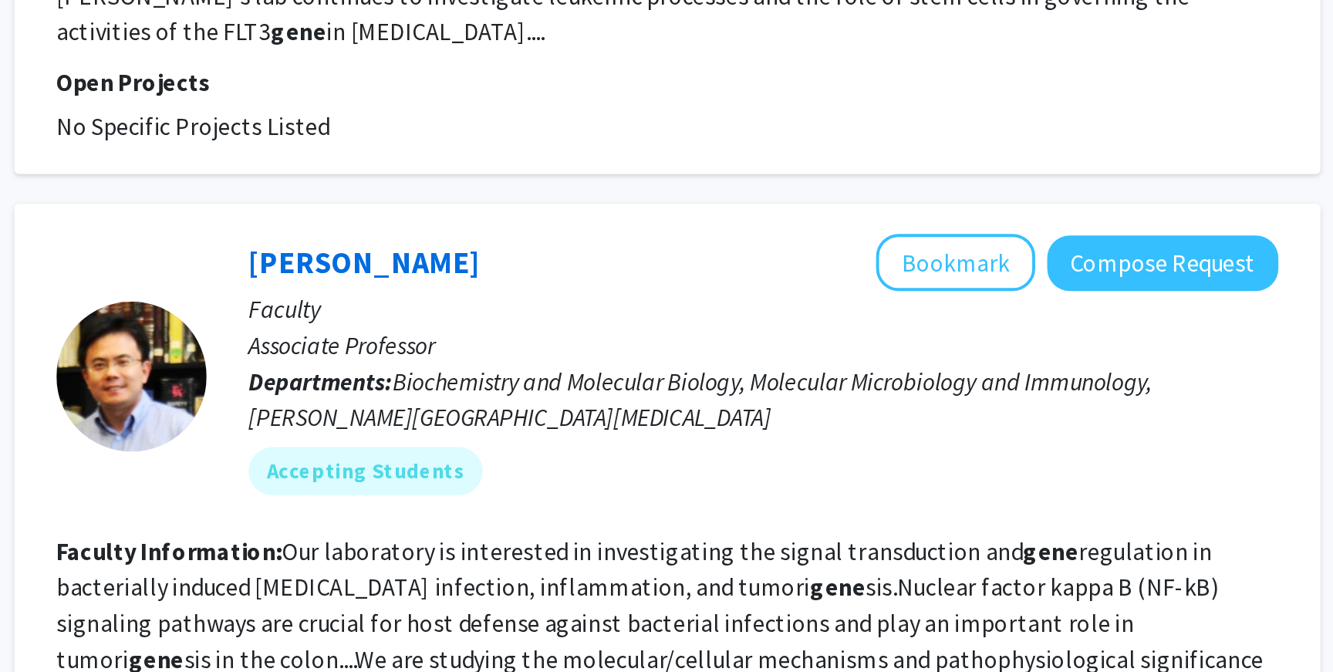
scroll to position [2393, 0]
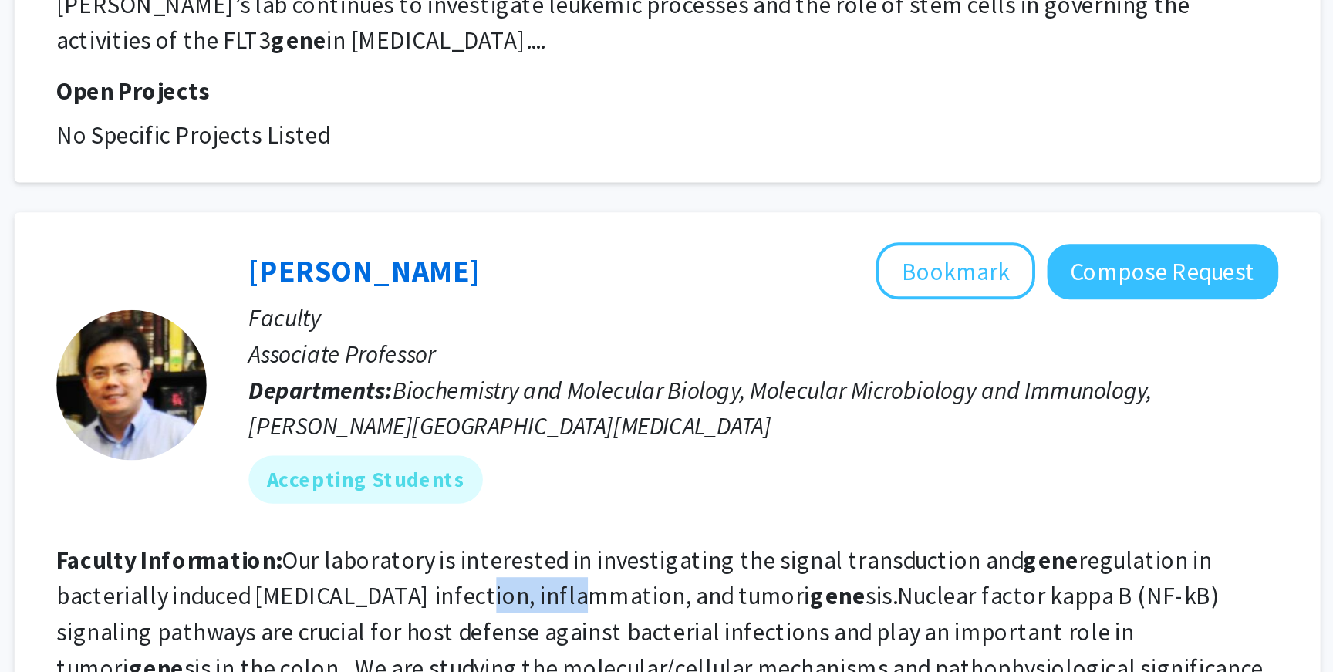
drag, startPoint x: 662, startPoint y: 589, endPoint x: 720, endPoint y: 587, distance: 57.9
click at [720, 600] on fg-read-more "Our laboratory is interested in investigating the signal transduction and gene …" at bounding box center [782, 654] width 628 height 108
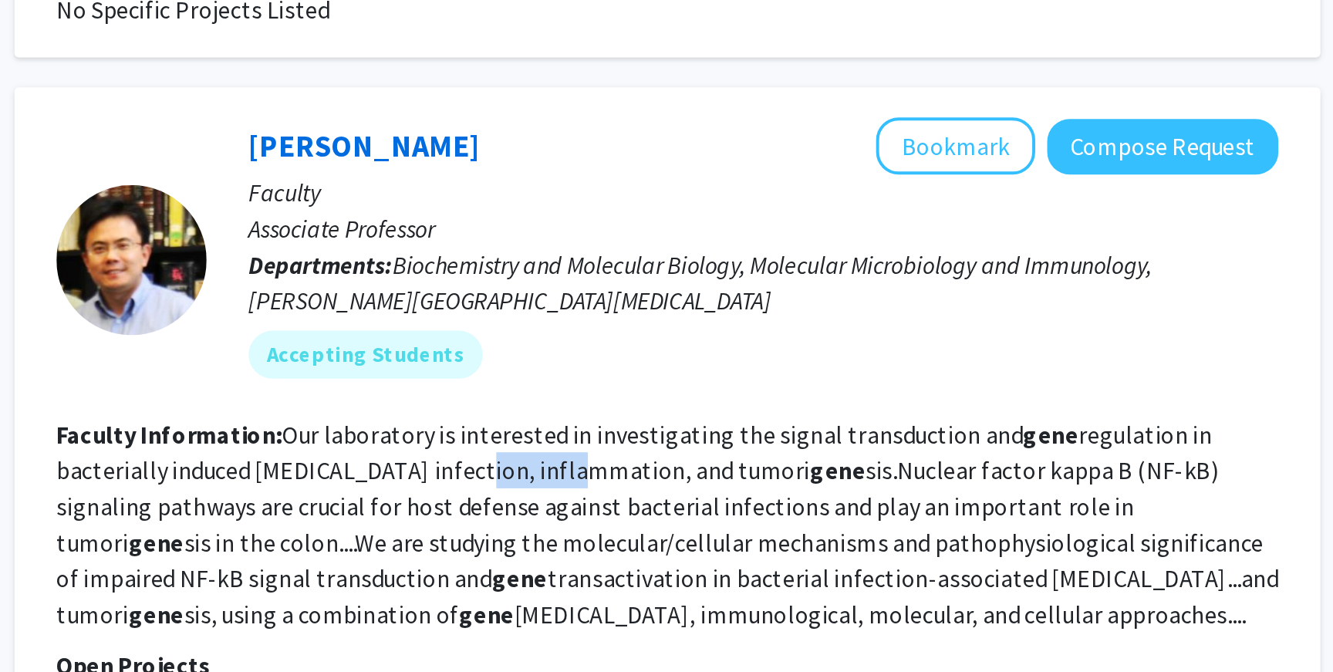
scroll to position [2452, 0]
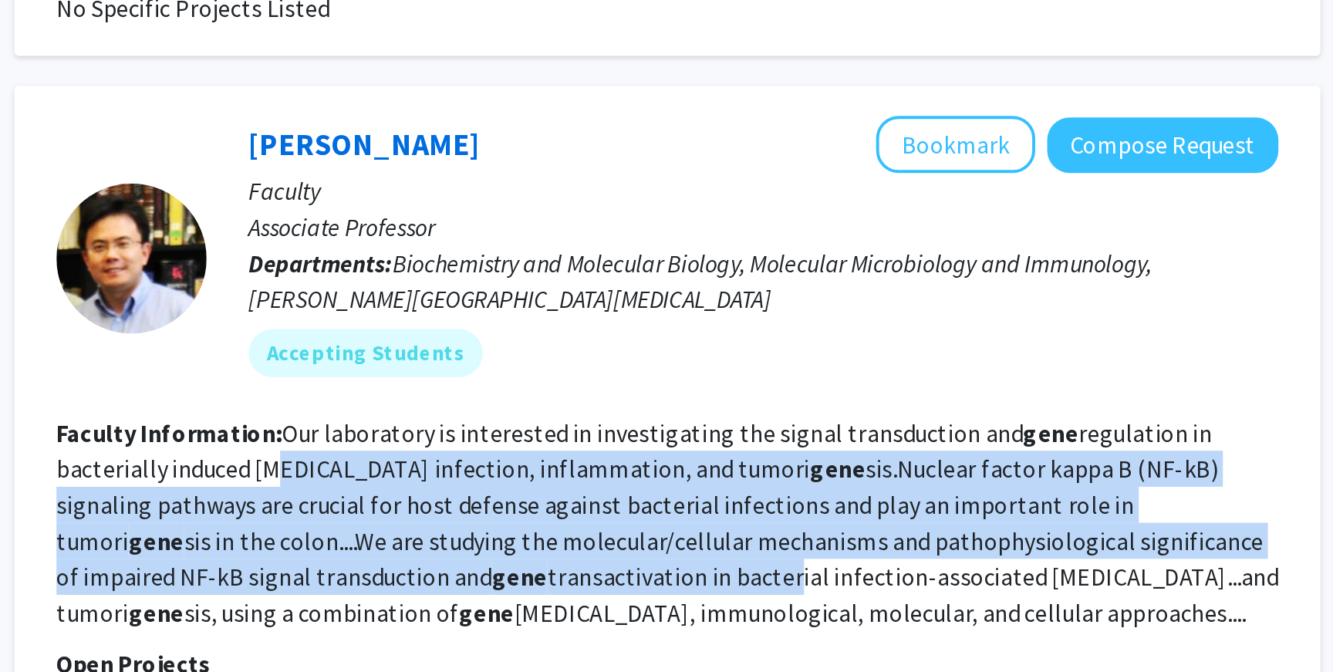
drag, startPoint x: 573, startPoint y: 530, endPoint x: 640, endPoint y: 583, distance: 85.7
click at [640, 584] on fg-read-more "Our laboratory is interested in investigating the signal transduction and gene …" at bounding box center [782, 595] width 628 height 108
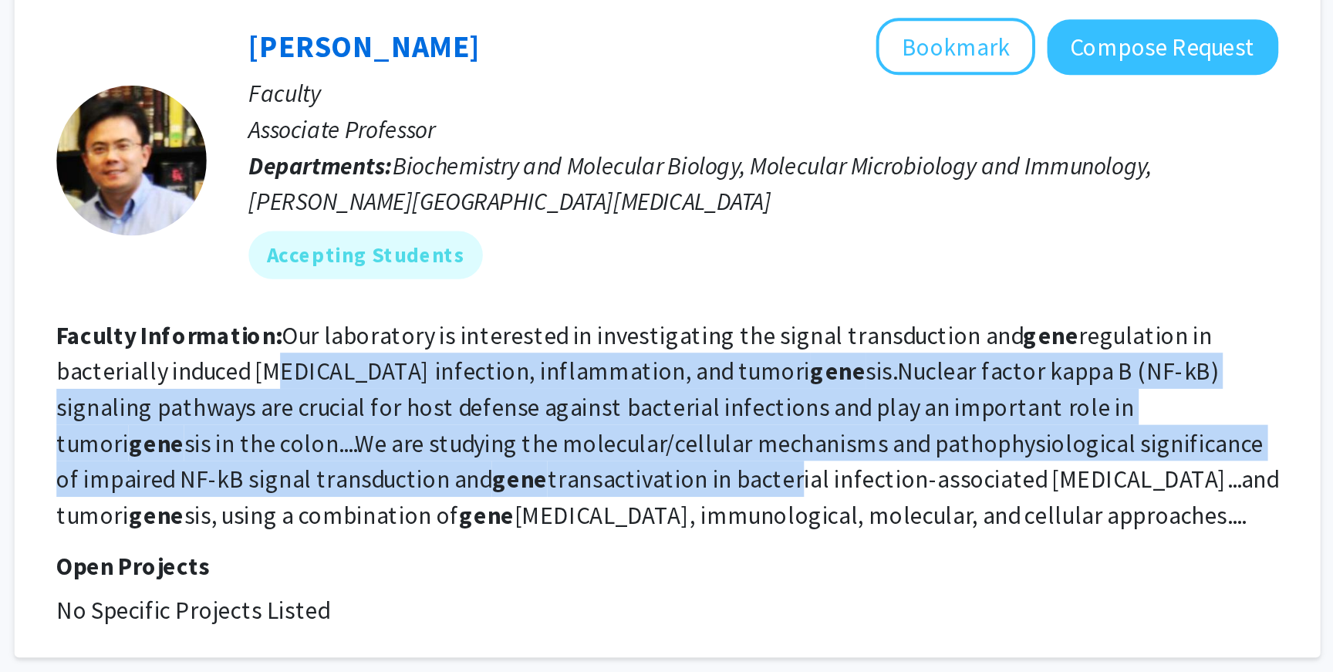
scroll to position [2503, 0]
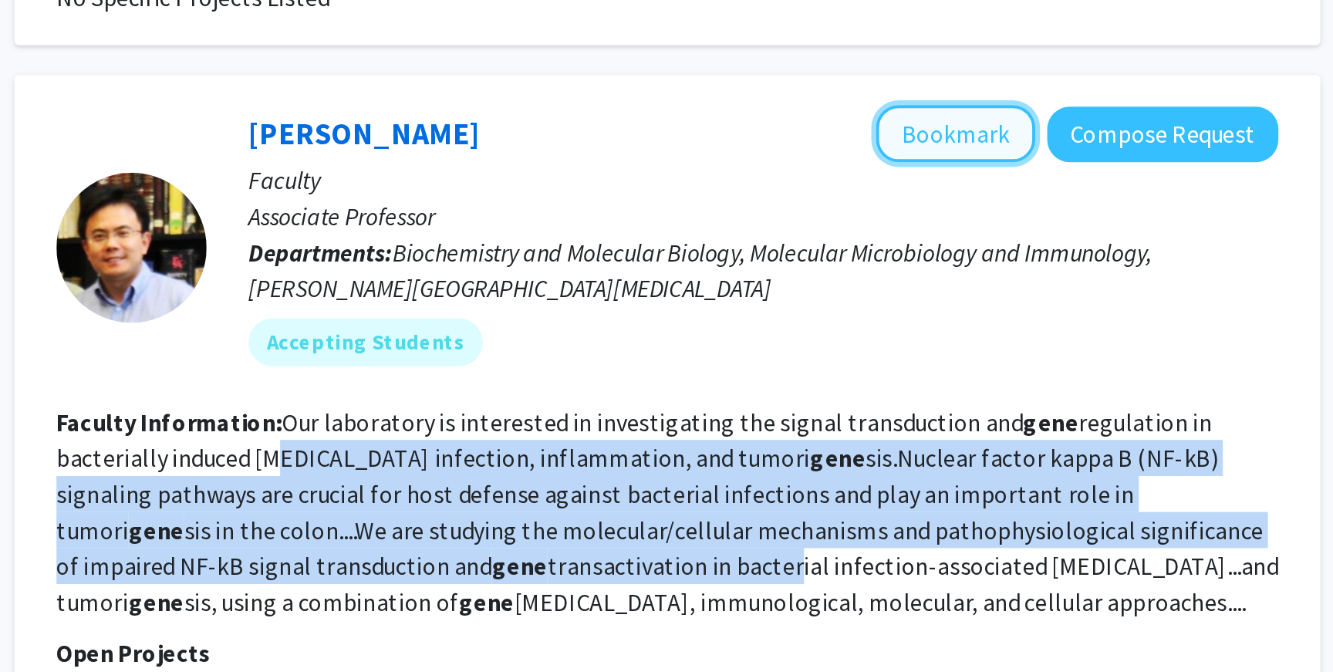
click at [904, 335] on button "Bookmark" at bounding box center [931, 349] width 82 height 29
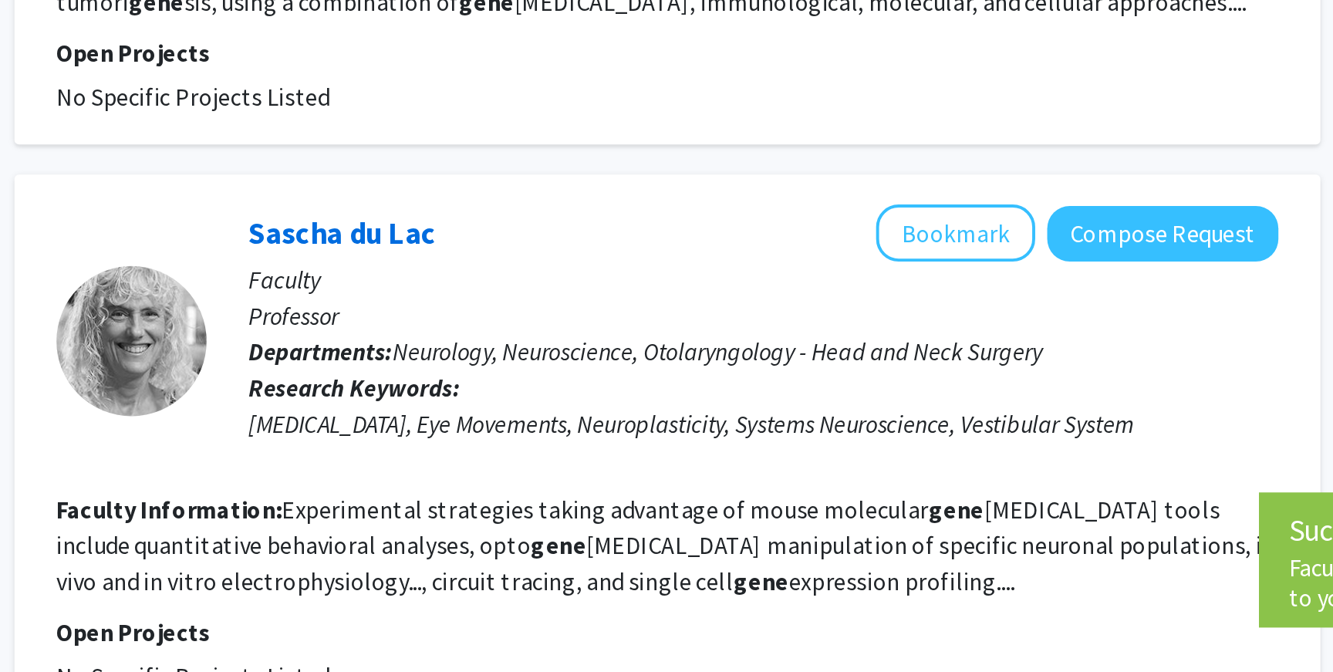
scroll to position [2926, 0]
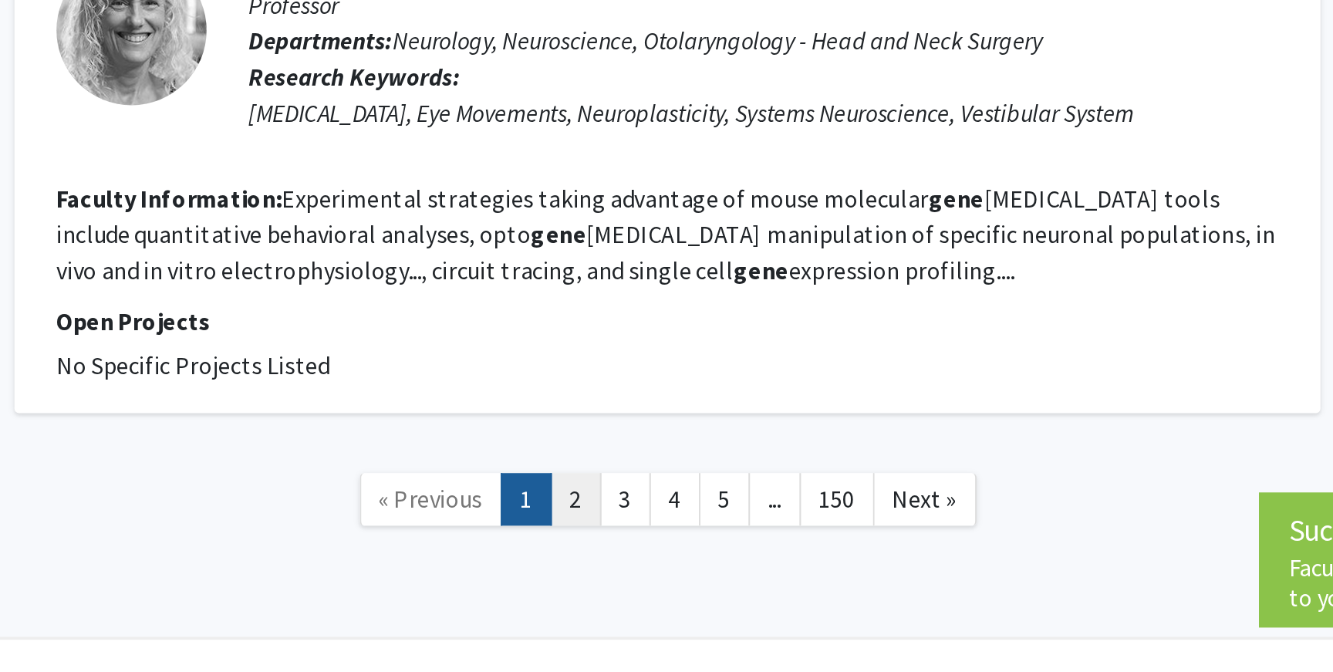
click at [741, 569] on link "2" at bounding box center [735, 582] width 26 height 27
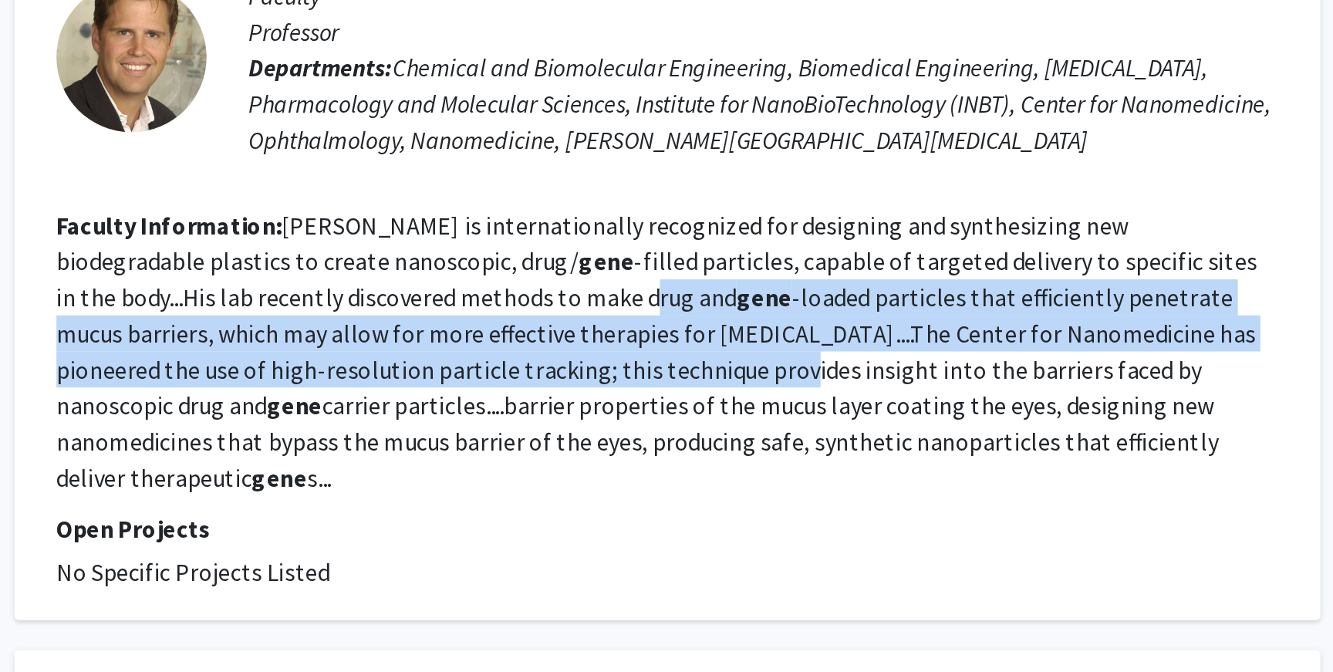
drag, startPoint x: 623, startPoint y: 364, endPoint x: 668, endPoint y: 396, distance: 54.8
click at [668, 396] on fg-read-more "Hanes is internationally recognized for designing and synthesizing new biodegra…" at bounding box center [776, 392] width 617 height 145
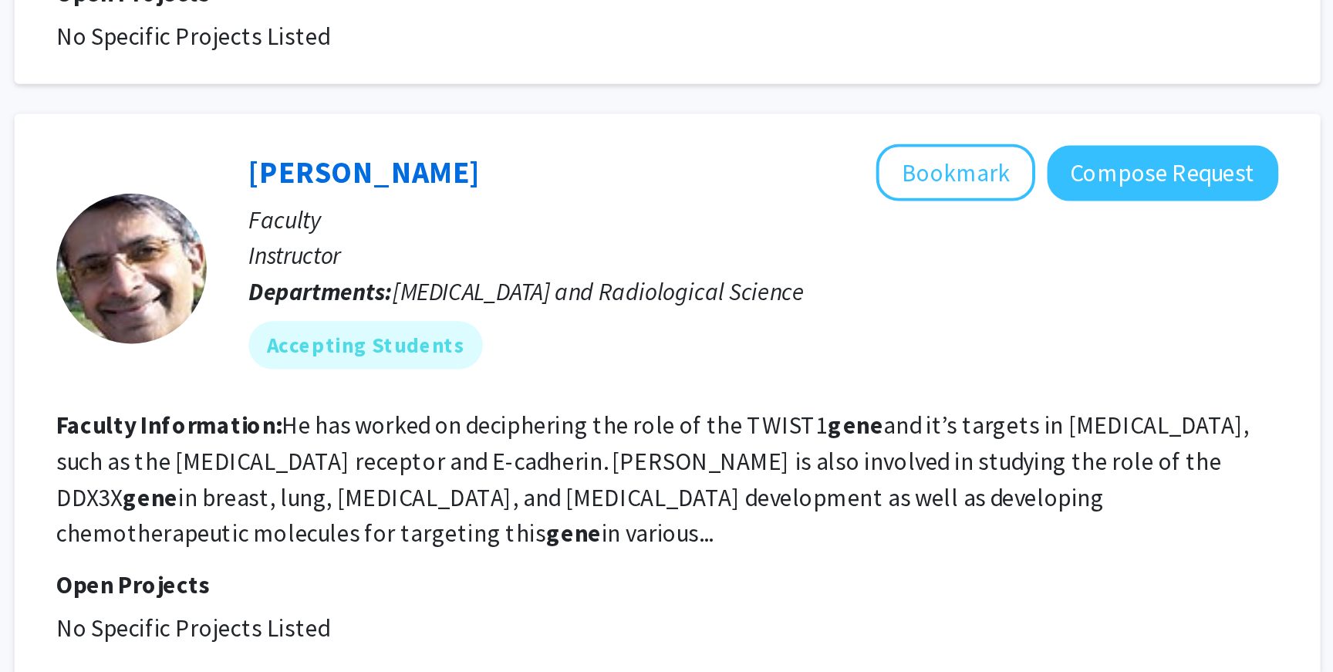
scroll to position [164, 0]
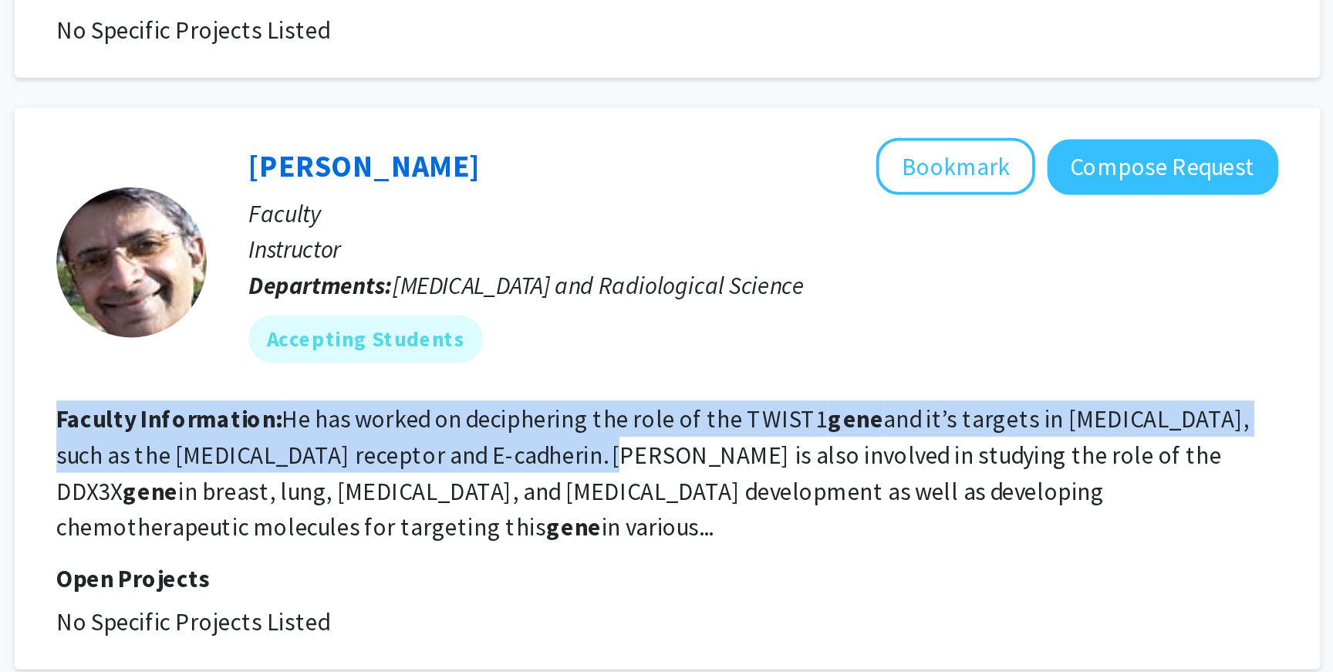
drag, startPoint x: 668, startPoint y: 510, endPoint x: 704, endPoint y: 543, distance: 49.2
click at [704, 543] on fg-search-faculty "Farhad Vesuna Bookmark Compose Request Faculty Instructor Departments: Radiolog…" at bounding box center [782, 526] width 628 height 258
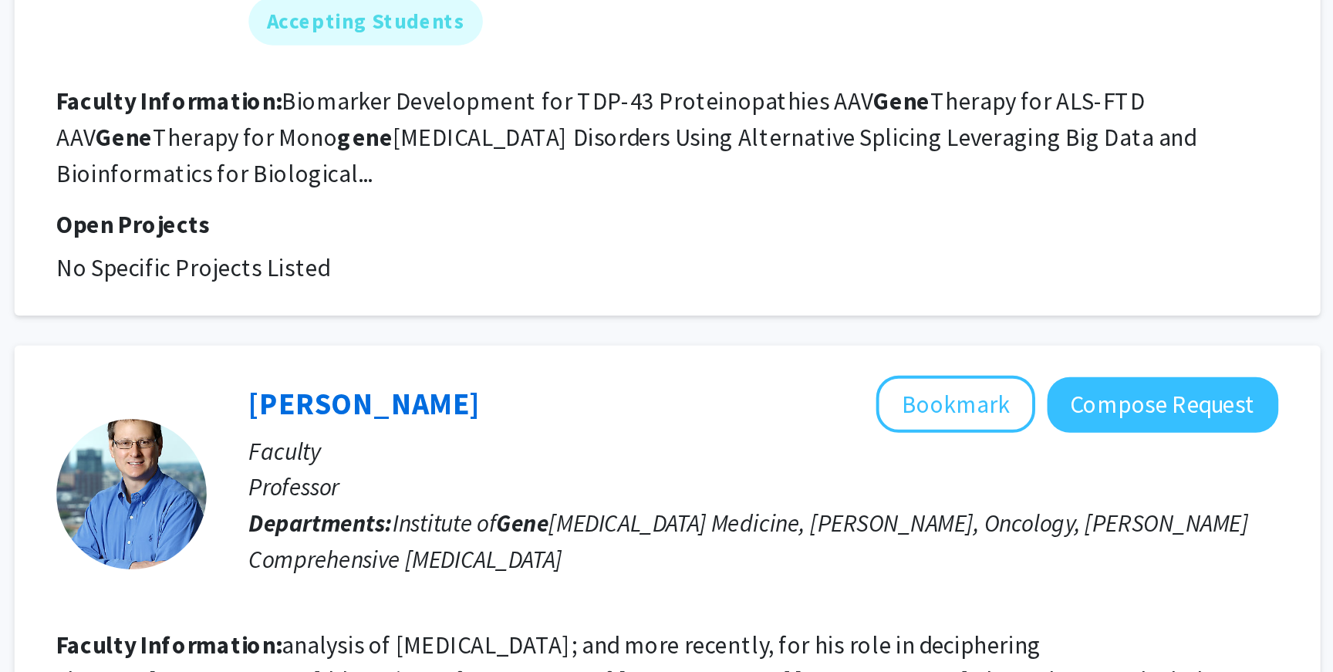
scroll to position [745, 0]
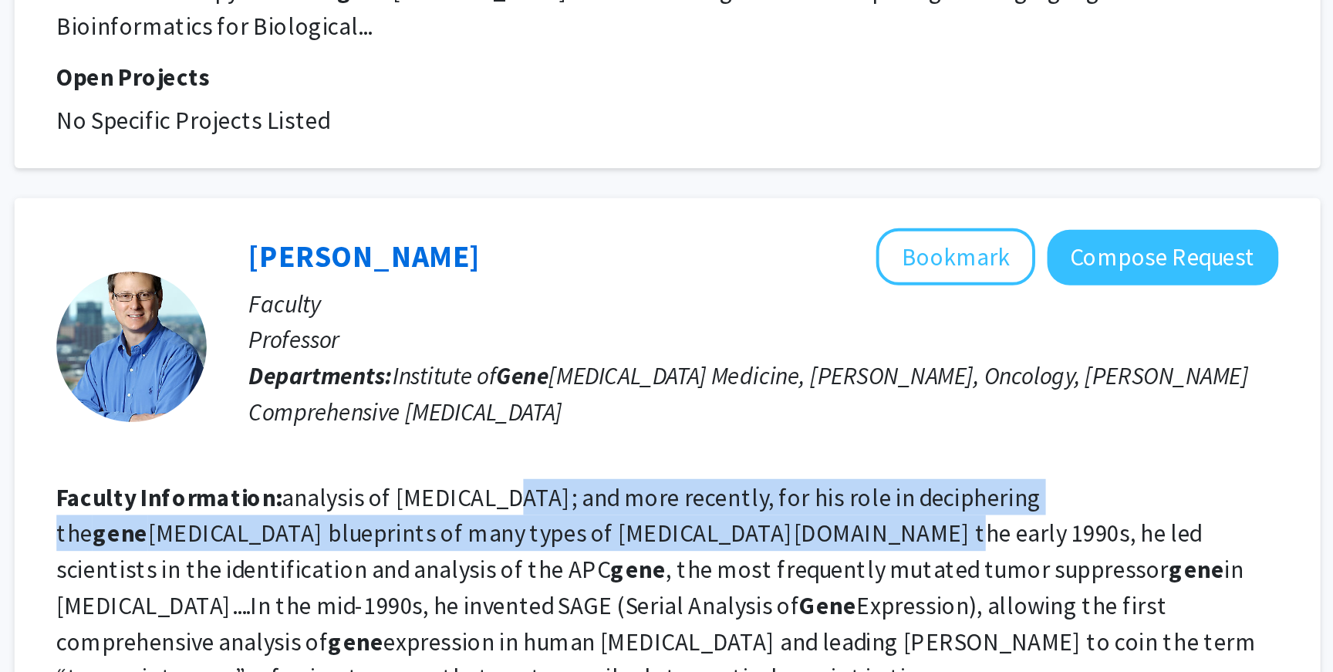
drag, startPoint x: 691, startPoint y: 546, endPoint x: 707, endPoint y: 556, distance: 18.0
click at [707, 574] on fg-read-more "analysis of cancer; and more recently, for his role in deciphering the gene tic…" at bounding box center [776, 628] width 617 height 108
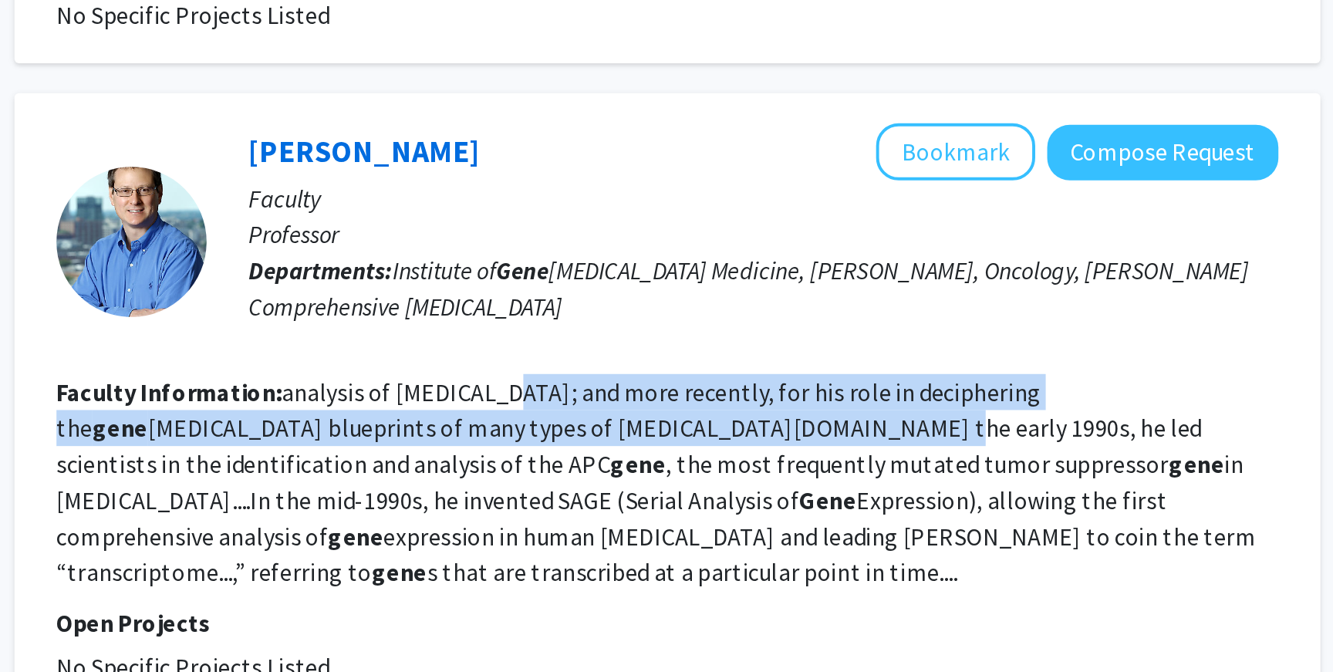
scroll to position [801, 0]
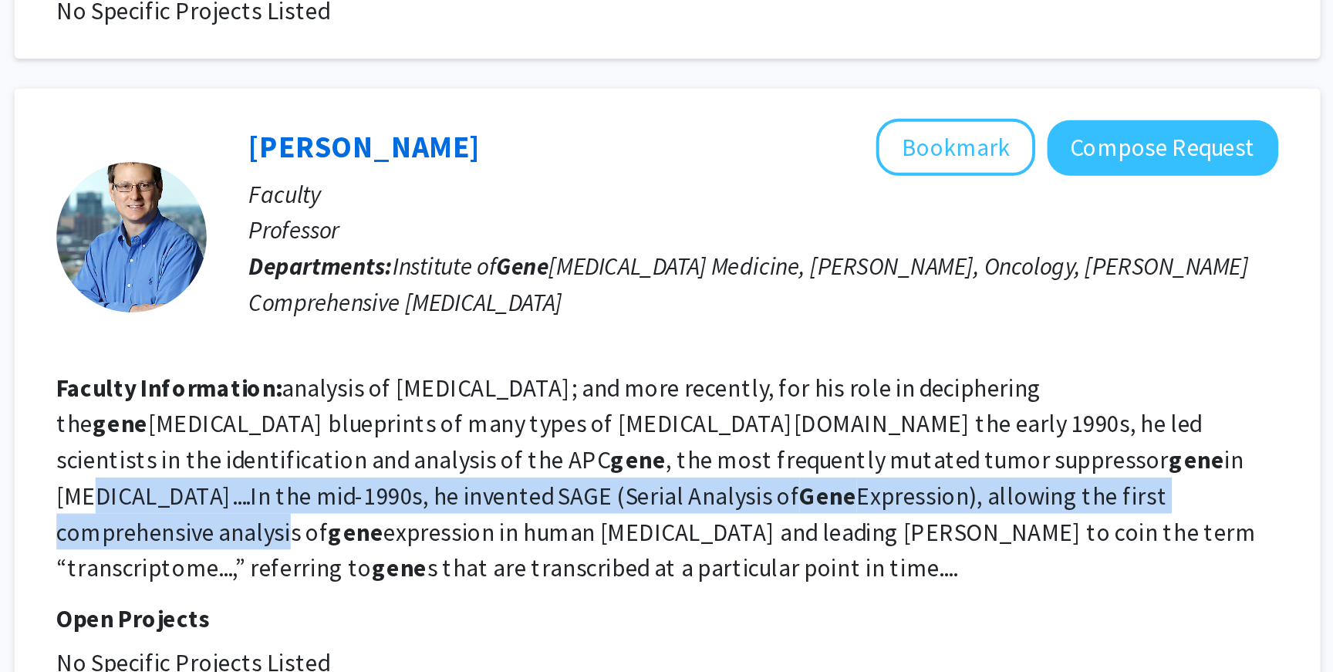
drag, startPoint x: 659, startPoint y: 530, endPoint x: 673, endPoint y: 536, distance: 15.2
click at [673, 536] on fg-read-more "analysis of cancer; and more recently, for his role in deciphering the gene tic…" at bounding box center [776, 572] width 617 height 108
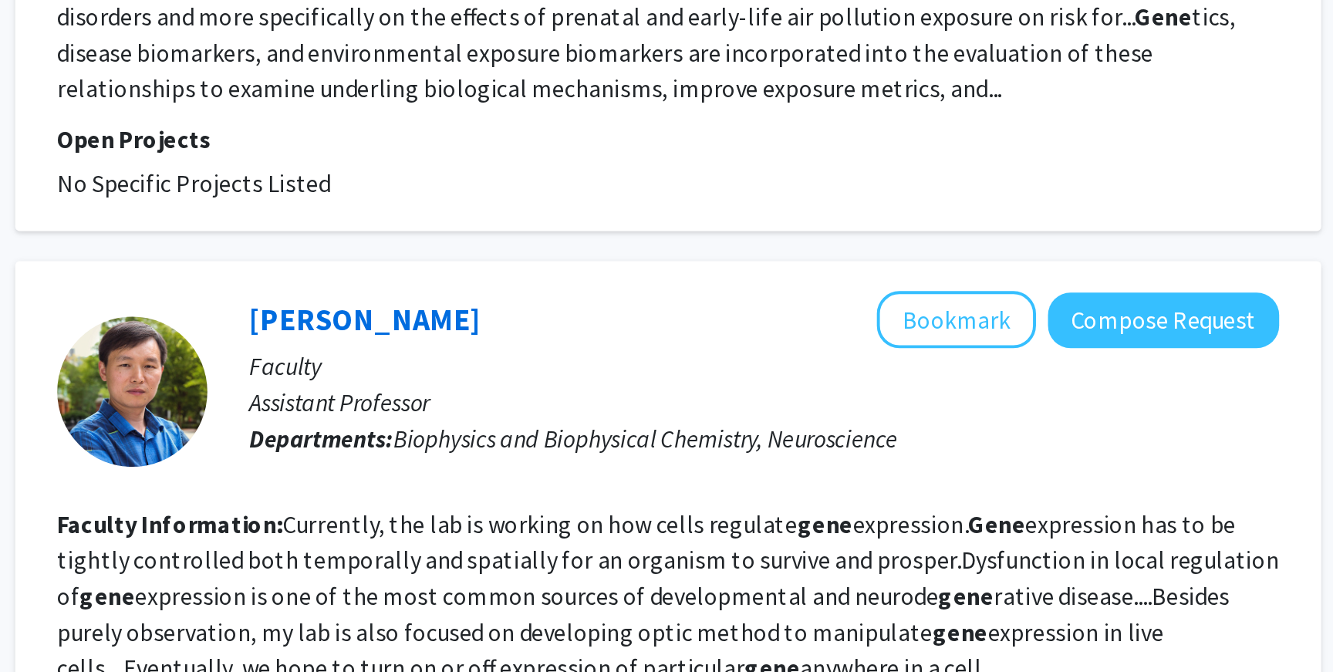
scroll to position [2585, 0]
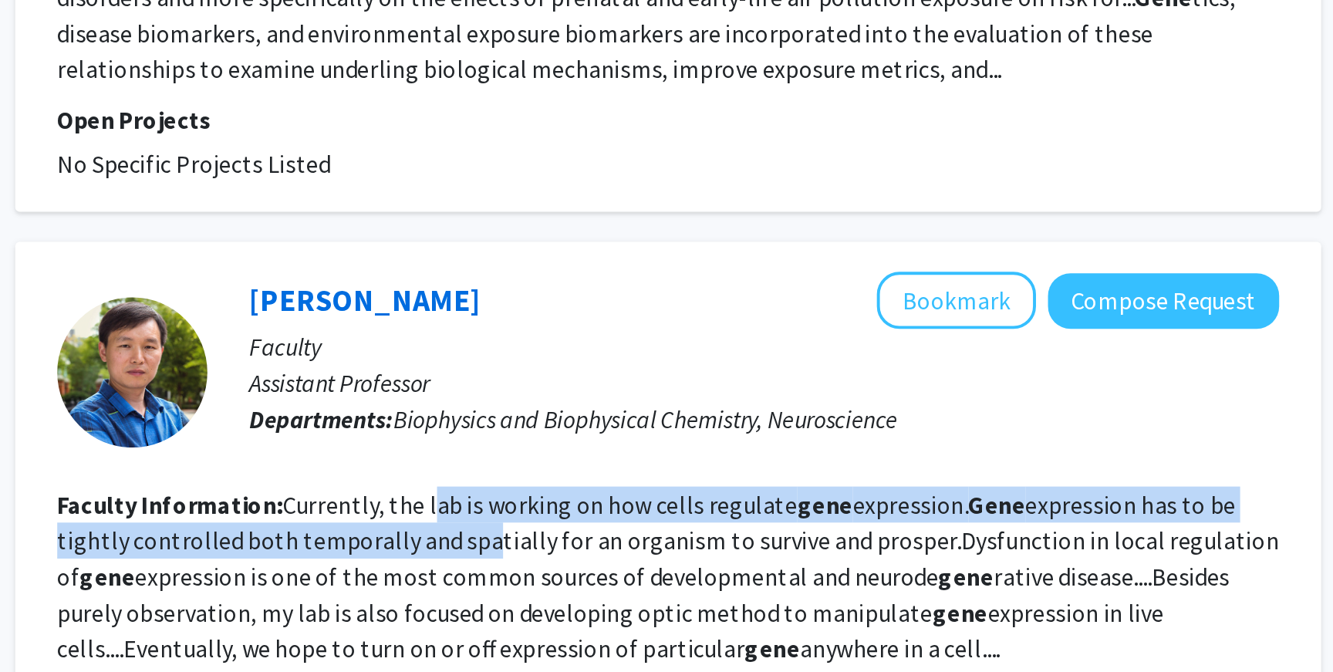
drag, startPoint x: 659, startPoint y: 519, endPoint x: 680, endPoint y: 539, distance: 28.9
click at [680, 576] on section "Faculty Information: Currently, the lab is working on how cells regulate gene e…" at bounding box center [782, 622] width 628 height 93
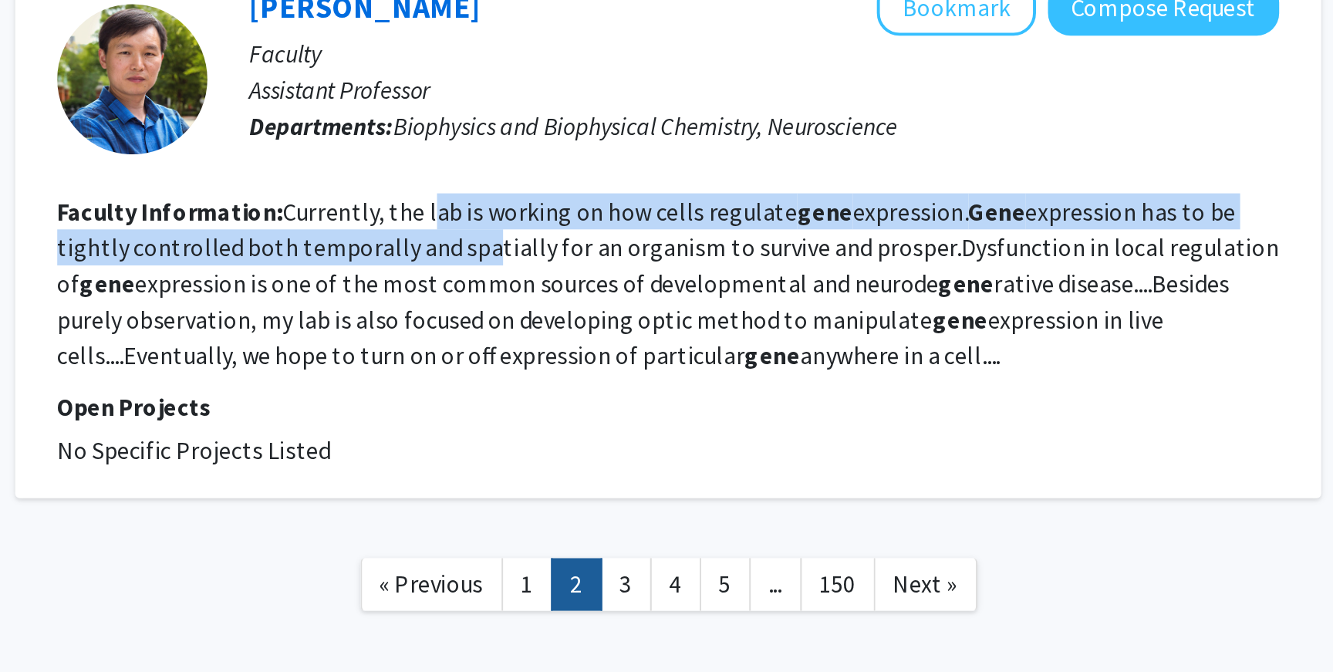
scroll to position [2742, 0]
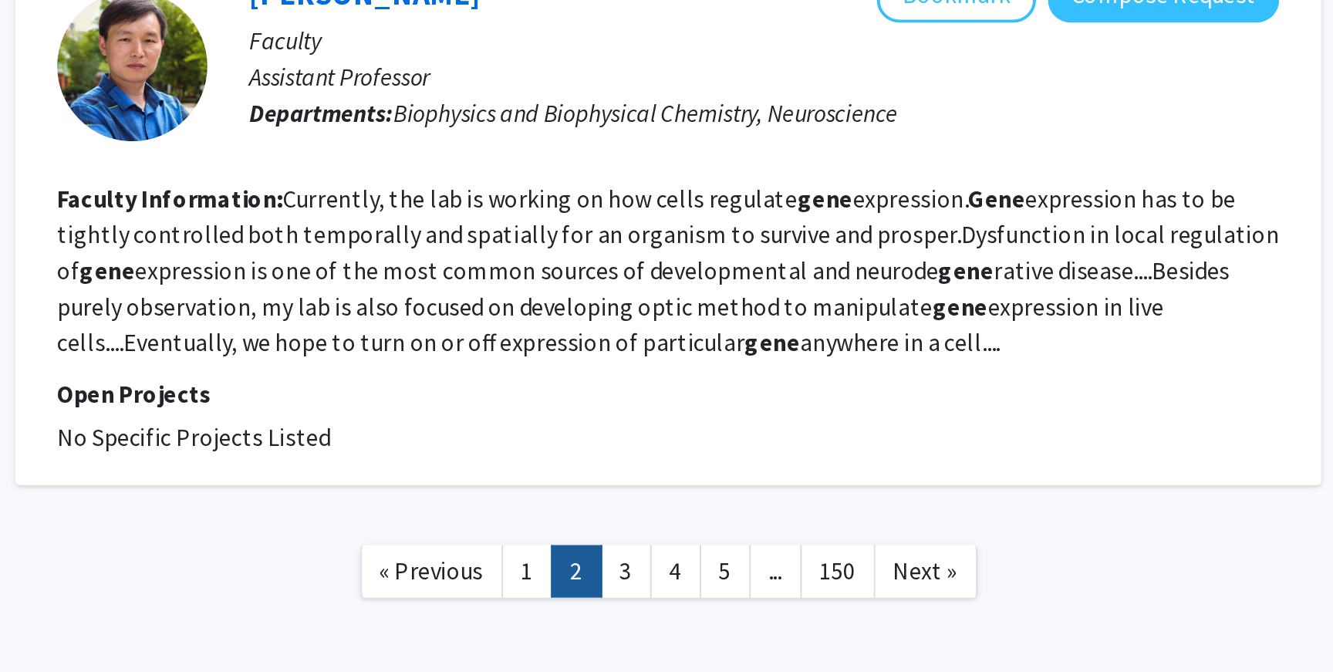
click at [730, 607] on link "2" at bounding box center [735, 620] width 26 height 27
click at [749, 607] on link "3" at bounding box center [761, 620] width 26 height 27
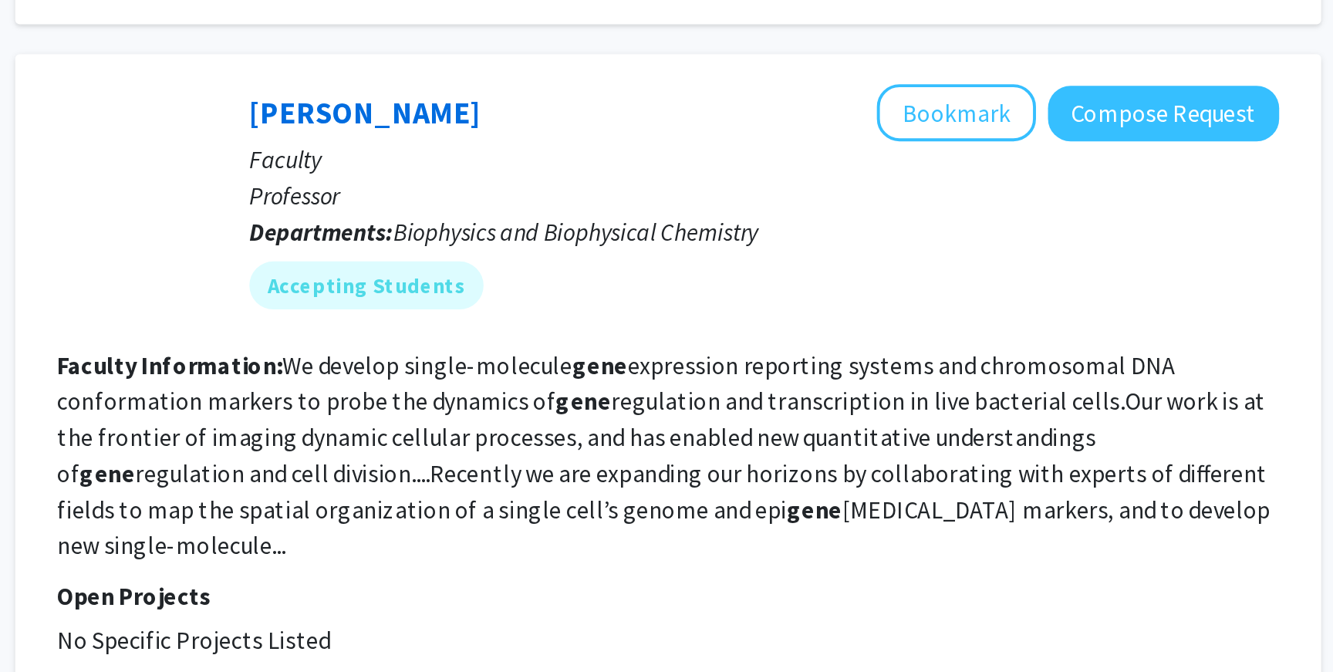
scroll to position [633, 0]
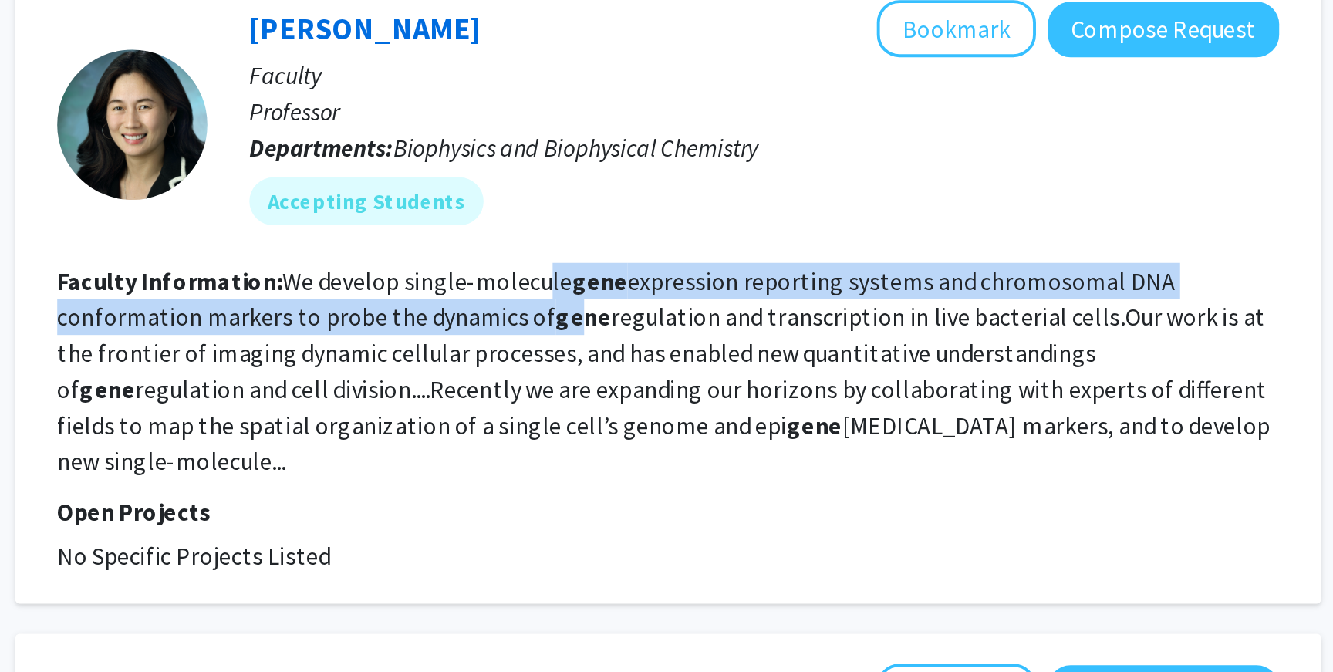
drag, startPoint x: 717, startPoint y: 465, endPoint x: 727, endPoint y: 475, distance: 14.7
click at [727, 475] on fg-read-more "We develop single-molecule gene expression reporting systems and chromosomal DN…" at bounding box center [779, 512] width 623 height 108
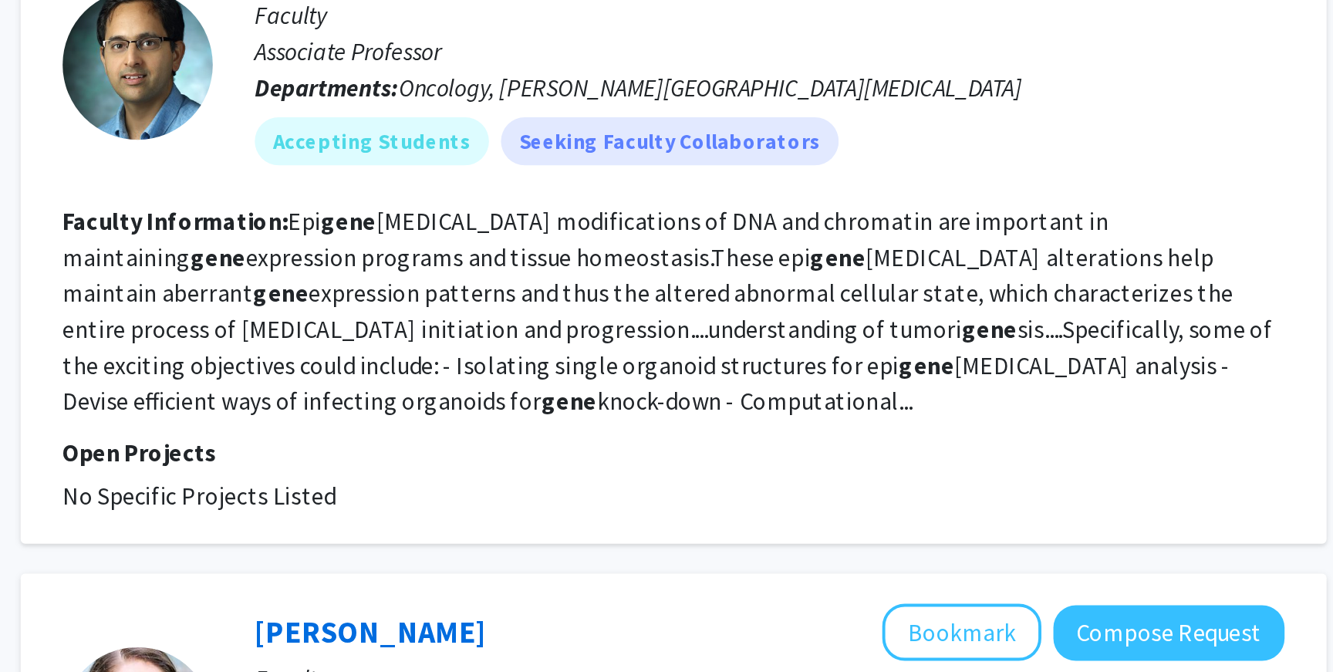
scroll to position [1252, 0]
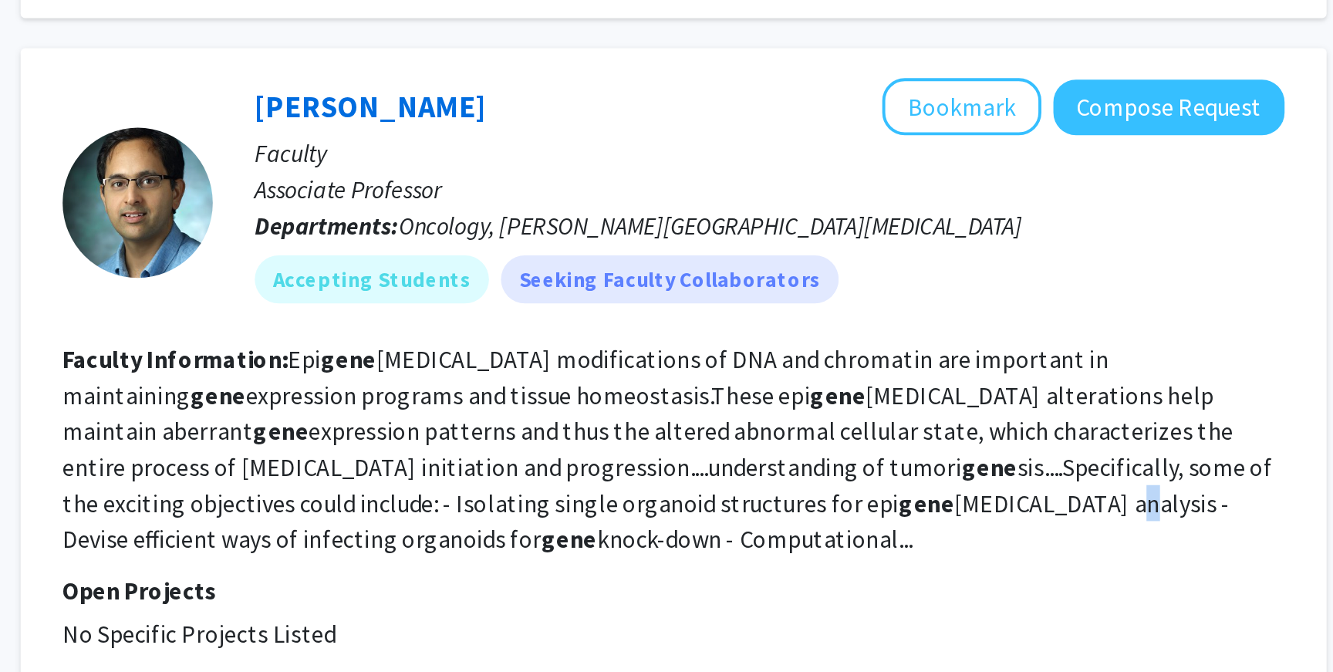
click at [741, 494] on section "Faculty Information: Epi gene tic modifications of DNA and chromatin are import…" at bounding box center [782, 476] width 628 height 111
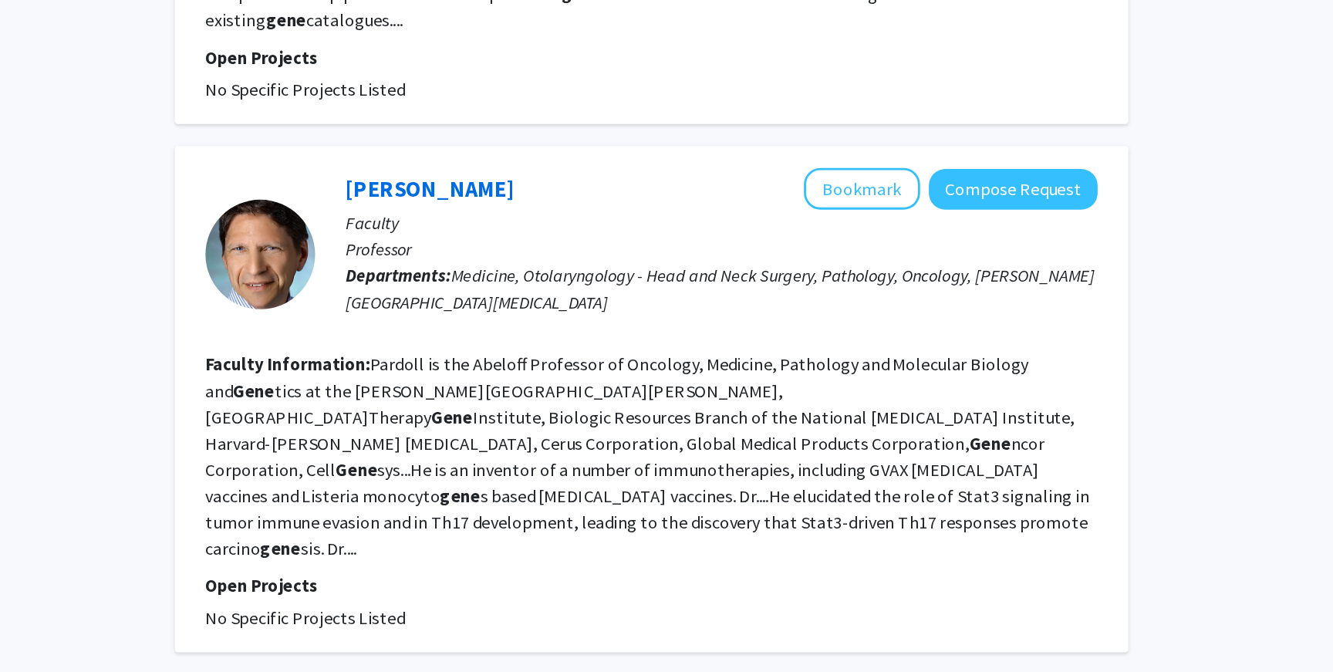
scroll to position [2574, 0]
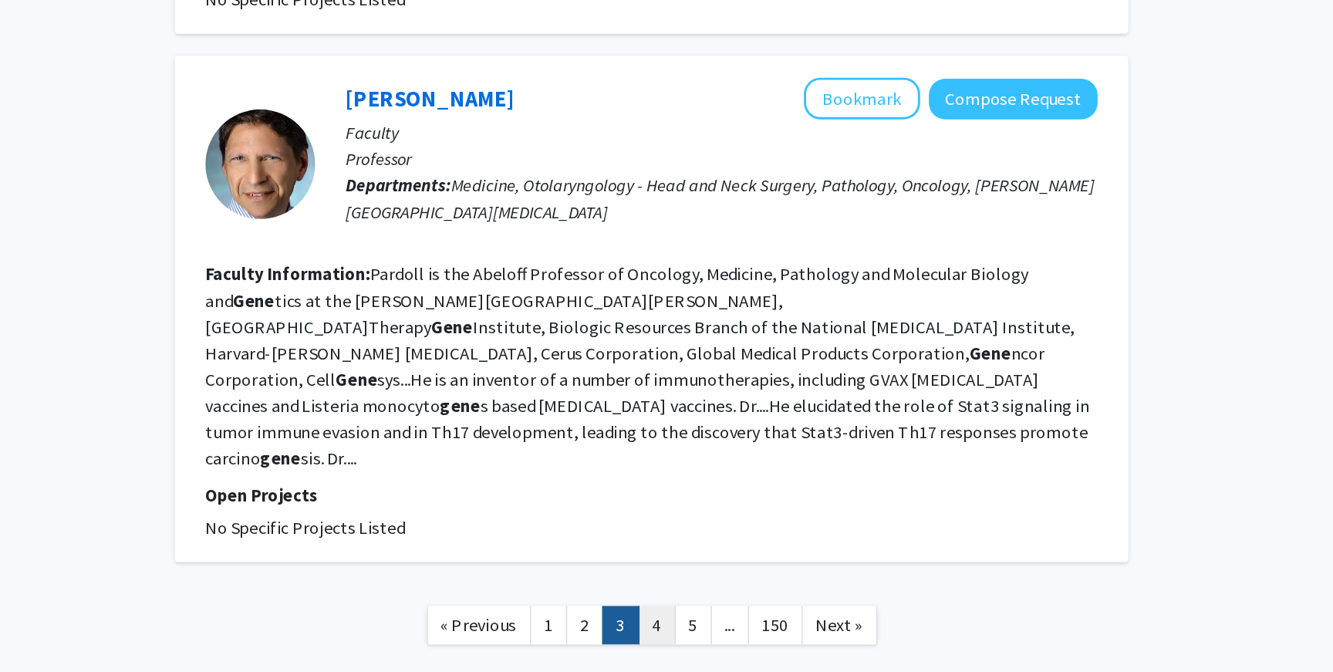
click at [780, 625] on link "4" at bounding box center [786, 638] width 26 height 27
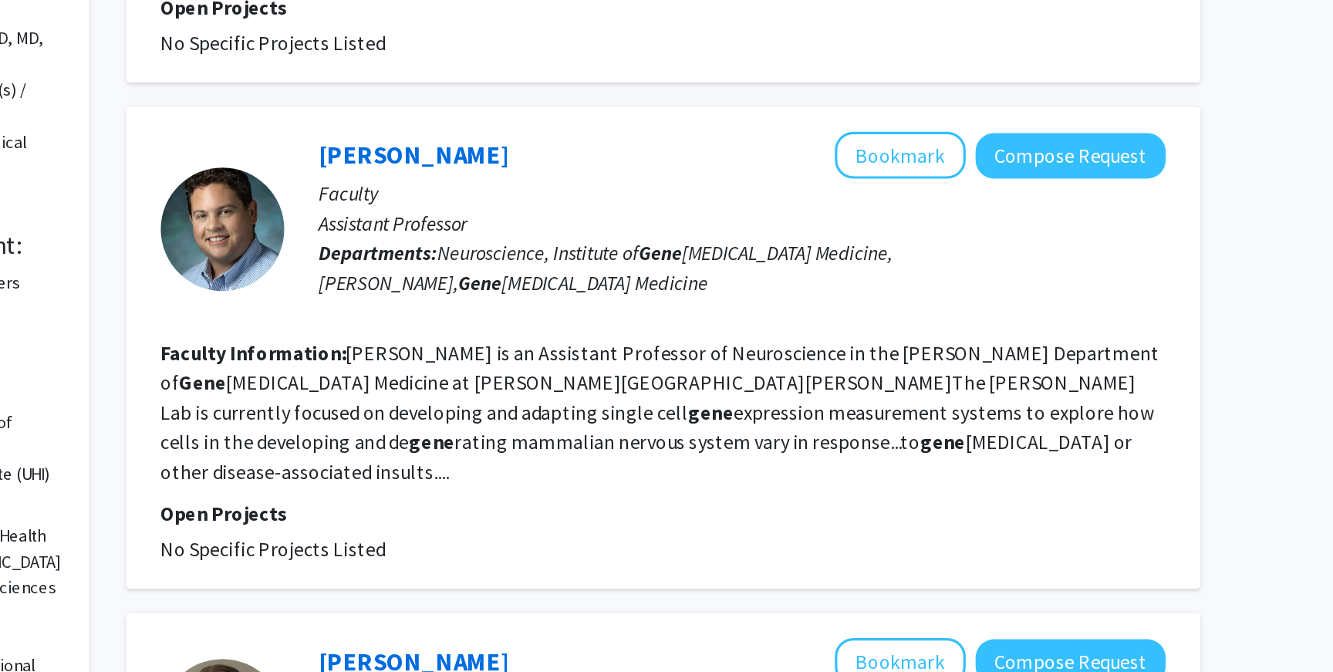
scroll to position [93, 0]
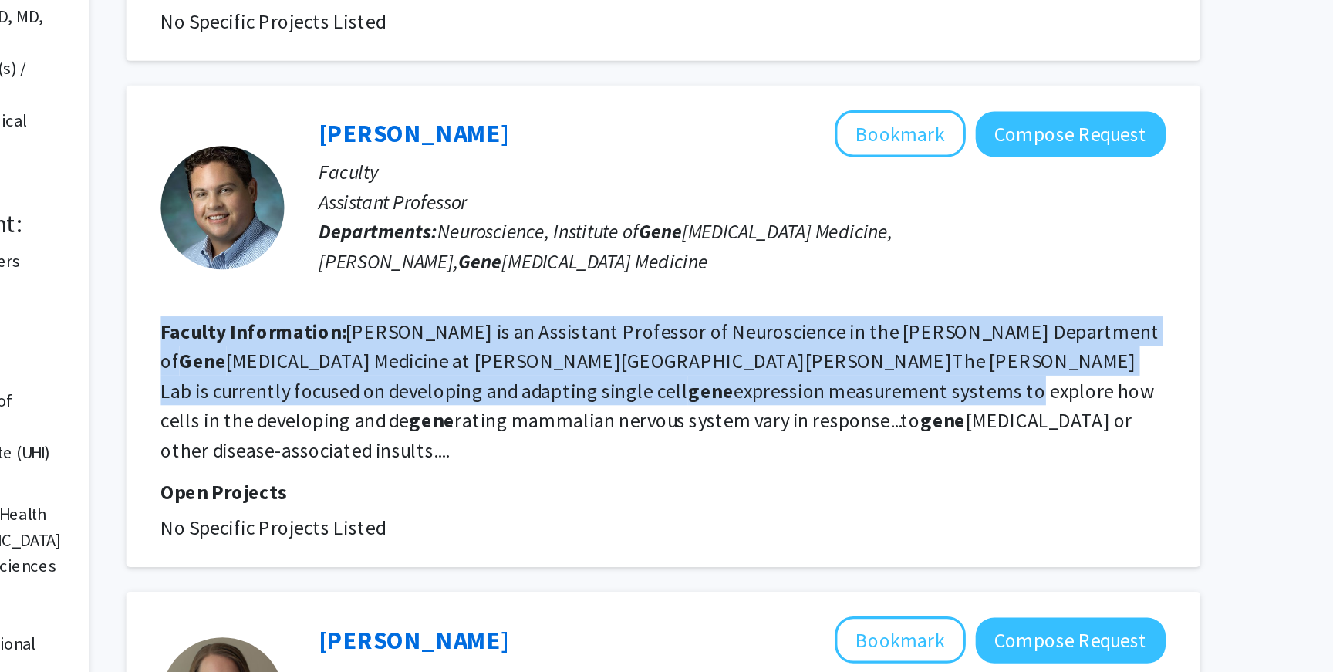
drag, startPoint x: 673, startPoint y: 424, endPoint x: 732, endPoint y: 471, distance: 75.8
click at [732, 471] on fg-search-faculty "Loyal Goff Bookmark Compose Request Faculty Assistant Professor Departments: Ne…" at bounding box center [782, 456] width 628 height 270
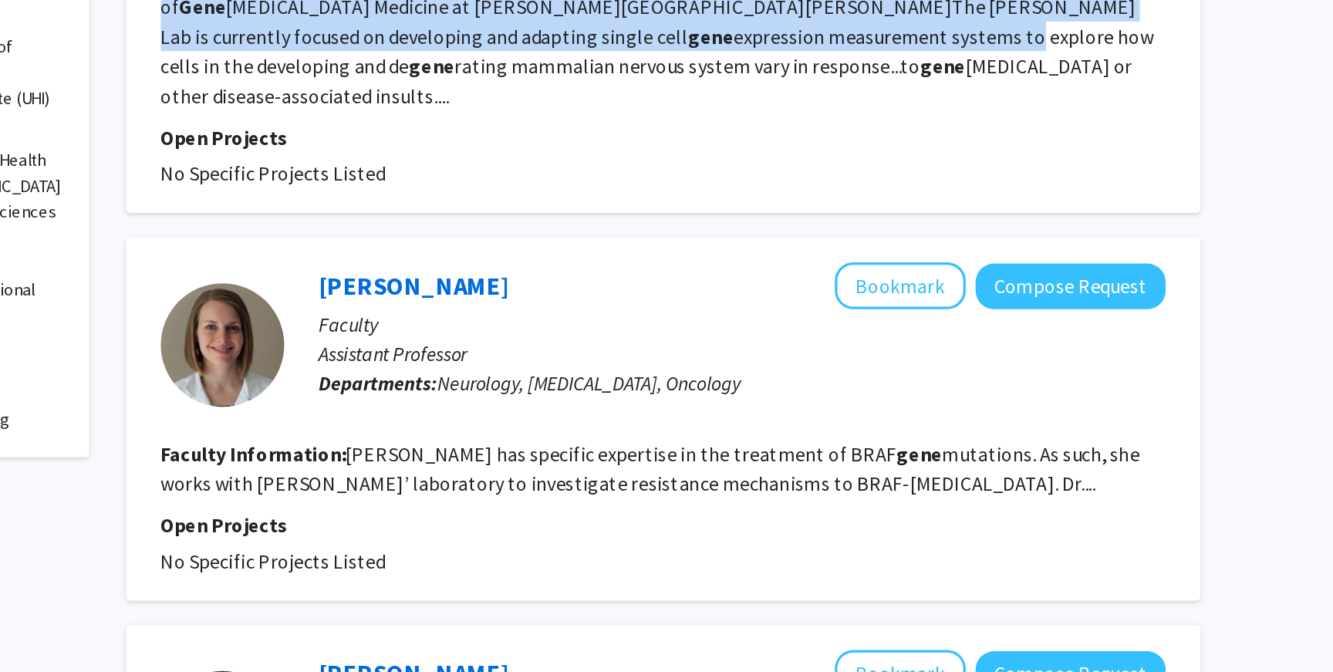
scroll to position [330, 0]
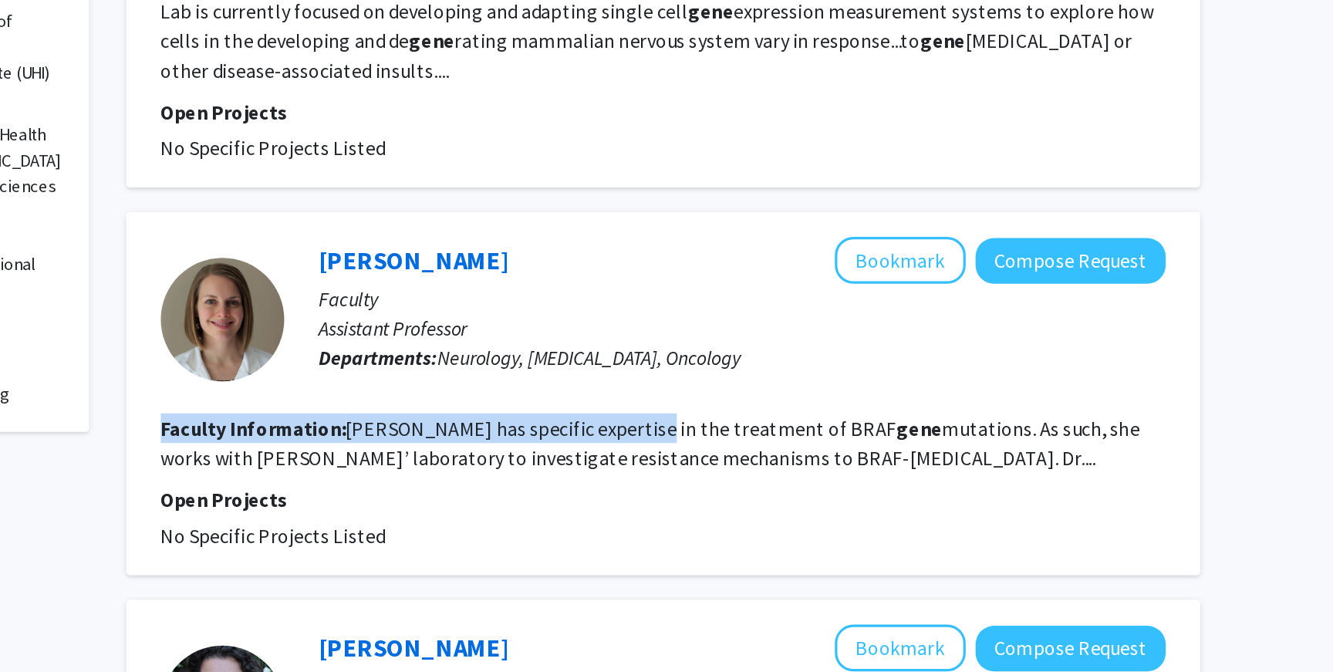
drag, startPoint x: 732, startPoint y: 471, endPoint x: 760, endPoint y: 481, distance: 29.3
click at [760, 481] on fg-search-faculty "Karisa Schreck Bookmark Compose Request Faculty Assistant Professor Departments…" at bounding box center [782, 498] width 628 height 196
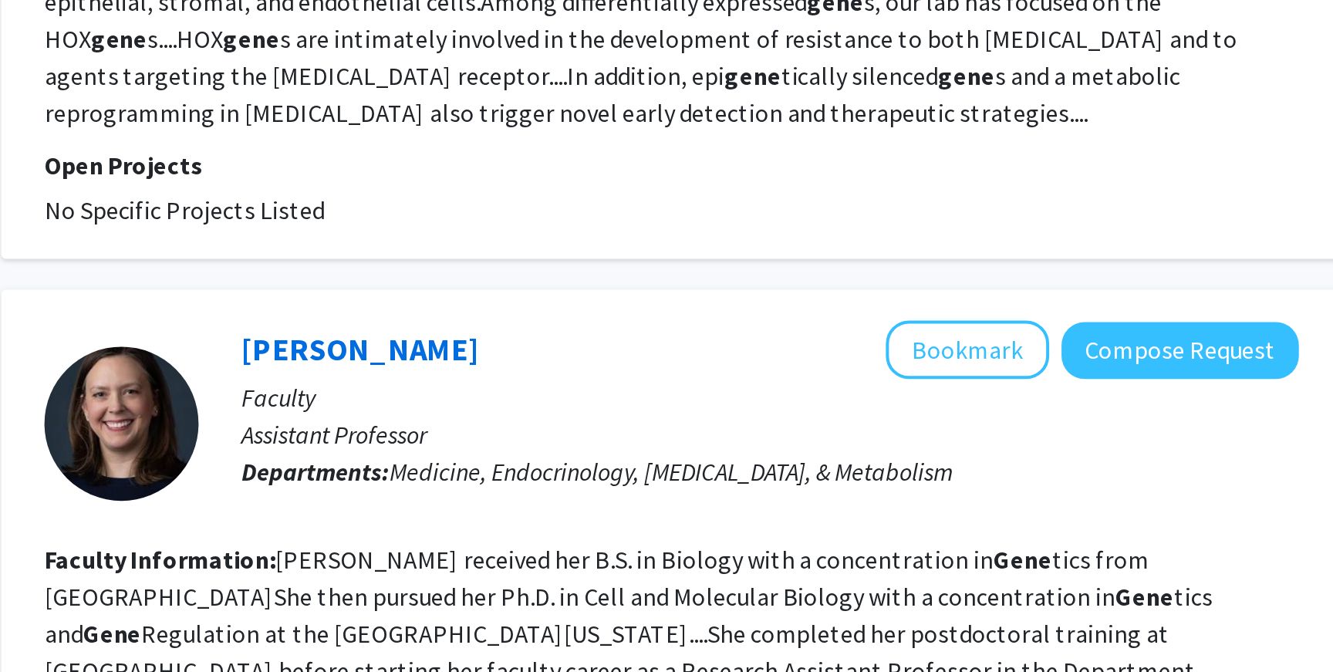
scroll to position [2395, 0]
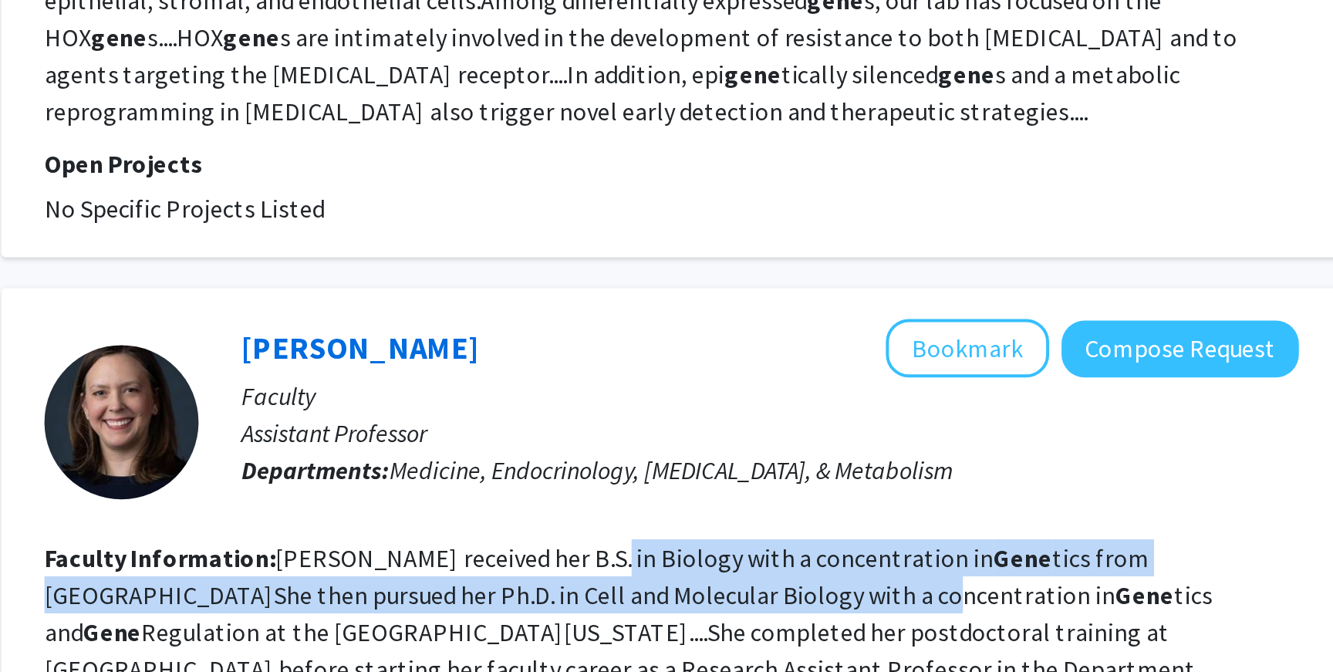
drag, startPoint x: 735, startPoint y: 535, endPoint x: 764, endPoint y: 558, distance: 36.8
click at [764, 607] on fg-read-more "Golson received her B.S. in Biology with a concentration in Gene tics from Duke…" at bounding box center [760, 652] width 585 height 90
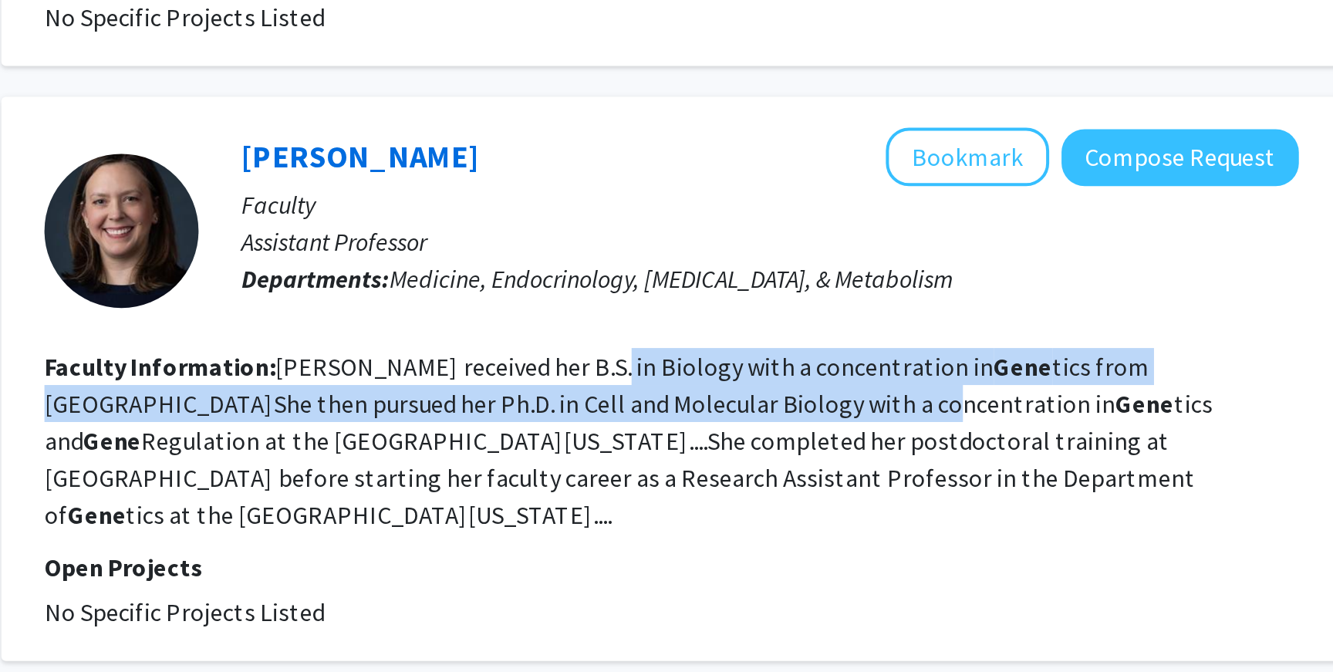
scroll to position [2563, 0]
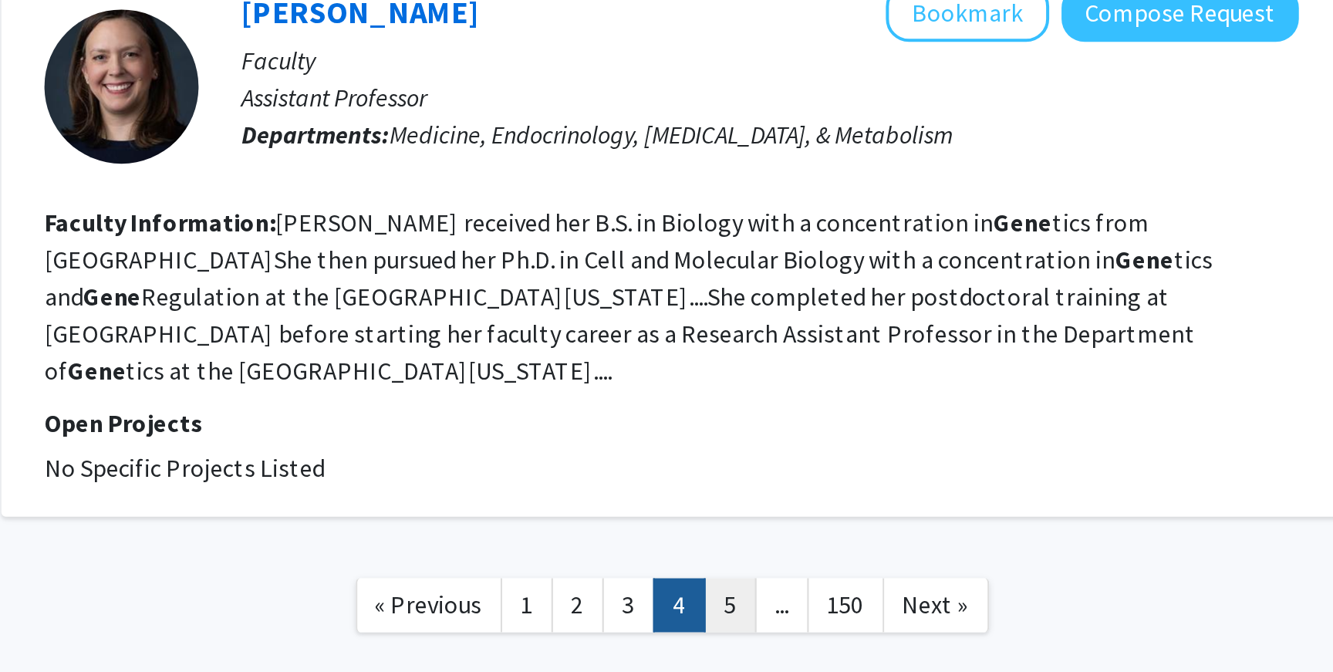
click at [799, 625] on link "5" at bounding box center [812, 638] width 26 height 27
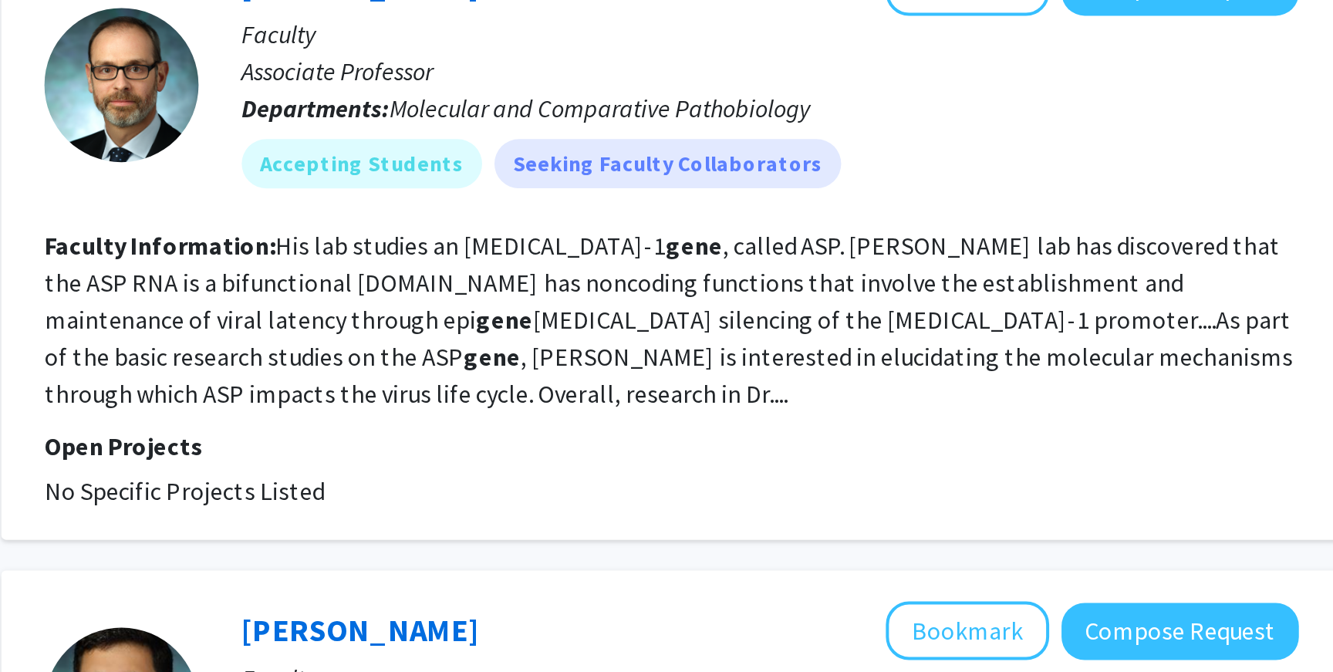
click at [792, 355] on fg-read-more "His lab studies an HIV-1 gene , called ASP. Dr. Romerio's lab has discovered th…" at bounding box center [780, 353] width 625 height 90
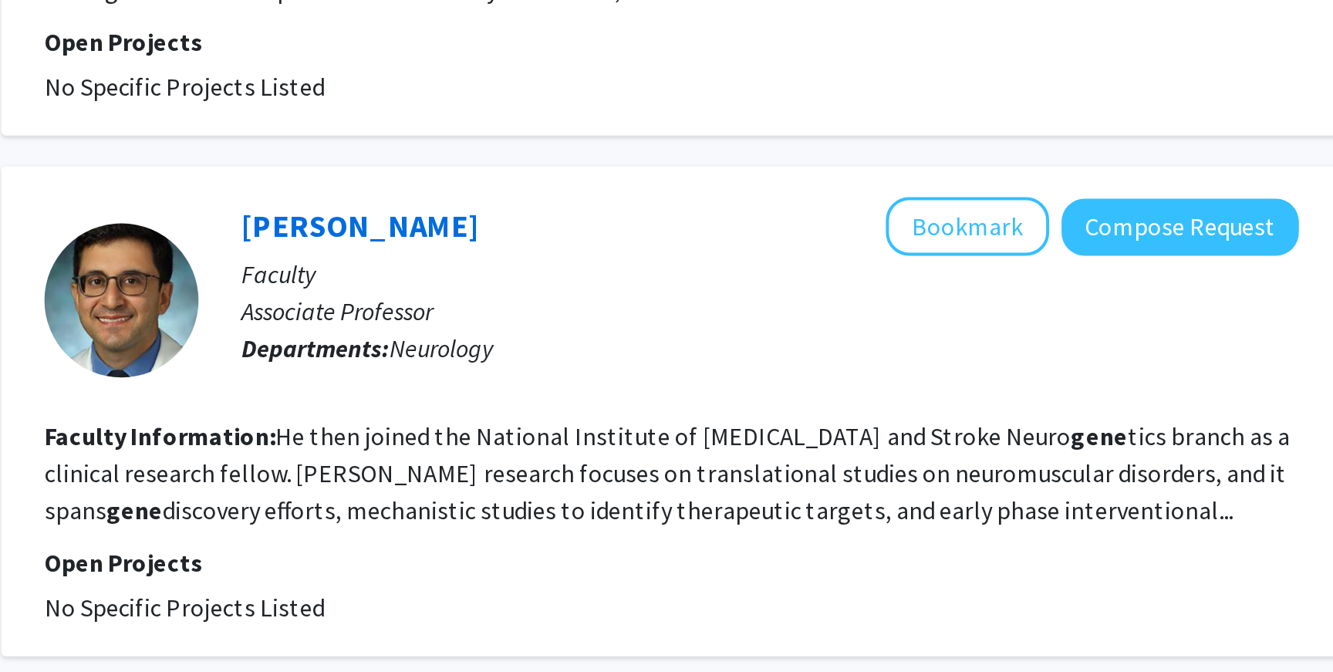
scroll to position [74, 0]
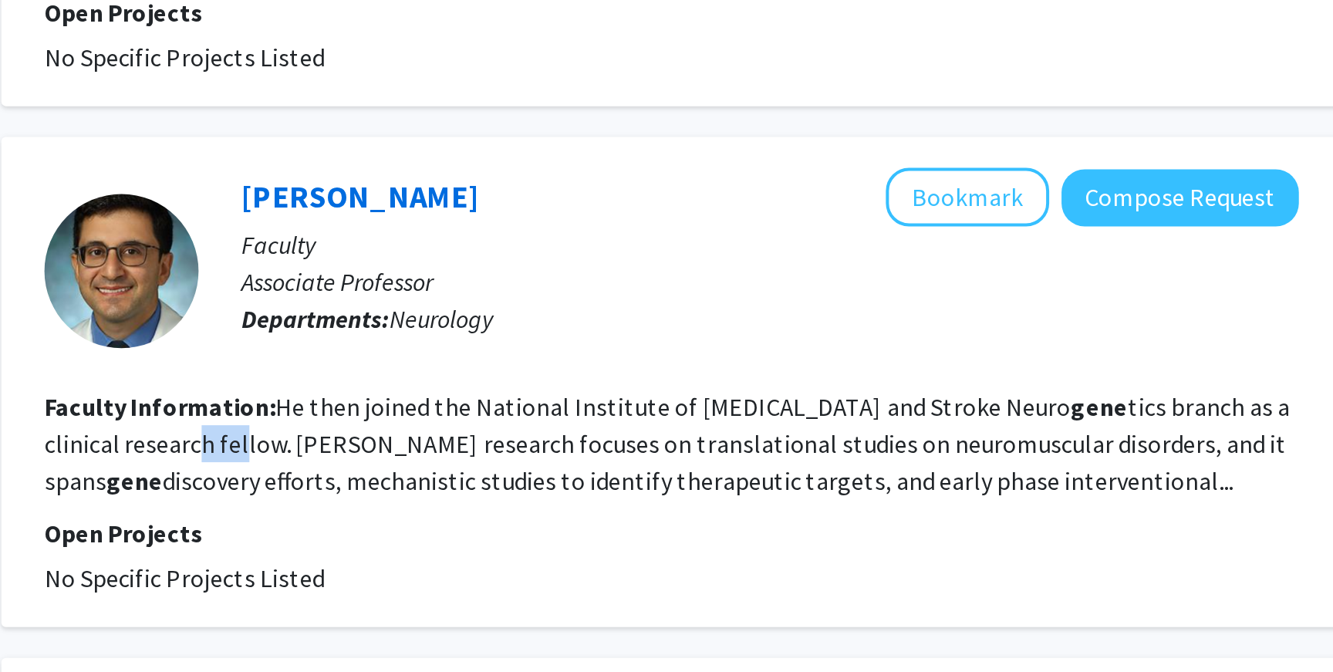
drag, startPoint x: 553, startPoint y: 562, endPoint x: 574, endPoint y: 566, distance: 21.2
click at [574, 566] on section "Faculty Information: He then joined the National Institute of Neurological Diso…" at bounding box center [782, 558] width 628 height 56
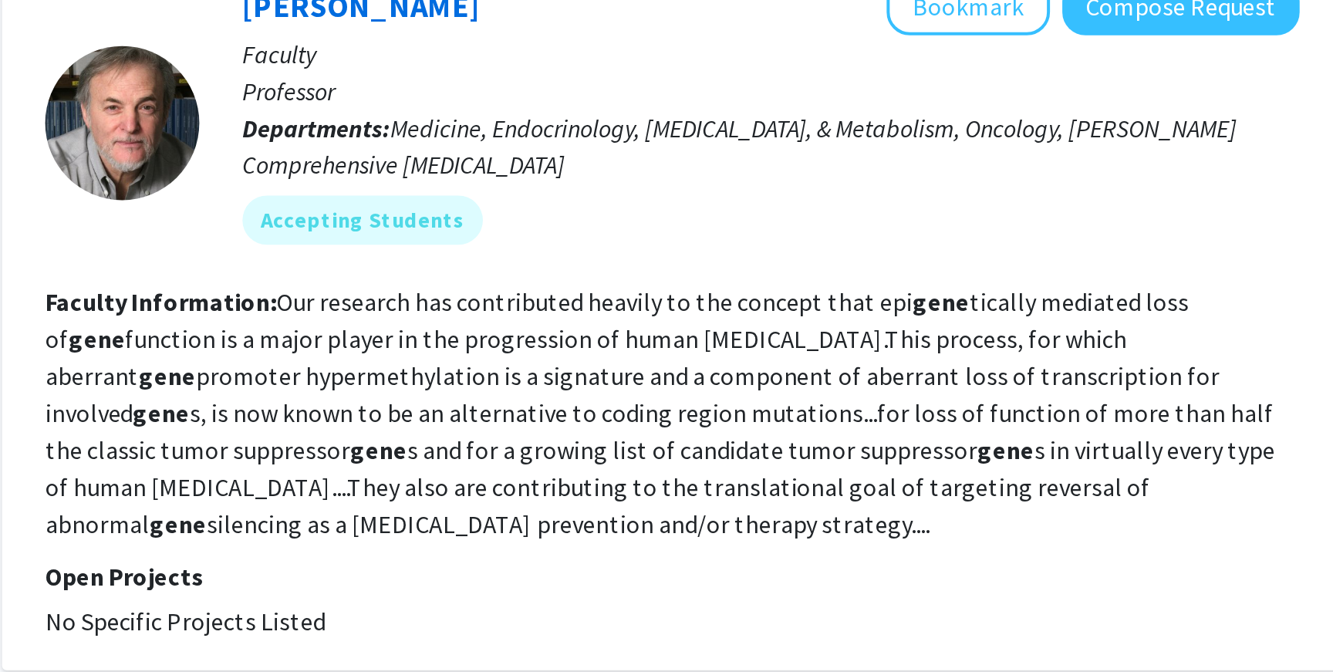
scroll to position [432, 0]
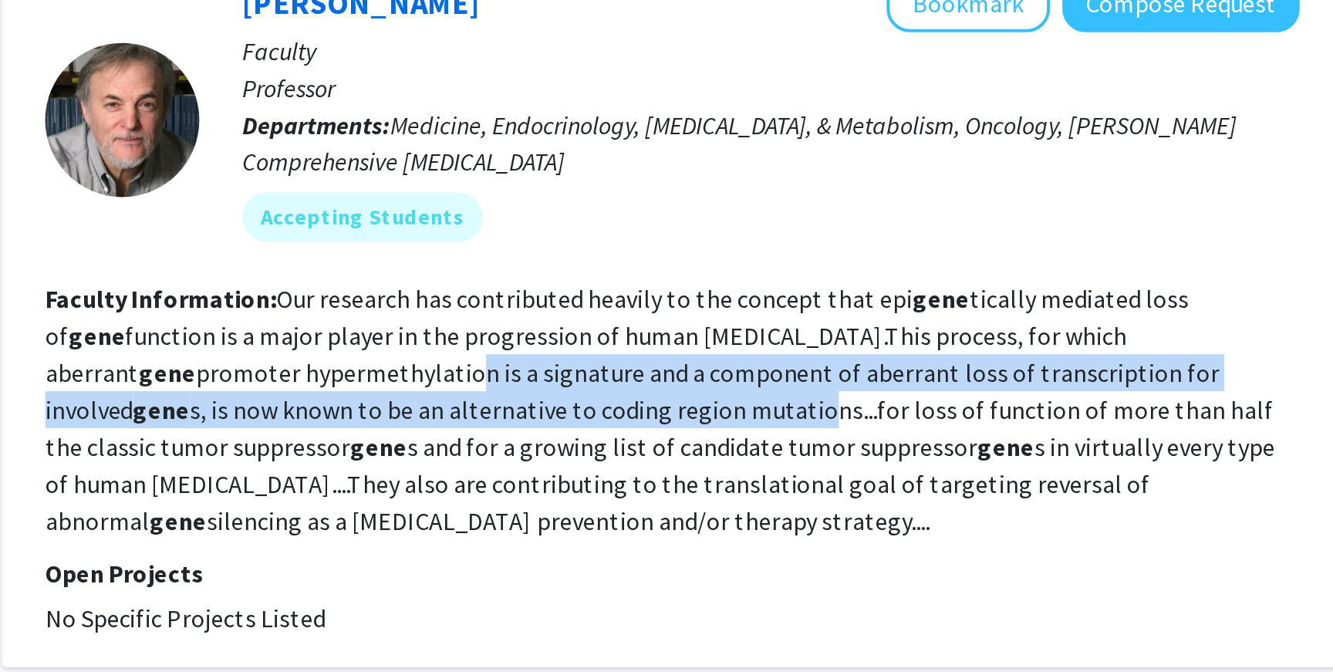
drag, startPoint x: 546, startPoint y: 518, endPoint x: 666, endPoint y: 546, distance: 123.0
click at [666, 546] on fg-read-more "Our research has contributed heavily to the concept that epi gene tically media…" at bounding box center [776, 541] width 616 height 127
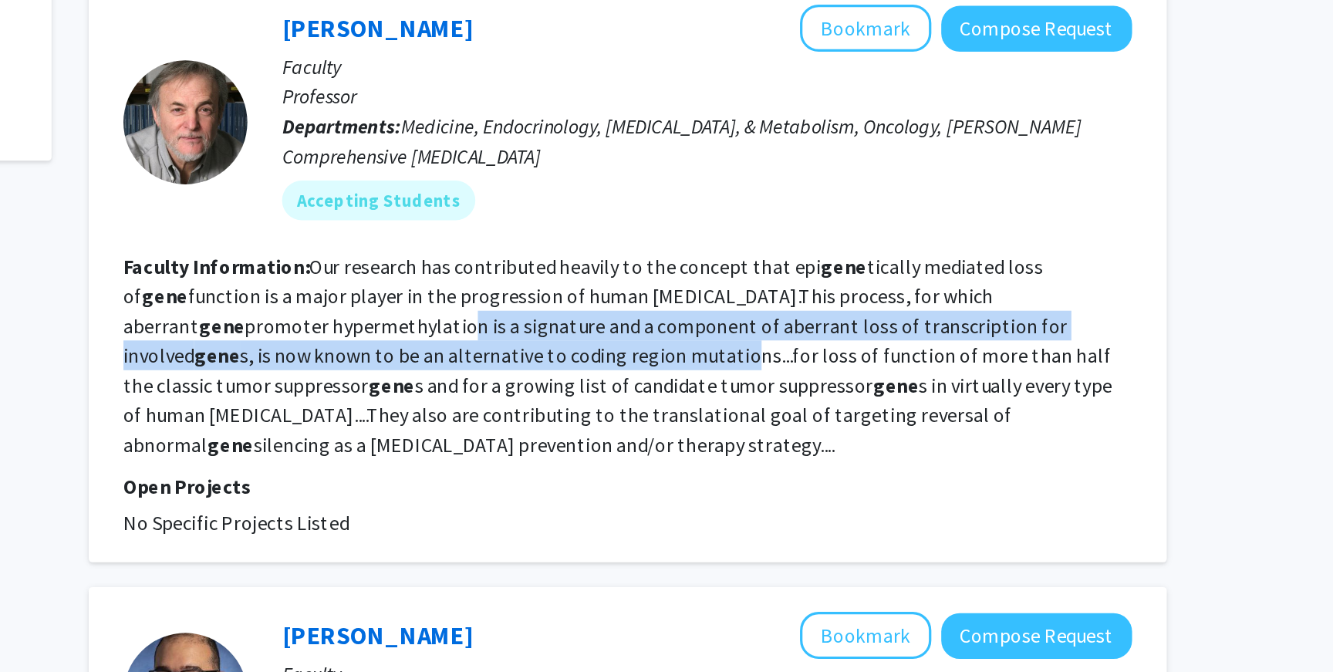
scroll to position [498, 0]
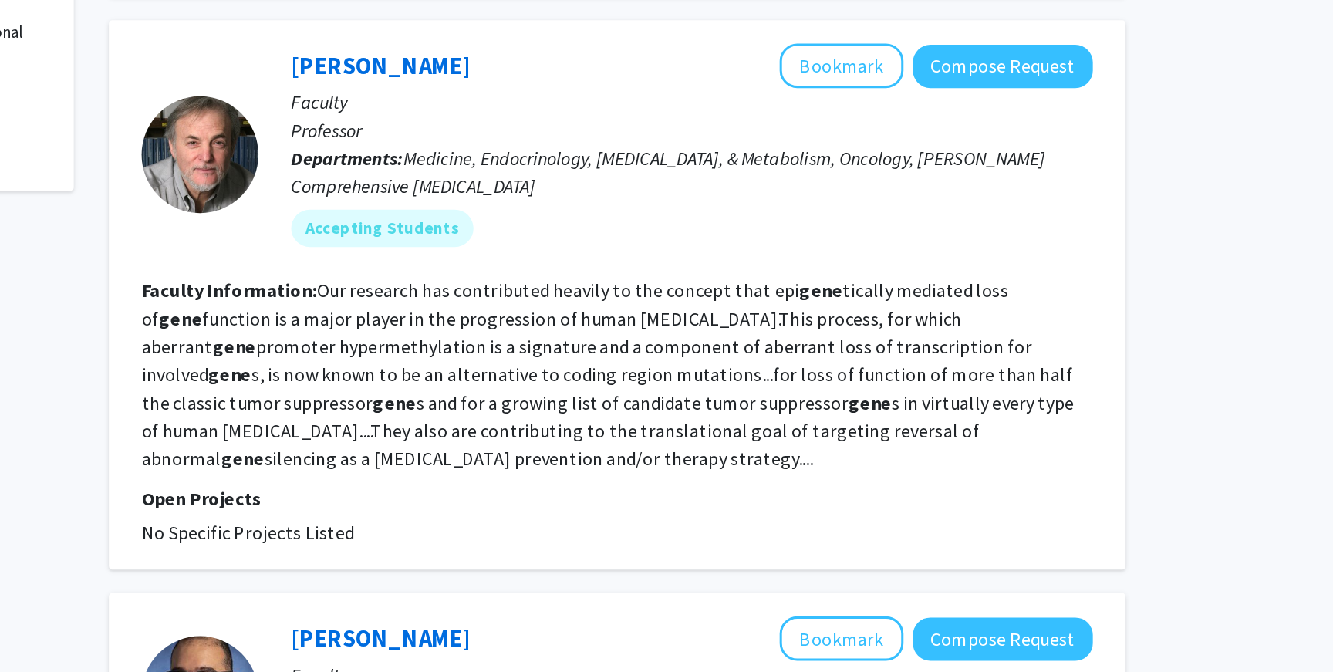
click at [561, 323] on div "Stephen Baylin Bookmark Compose Request Faculty Professor Departments: Medicine…" at bounding box center [821, 330] width 551 height 146
click at [603, 279] on link "Stephen Baylin" at bounding box center [626, 271] width 119 height 19
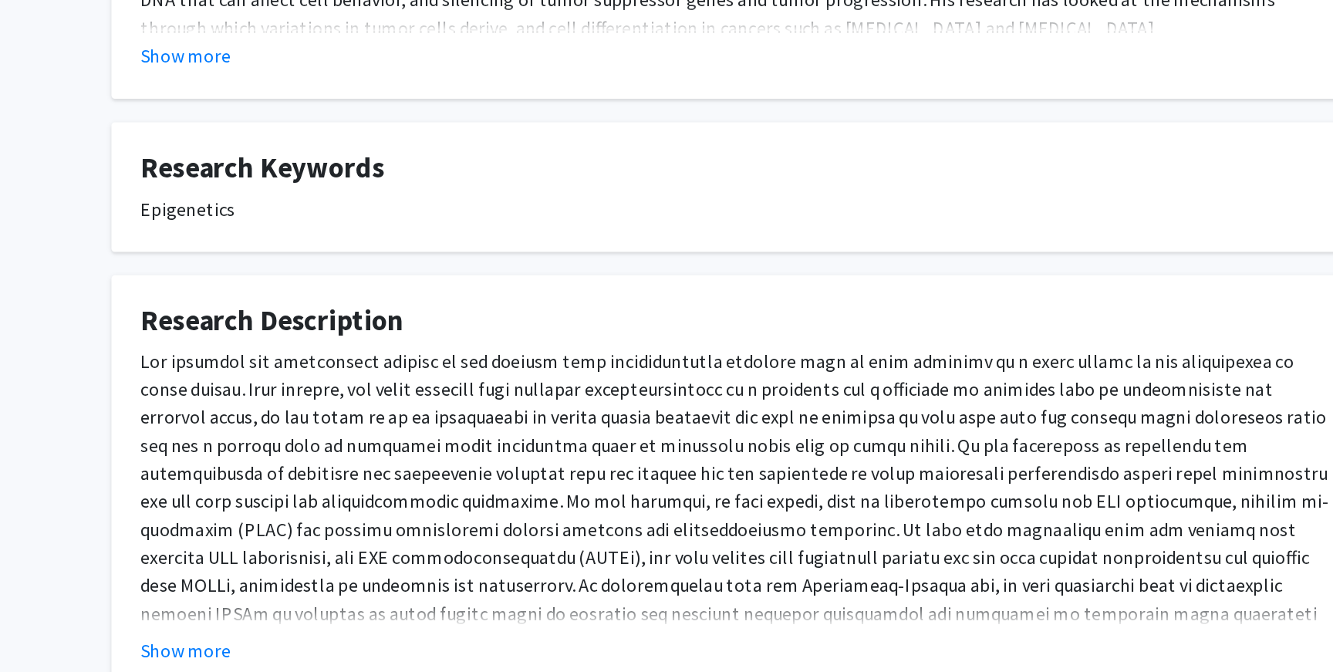
scroll to position [374, 0]
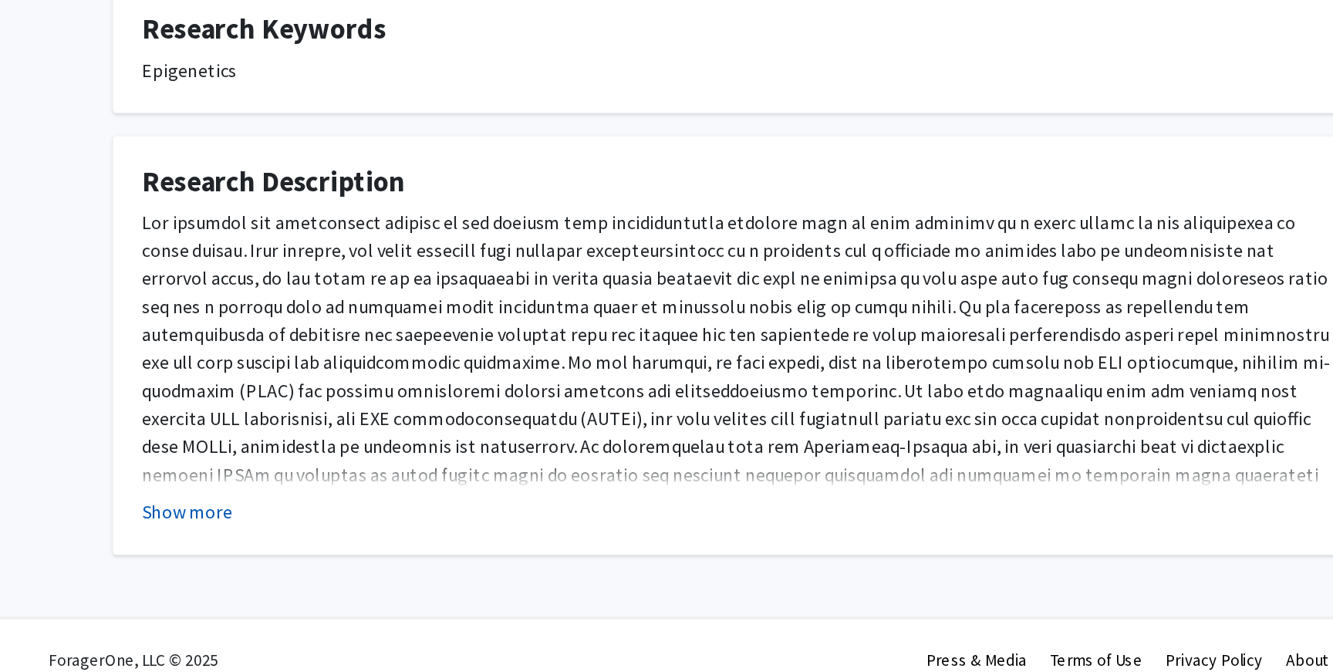
click at [315, 556] on button "Show more" at bounding box center [302, 565] width 59 height 19
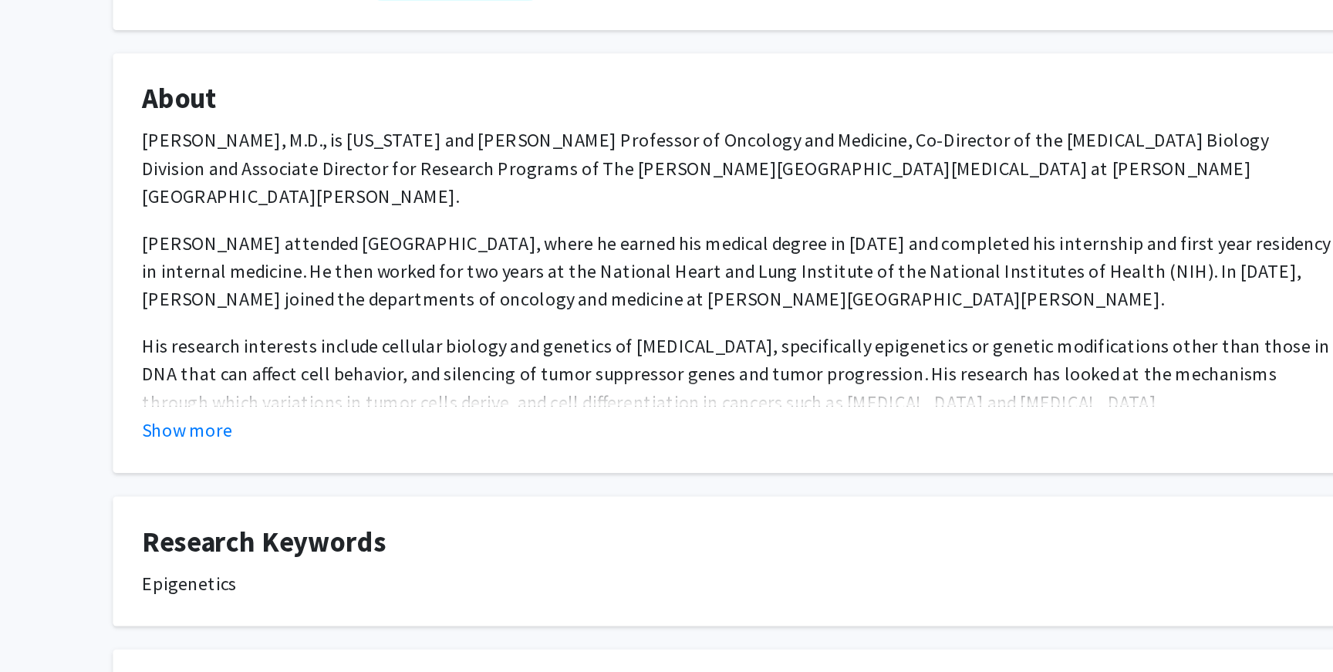
scroll to position [263, 0]
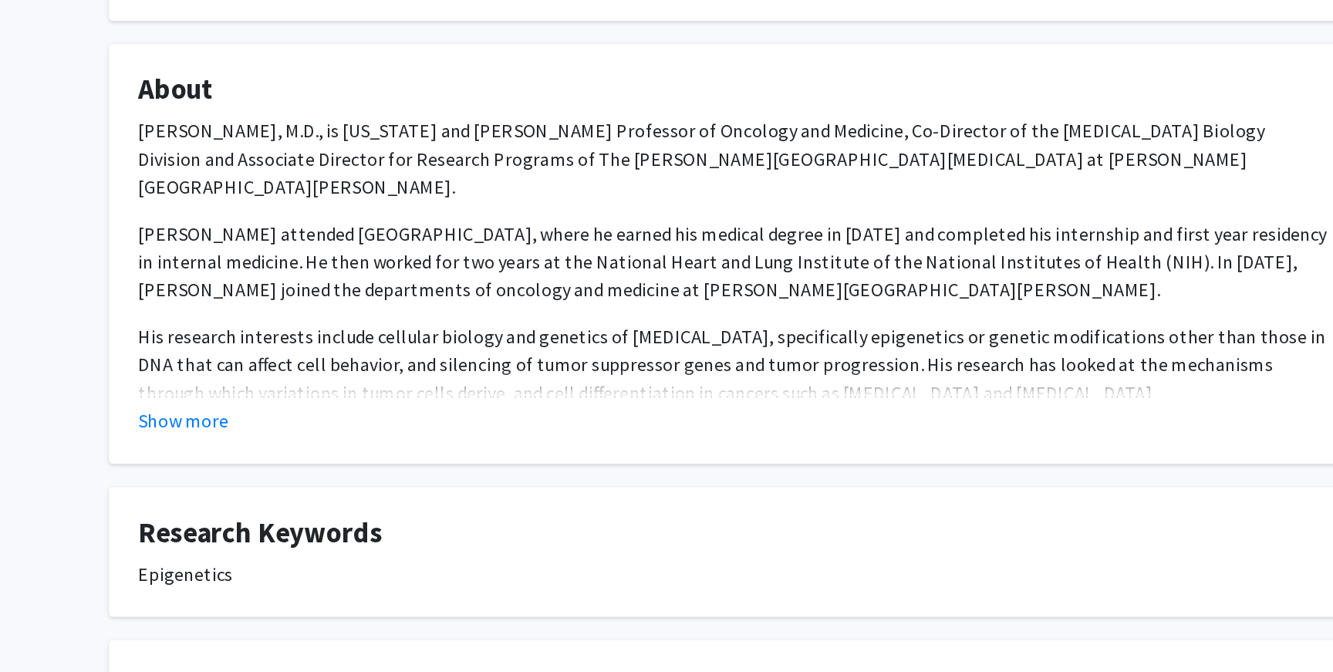
click at [421, 83] on p "Stephen B. Baylin, M.D., is Virginia and D.K. Ludwig Professor of Oncology and …" at bounding box center [666, 111] width 787 height 56
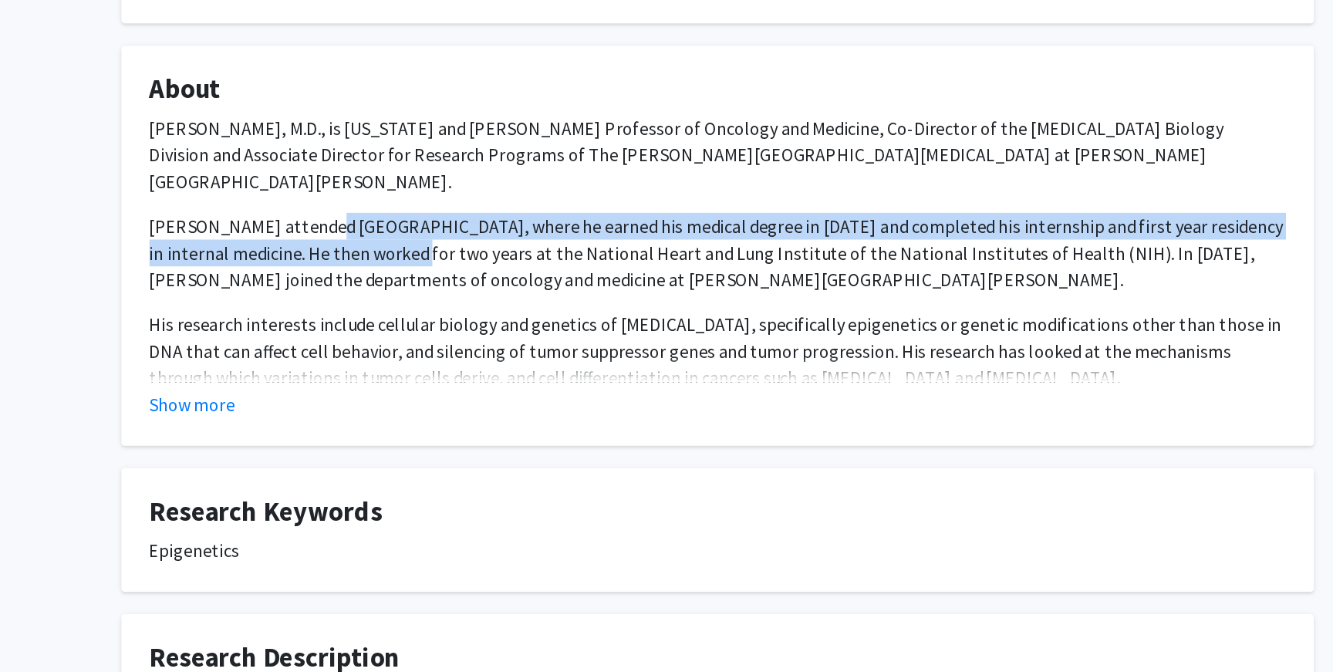
drag, startPoint x: 383, startPoint y: 130, endPoint x: 444, endPoint y: 147, distance: 63.1
click at [444, 153] on span "Dr. Baylin attended Duke University, where he earned his medical degree in 1968…" at bounding box center [665, 179] width 785 height 52
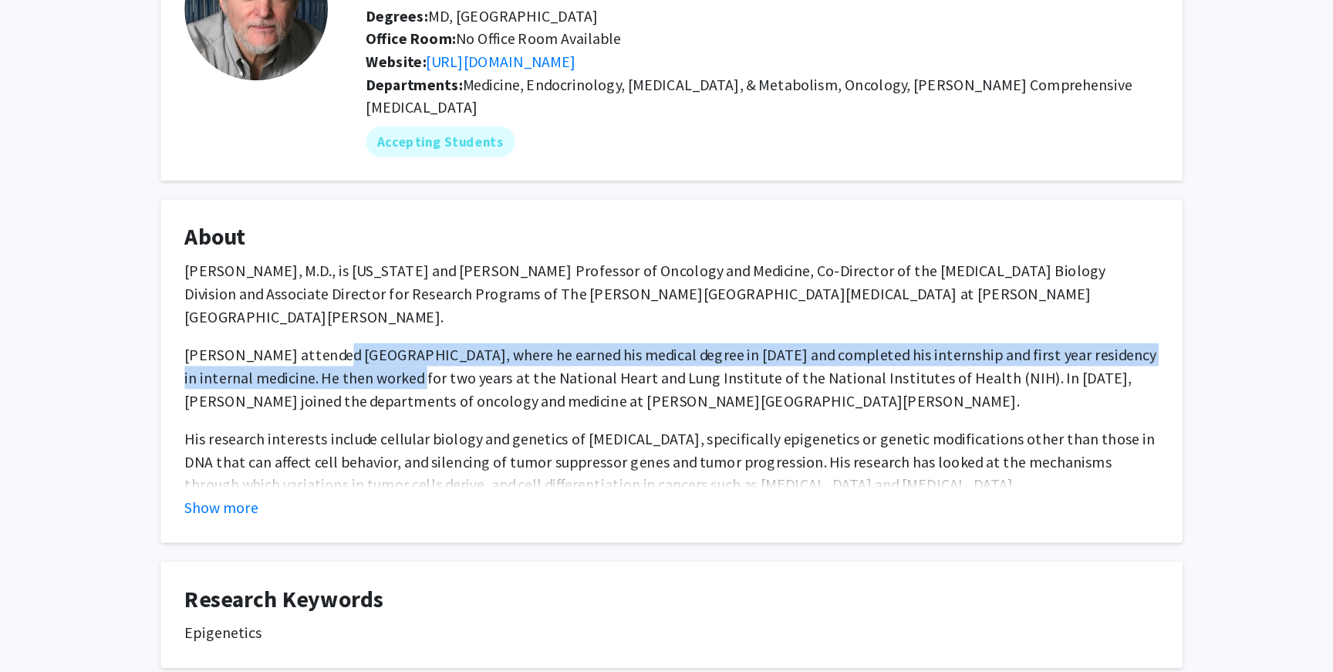
scroll to position [0, 0]
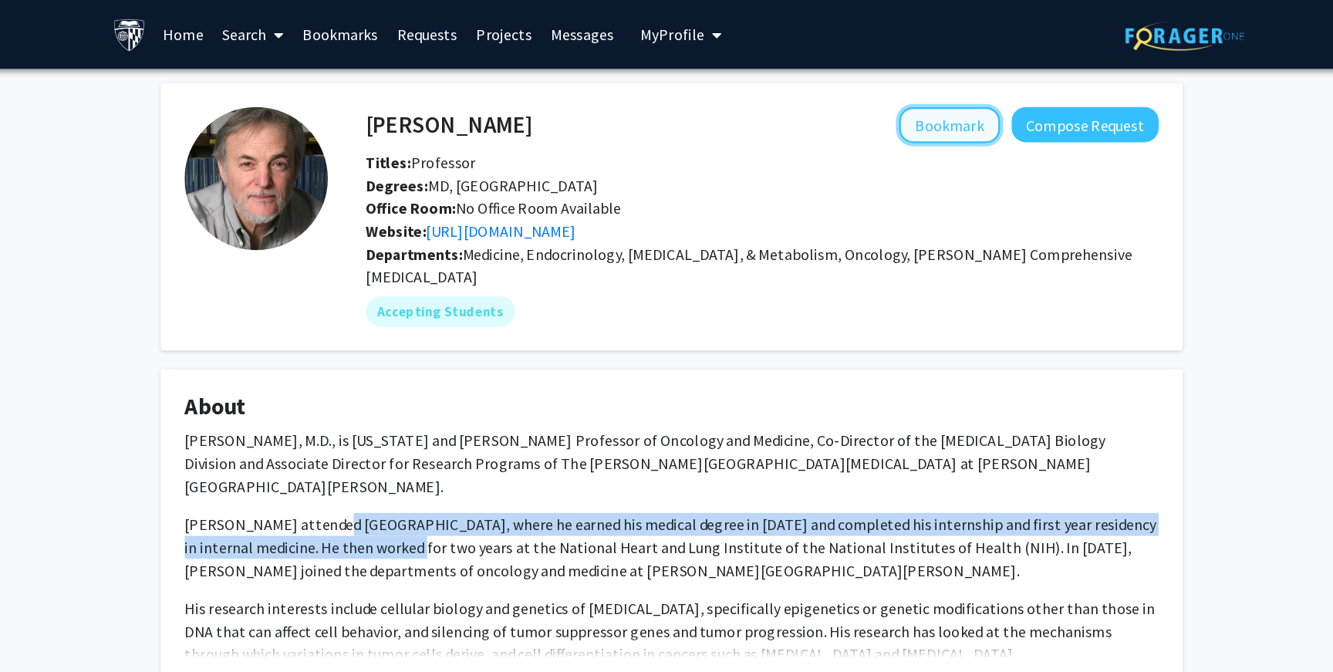
click at [895, 96] on button "Bookmark" at bounding box center [891, 100] width 82 height 29
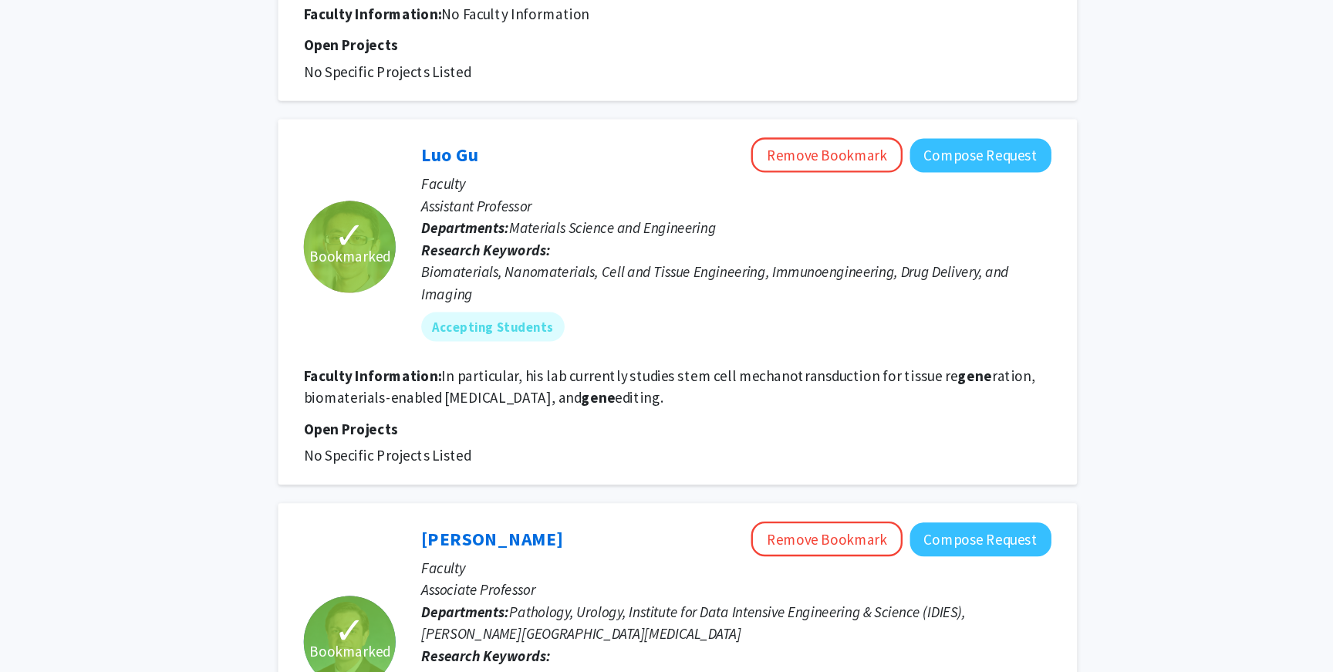
scroll to position [2847, 0]
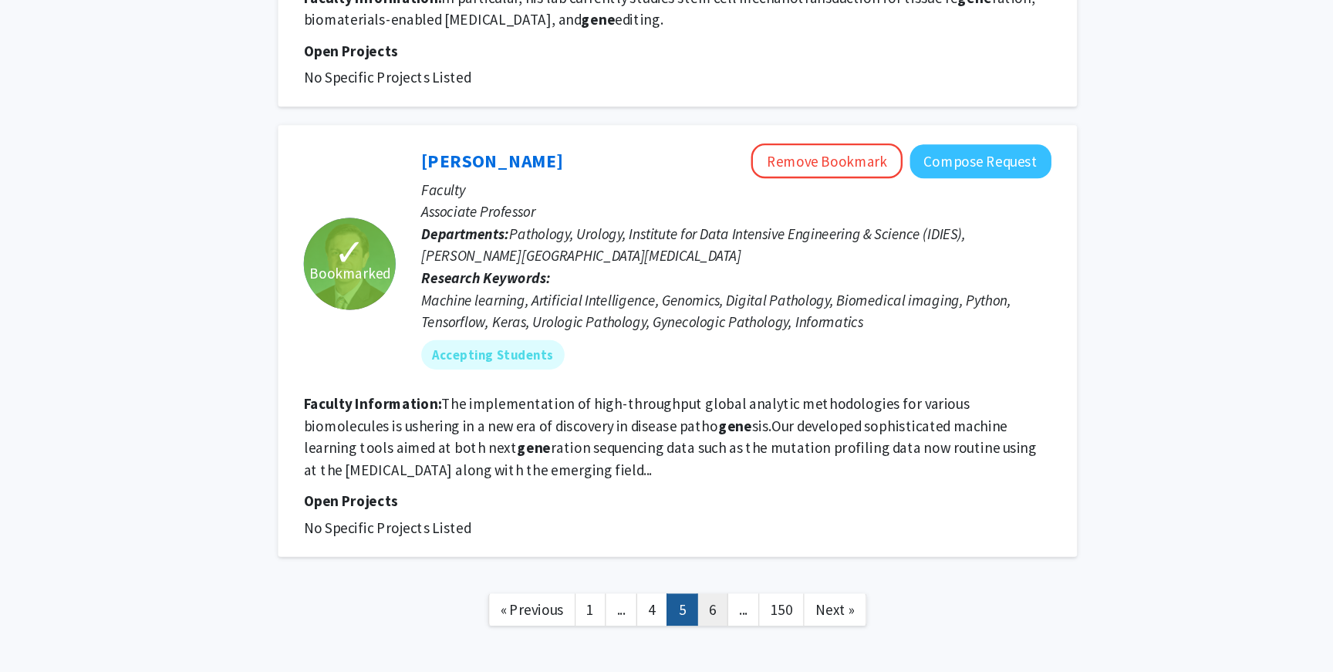
click at [809, 607] on link "6" at bounding box center [812, 620] width 26 height 27
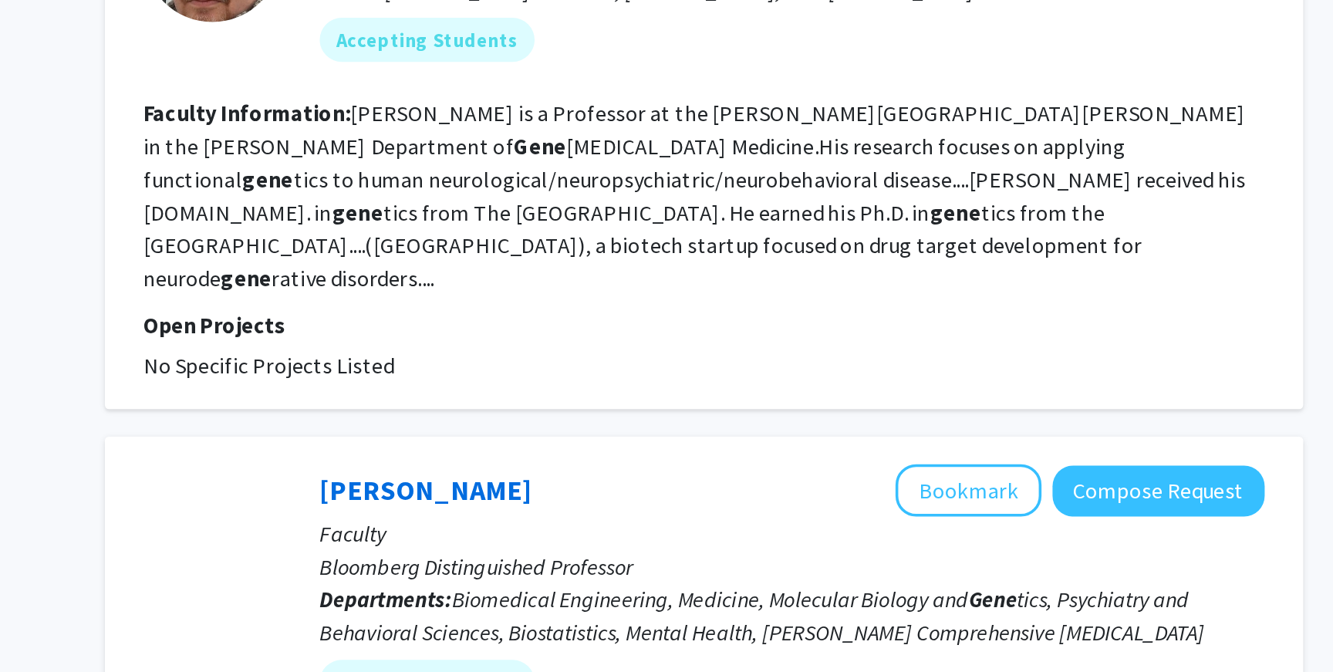
scroll to position [2357, 0]
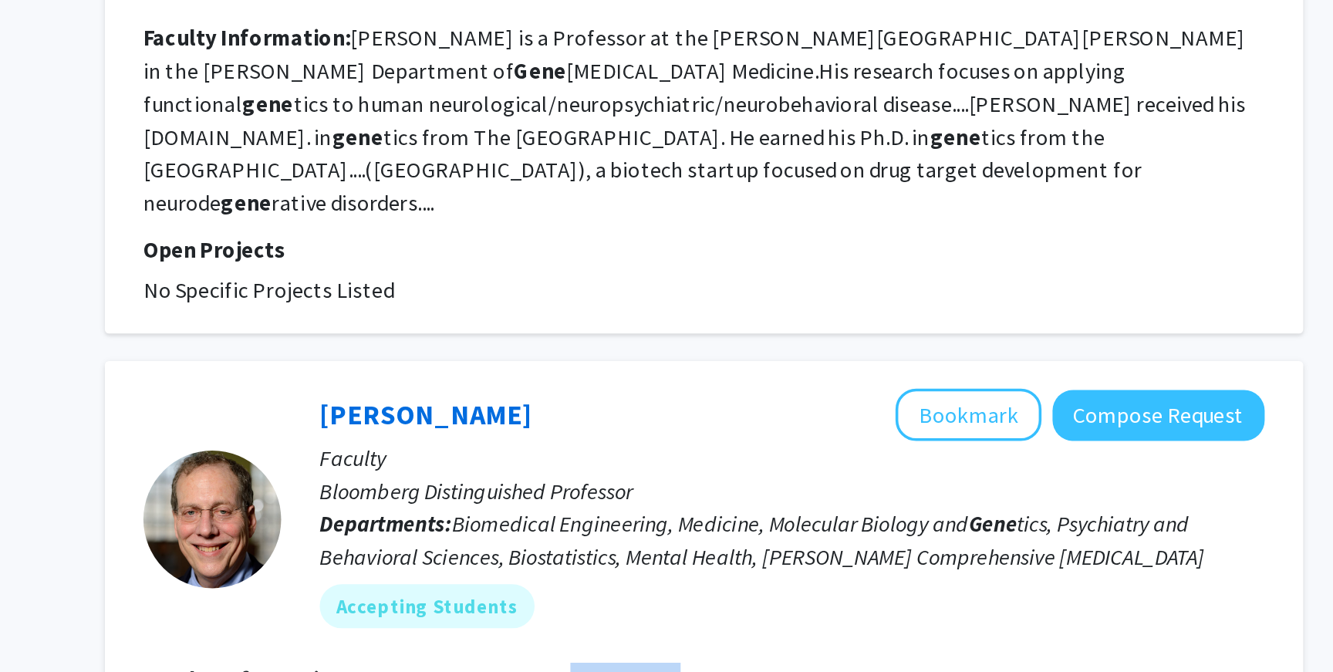
drag, startPoint x: 705, startPoint y: 572, endPoint x: 764, endPoint y: 569, distance: 58.7
drag, startPoint x: 758, startPoint y: 581, endPoint x: 837, endPoint y: 590, distance: 79.9
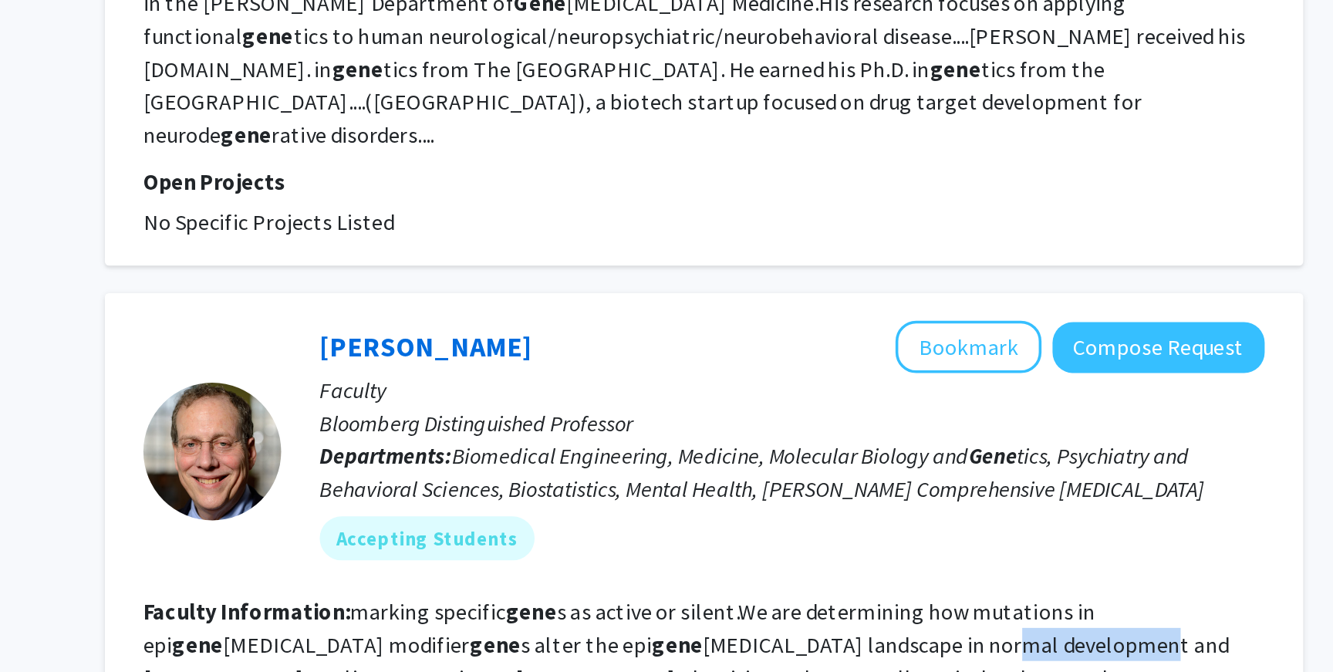
scroll to position [2396, 0]
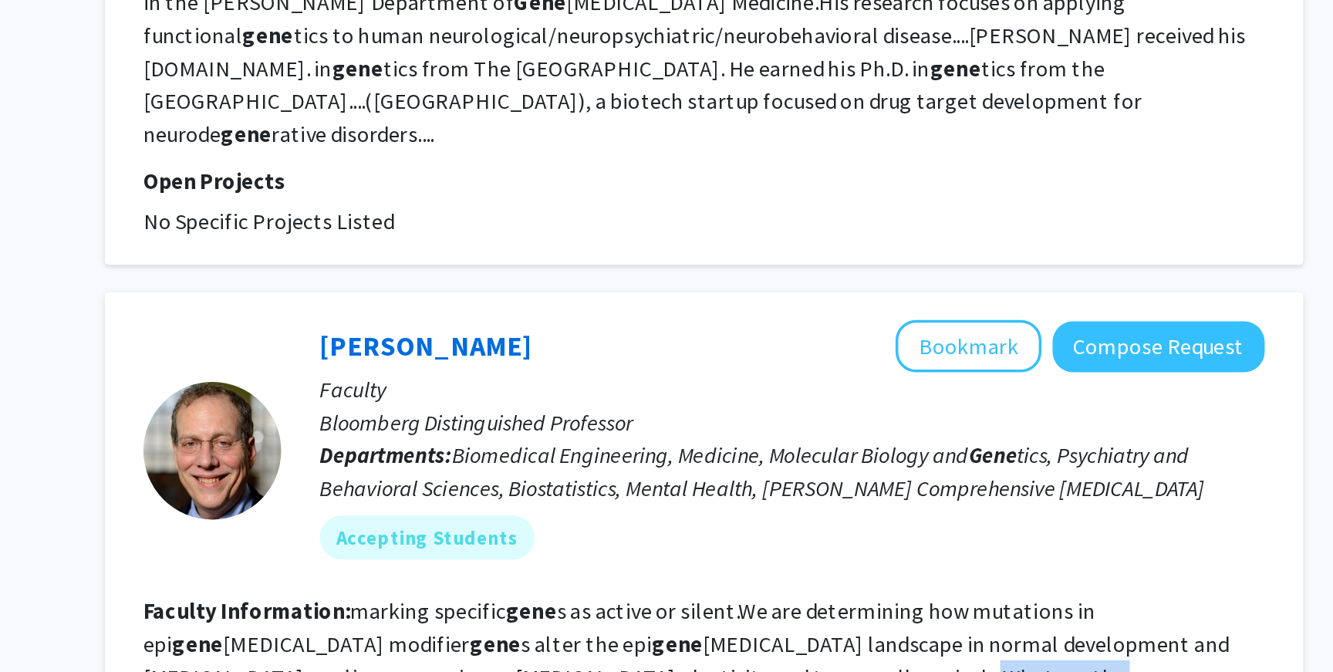
drag, startPoint x: 575, startPoint y: 560, endPoint x: 659, endPoint y: 586, distance: 87.9
click at [659, 630] on fg-read-more "marking specific gene s as active or silent.We are determining how mutations in…" at bounding box center [776, 684] width 617 height 108
click at [780, 592] on fg-search-faculty "Andy Feinberg Bookmark Compose Request Faculty Bloomberg Distinguished Professo…" at bounding box center [782, 631] width 628 height 313
drag, startPoint x: 859, startPoint y: 584, endPoint x: 977, endPoint y: 584, distance: 118.1
click at [977, 630] on fg-read-more "marking specific gene s as active or silent.We are determining how mutations in…" at bounding box center [776, 684] width 617 height 108
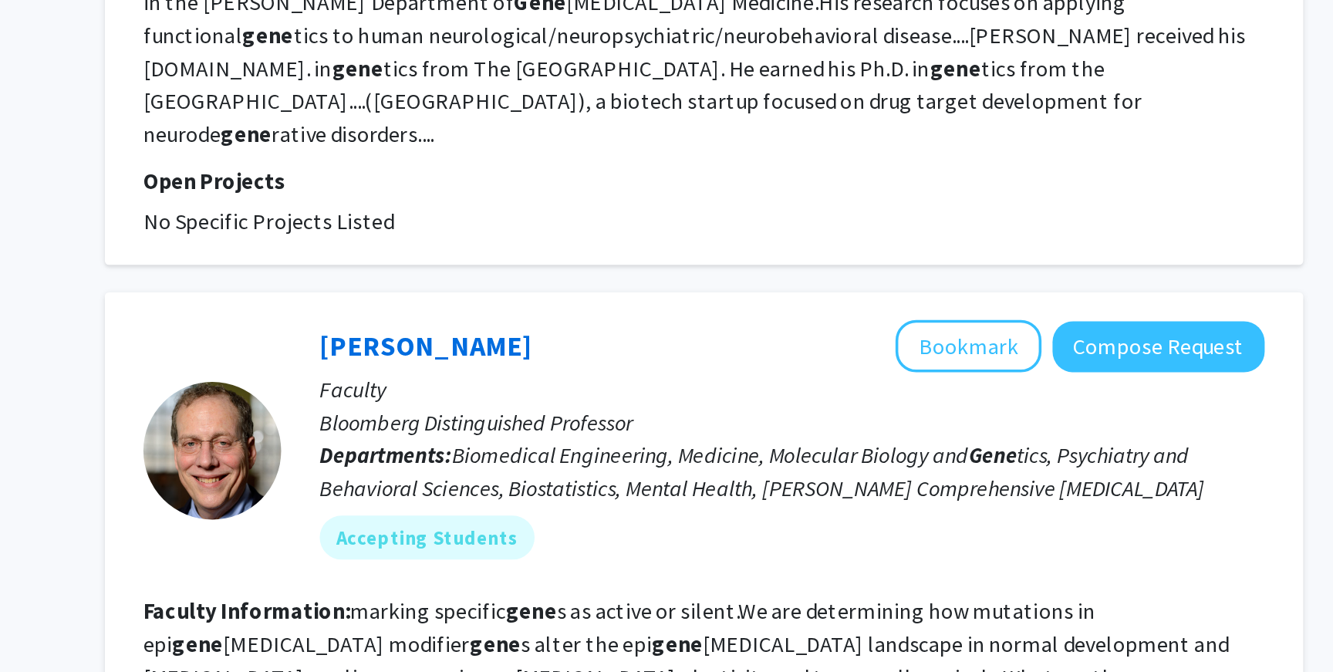
copy fg-read-more "epi gene tic information"
click at [932, 475] on button "Bookmark" at bounding box center [931, 489] width 82 height 29
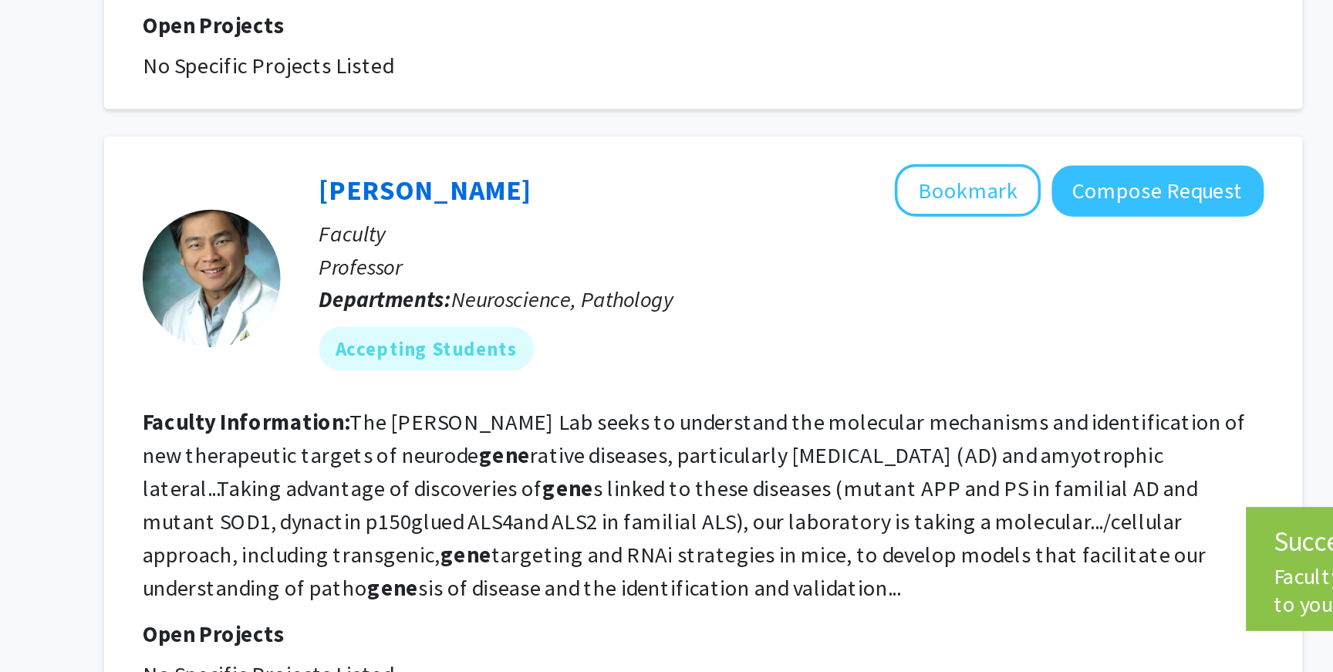
scroll to position [2891, 0]
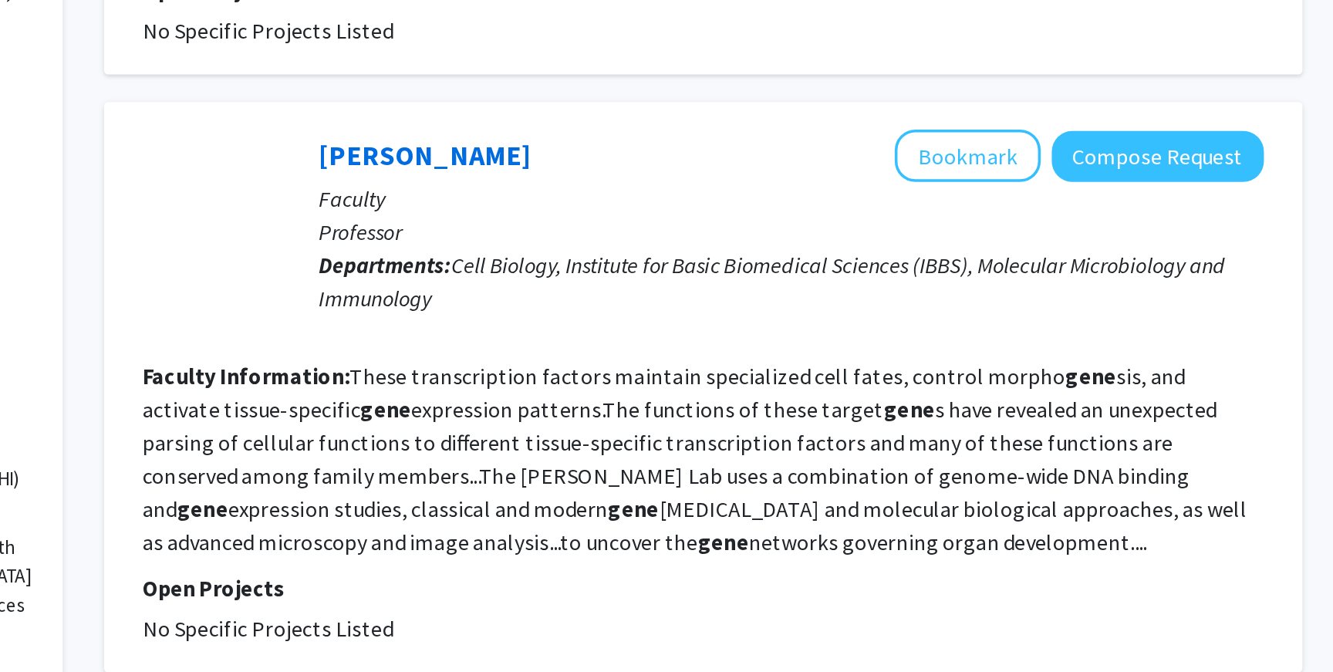
scroll to position [68, 0]
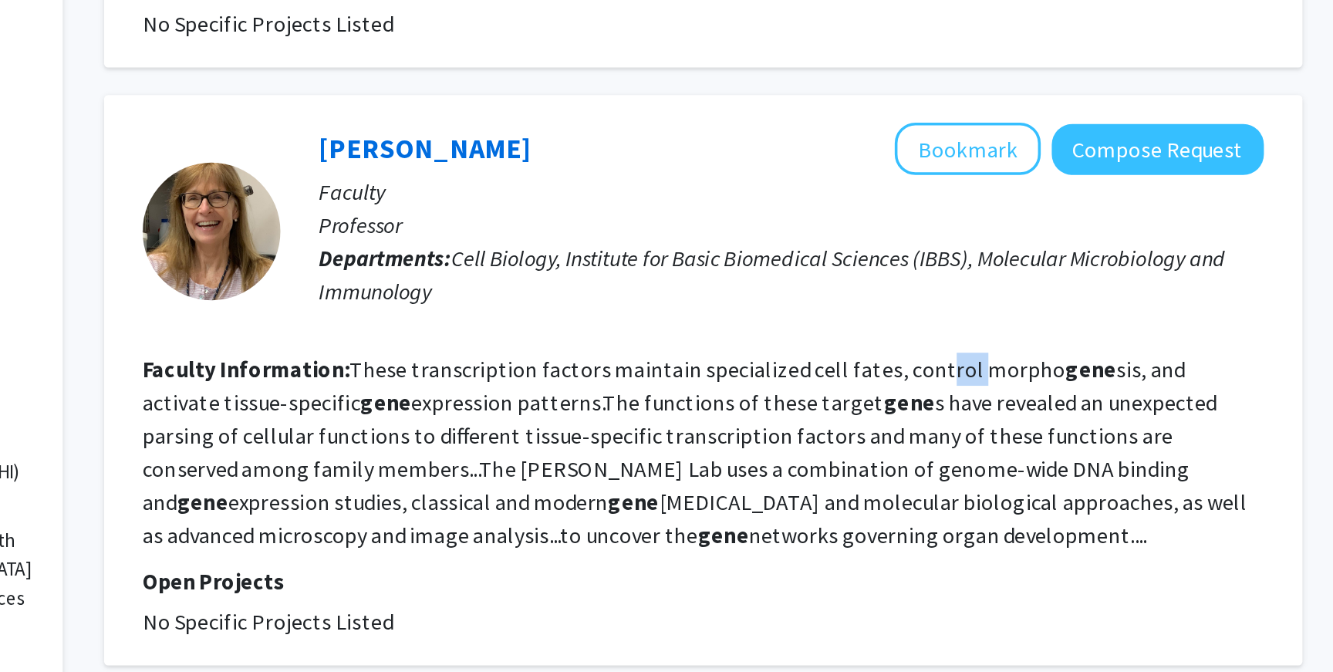
drag, startPoint x: 903, startPoint y: 505, endPoint x: 920, endPoint y: 509, distance: 17.4
click at [920, 509] on fg-read-more "These transcription factors maintain specialized cell fates, control morpho gen…" at bounding box center [777, 549] width 619 height 108
click at [822, 525] on fg-read-more "These transcription factors maintain specialized cell fates, control morpho gen…" at bounding box center [777, 549] width 619 height 108
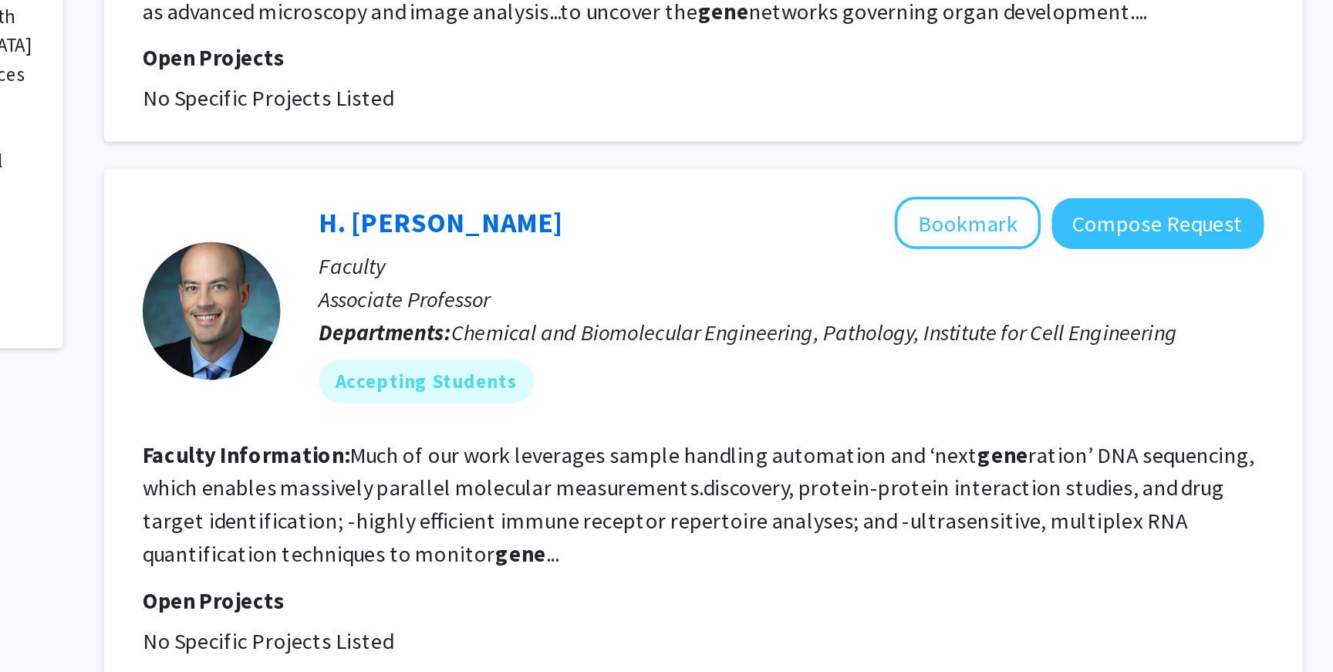
scroll to position [383, 0]
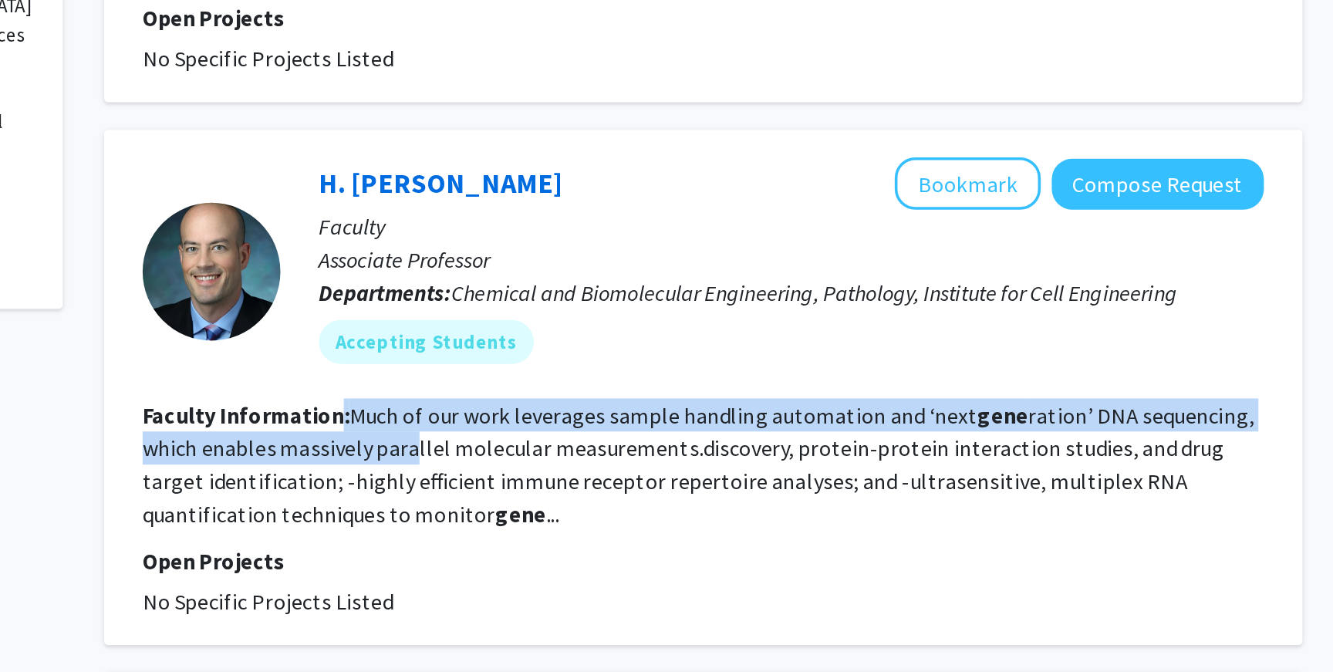
drag, startPoint x: 576, startPoint y: 529, endPoint x: 622, endPoint y: 539, distance: 46.8
click at [622, 539] on section "Faculty Information: Much of our work leverages sample handling automation and …" at bounding box center [782, 556] width 628 height 74
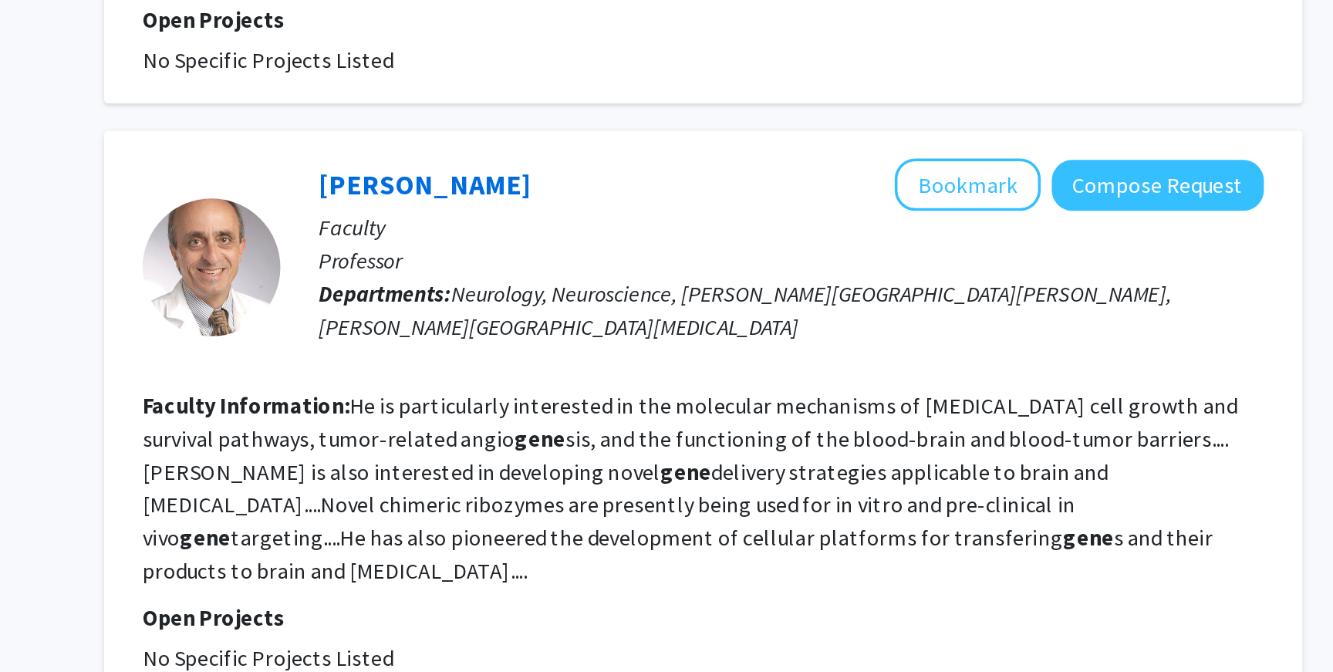
scroll to position [687, 0]
click at [599, 522] on fg-read-more "He is particularly interested in the molecular mechanisms of glioma cell growth…" at bounding box center [774, 569] width 613 height 108
click at [618, 478] on span "Neurology, Neuroscience, Kennedy Krieger Institute, Sidney Kimmel Comprehensive…" at bounding box center [806, 469] width 478 height 34
drag, startPoint x: 618, startPoint y: 515, endPoint x: 630, endPoint y: 517, distance: 11.7
click at [630, 517] on fg-read-more "He is particularly interested in the molecular mechanisms of glioma cell growth…" at bounding box center [774, 569] width 613 height 108
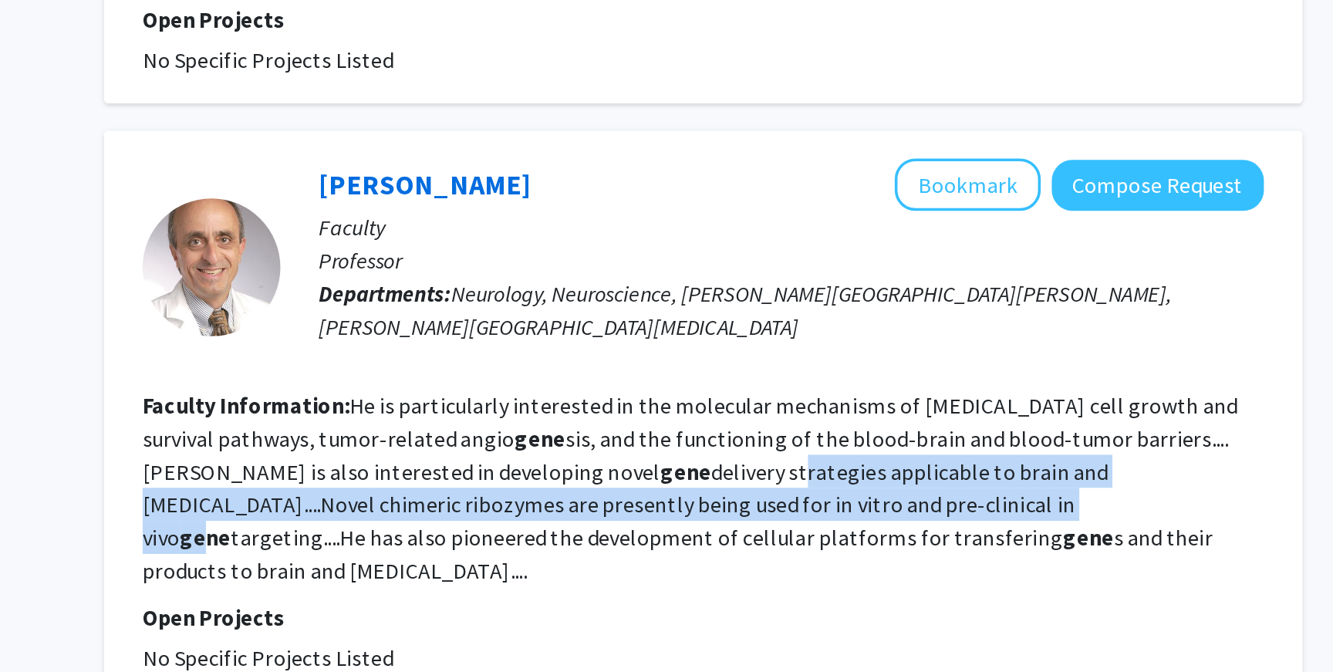
drag, startPoint x: 702, startPoint y: 556, endPoint x: 781, endPoint y: 575, distance: 81.0
click at [781, 575] on fg-read-more "He is particularly interested in the molecular mechanisms of glioma cell growth…" at bounding box center [774, 569] width 613 height 108
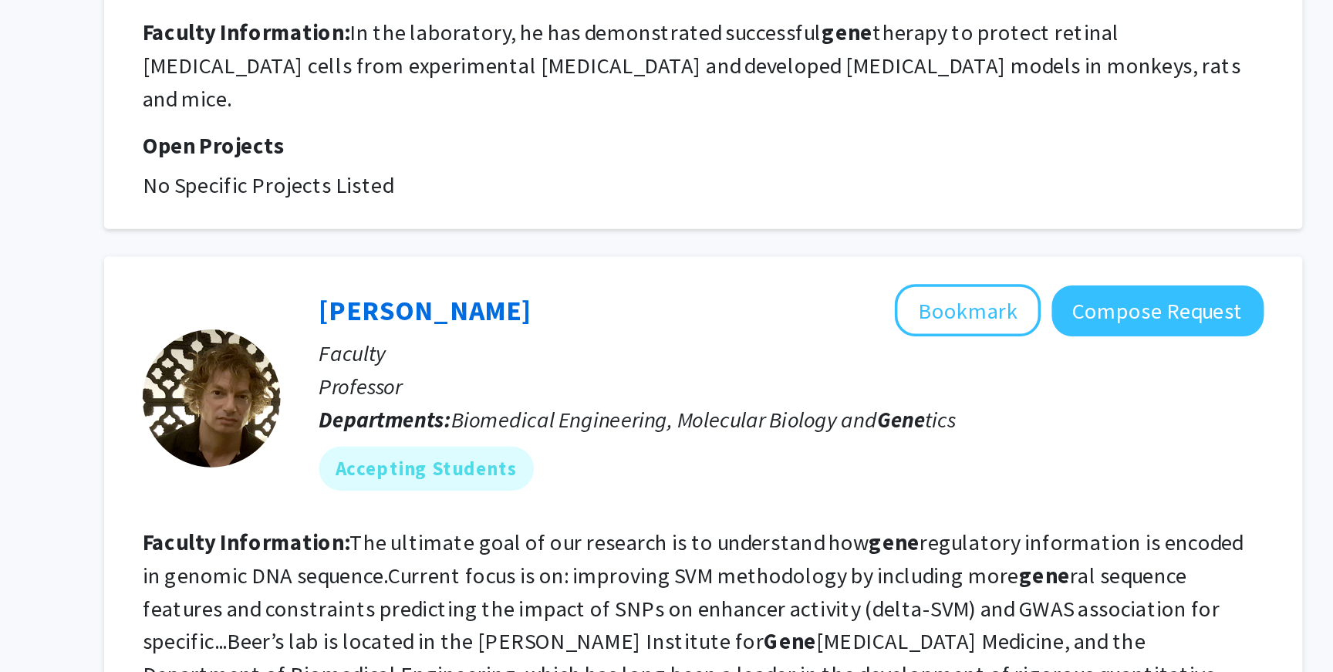
scroll to position [1242, 0]
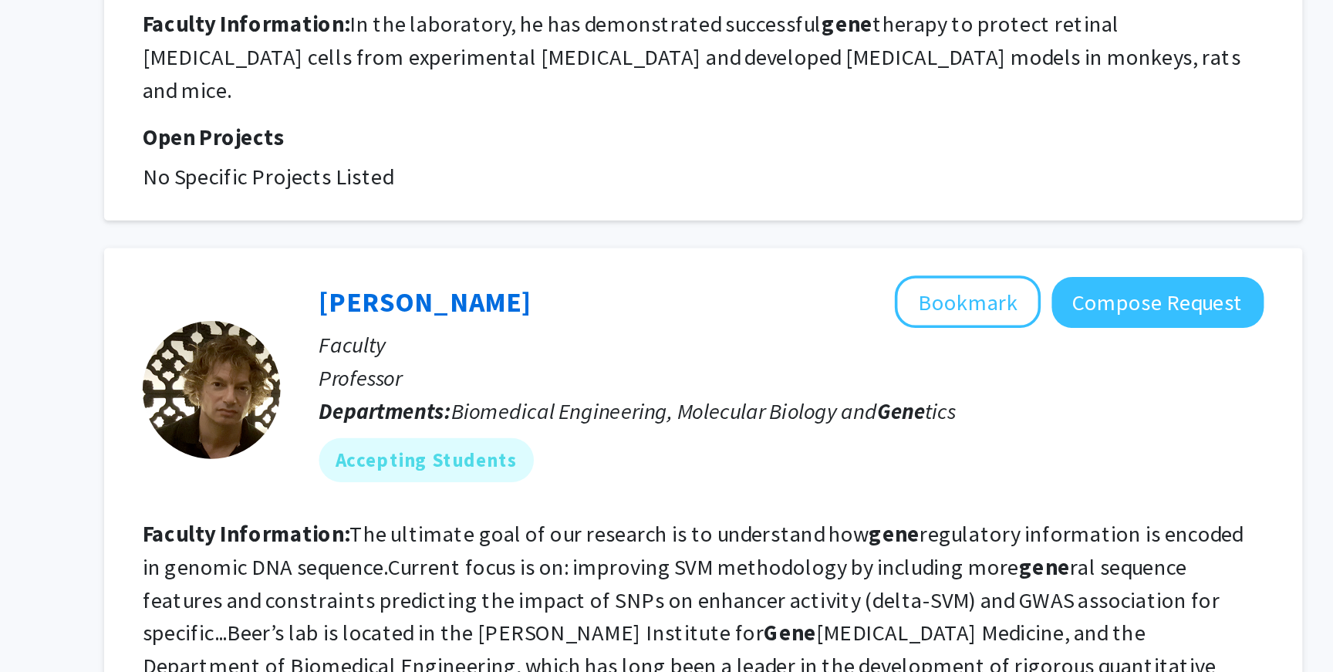
click at [764, 598] on fg-read-more "The ultimate goal of our research is to understand how gene regulatory informat…" at bounding box center [776, 640] width 617 height 108
click at [816, 642] on b "Gene" at bounding box center [830, 649] width 29 height 15
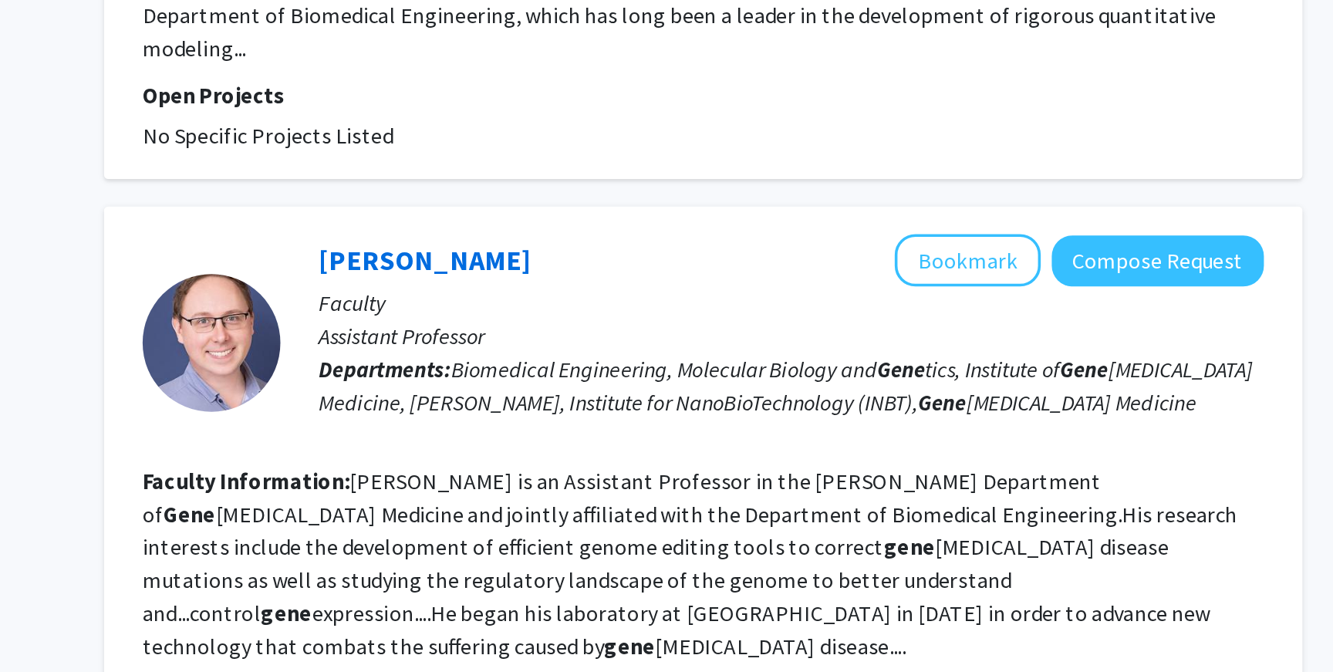
scroll to position [1644, 0]
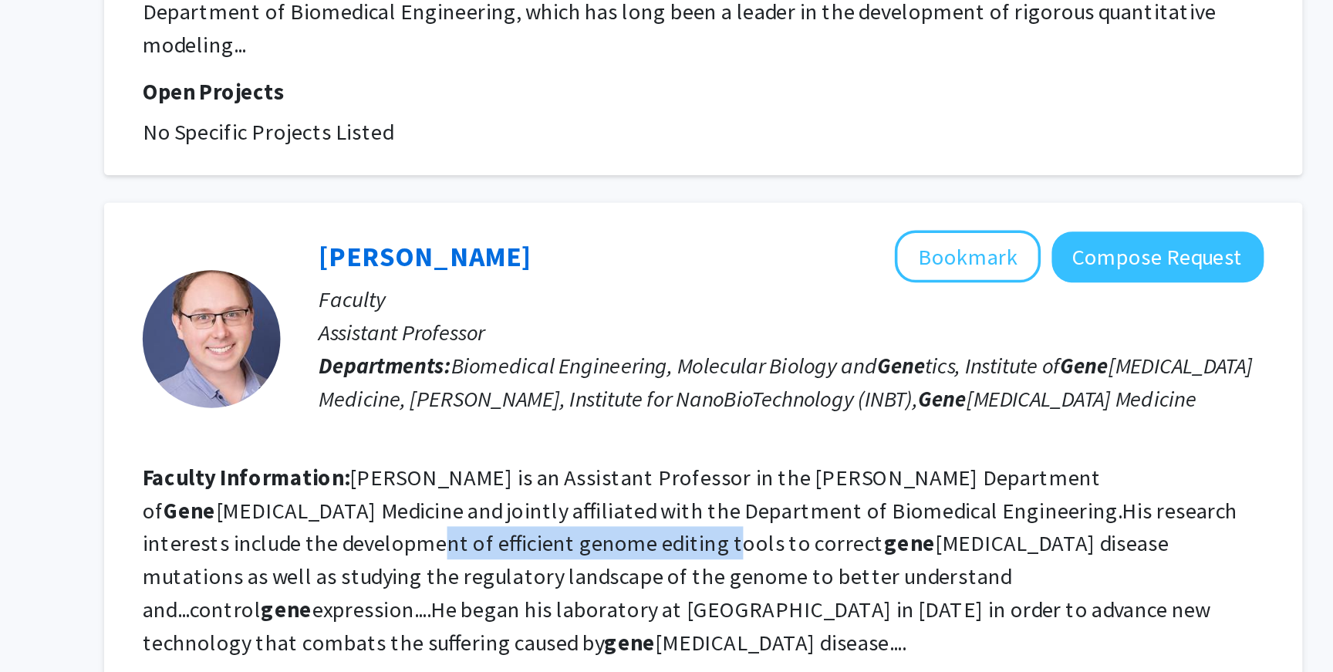
drag, startPoint x: 490, startPoint y: 512, endPoint x: 651, endPoint y: 515, distance: 161.3
click at [651, 519] on fg-read-more "Greg Newby is an Assistant Professor in the McKusick-Nathans Department of Gene…" at bounding box center [774, 573] width 613 height 108
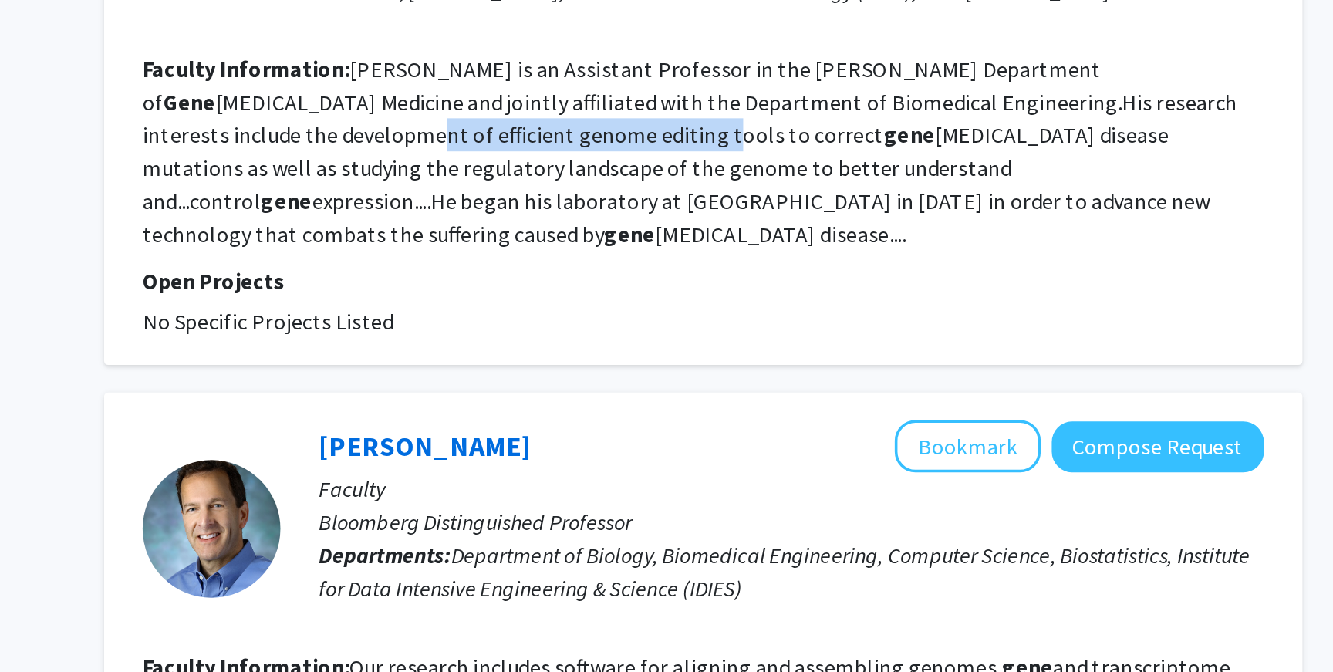
scroll to position [1878, 0]
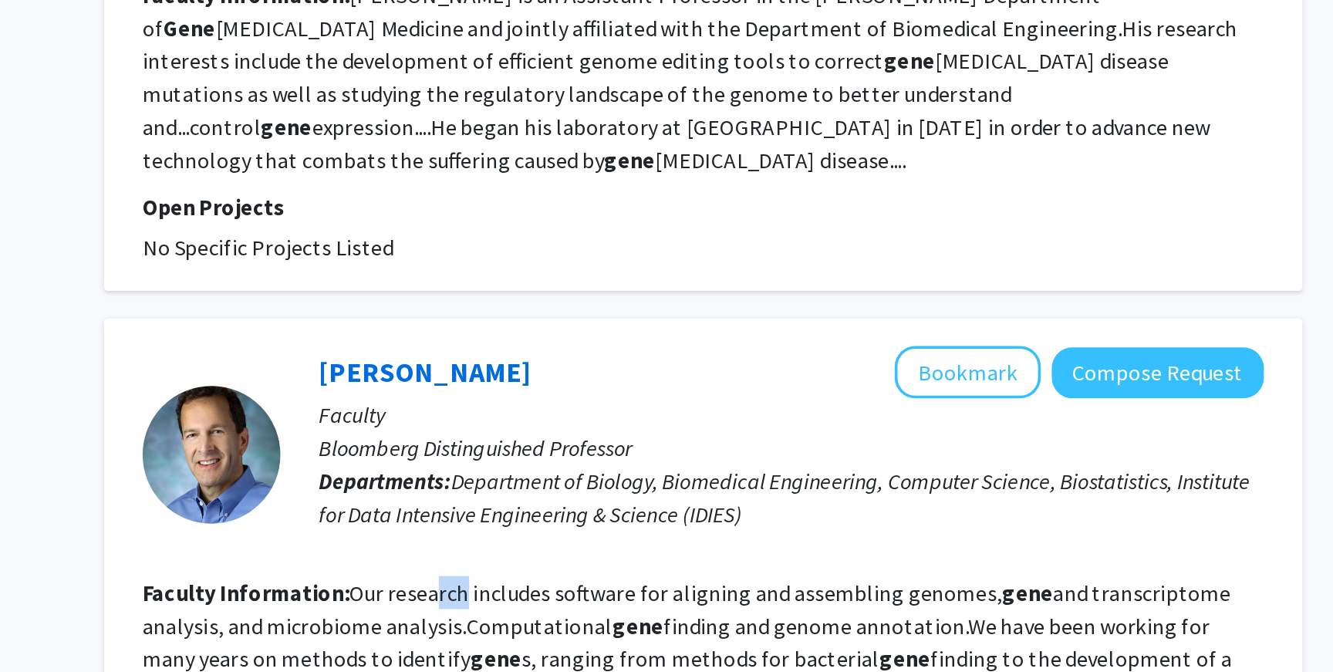
drag, startPoint x: 630, startPoint y: 550, endPoint x: 647, endPoint y: 551, distance: 17.0
click at [647, 620] on fg-read-more "Our research includes software for aligning and assembling genomes, gene and tr…" at bounding box center [773, 665] width 610 height 90
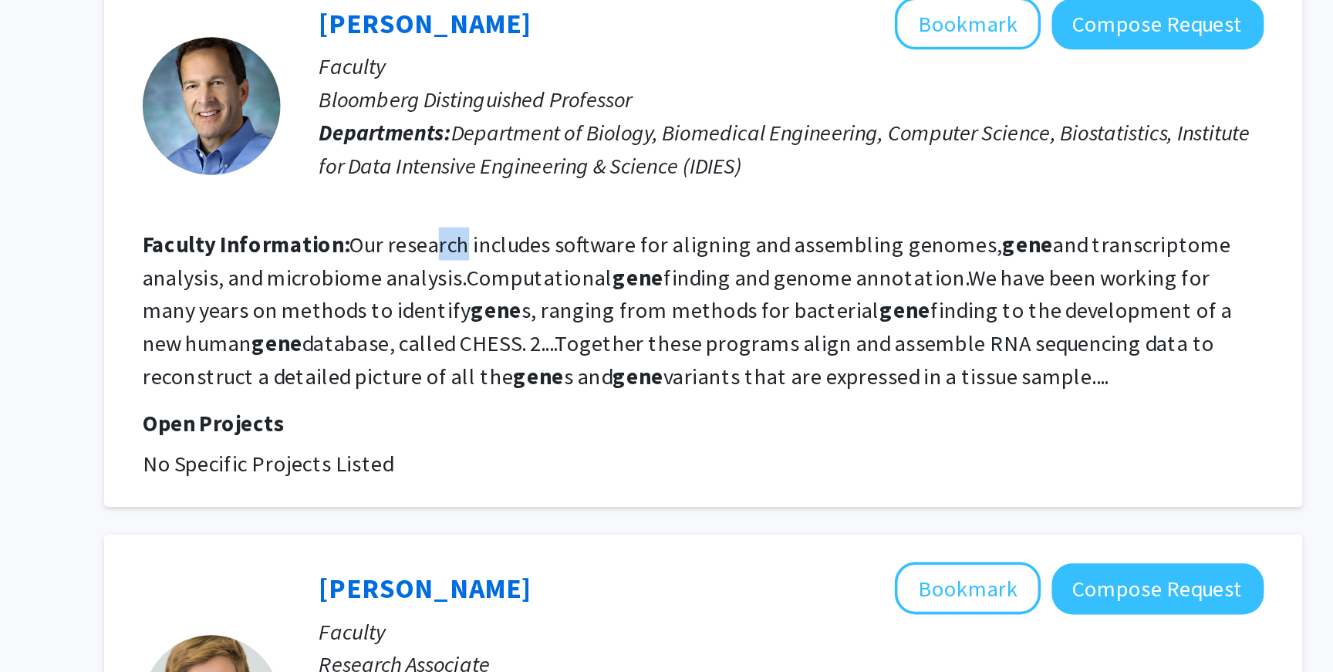
scroll to position [2262, 0]
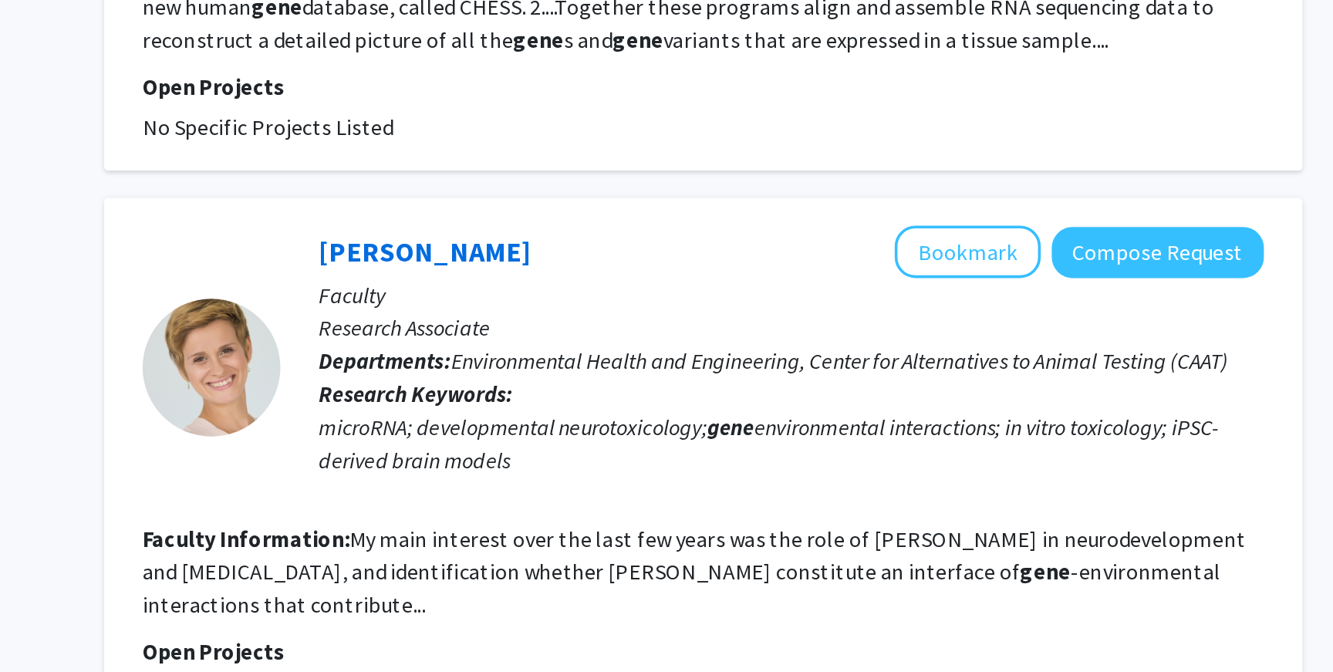
click at [590, 590] on fg-read-more "My main interest over the last few years was the role of miRNA in neurodevelopm…" at bounding box center [777, 616] width 618 height 52
drag, startPoint x: 582, startPoint y: 524, endPoint x: 598, endPoint y: 525, distance: 16.2
click at [598, 588] on section "Faculty Information: My main interest over the last few years was the role of m…" at bounding box center [782, 616] width 628 height 56
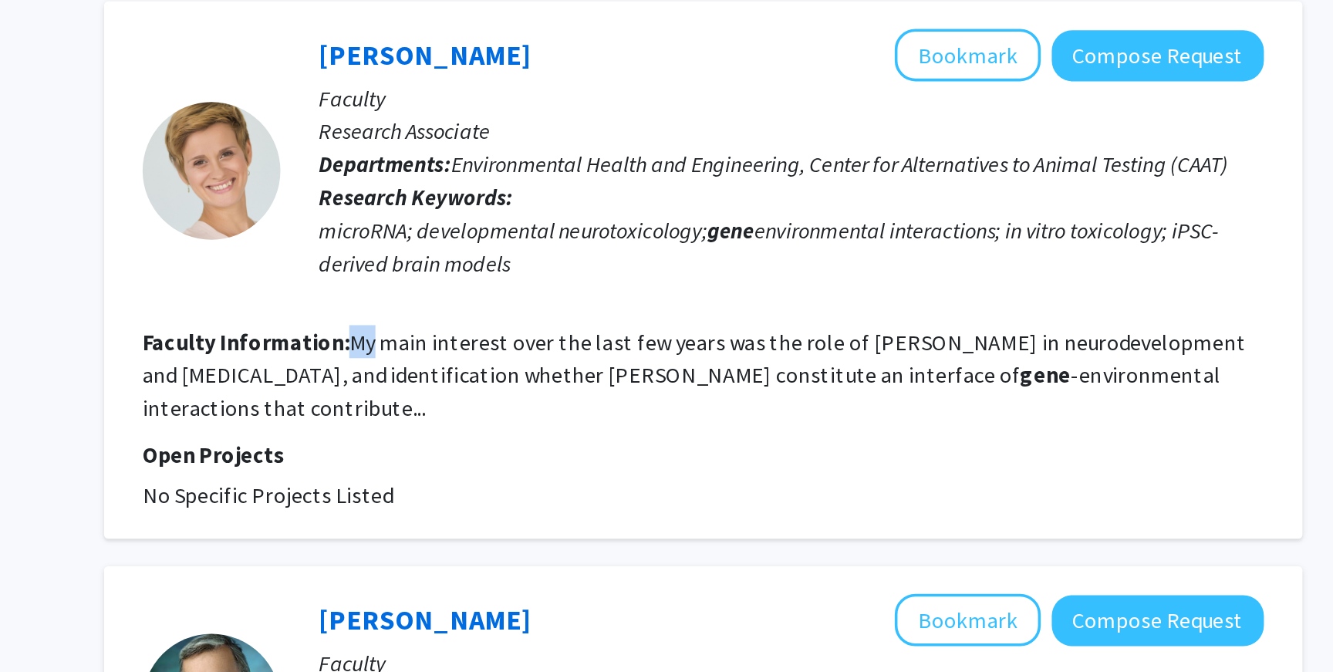
scroll to position [2554, 0]
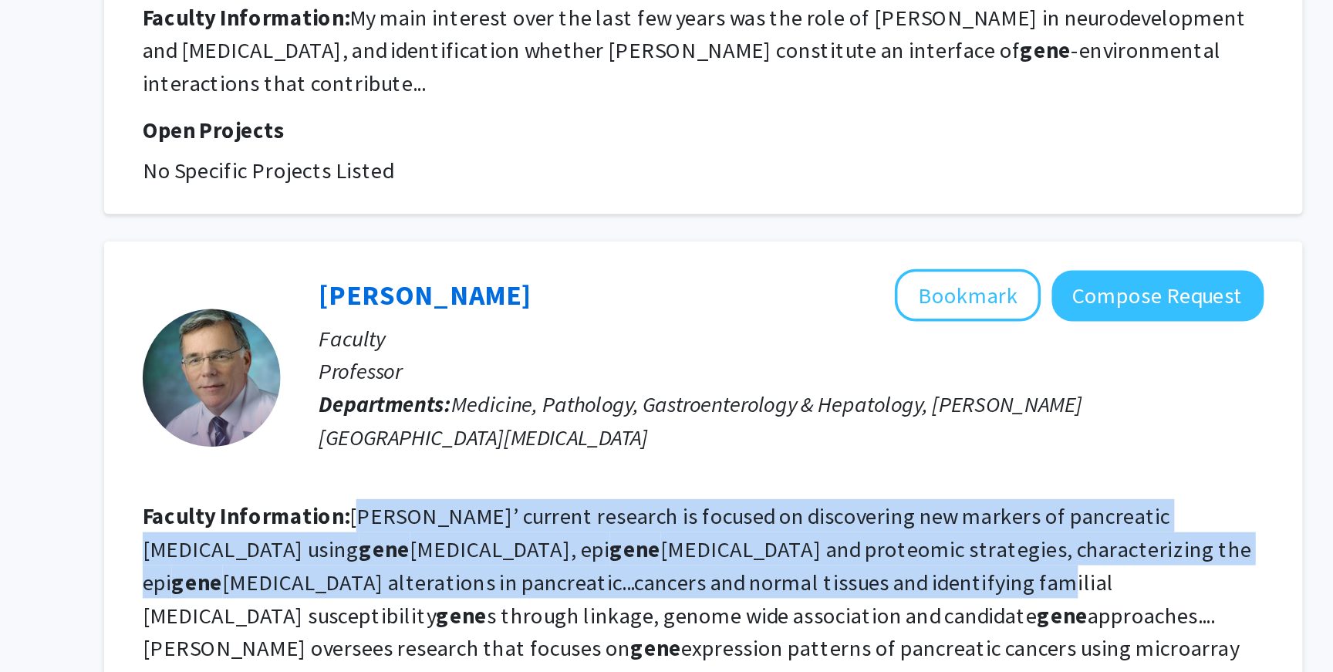
drag, startPoint x: 593, startPoint y: 515, endPoint x: 696, endPoint y: 547, distance: 108.1
click at [696, 576] on fg-read-more "Goggins’ current research is focused on discovering new markers of pancreatic a…" at bounding box center [778, 639] width 621 height 127
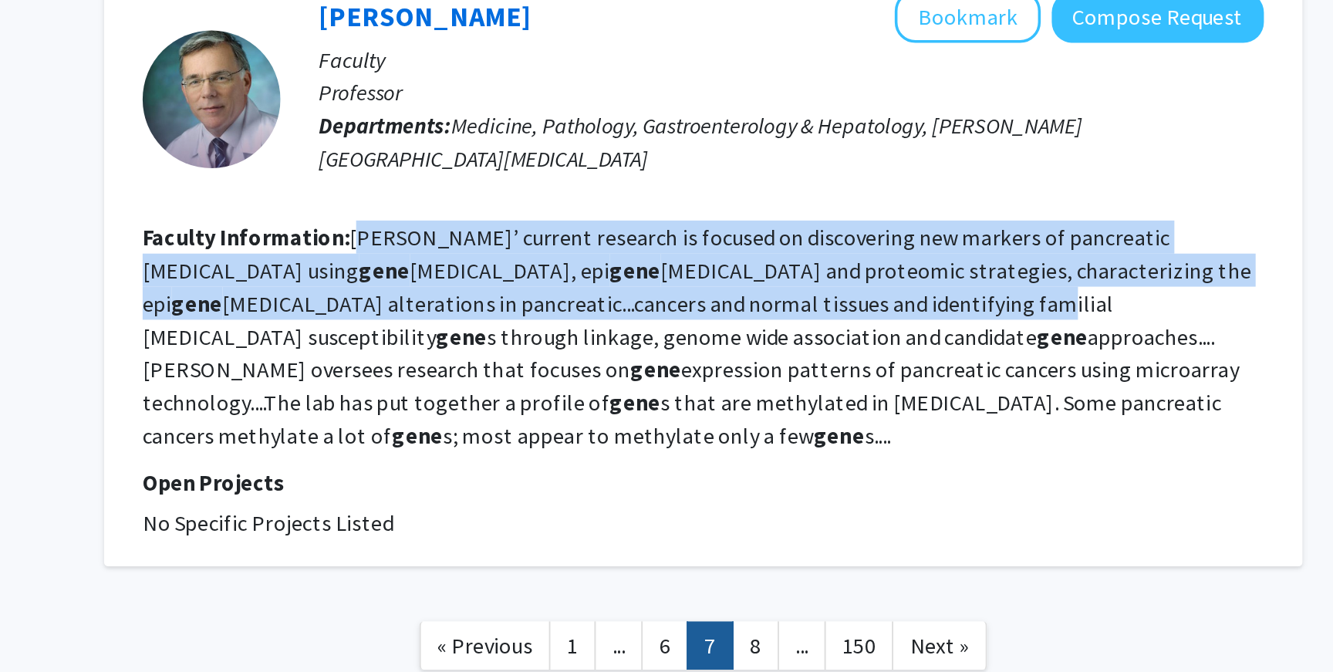
scroll to position [2728, 0]
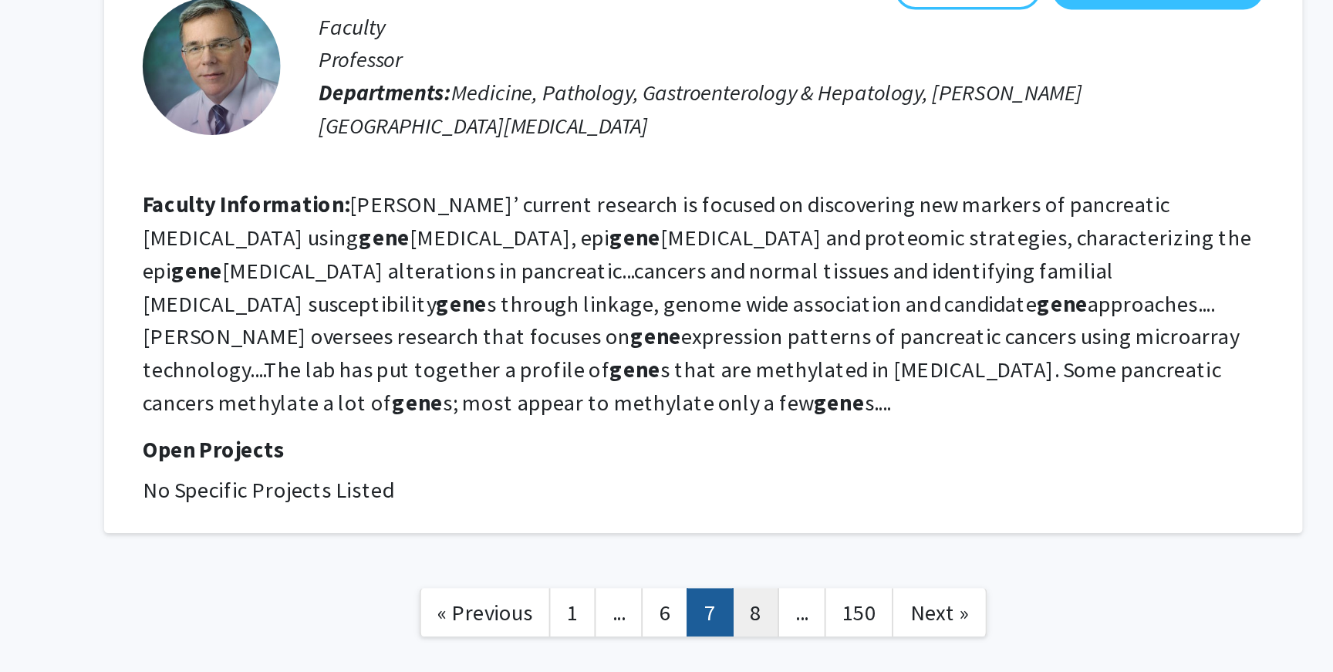
click at [802, 625] on link "8" at bounding box center [812, 638] width 26 height 27
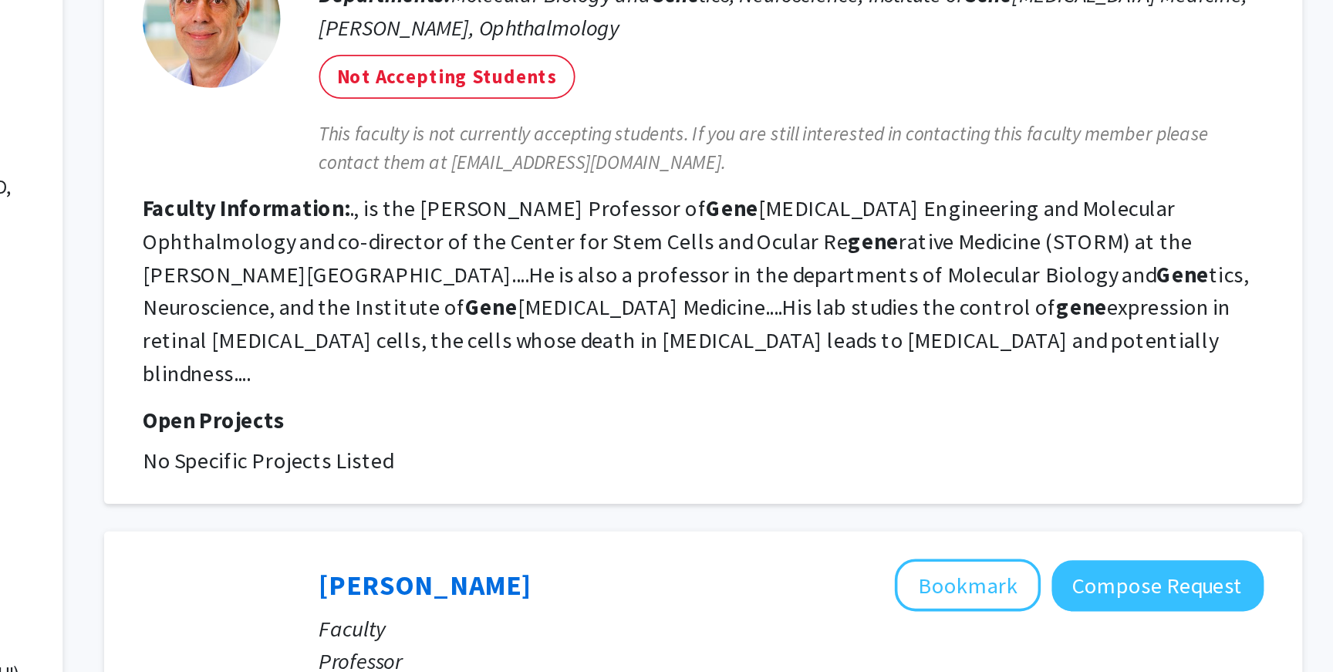
scroll to position [132, 0]
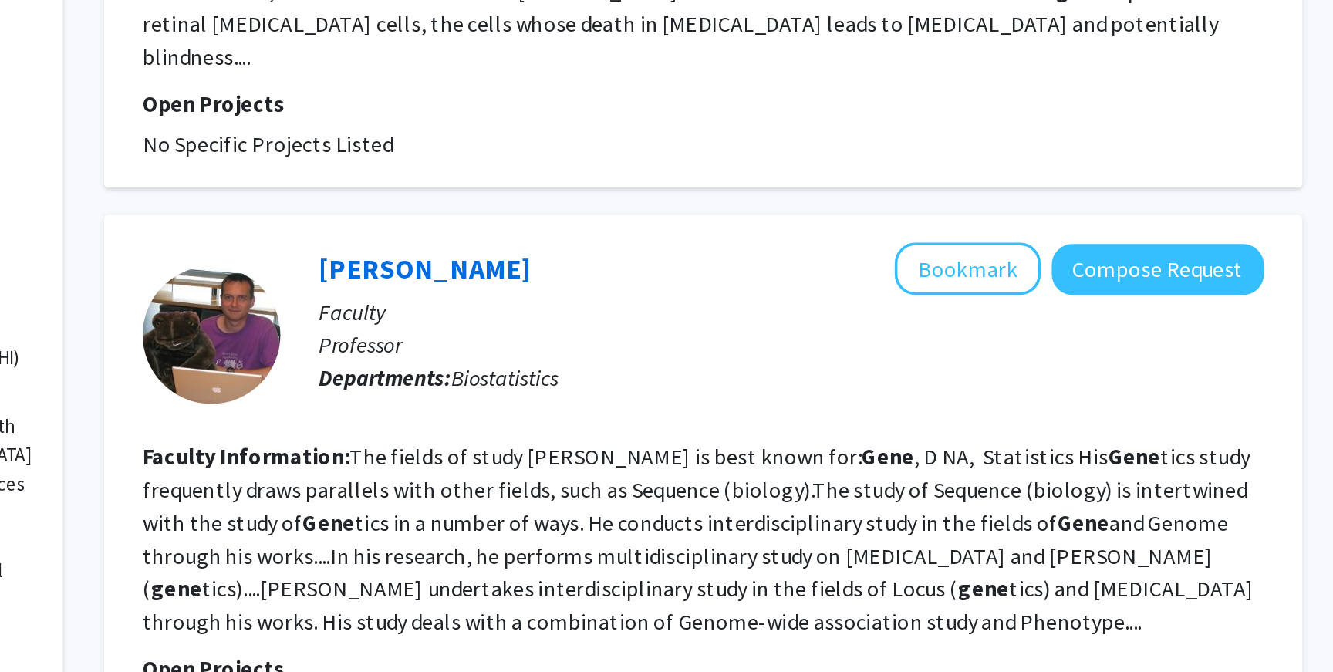
click at [698, 586] on fg-read-more "The fields of study Ingo Ruczinski is best known for: Gene , D NA, Statistics H…" at bounding box center [779, 597] width 623 height 108
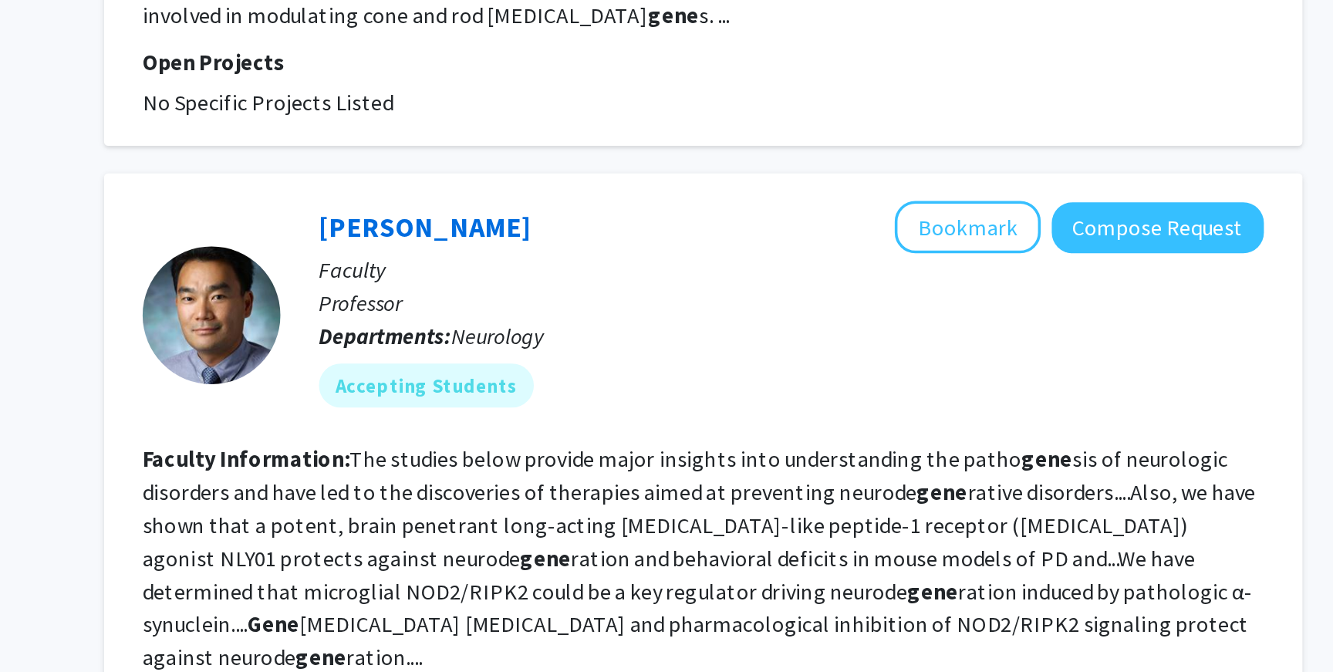
scroll to position [1083, 0]
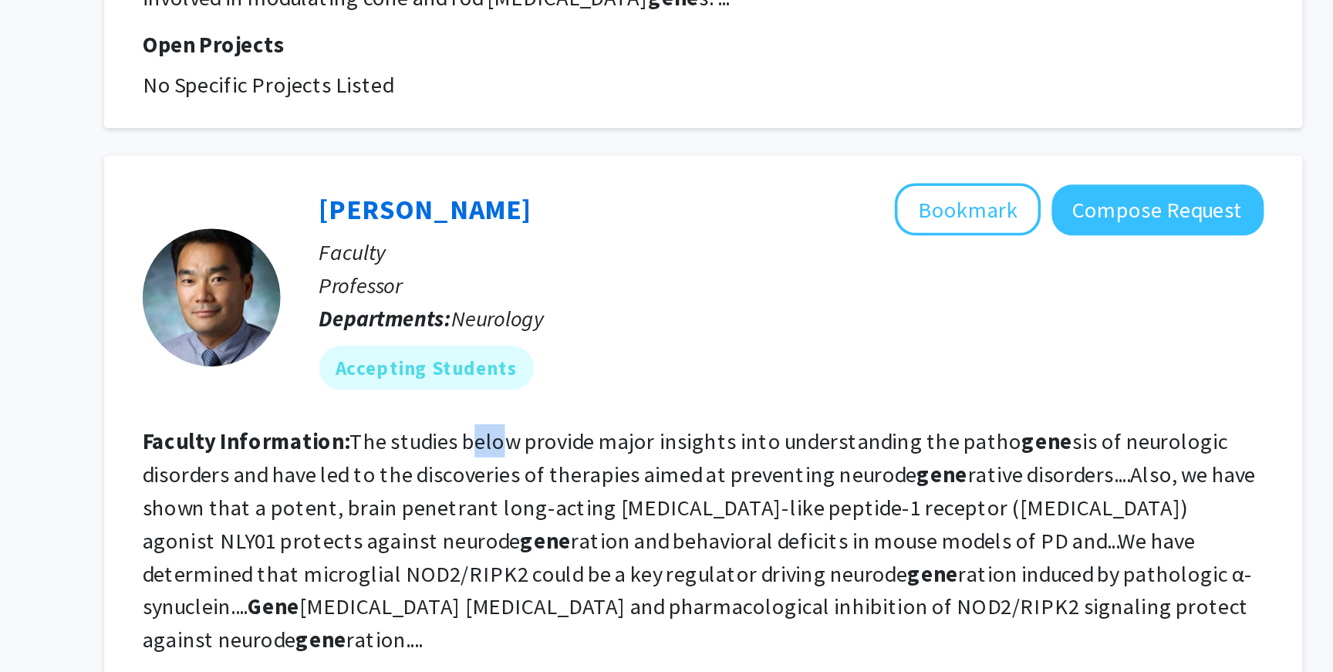
drag, startPoint x: 651, startPoint y: 527, endPoint x: 667, endPoint y: 525, distance: 15.5
click at [667, 535] on fg-read-more "The studies below provide major insights into understanding the patho gene sis …" at bounding box center [779, 598] width 623 height 127
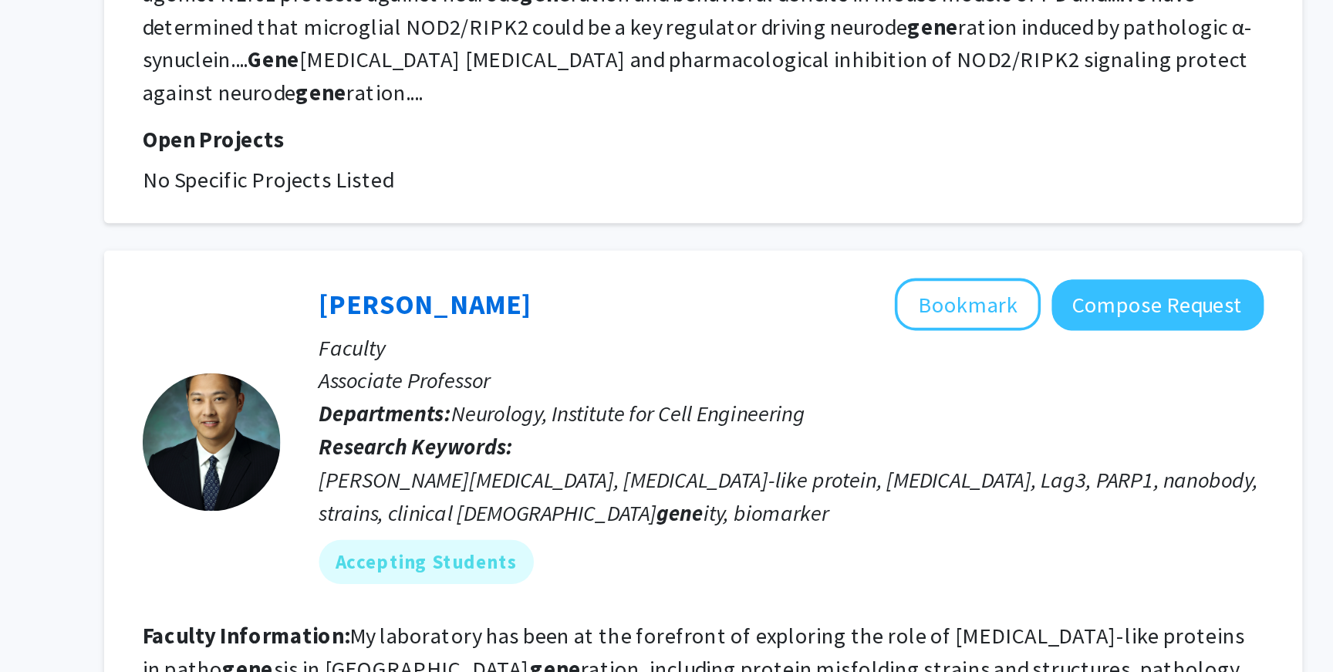
scroll to position [1485, 0]
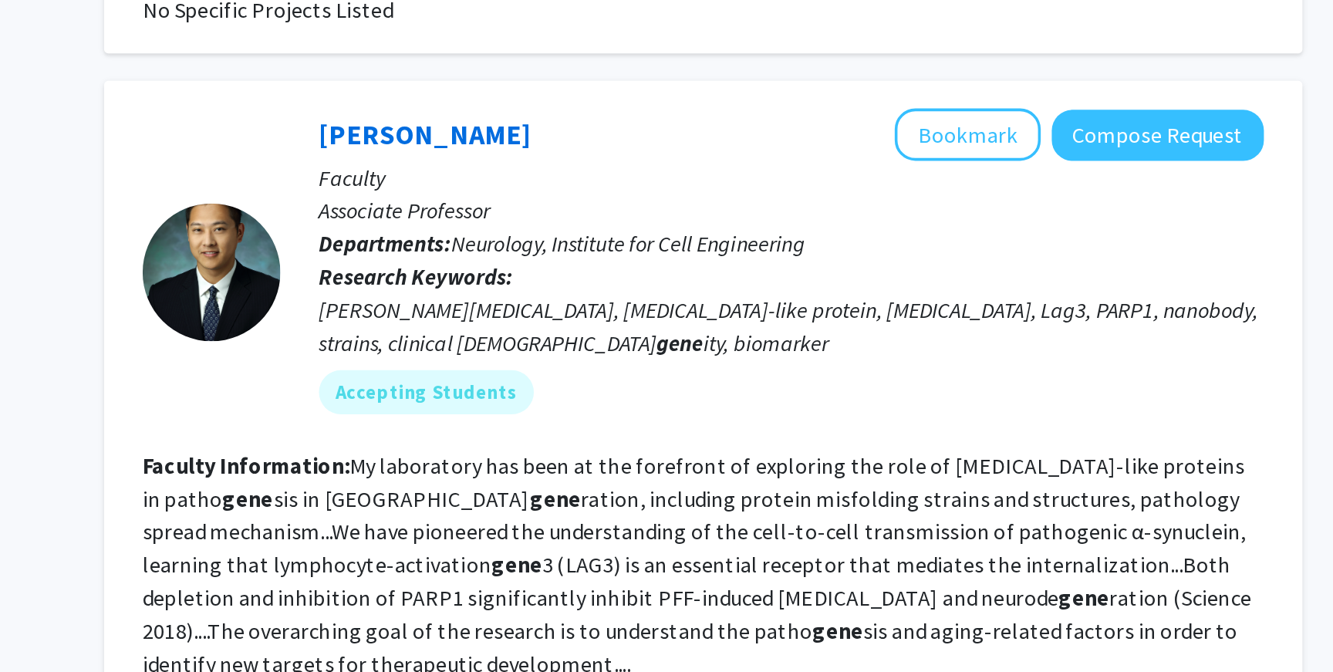
click at [587, 549] on fg-read-more "My laboratory has been at the forefront of exploring the role of prion-like pro…" at bounding box center [778, 612] width 621 height 127
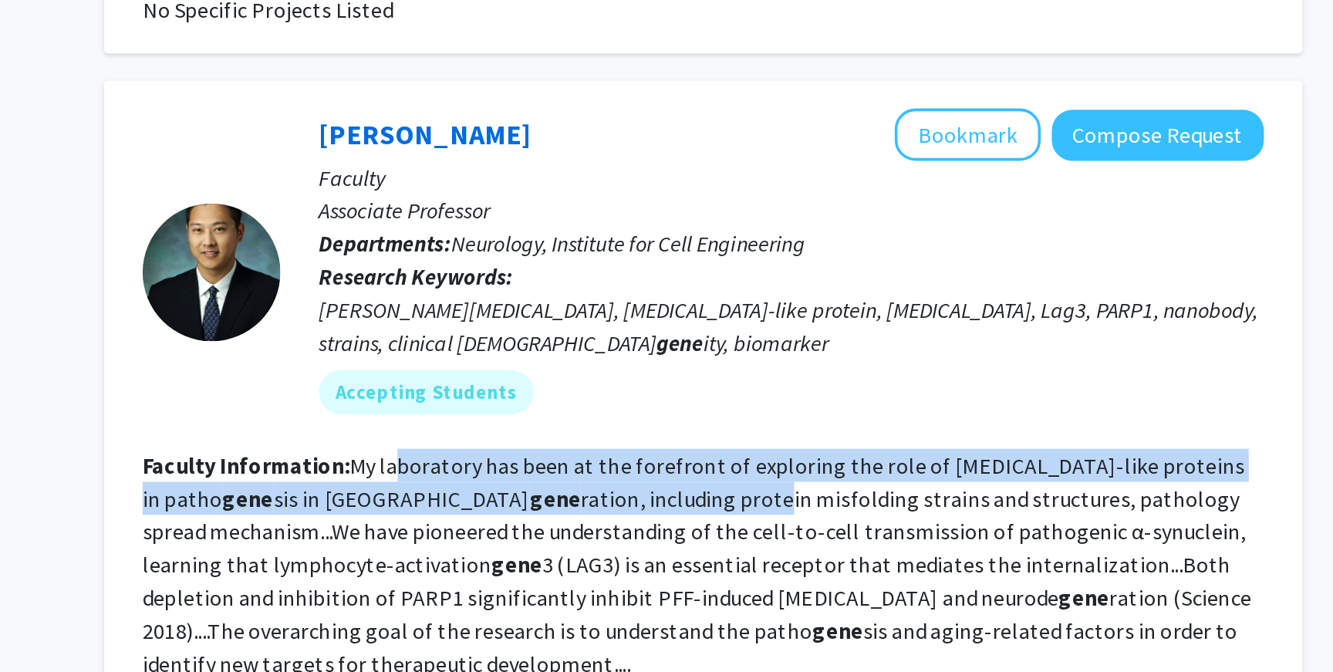
drag, startPoint x: 611, startPoint y: 522, endPoint x: 651, endPoint y: 535, distance: 42.2
click at [651, 549] on fg-read-more "My laboratory has been at the forefront of exploring the role of prion-like pro…" at bounding box center [778, 612] width 621 height 127
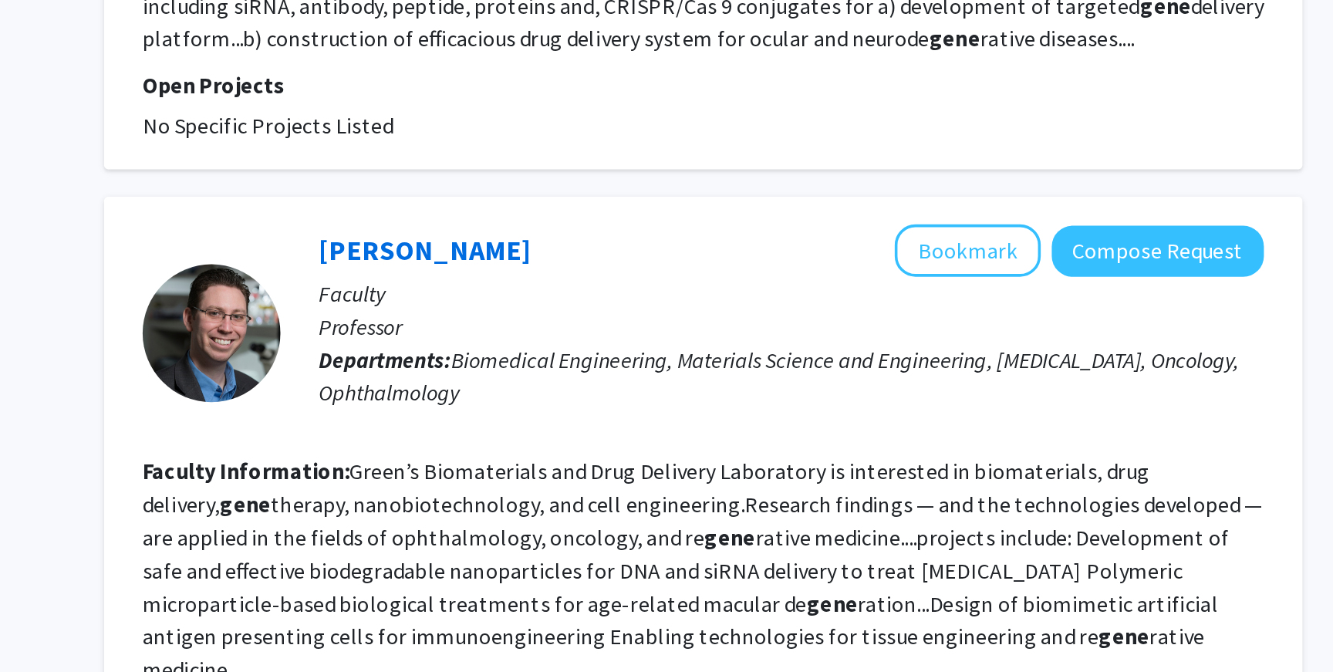
scroll to position [2097, 0]
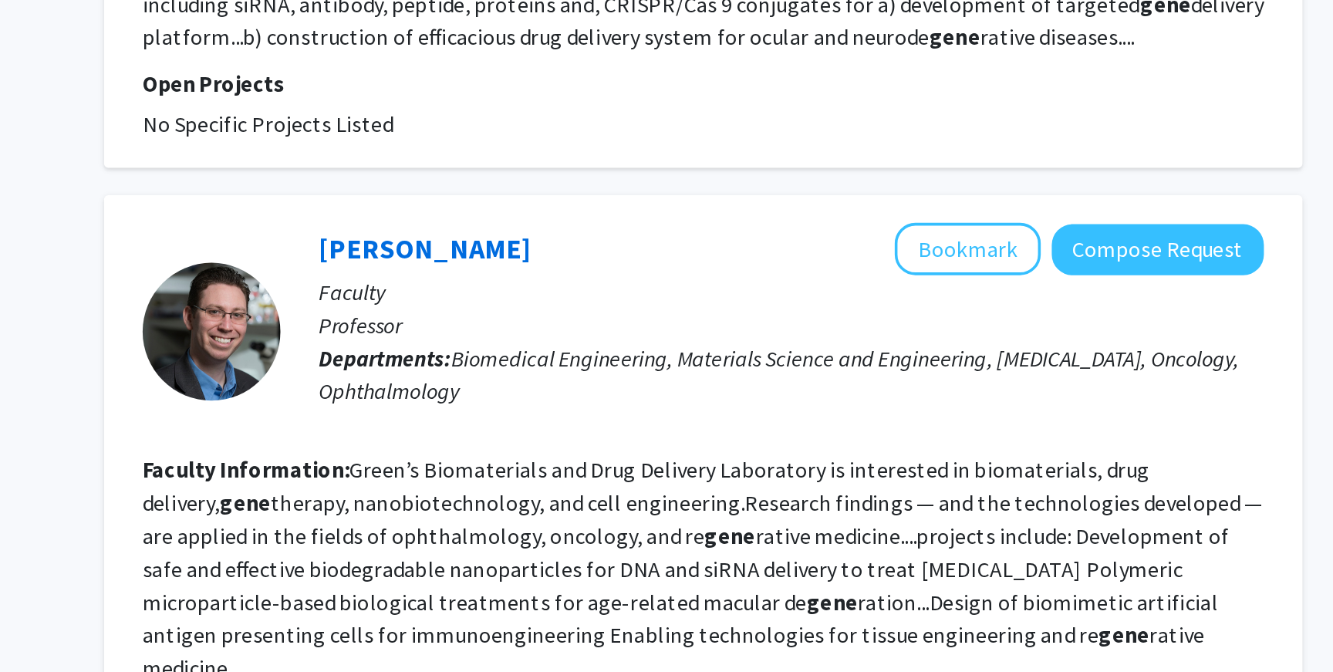
click at [664, 549] on section "Faculty Information: Green’s Biomaterials and Drug Delivery Laboratory is inter…" at bounding box center [782, 614] width 628 height 130
drag, startPoint x: 672, startPoint y: 554, endPoint x: 681, endPoint y: 554, distance: 9.3
click at [681, 554] on fg-read-more "Green’s Biomaterials and Drug Delivery Laboratory is interested in biomaterials…" at bounding box center [781, 614] width 627 height 127
click at [649, 551] on fg-read-more "Green’s Biomaterials and Drug Delivery Laboratory is interested in biomaterials…" at bounding box center [781, 614] width 627 height 127
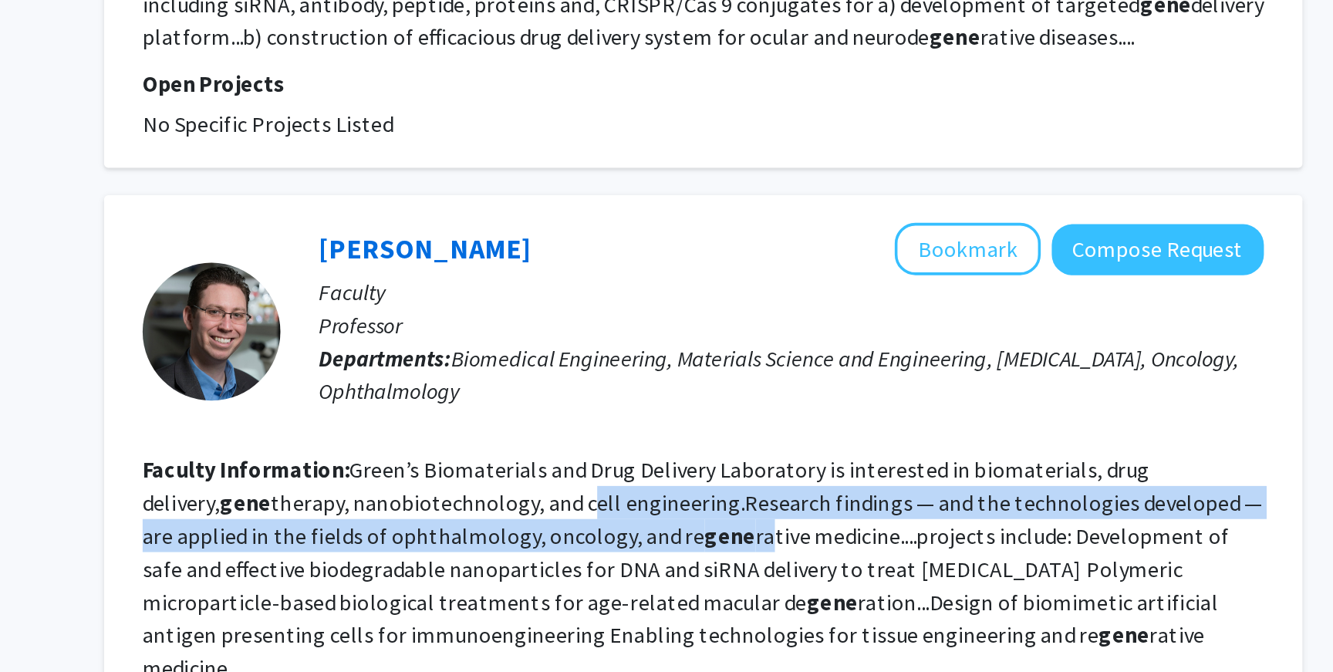
drag, startPoint x: 643, startPoint y: 542, endPoint x: 735, endPoint y: 550, distance: 93.0
click at [735, 551] on fg-read-more "Green’s Biomaterials and Drug Delivery Laboratory is interested in biomaterials…" at bounding box center [781, 614] width 627 height 127
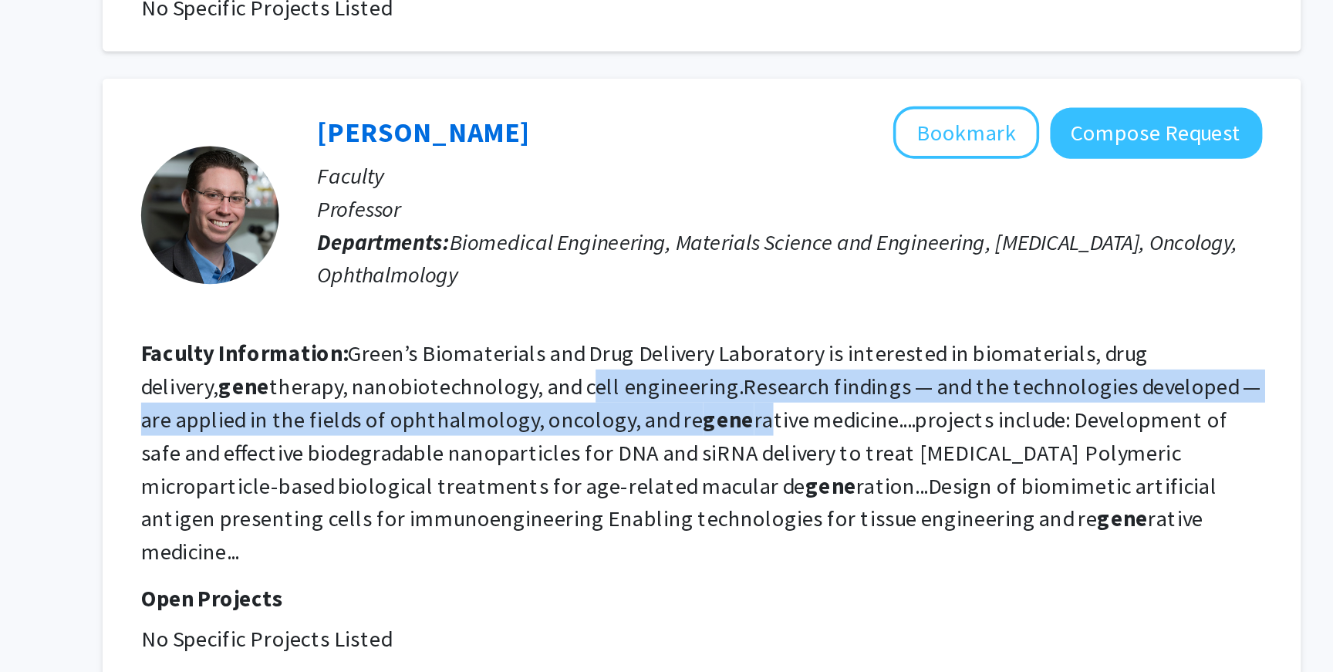
scroll to position [2172, 0]
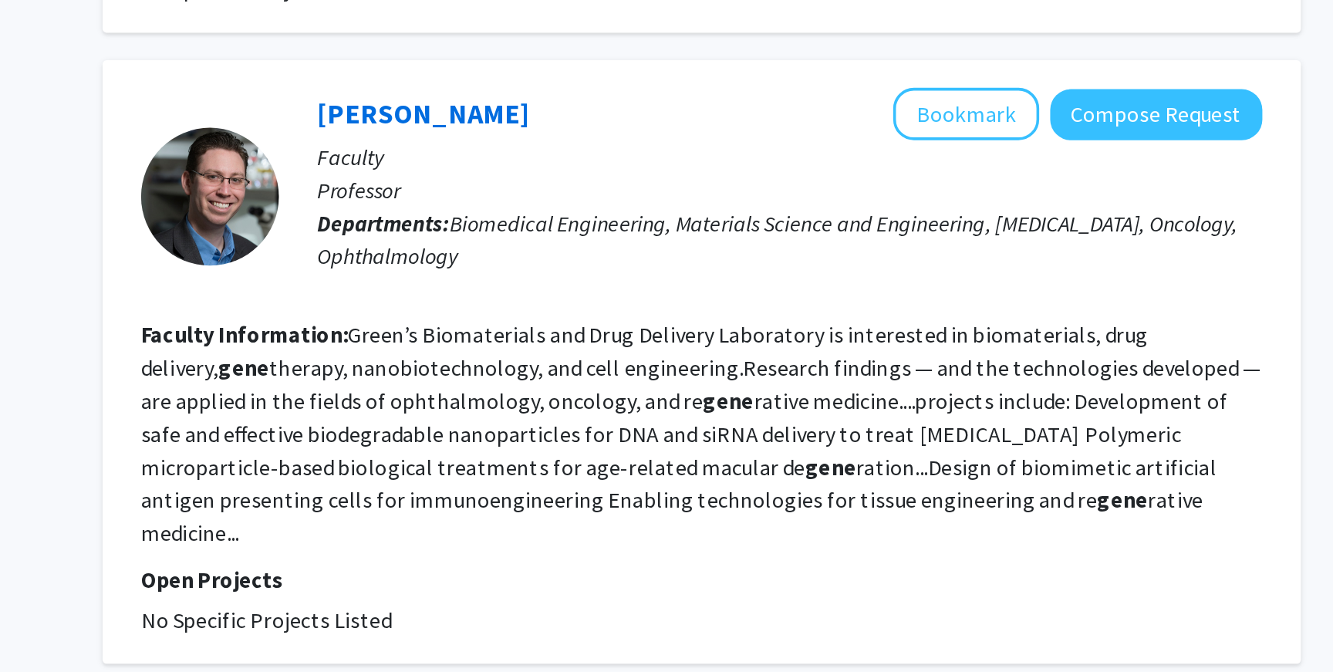
click at [774, 549] on fg-search-faculty "Jordan Green Bookmark Compose Request Faculty Professor Departments: Biomedical…" at bounding box center [782, 498] width 628 height 307
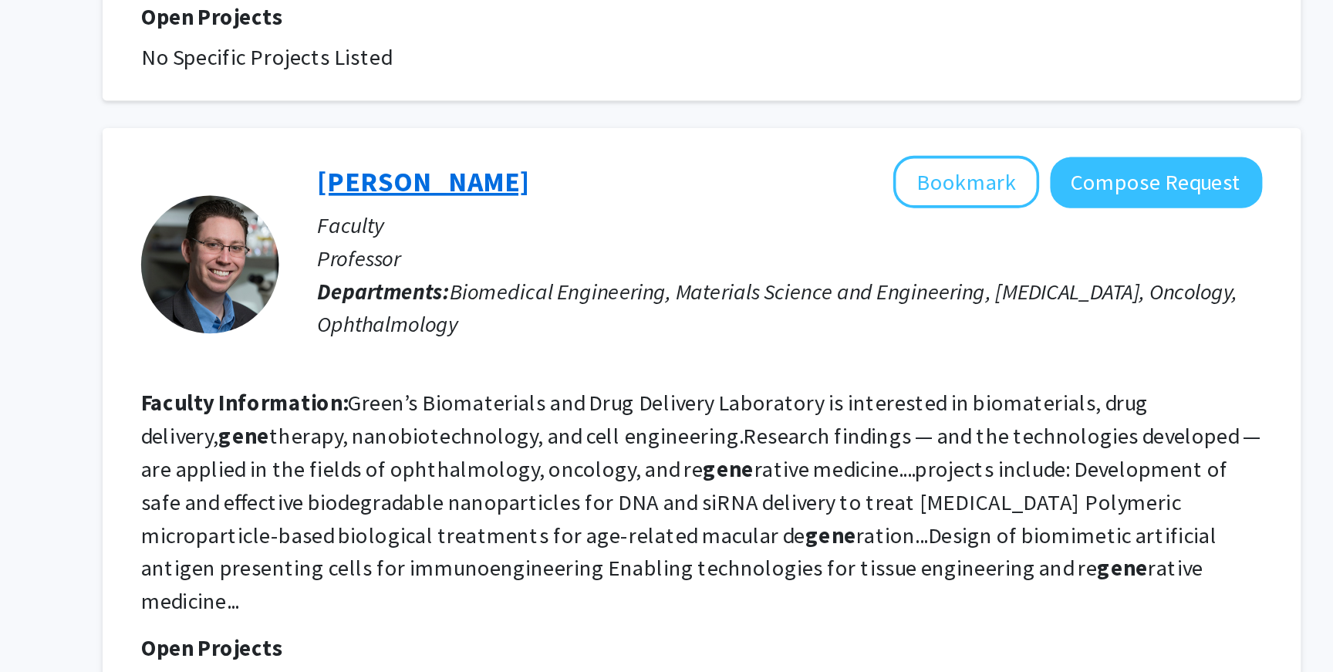
click at [624, 350] on link "Jordan Green" at bounding box center [626, 359] width 119 height 19
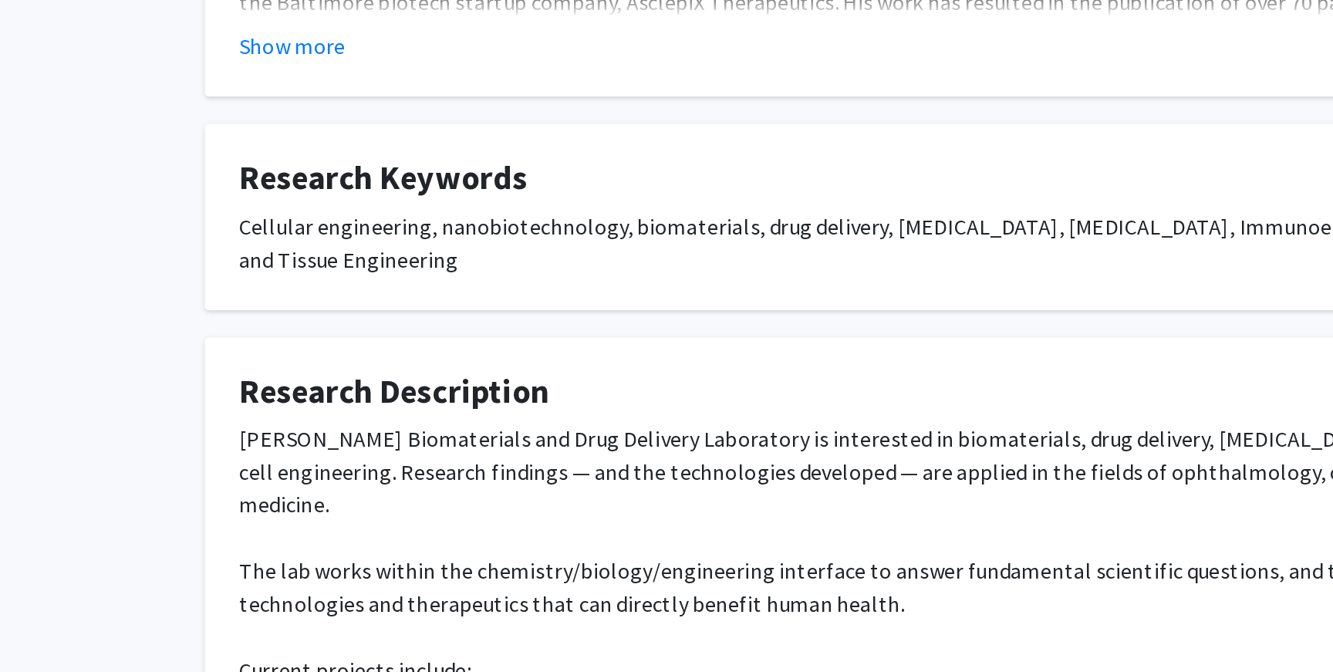
scroll to position [188, 0]
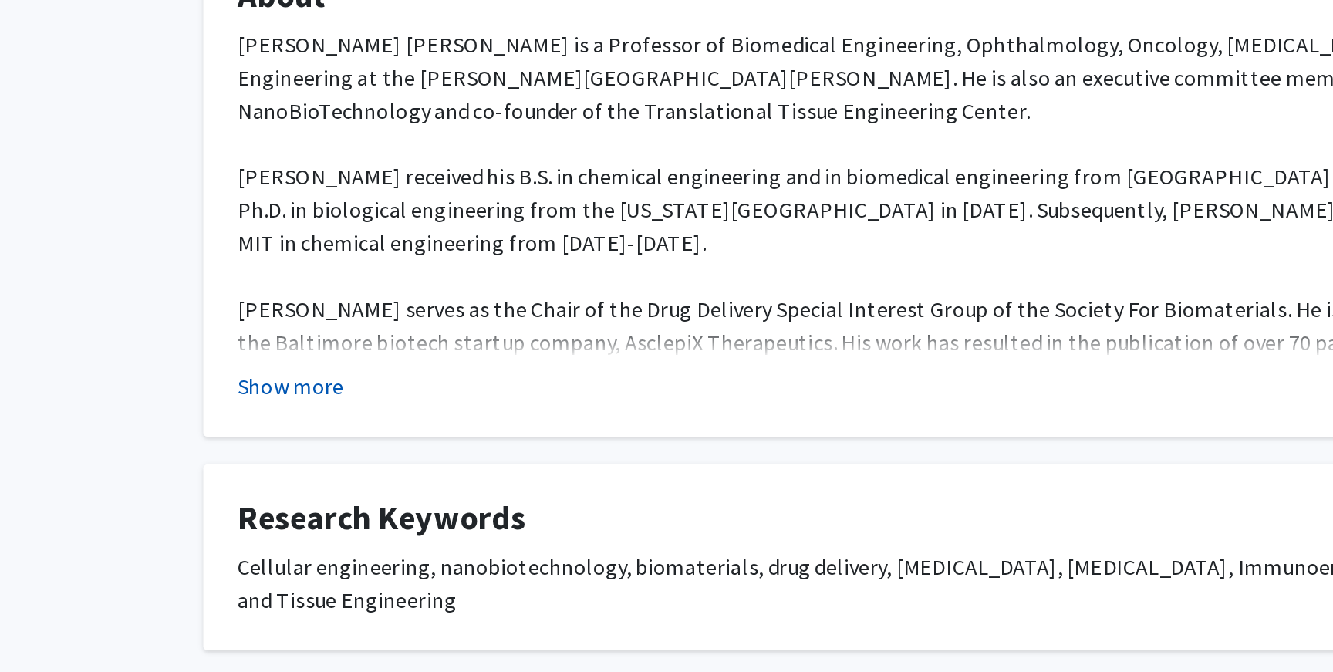
click at [313, 321] on button "Show more" at bounding box center [302, 315] width 59 height 19
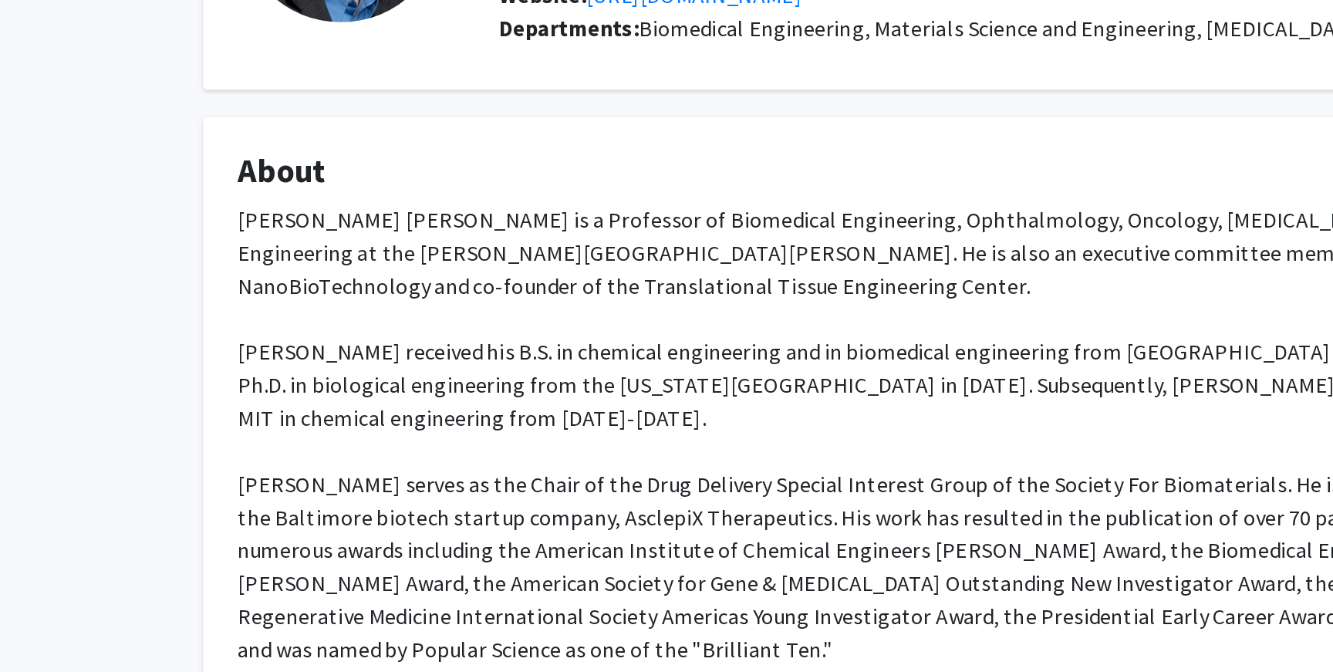
scroll to position [166, 0]
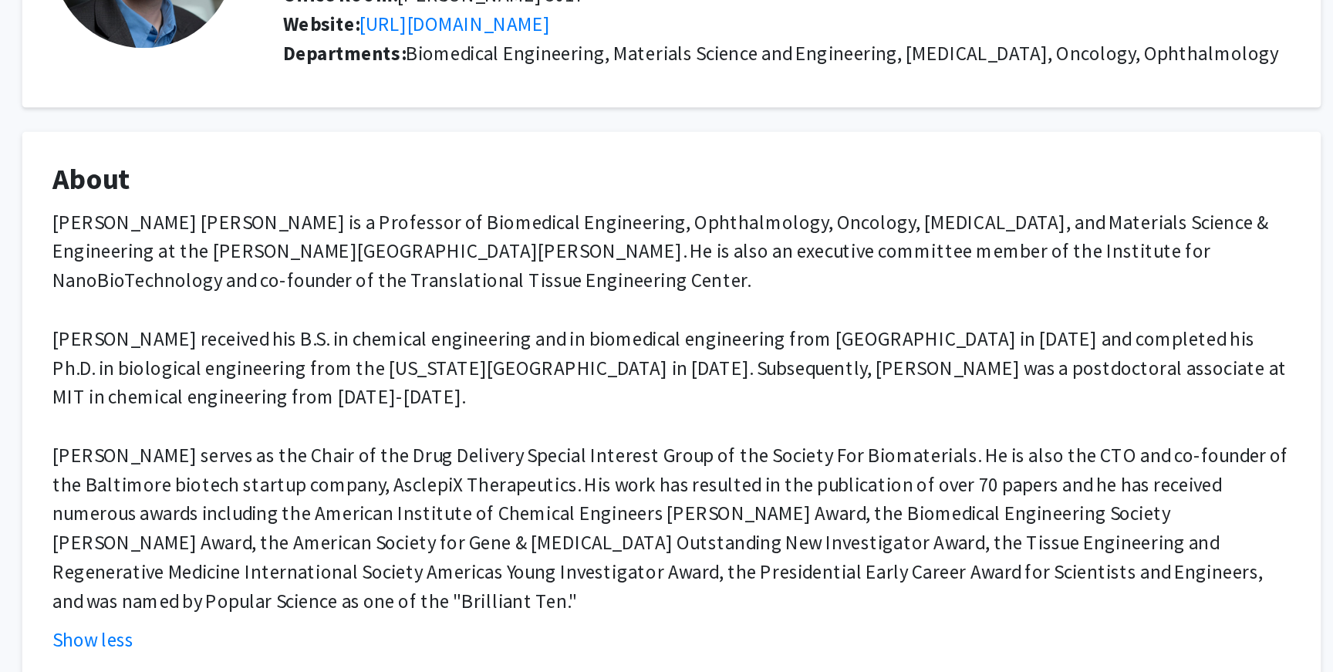
click at [367, 242] on div "Dr. Jordan J. Green is a Professor of Biomedical Engineering, Ophthalmology, On…" at bounding box center [666, 266] width 787 height 259
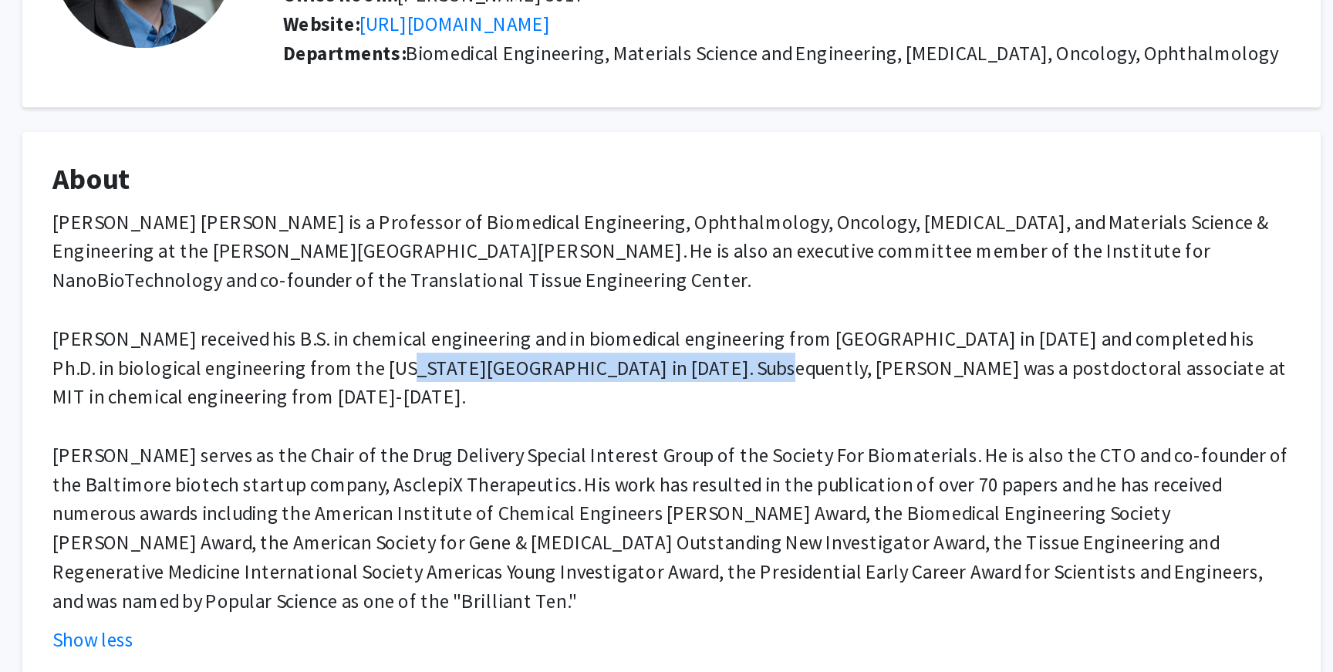
drag, startPoint x: 438, startPoint y: 242, endPoint x: 643, endPoint y: 241, distance: 204.5
click at [643, 241] on div "Dr. Jordan J. Green is a Professor of Biomedical Engineering, Ophthalmology, On…" at bounding box center [666, 266] width 787 height 259
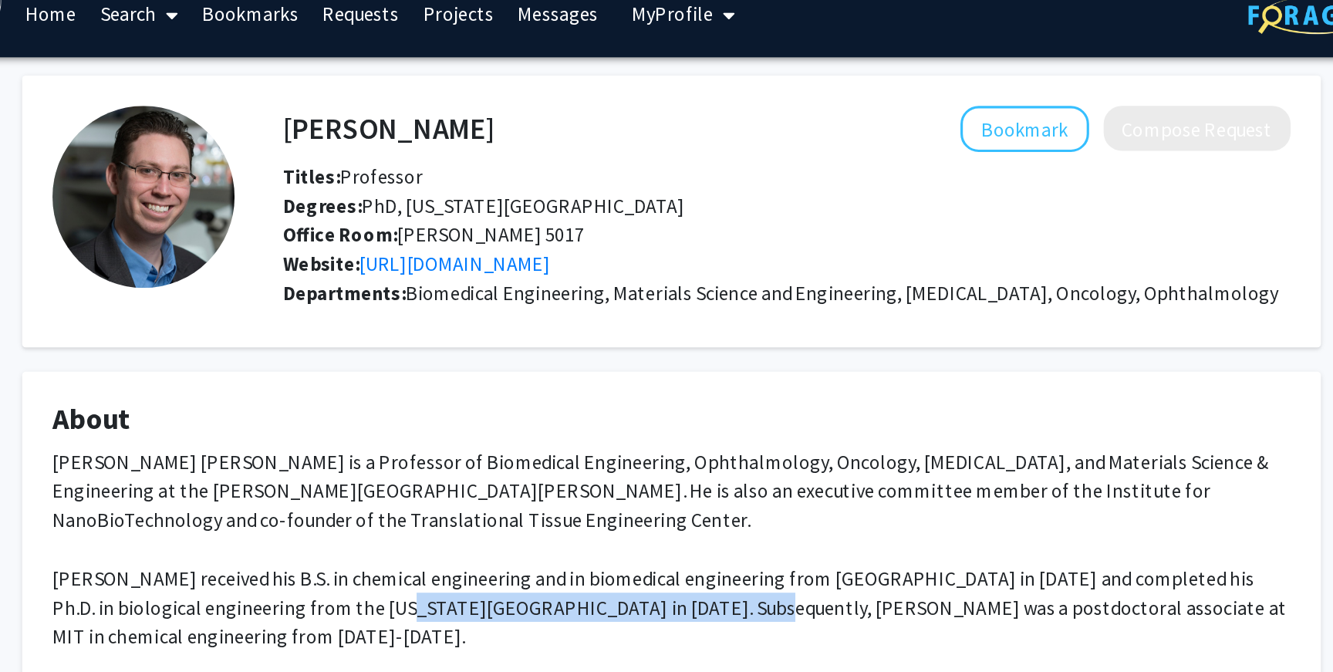
scroll to position [0, 0]
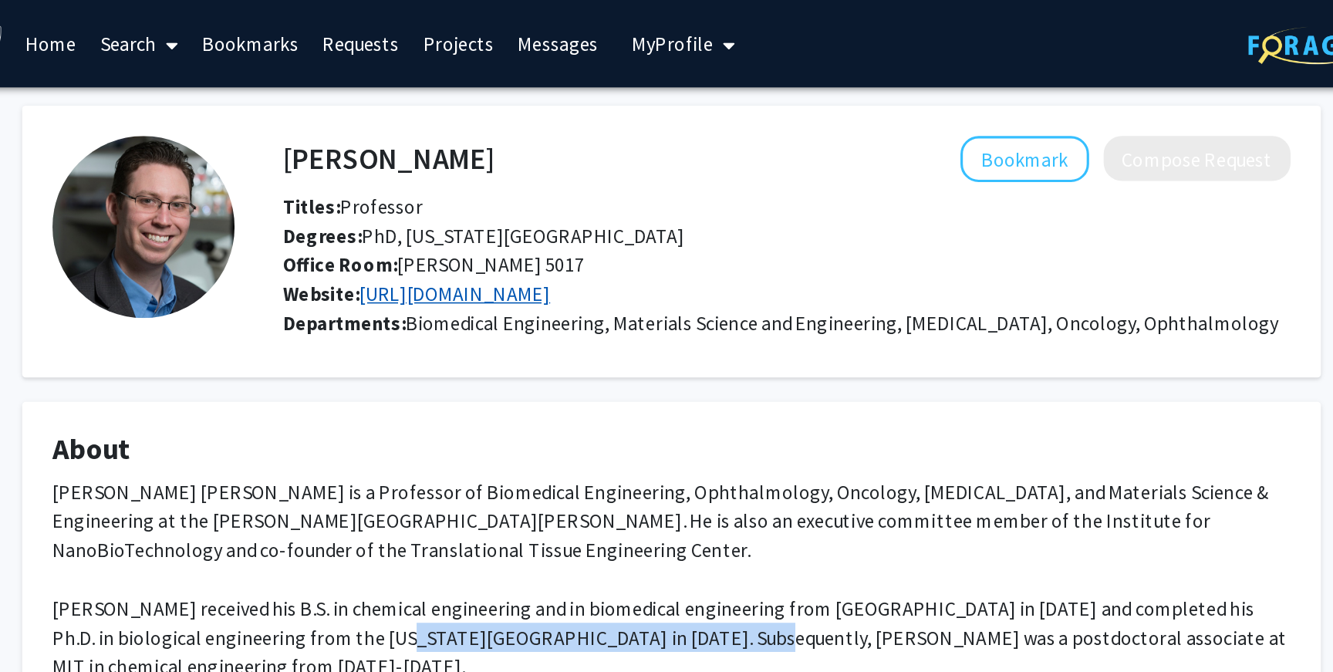
click at [590, 191] on link "http://greengroup.johnshopkins.edu/" at bounding box center [528, 186] width 121 height 15
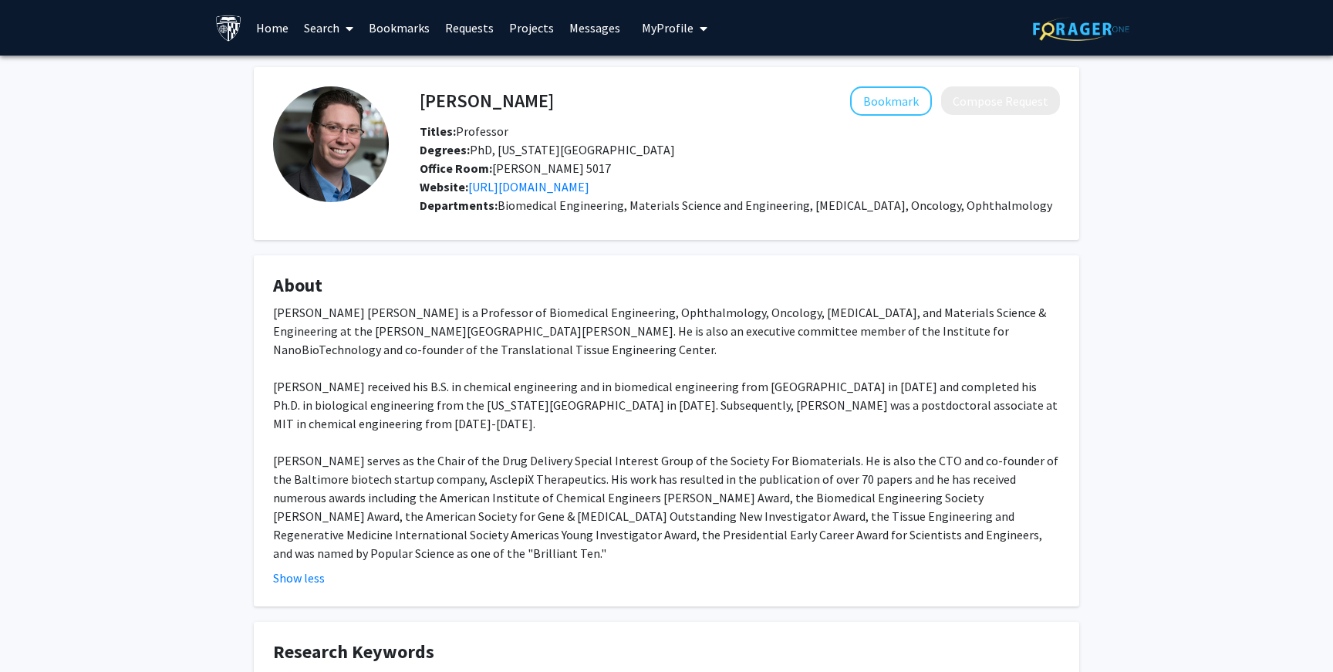
click at [380, 312] on div "Dr. Jordan J. Green is a Professor of Biomedical Engineering, Ophthalmology, On…" at bounding box center [666, 432] width 787 height 259
drag, startPoint x: 512, startPoint y: 96, endPoint x: 427, endPoint y: 96, distance: 85.7
click at [427, 96] on h4 "Jordan Green" at bounding box center [487, 100] width 134 height 29
click at [604, 102] on div "Bookmark Compose Request" at bounding box center [807, 100] width 506 height 29
drag, startPoint x: 590, startPoint y: 102, endPoint x: 416, endPoint y: 102, distance: 173.6
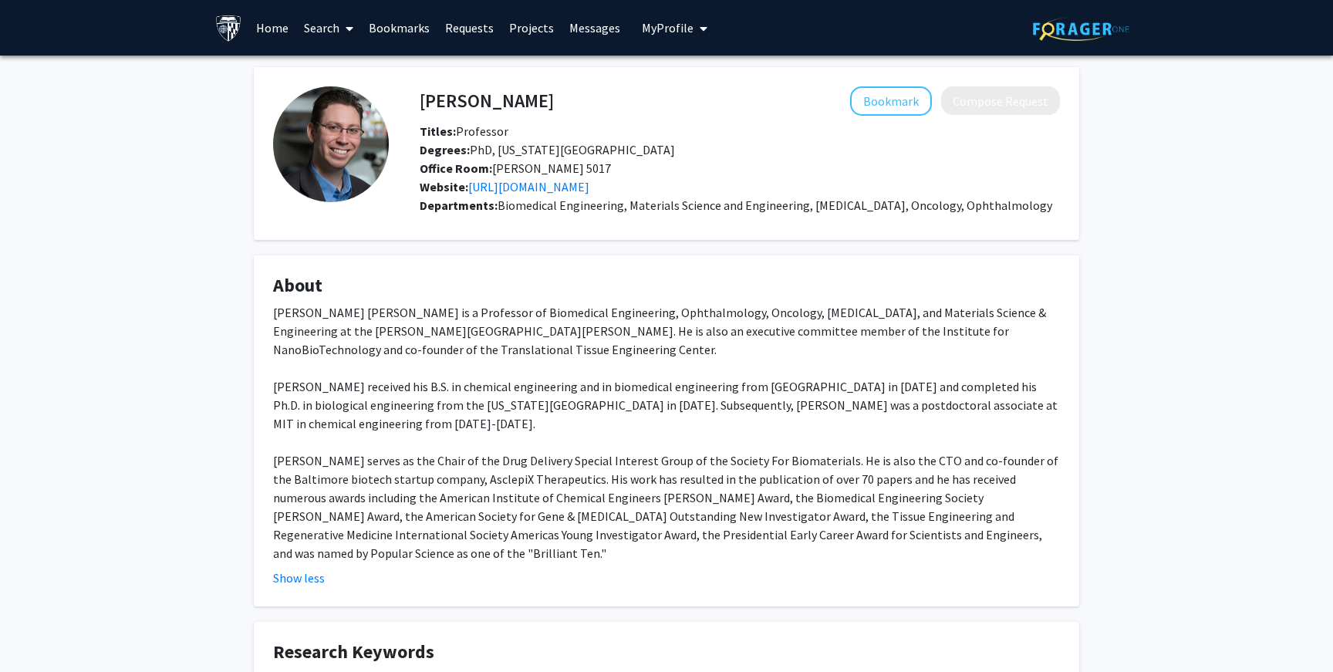
click at [414, 101] on div "Jordan Green Bookmark Compose Request" at bounding box center [740, 100] width 664 height 29
drag, startPoint x: 424, startPoint y: 102, endPoint x: 545, endPoint y: 102, distance: 120.4
click at [546, 102] on div "Jordan Green Bookmark Compose Request" at bounding box center [740, 100] width 664 height 29
click at [554, 102] on div "Bookmark Compose Request" at bounding box center [807, 100] width 506 height 29
drag, startPoint x: 542, startPoint y: 102, endPoint x: 422, endPoint y: 101, distance: 120.4
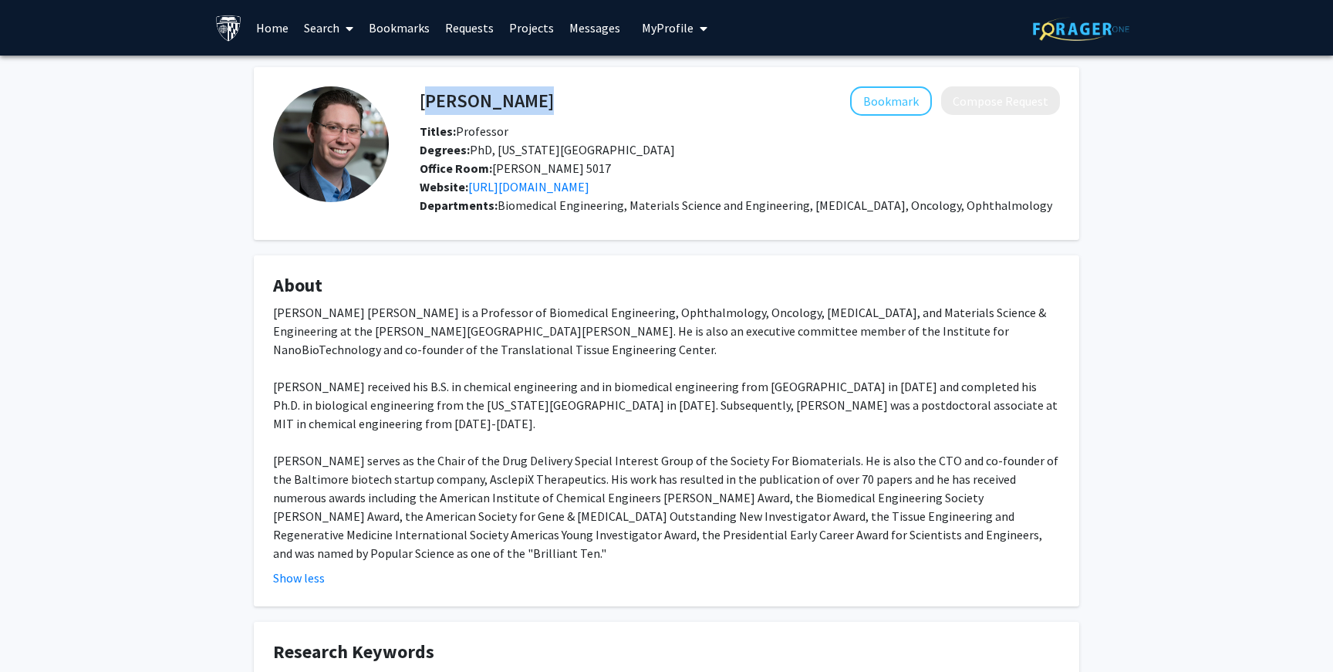
click at [422, 101] on div "Jordan Green Bookmark Compose Request" at bounding box center [740, 100] width 664 height 29
copy h4 "Jordan Green"
click at [771, 190] on div "Website: http://greengroup.johnshopkins.edu/" at bounding box center [740, 186] width 664 height 19
drag, startPoint x: 683, startPoint y: 187, endPoint x: 472, endPoint y: 188, distance: 210.7
click at [472, 188] on div "Website: http://greengroup.johnshopkins.edu/" at bounding box center [740, 186] width 664 height 19
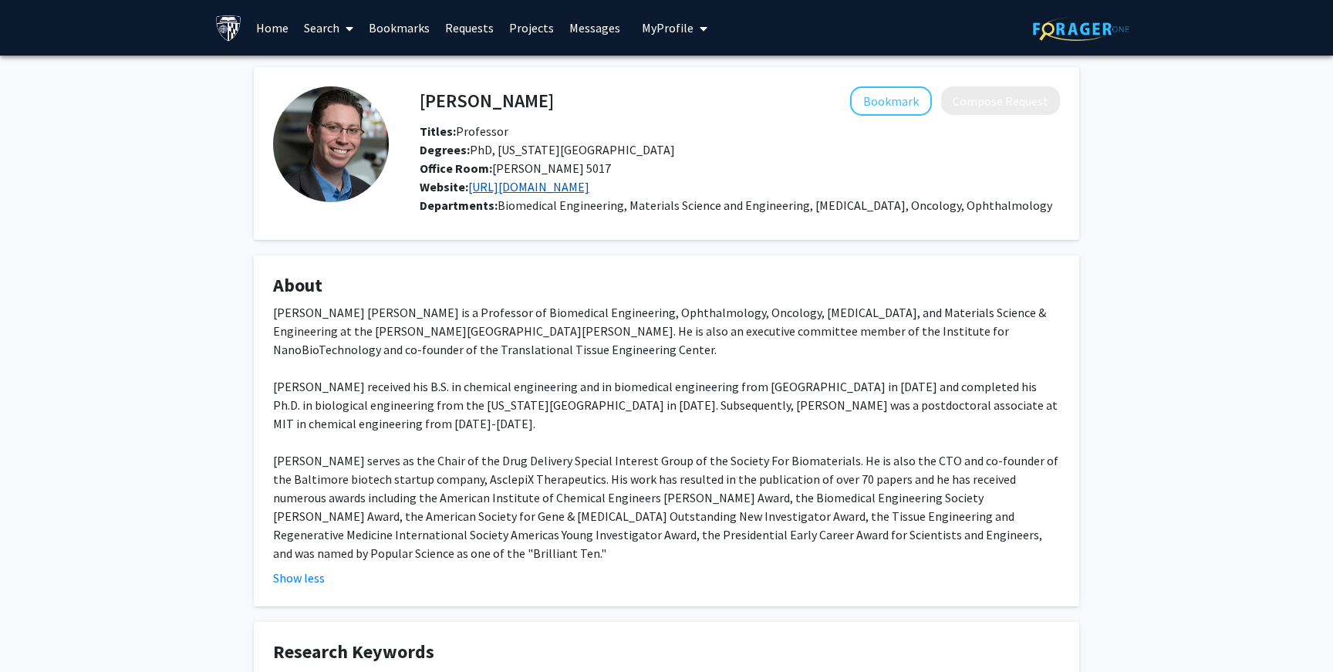
copy link "http://greengroup.johnshopkins.edu/"
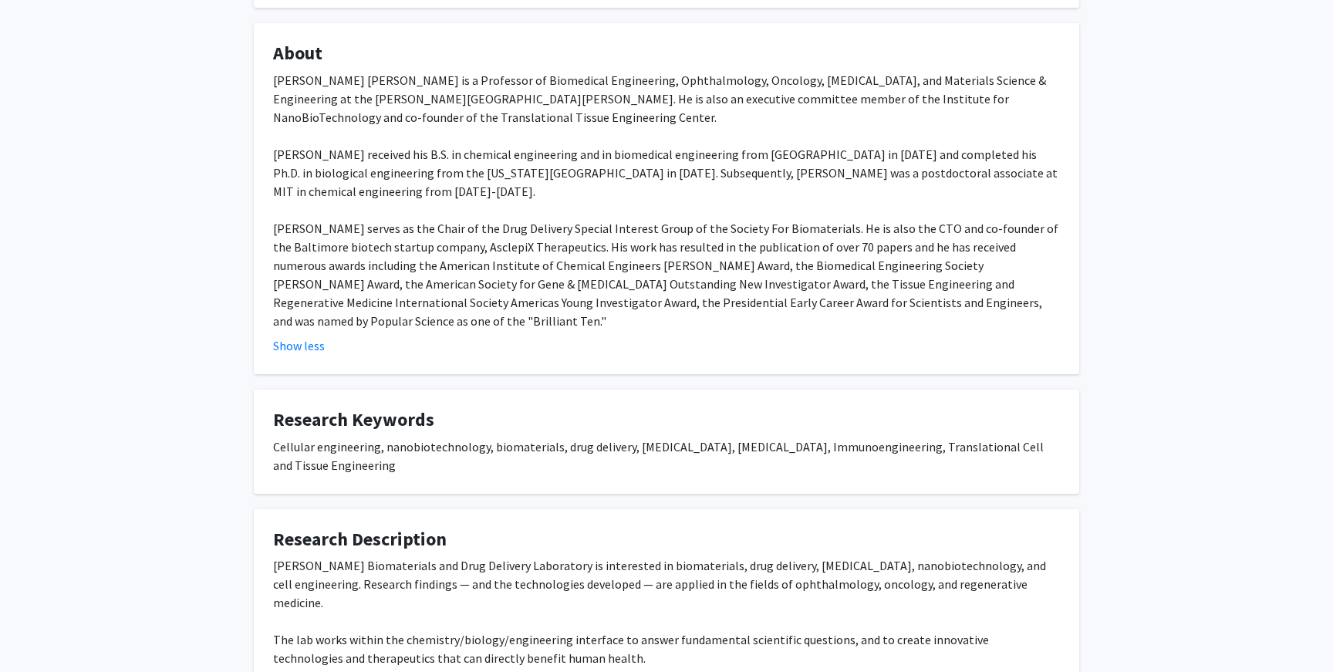
scroll to position [442, 0]
